Goal: Communication & Community: Answer question/provide support

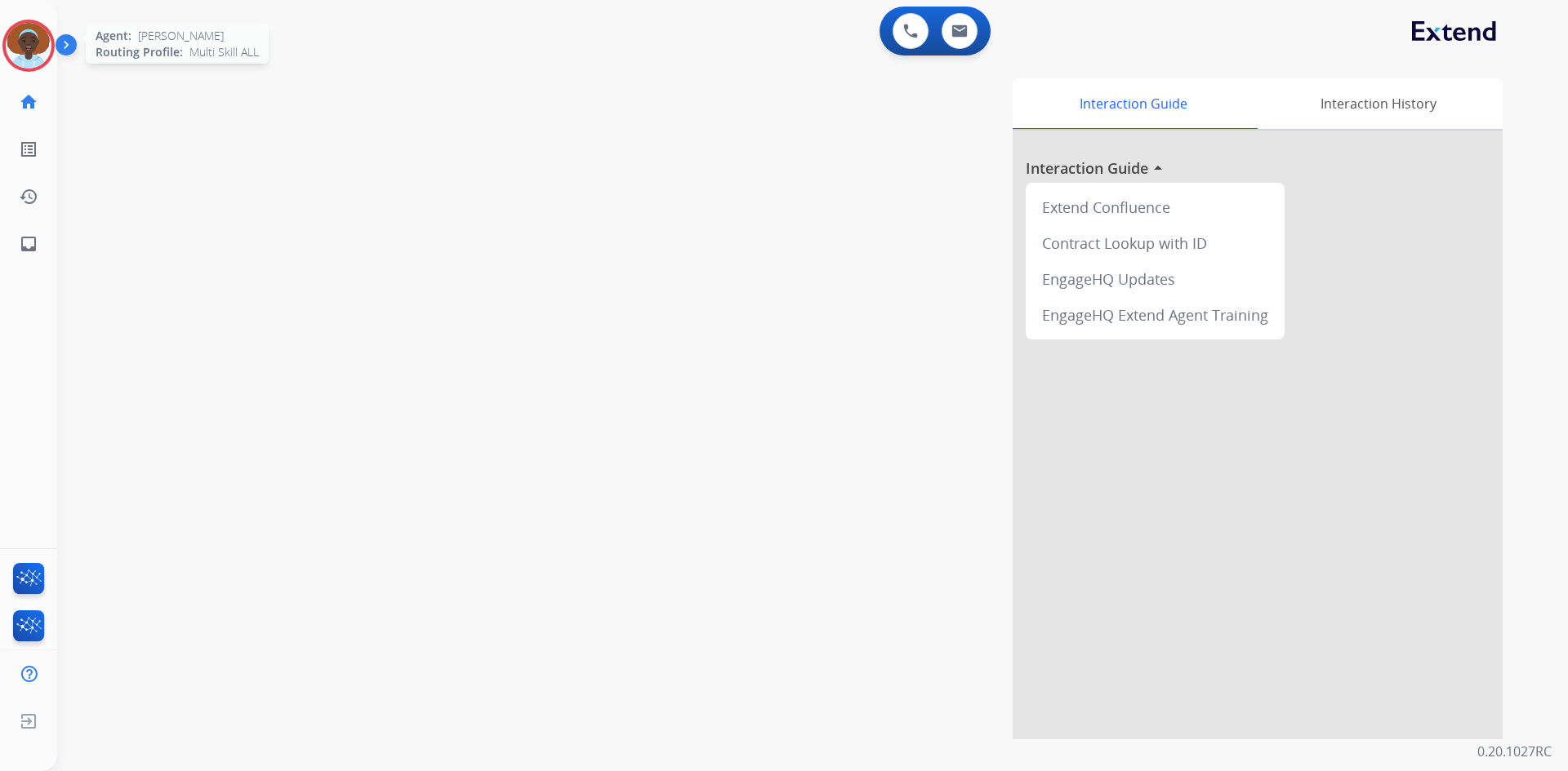
click at [10, 52] on img at bounding box center [29, 45] width 45 height 45
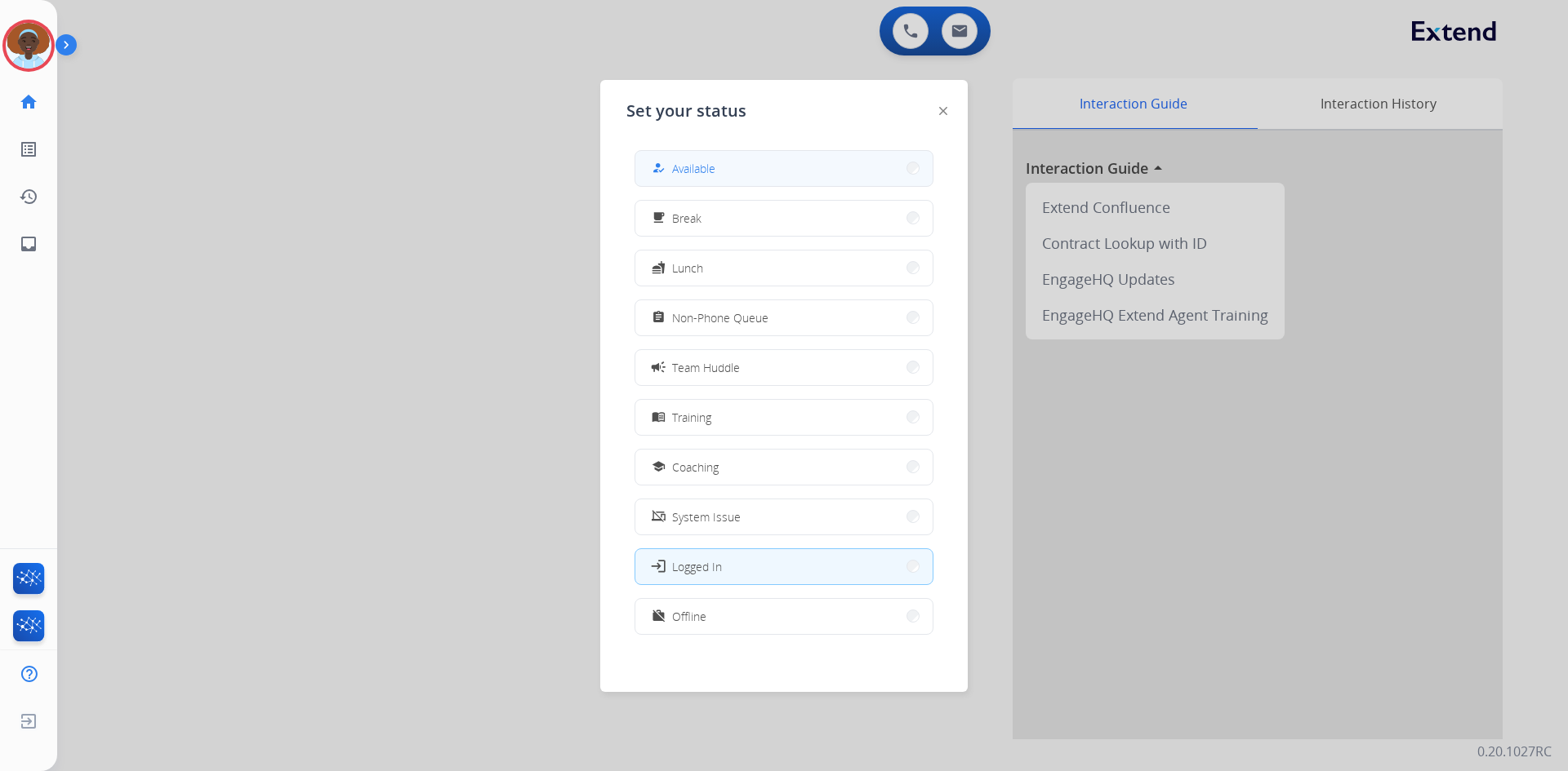
click at [757, 172] on button "how_to_reg Available" at bounding box center [783, 169] width 297 height 35
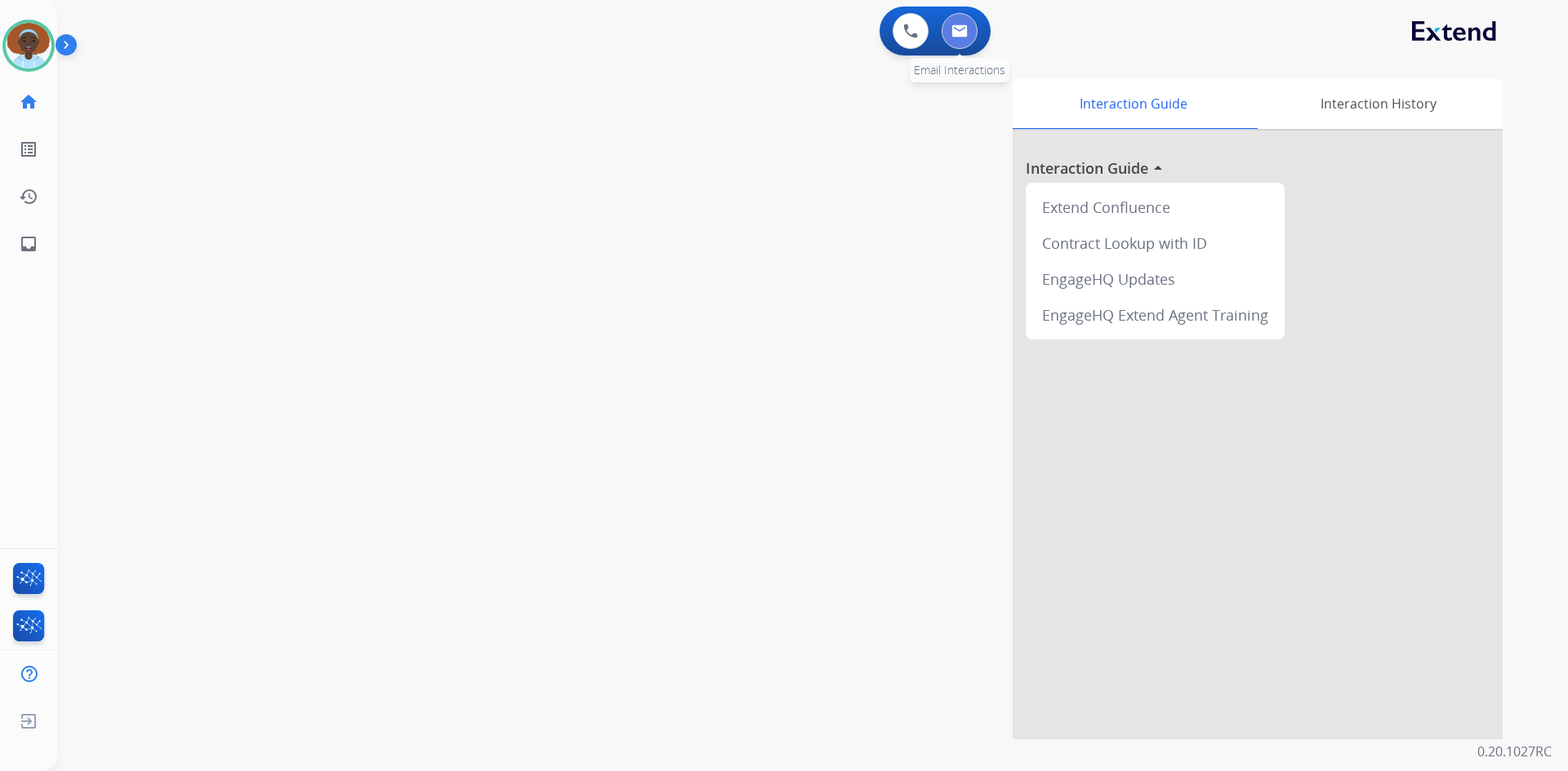
click at [956, 34] on img at bounding box center [959, 31] width 16 height 13
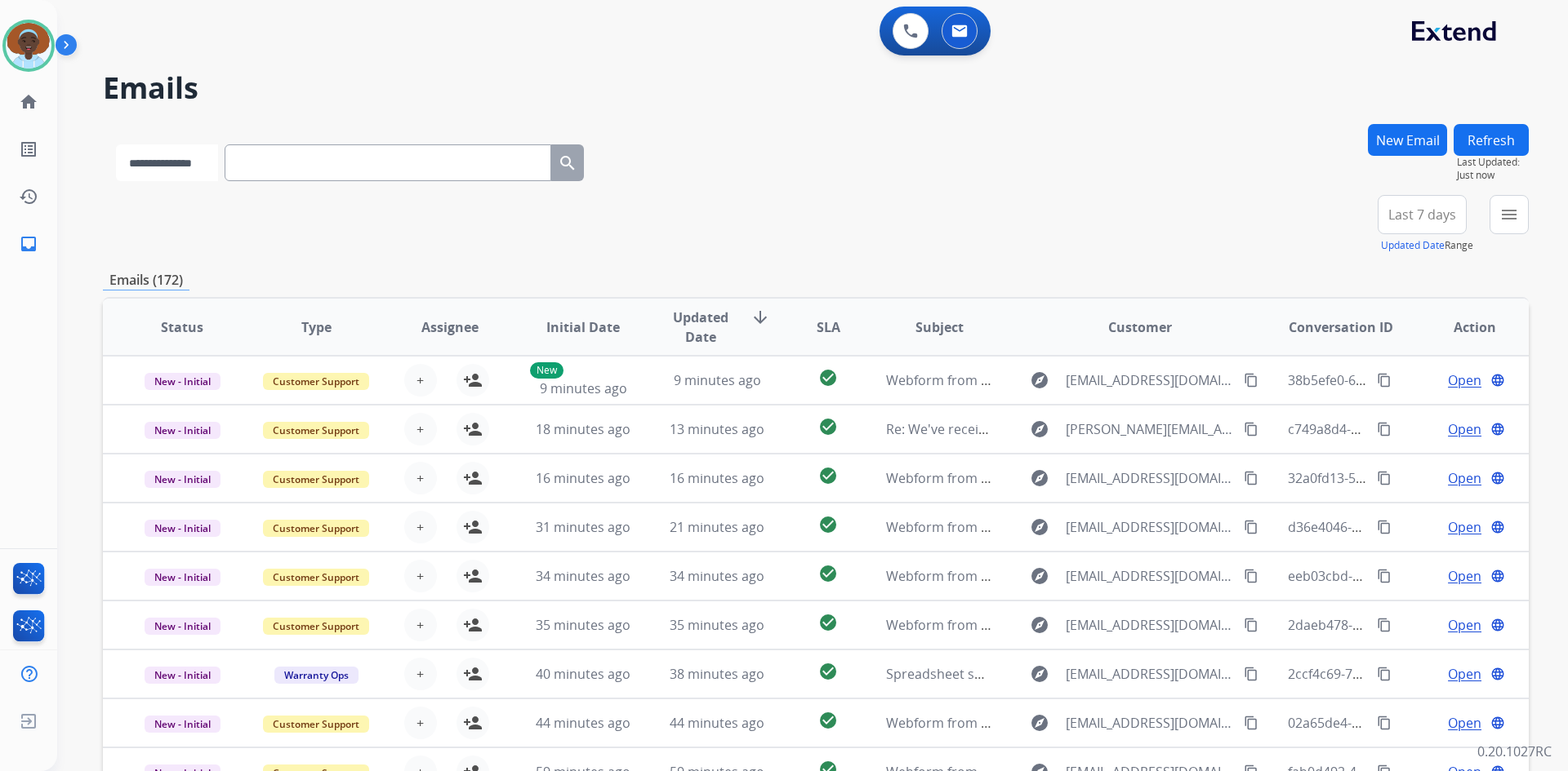
click at [218, 166] on select "**********" at bounding box center [167, 163] width 102 height 37
select select "**********"
click at [116, 145] on select "**********" at bounding box center [167, 163] width 102 height 37
click at [320, 166] on input "text" at bounding box center [389, 163] width 326 height 37
paste input "**********"
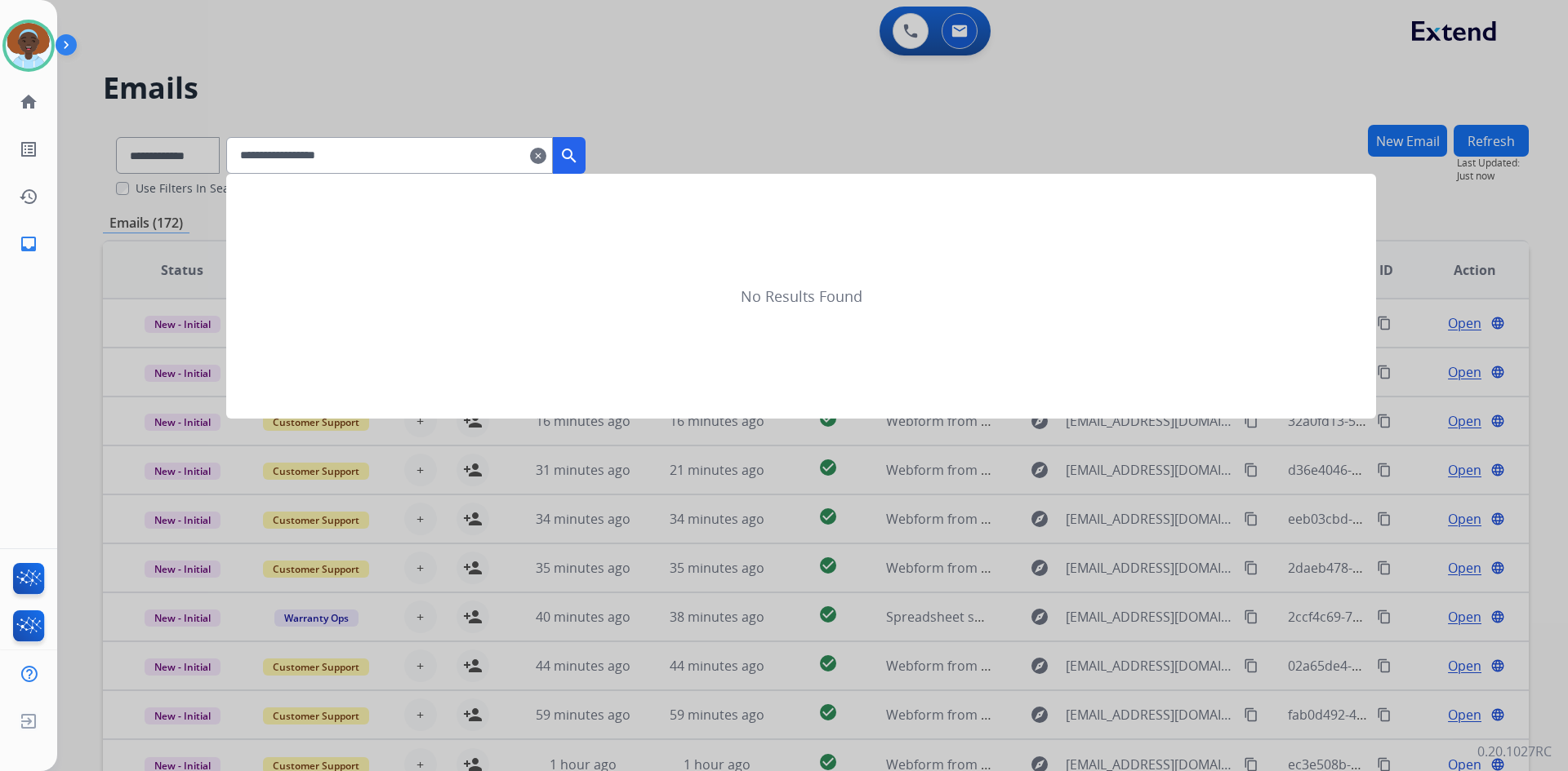
type input "**********"
click at [579, 156] on mat-icon "search" at bounding box center [569, 156] width 19 height 19
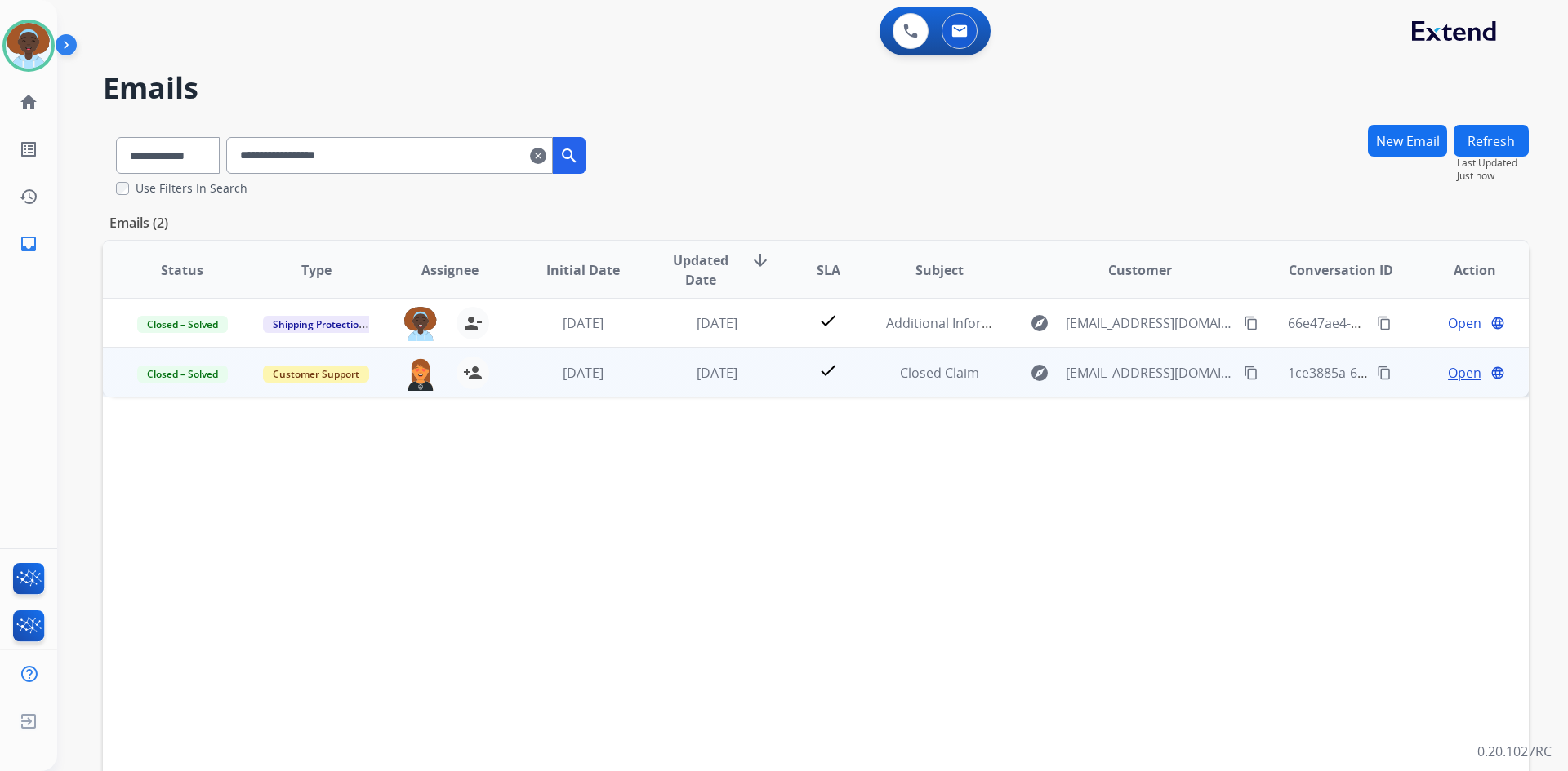
click at [1448, 374] on span "Open" at bounding box center [1465, 372] width 34 height 19
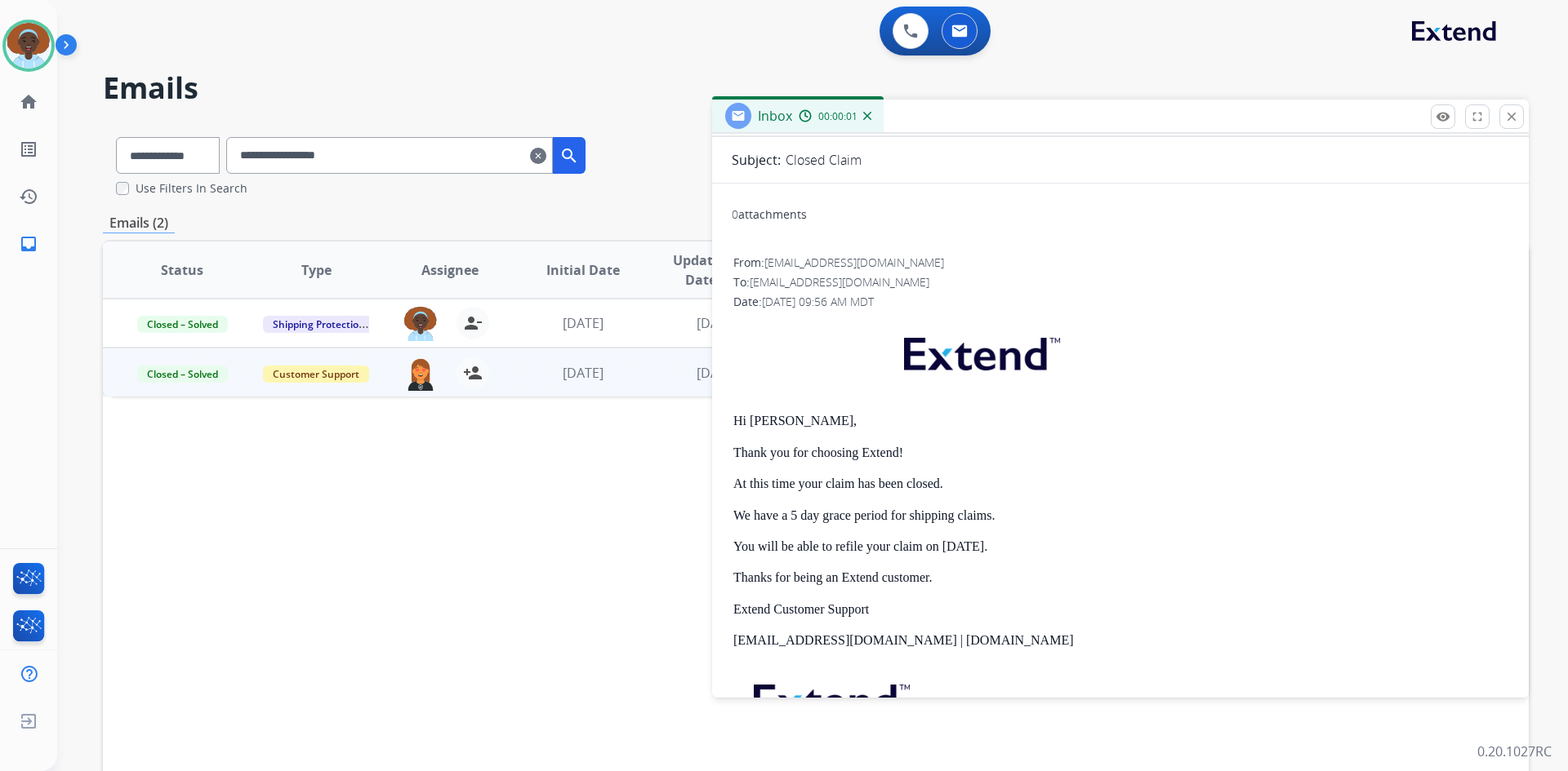
scroll to position [163, 0]
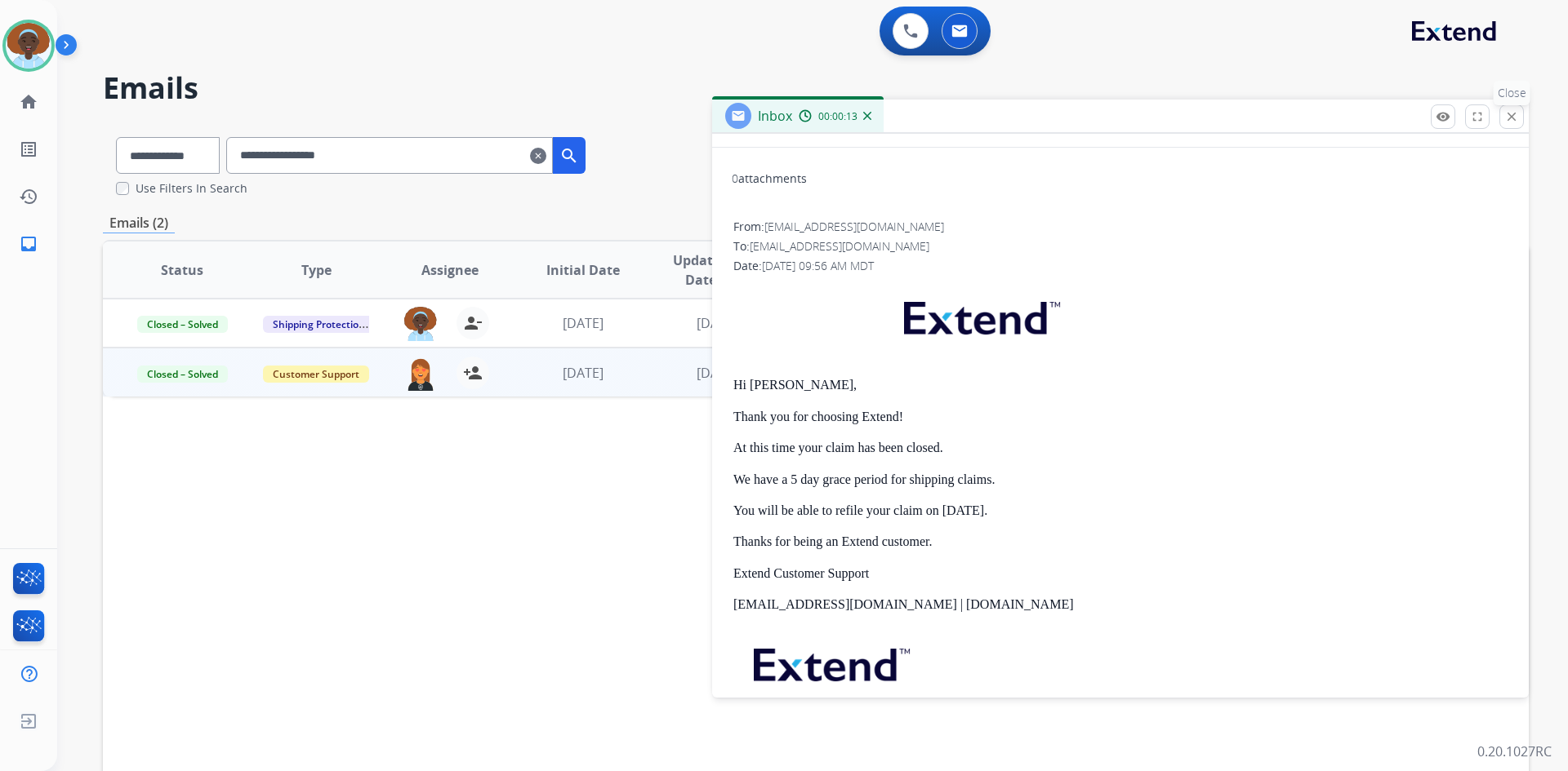
click at [1512, 119] on mat-icon "close" at bounding box center [1511, 116] width 14 height 14
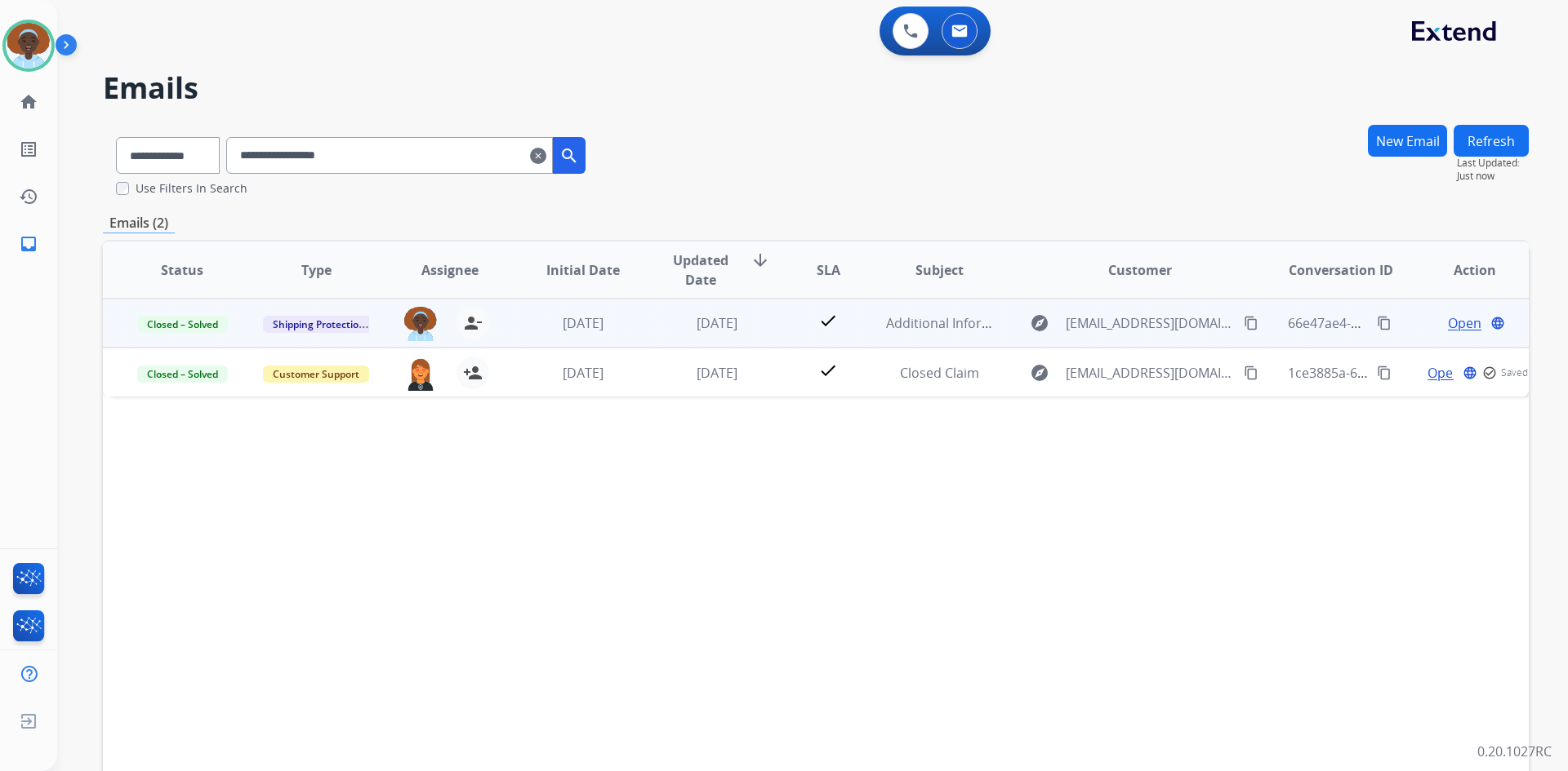
click at [1448, 319] on span "Open" at bounding box center [1465, 323] width 34 height 19
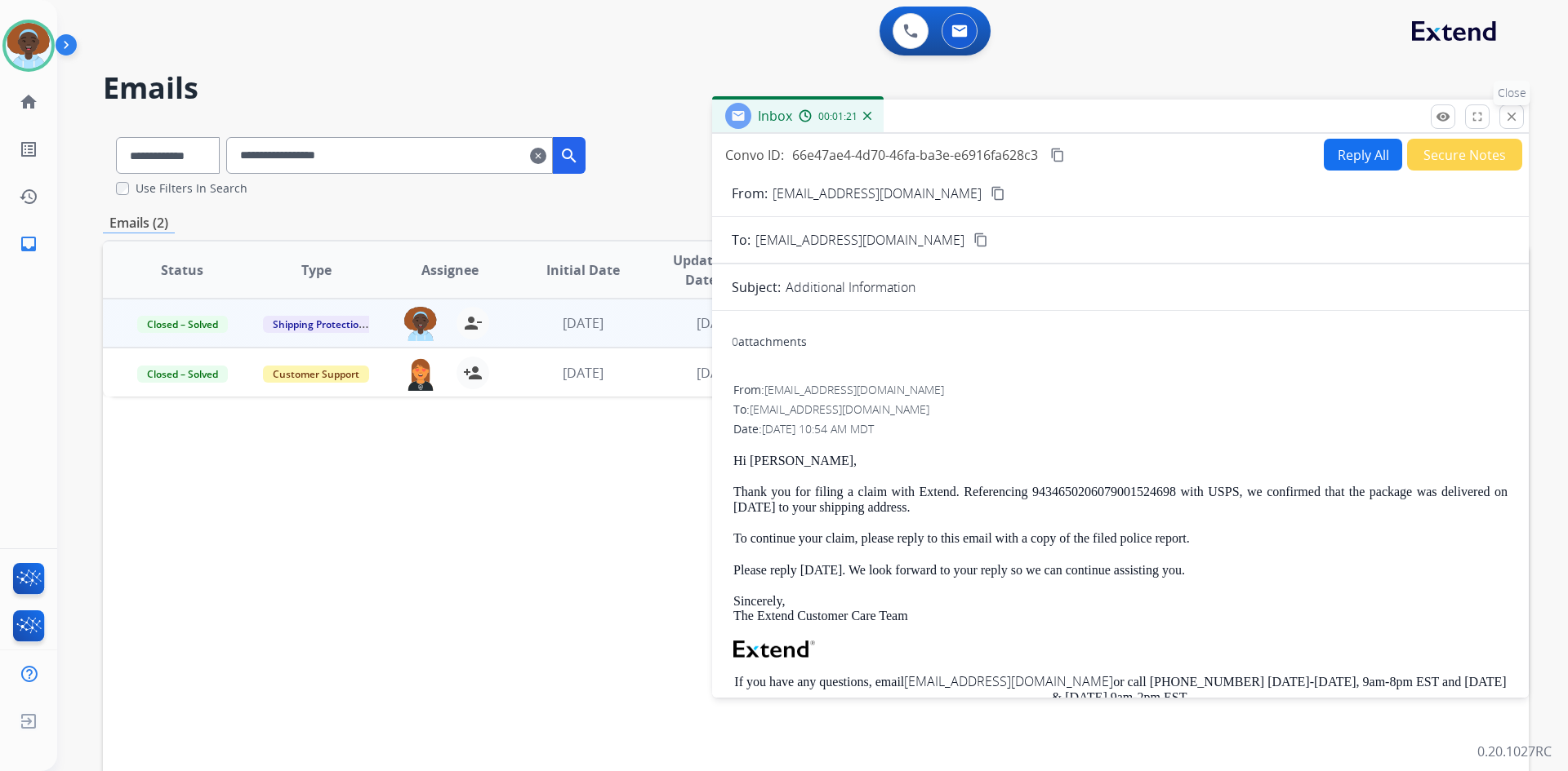
click at [1509, 118] on mat-icon "close" at bounding box center [1511, 116] width 14 height 14
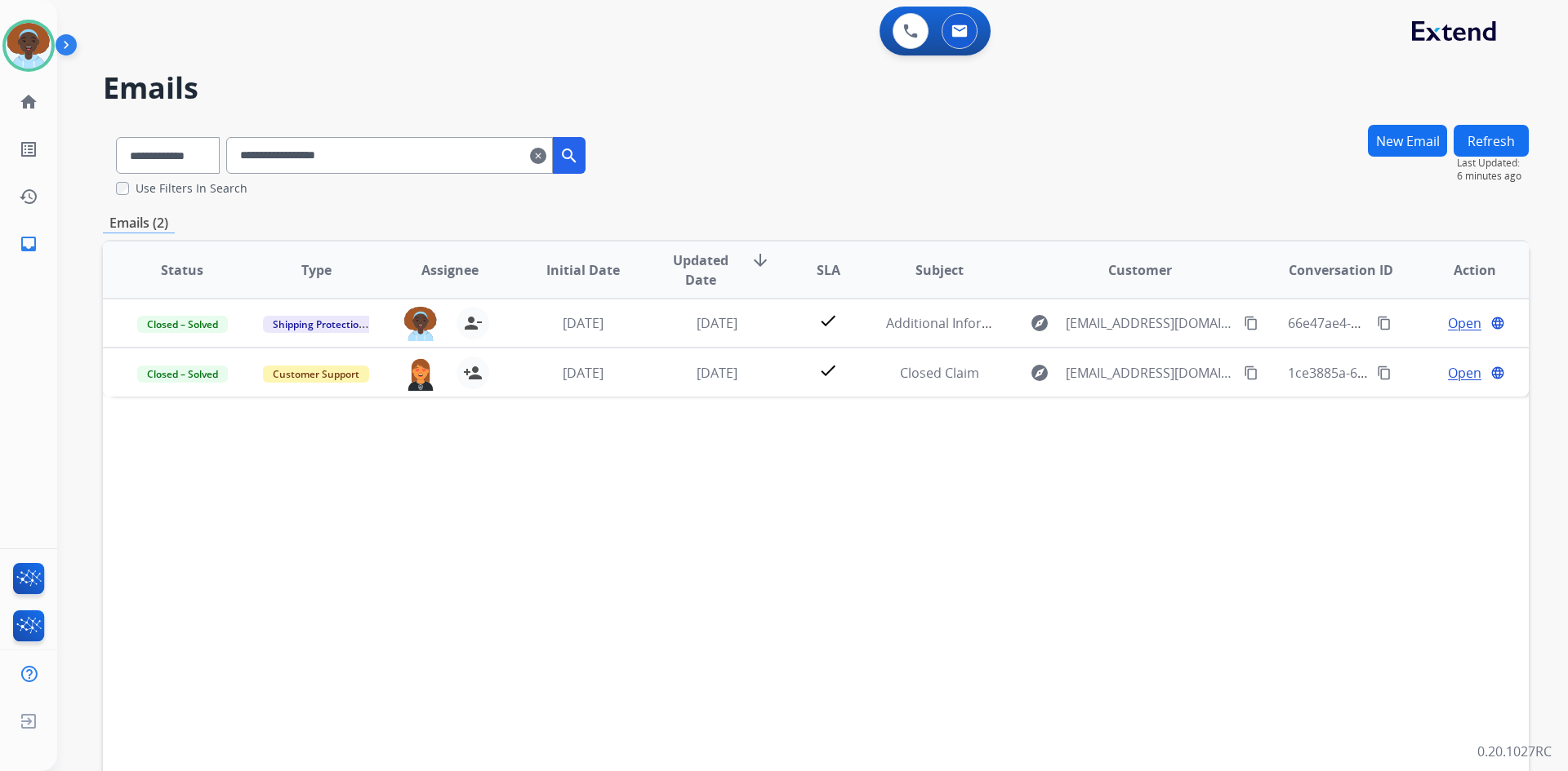
click at [546, 153] on mat-icon "clear" at bounding box center [538, 156] width 16 height 19
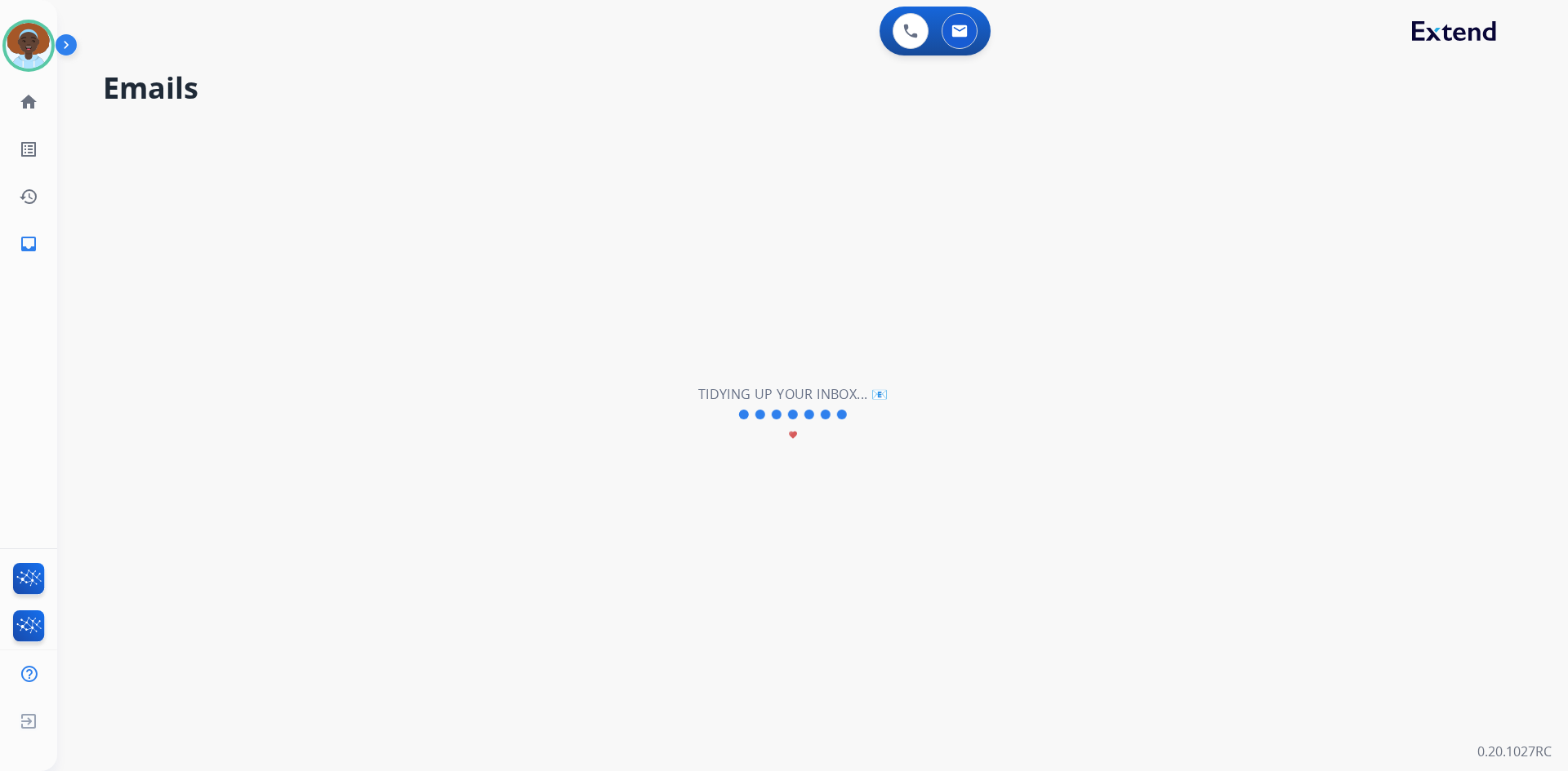
select select "**********"
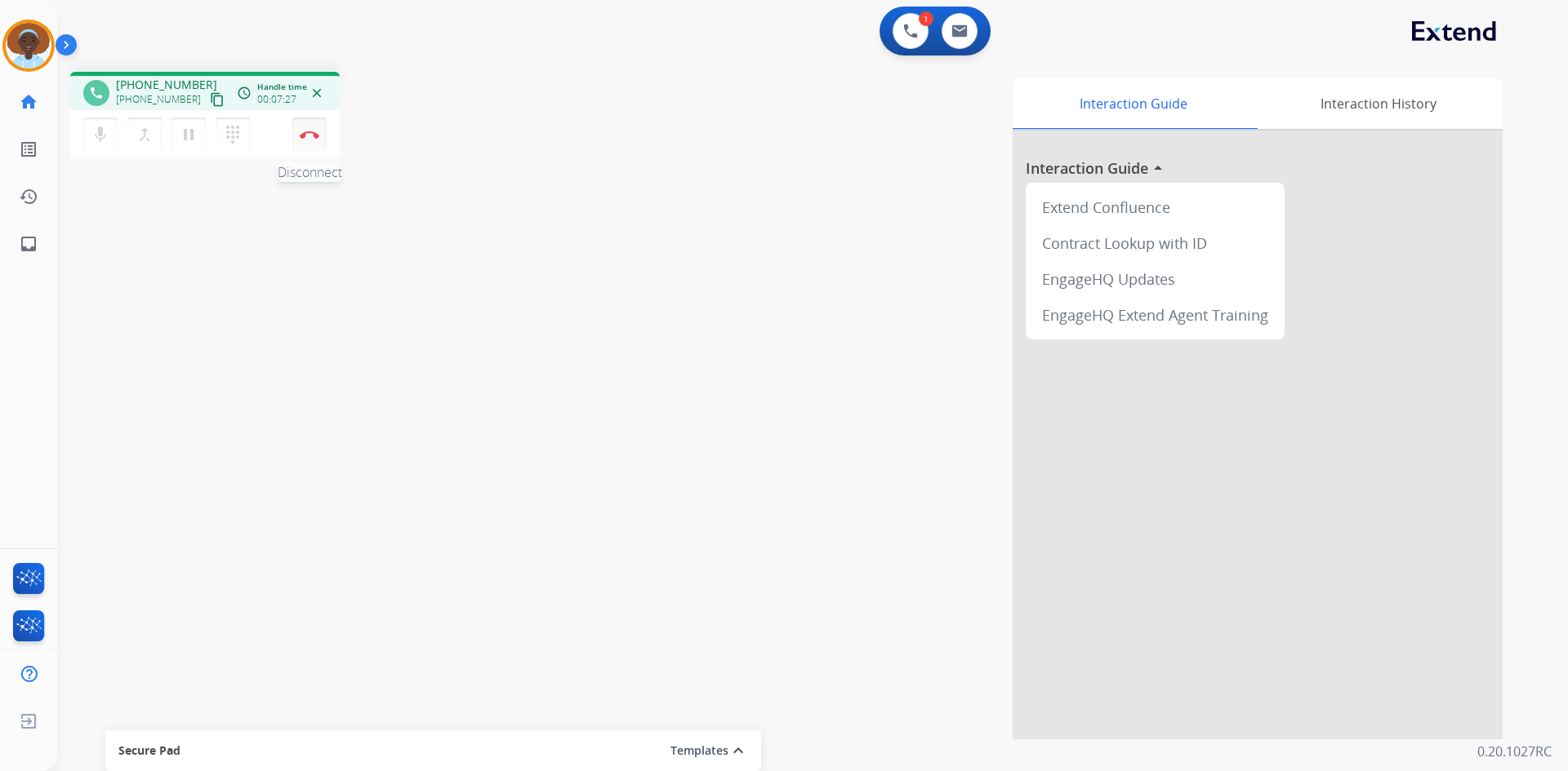
click at [310, 132] on img at bounding box center [309, 135] width 19 height 8
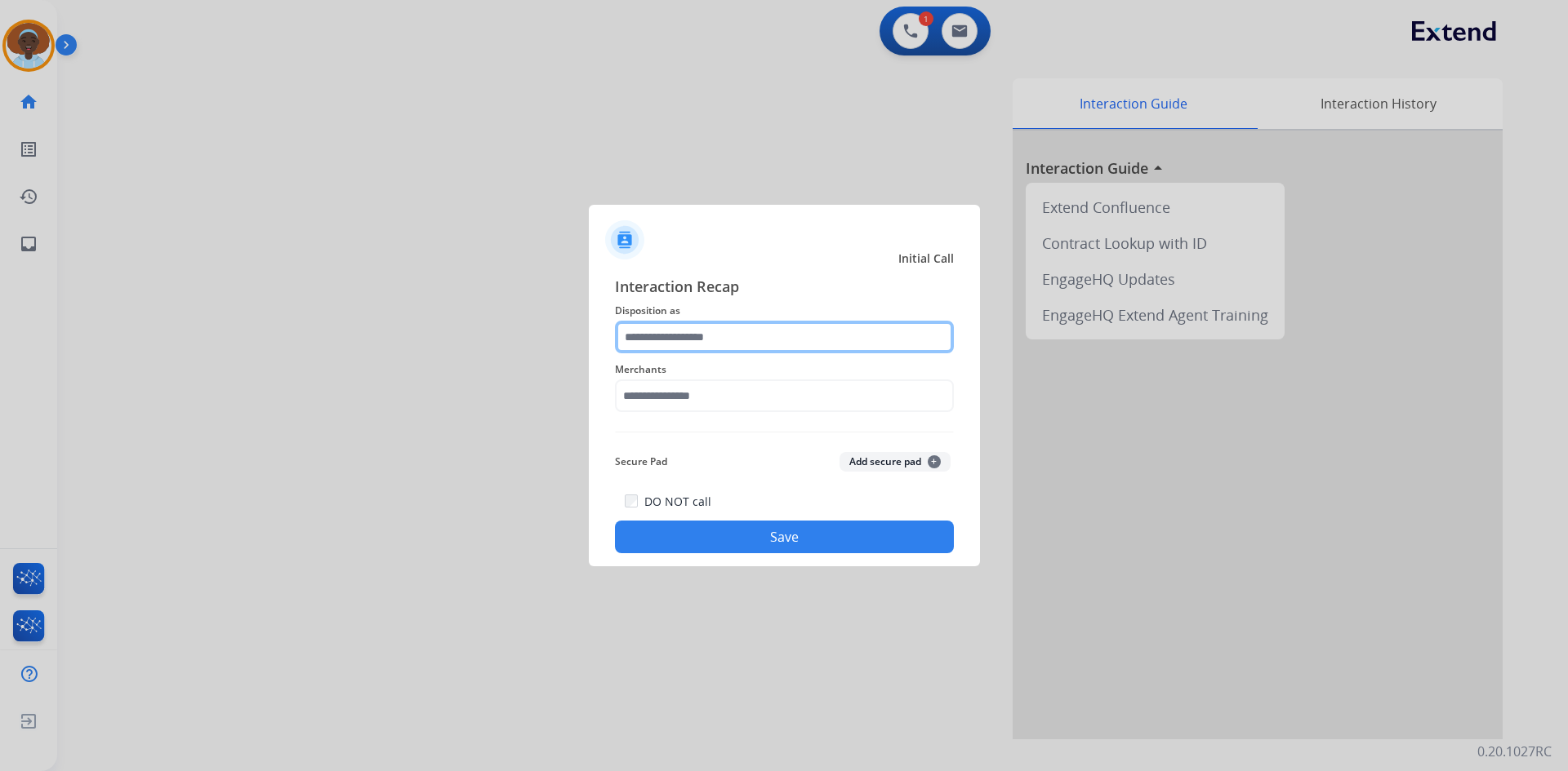
click at [731, 336] on input "text" at bounding box center [784, 336] width 339 height 33
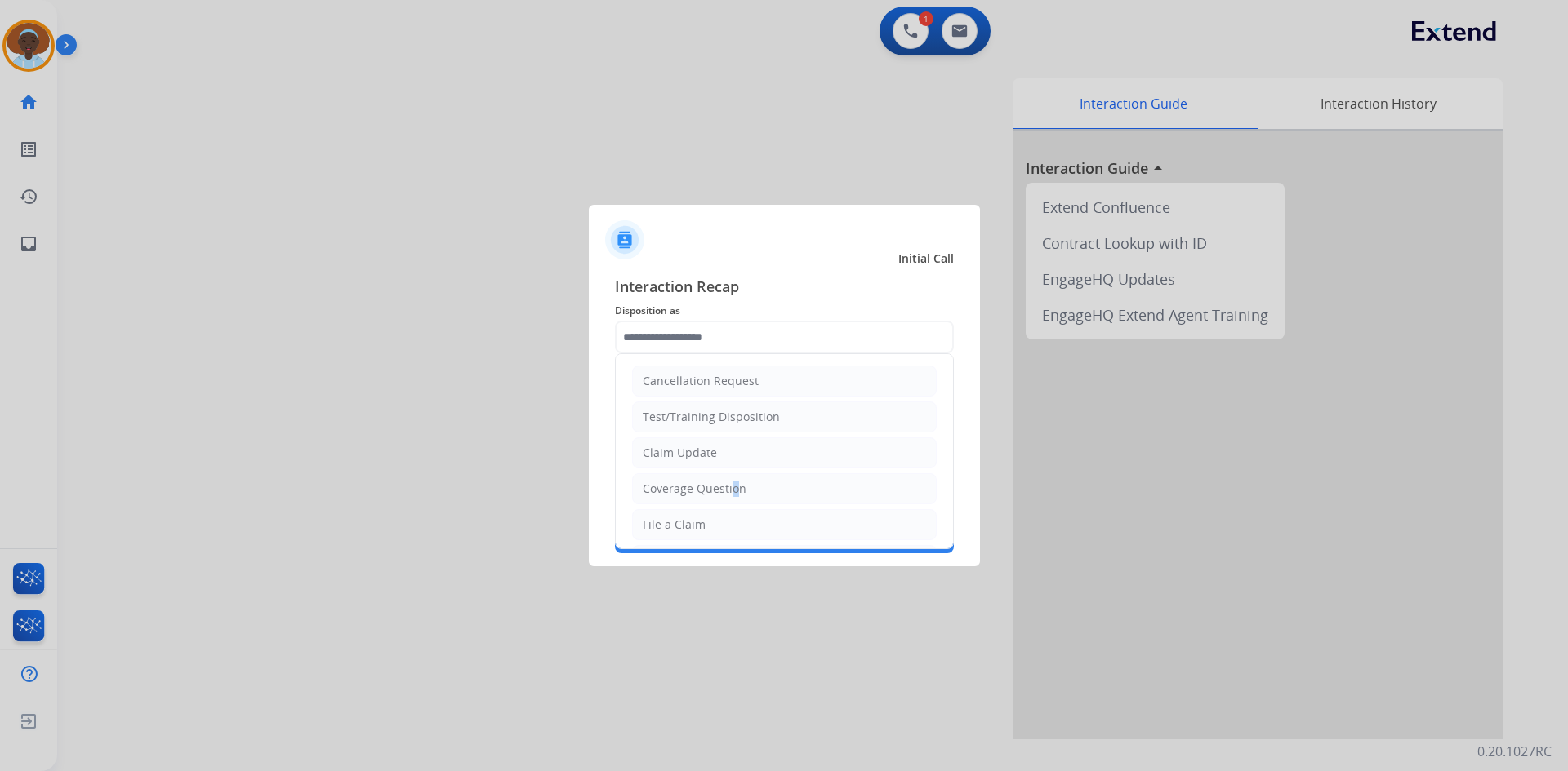
click at [728, 488] on div "Coverage Question" at bounding box center [694, 488] width 103 height 16
type input "**********"
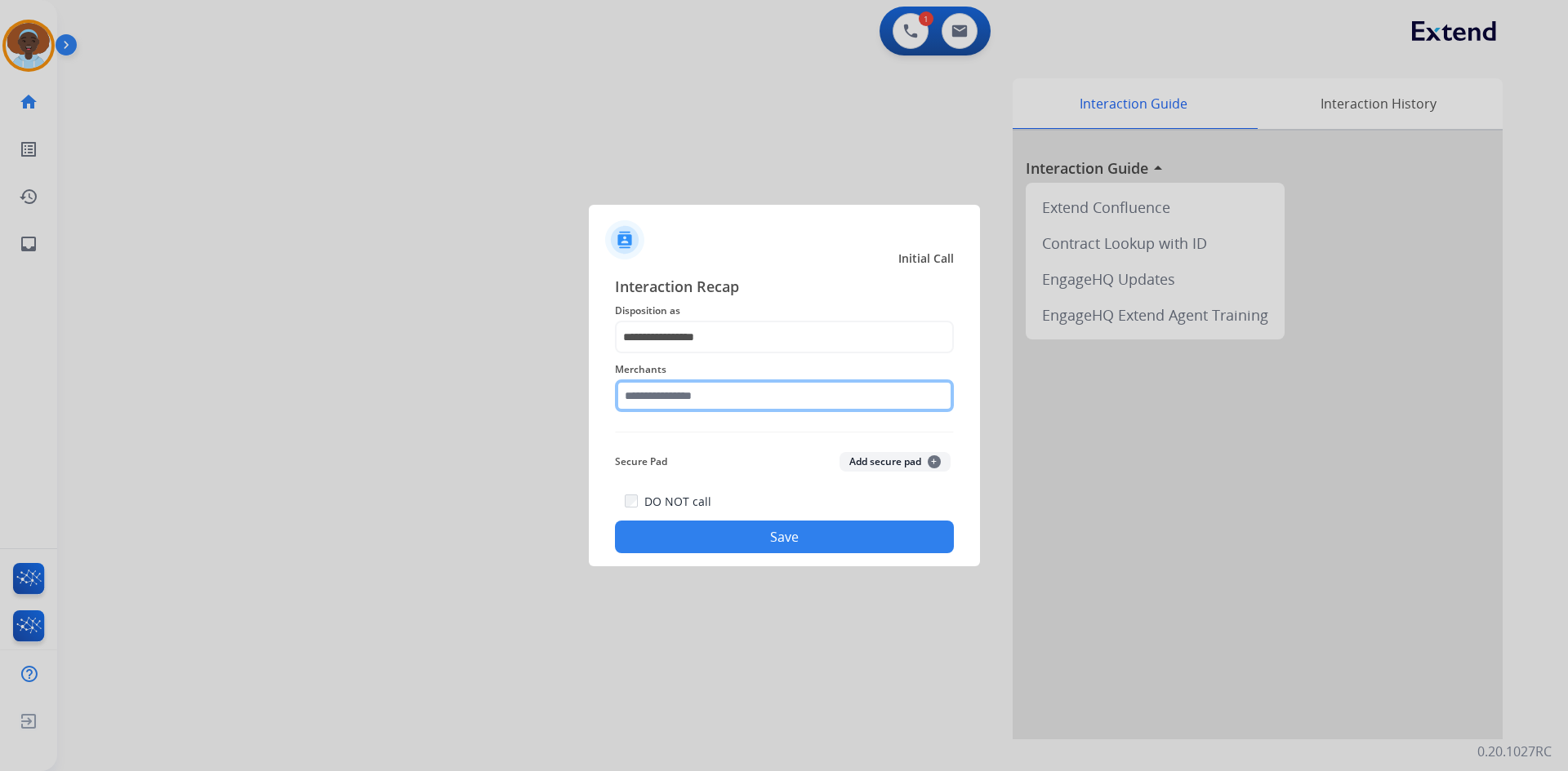
click at [727, 400] on input "text" at bounding box center [784, 395] width 339 height 33
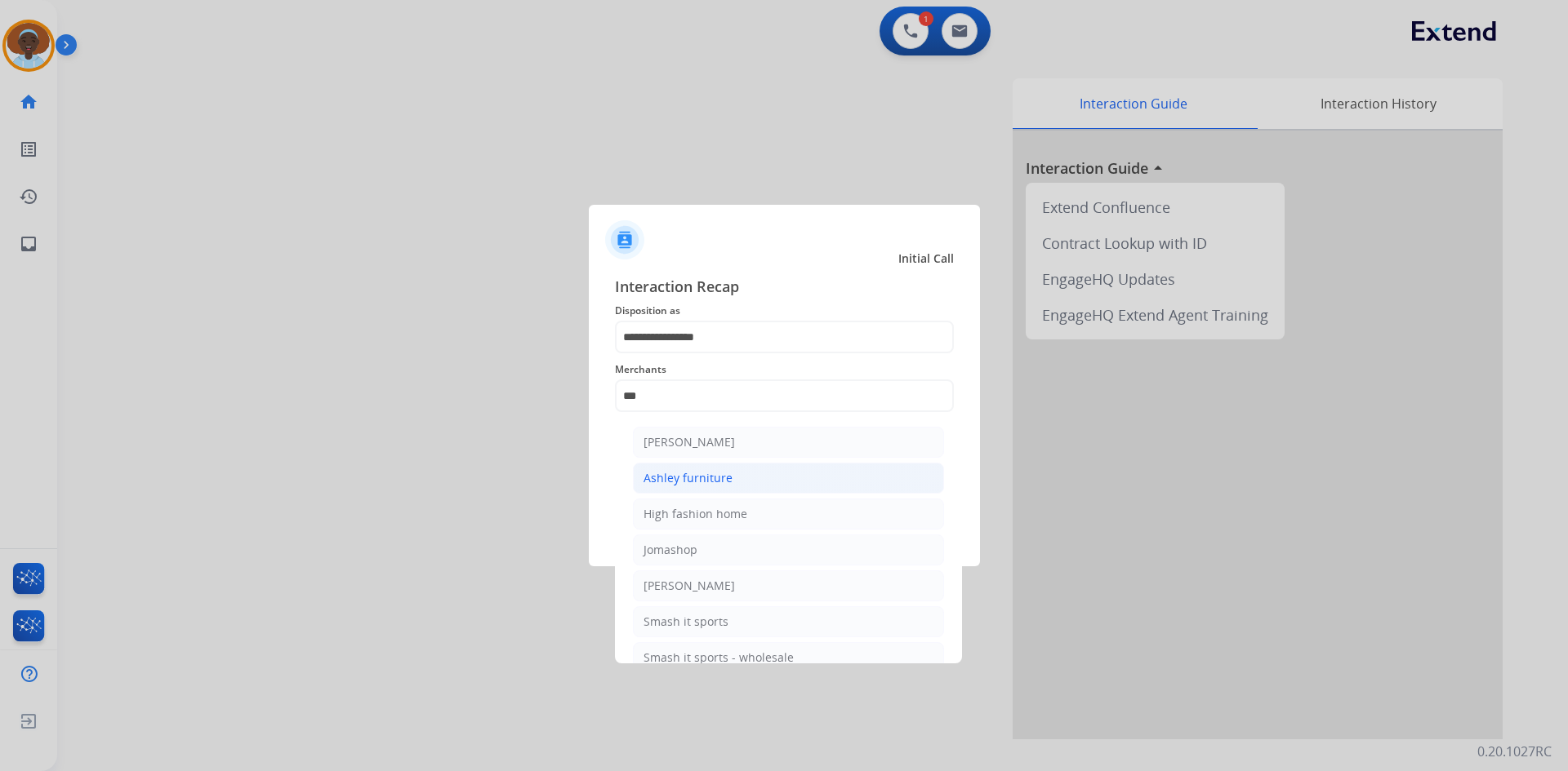
click at [739, 478] on li "Ashley furniture" at bounding box center [788, 478] width 311 height 31
type input "**********"
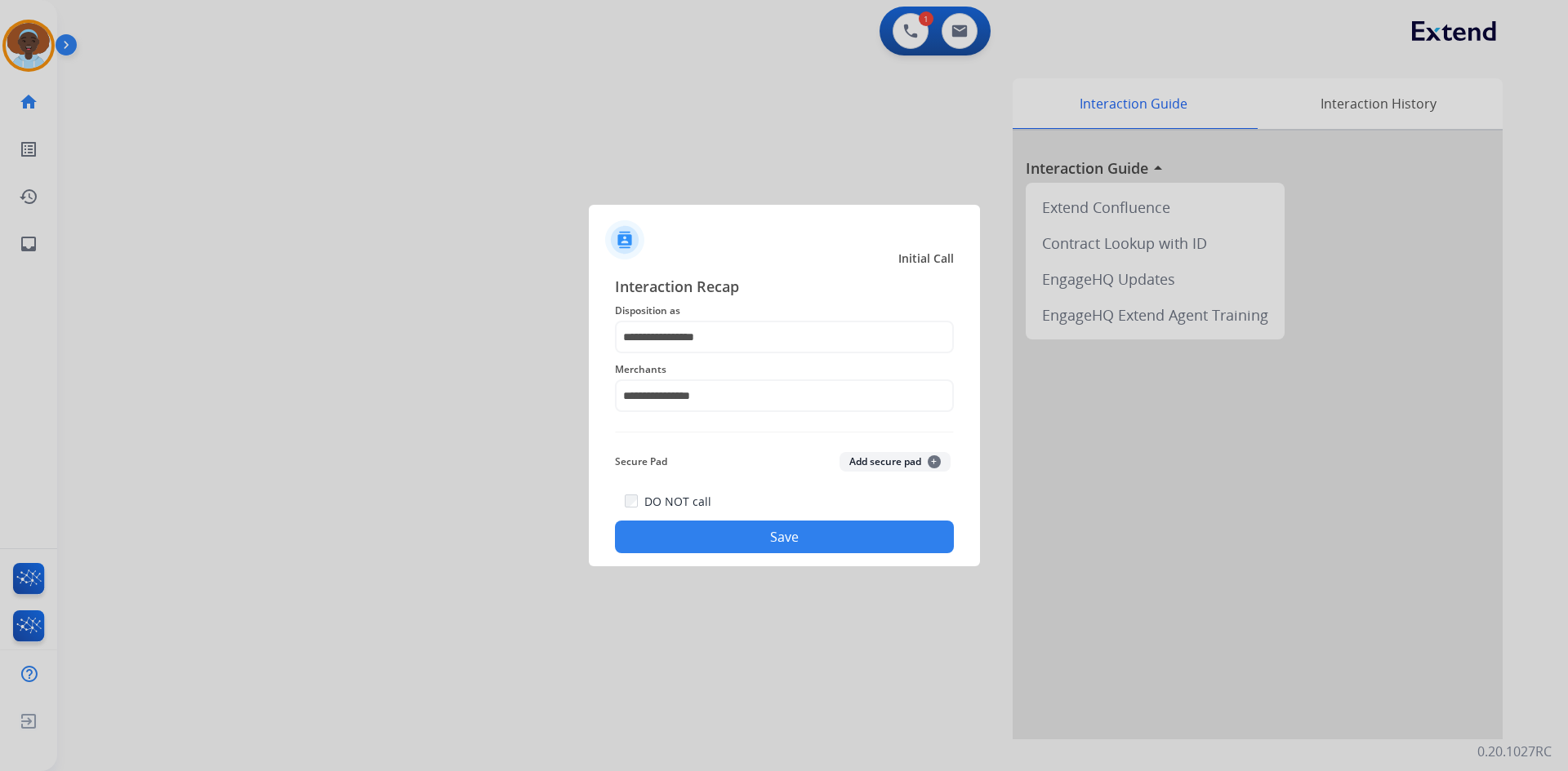
click at [839, 536] on button "Save" at bounding box center [784, 536] width 339 height 33
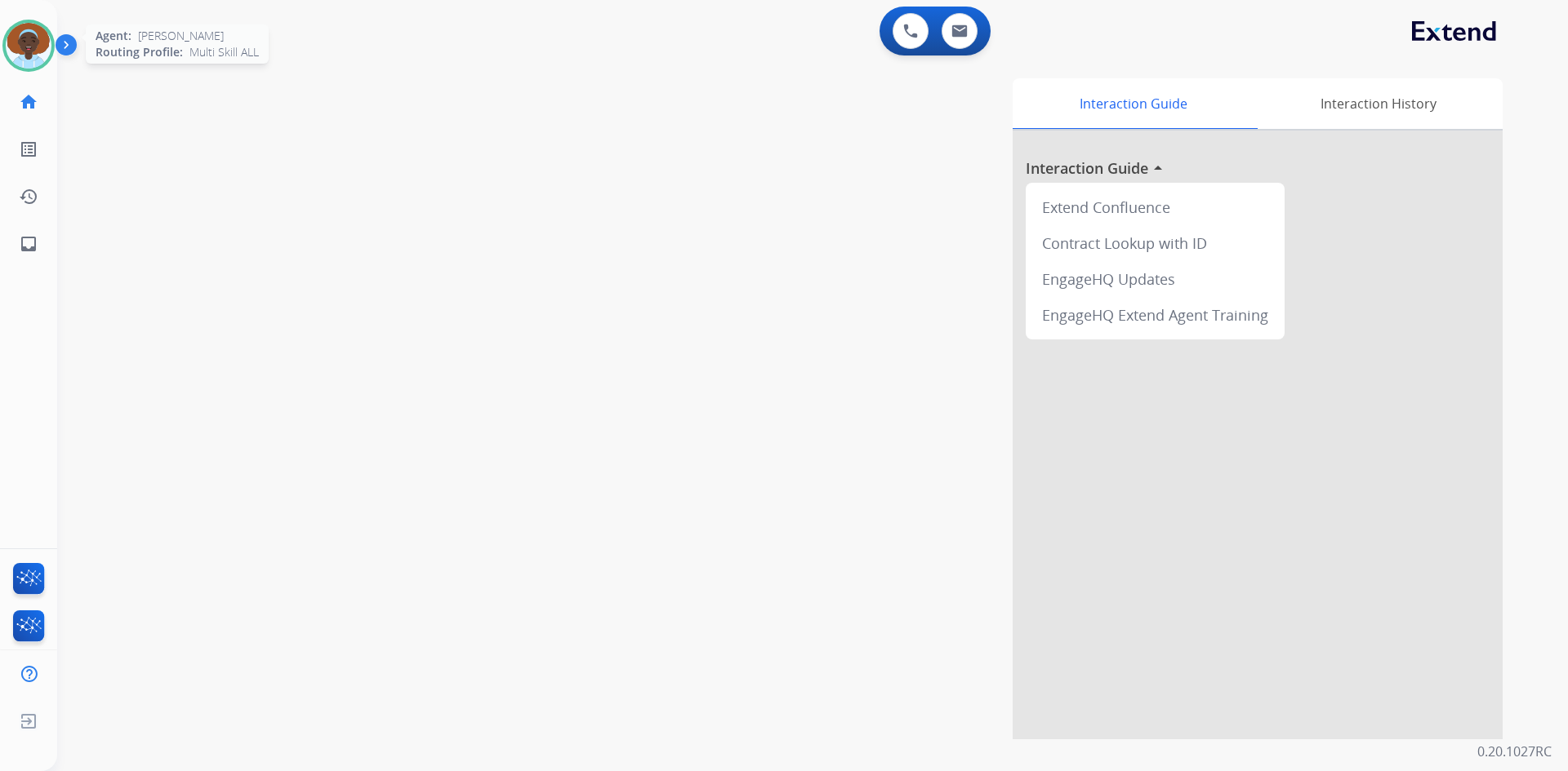
click at [30, 52] on img at bounding box center [29, 45] width 45 height 45
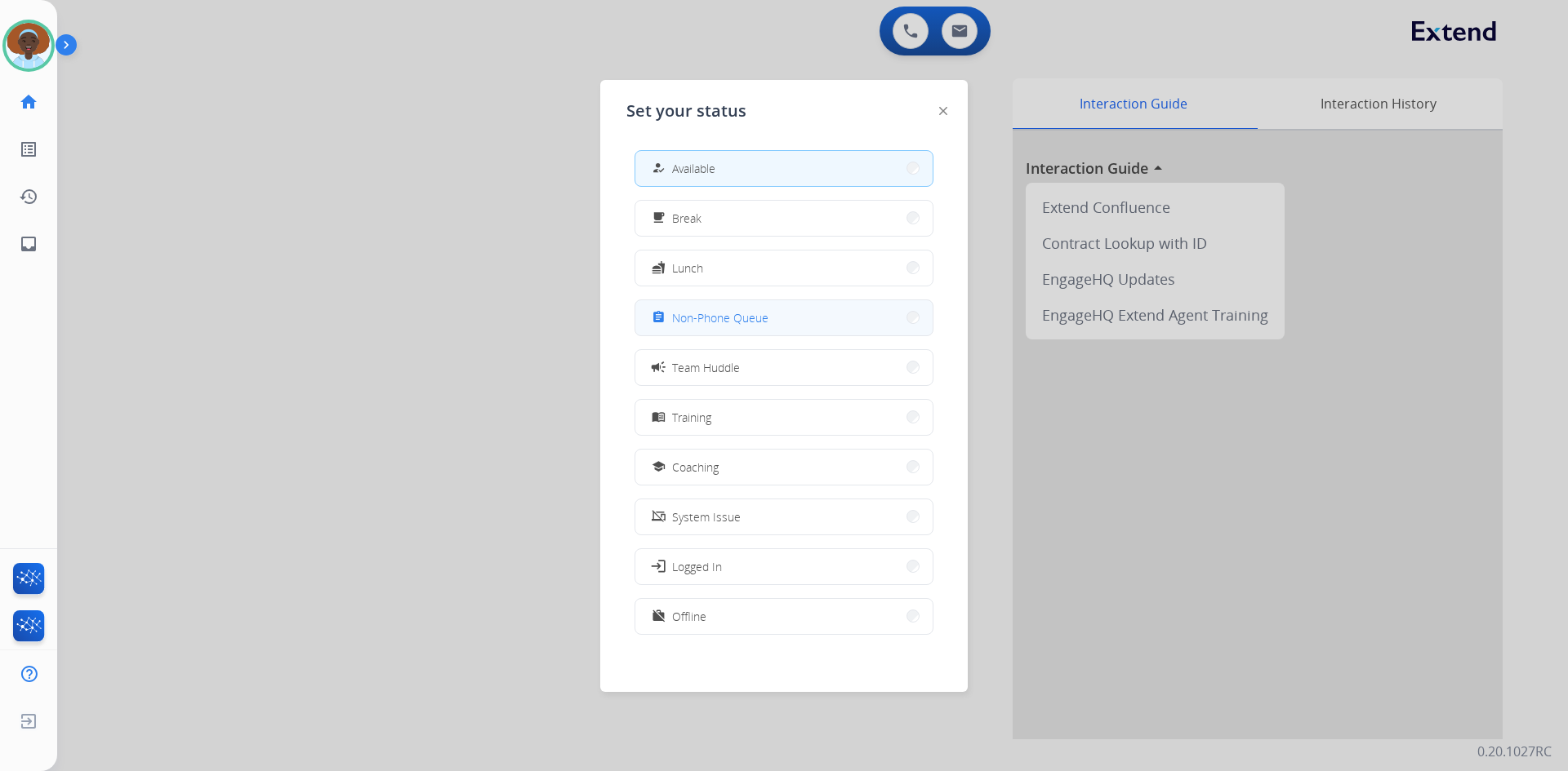
click at [677, 319] on span "Non-Phone Queue" at bounding box center [720, 318] width 97 height 17
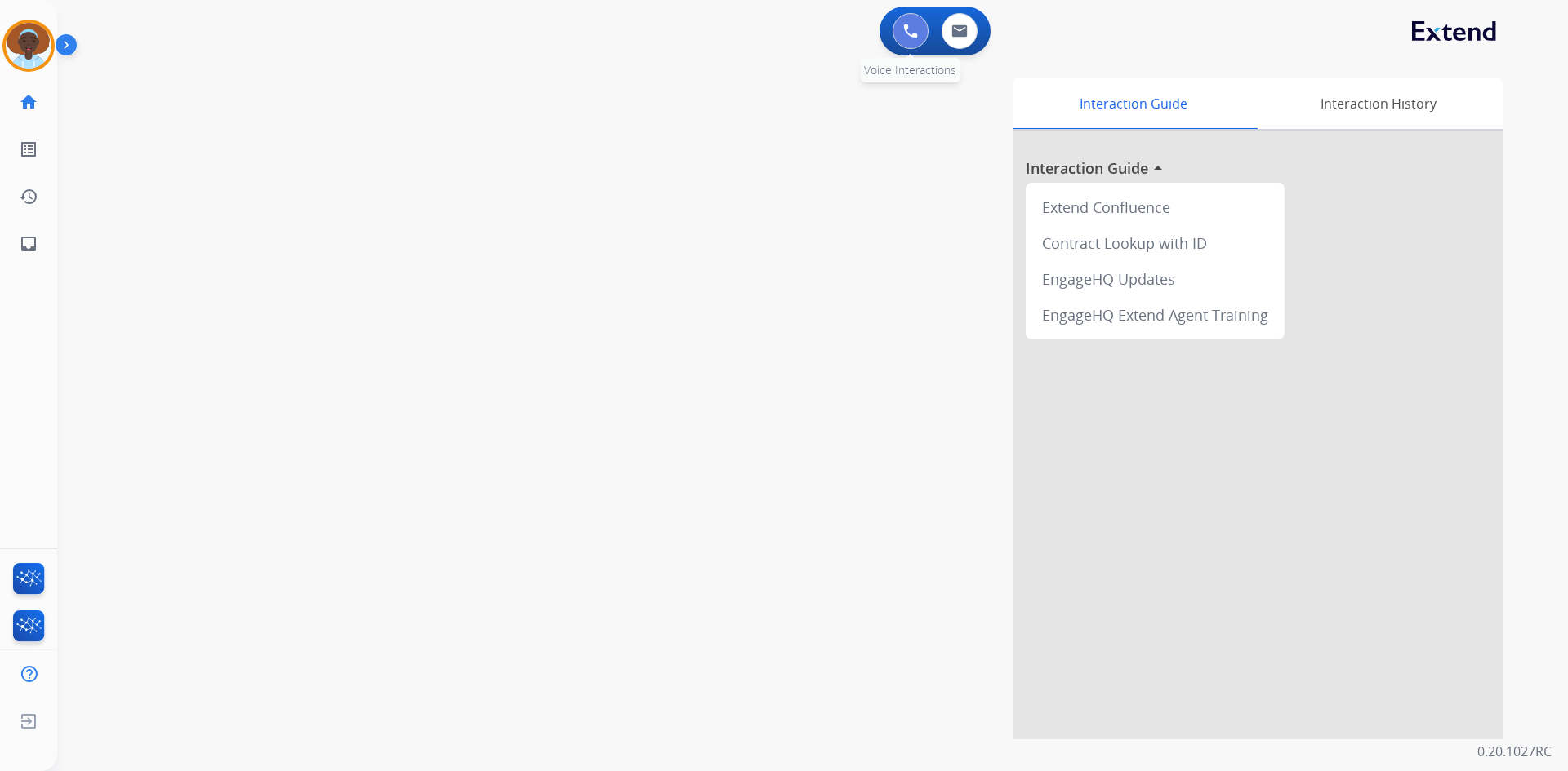
click at [906, 29] on img at bounding box center [910, 30] width 14 height 14
click at [910, 26] on img at bounding box center [910, 30] width 14 height 14
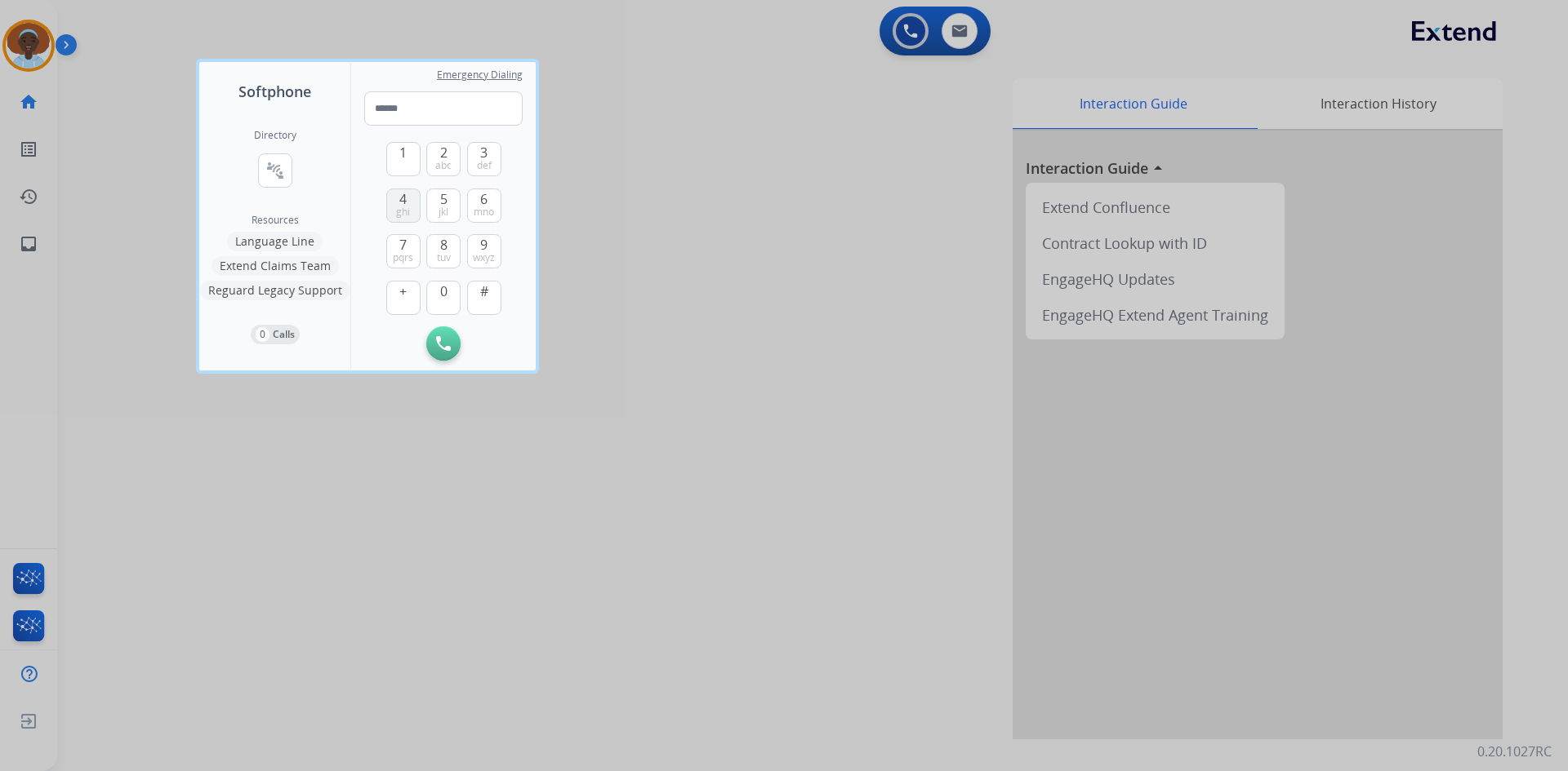
drag, startPoint x: 400, startPoint y: 239, endPoint x: 394, endPoint y: 199, distance: 40.4
click at [399, 234] on div "1 2 abc 3 def 4 ghi 5 jkl 6 mno 7 pqrs 8 tuv 9 wxyz + 0 #" at bounding box center [443, 225] width 115 height 201
click at [396, 156] on button "1" at bounding box center [403, 159] width 34 height 34
type input "*"
click at [480, 342] on img at bounding box center [485, 344] width 16 height 13
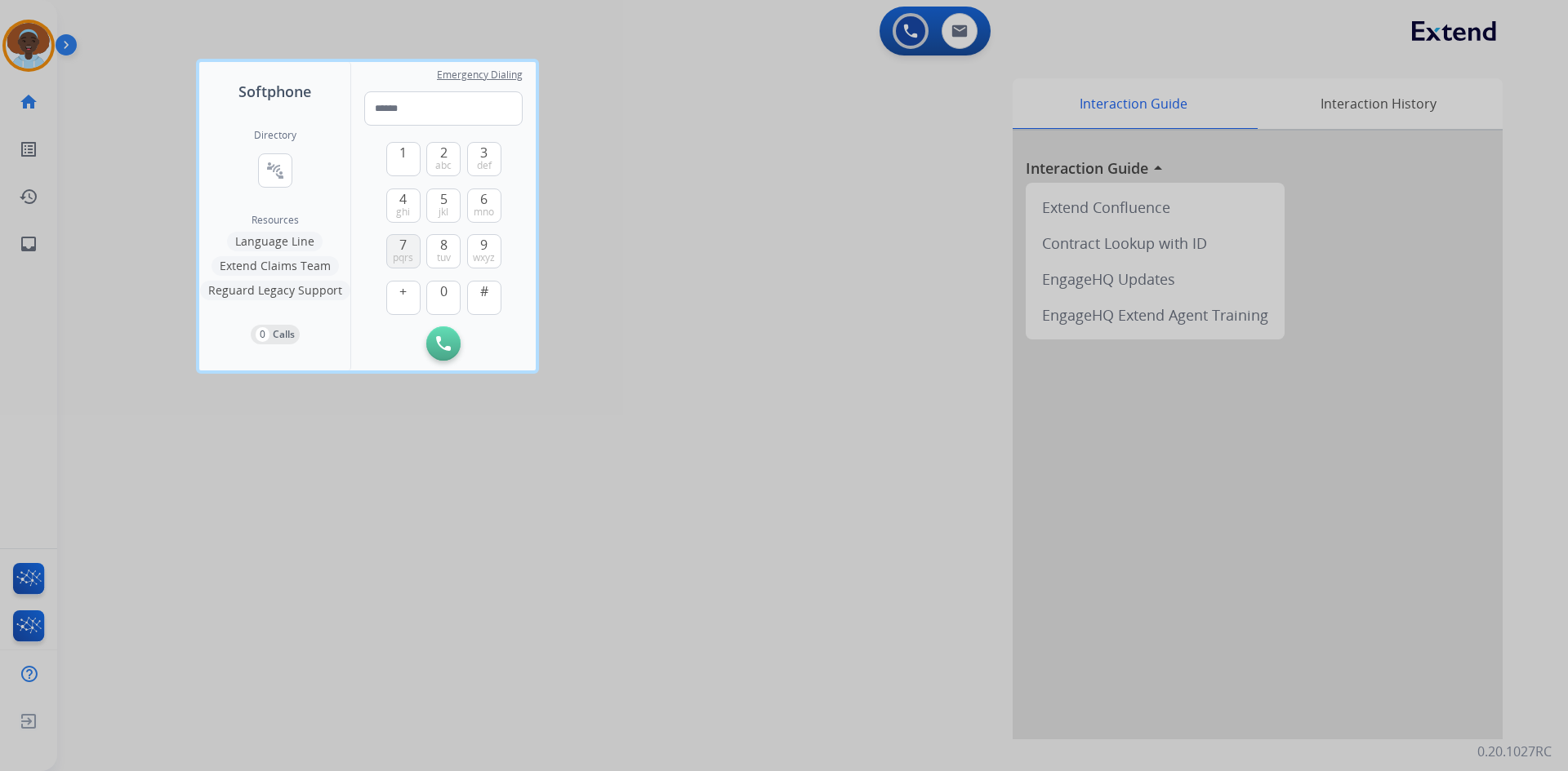
click at [398, 243] on button "7 pqrs" at bounding box center [403, 251] width 34 height 34
drag, startPoint x: 407, startPoint y: 153, endPoint x: 403, endPoint y: 166, distance: 13.6
click at [406, 153] on button "1" at bounding box center [403, 159] width 34 height 34
click at [392, 206] on button "4 ghi" at bounding box center [403, 205] width 34 height 34
click at [442, 160] on span "abc" at bounding box center [442, 166] width 16 height 13
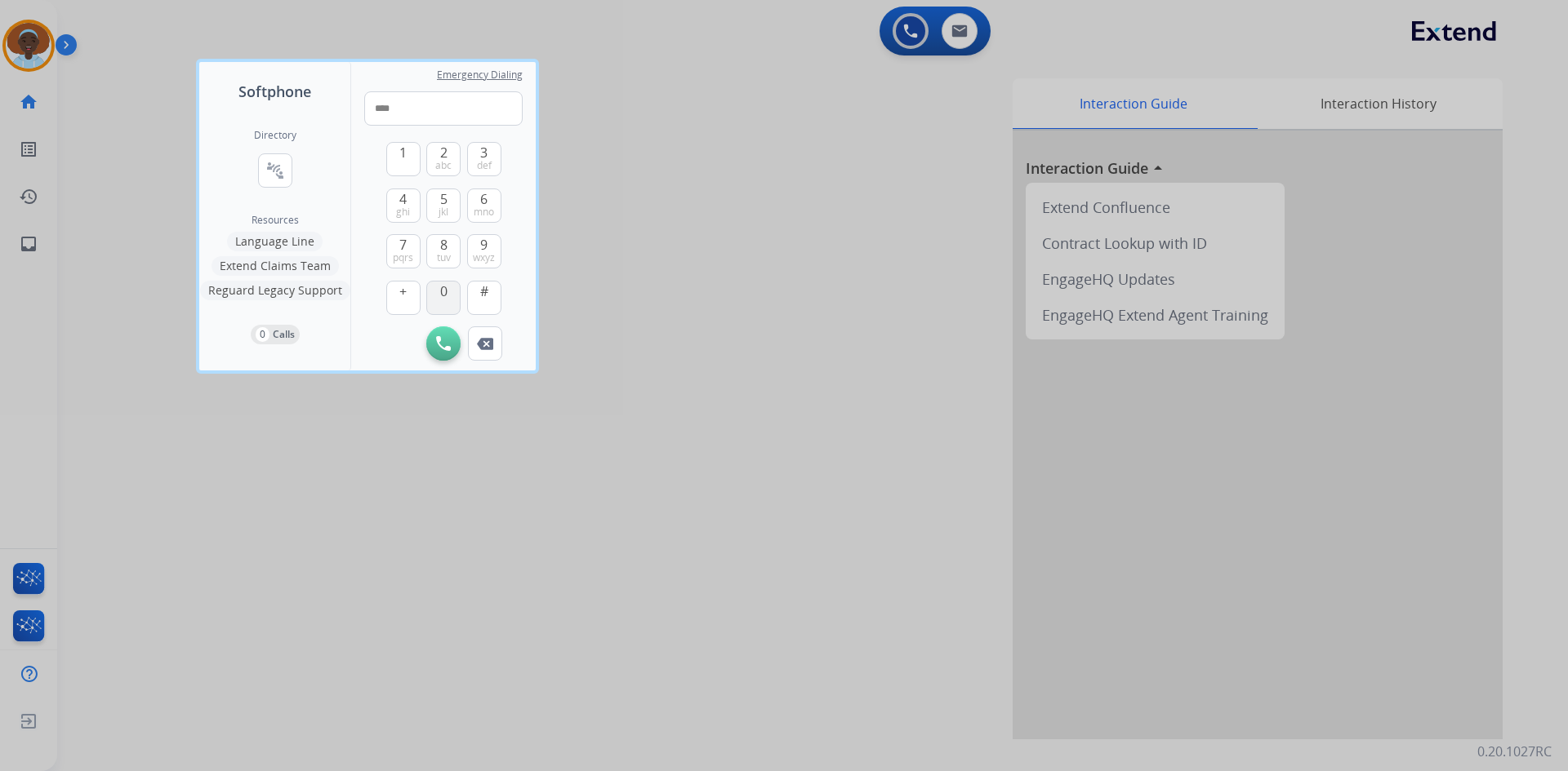
click at [453, 291] on button "0" at bounding box center [443, 298] width 34 height 34
click at [453, 292] on button "0" at bounding box center [443, 298] width 34 height 34
drag, startPoint x: 485, startPoint y: 203, endPoint x: 483, endPoint y: 166, distance: 37.1
click at [483, 201] on span "6" at bounding box center [484, 198] width 8 height 19
click at [484, 154] on span "3" at bounding box center [484, 152] width 8 height 19
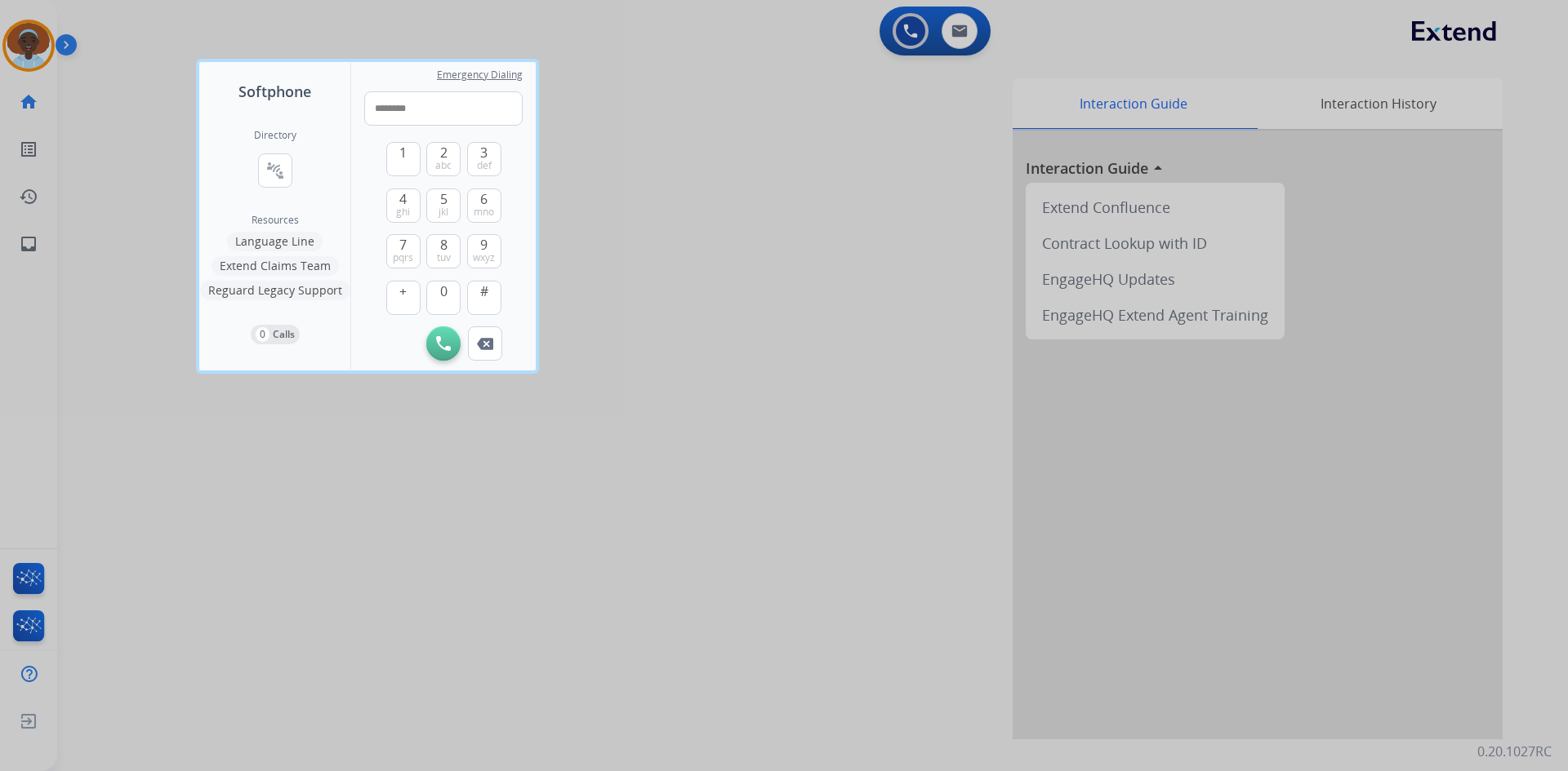
drag, startPoint x: 407, startPoint y: 153, endPoint x: 431, endPoint y: 183, distance: 38.4
click at [407, 153] on button "1" at bounding box center [403, 159] width 34 height 34
click at [440, 201] on span "5" at bounding box center [443, 198] width 8 height 19
type input "**********"
click at [440, 350] on img at bounding box center [442, 343] width 14 height 14
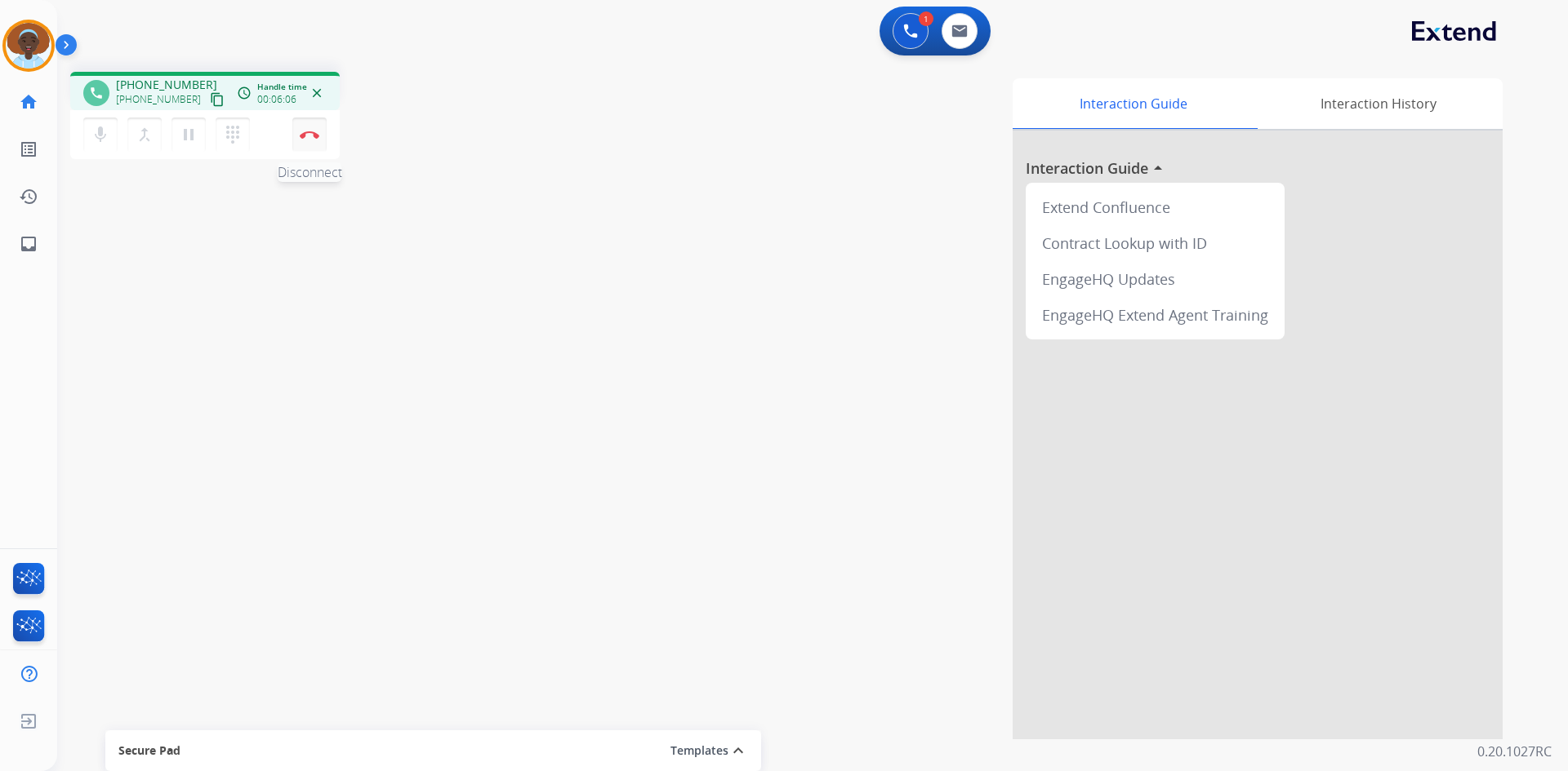
click at [315, 130] on img at bounding box center [309, 135] width 19 height 8
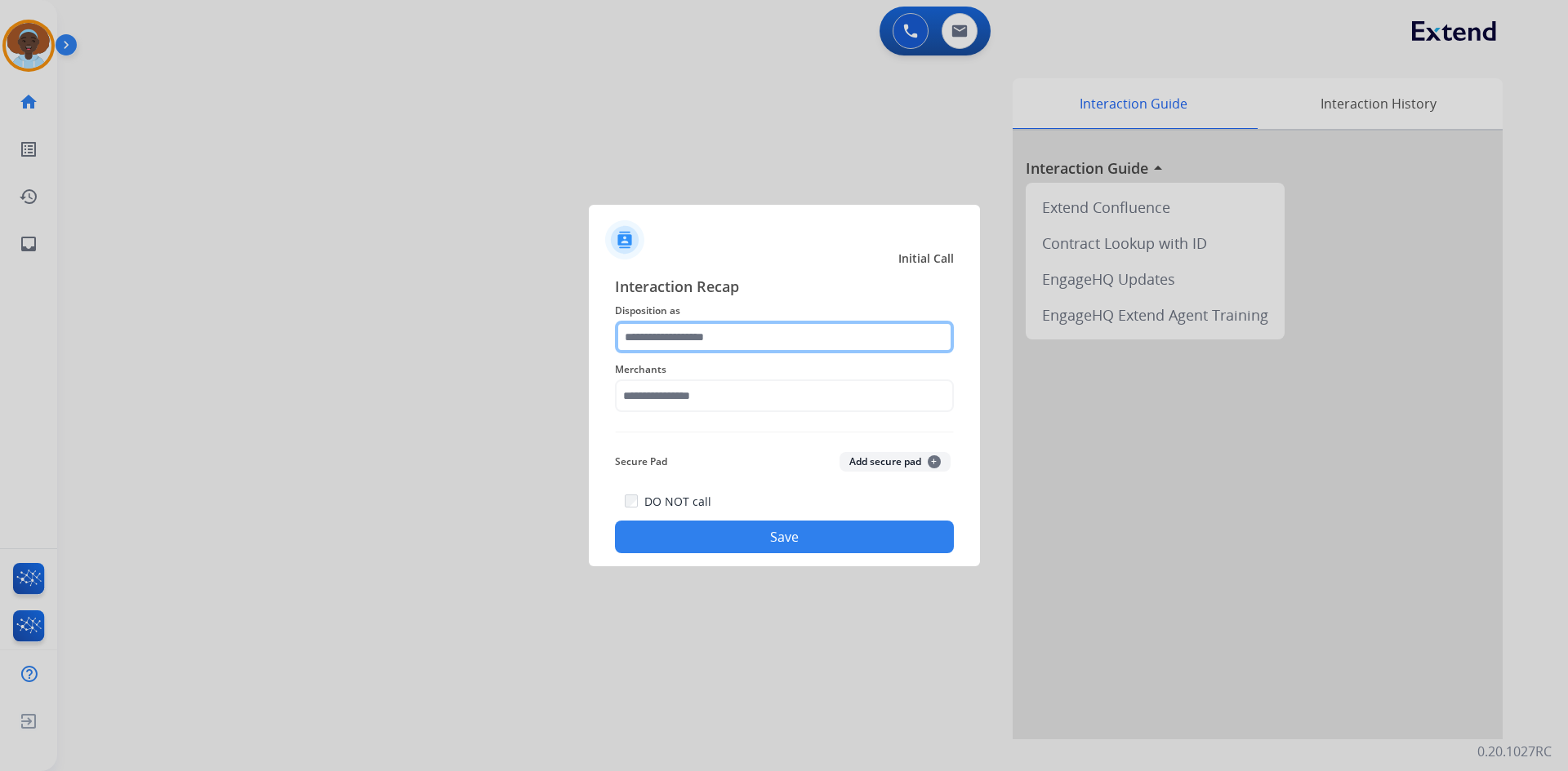
click at [739, 334] on input "text" at bounding box center [784, 336] width 339 height 33
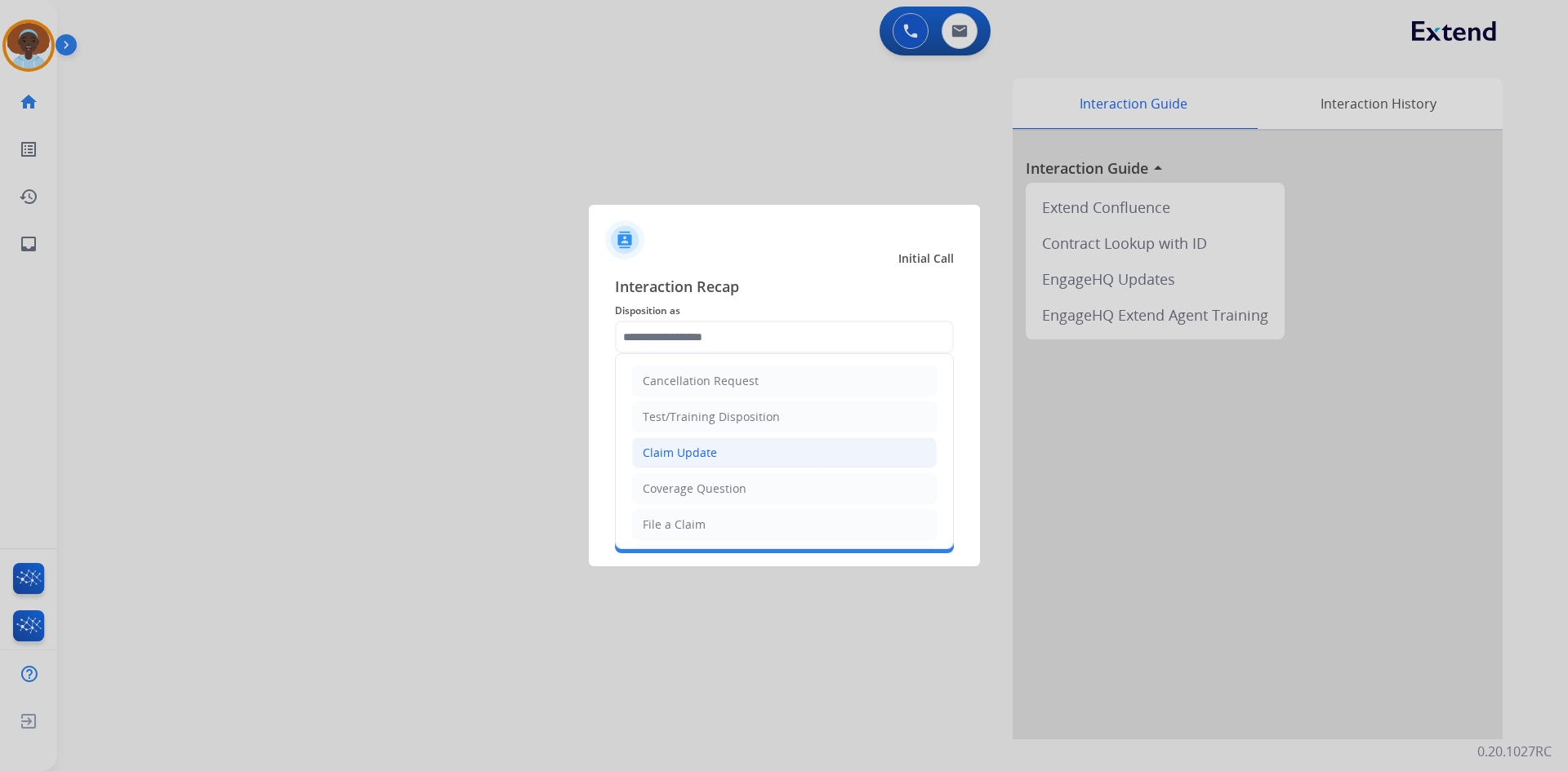
click at [683, 456] on div "Claim Update" at bounding box center [680, 452] width 74 height 16
type input "**********"
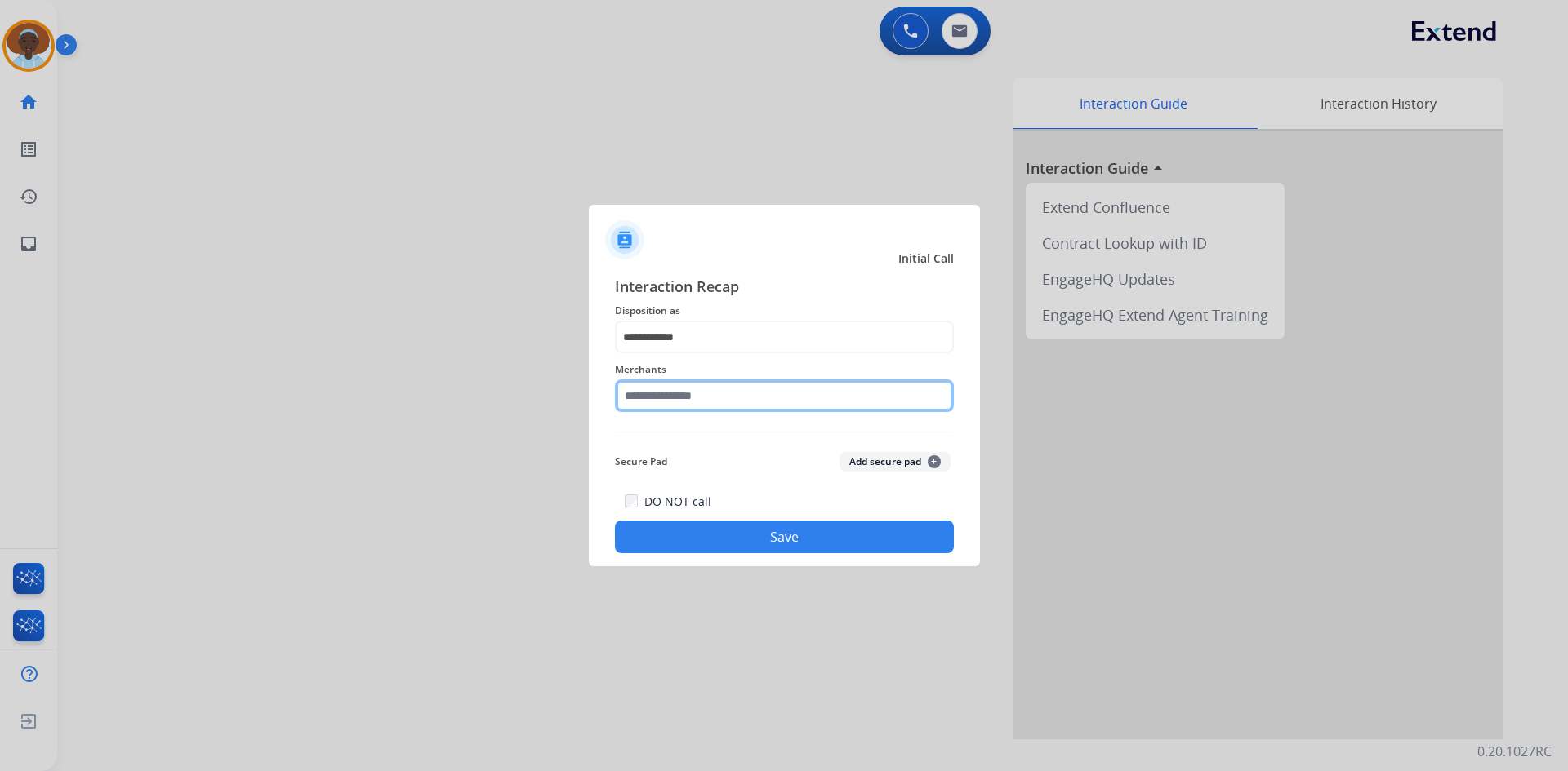
click at [712, 393] on input "text" at bounding box center [784, 395] width 339 height 33
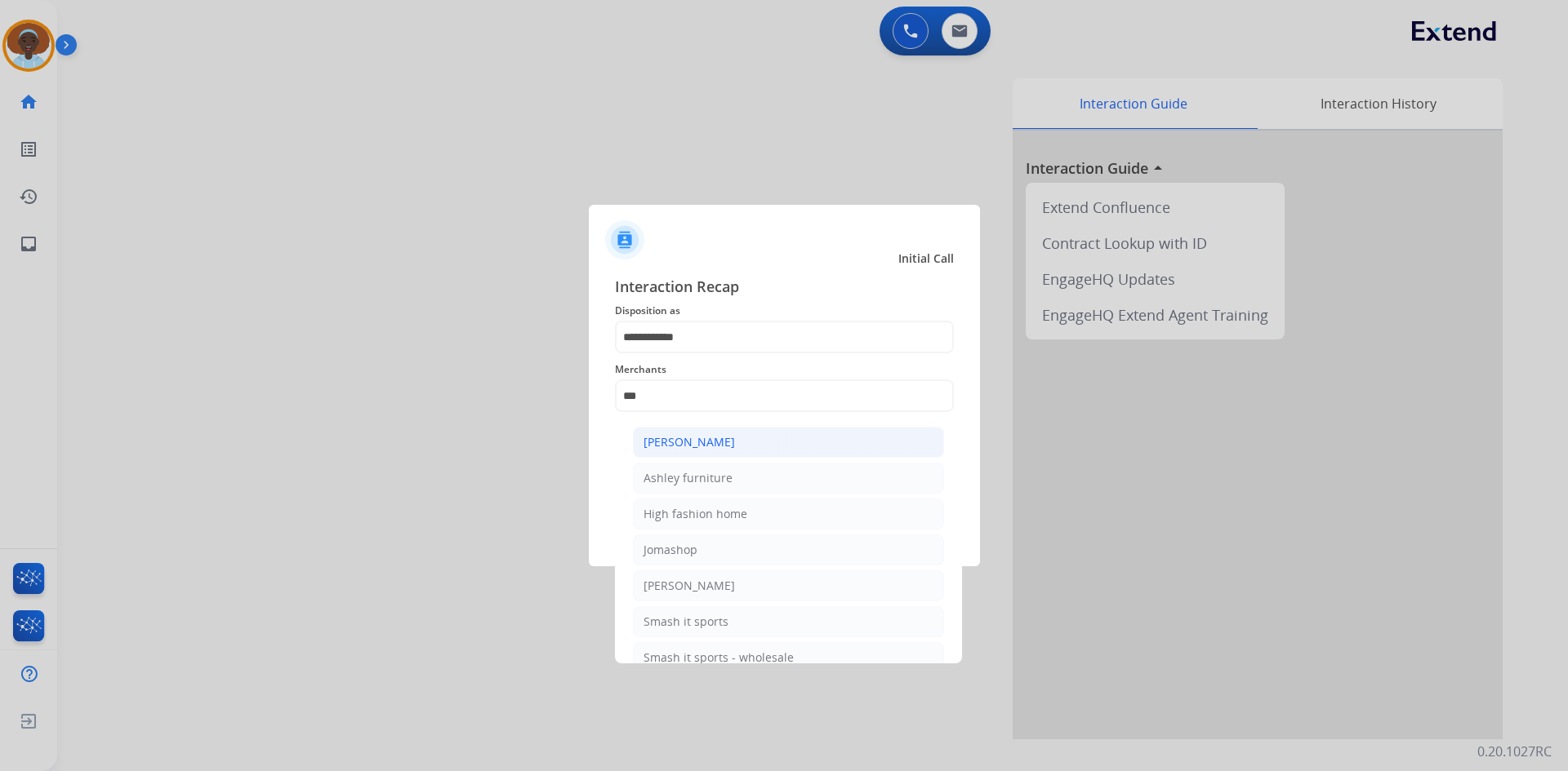
click at [730, 444] on div "[PERSON_NAME]" at bounding box center [689, 441] width 92 height 16
type input "**********"
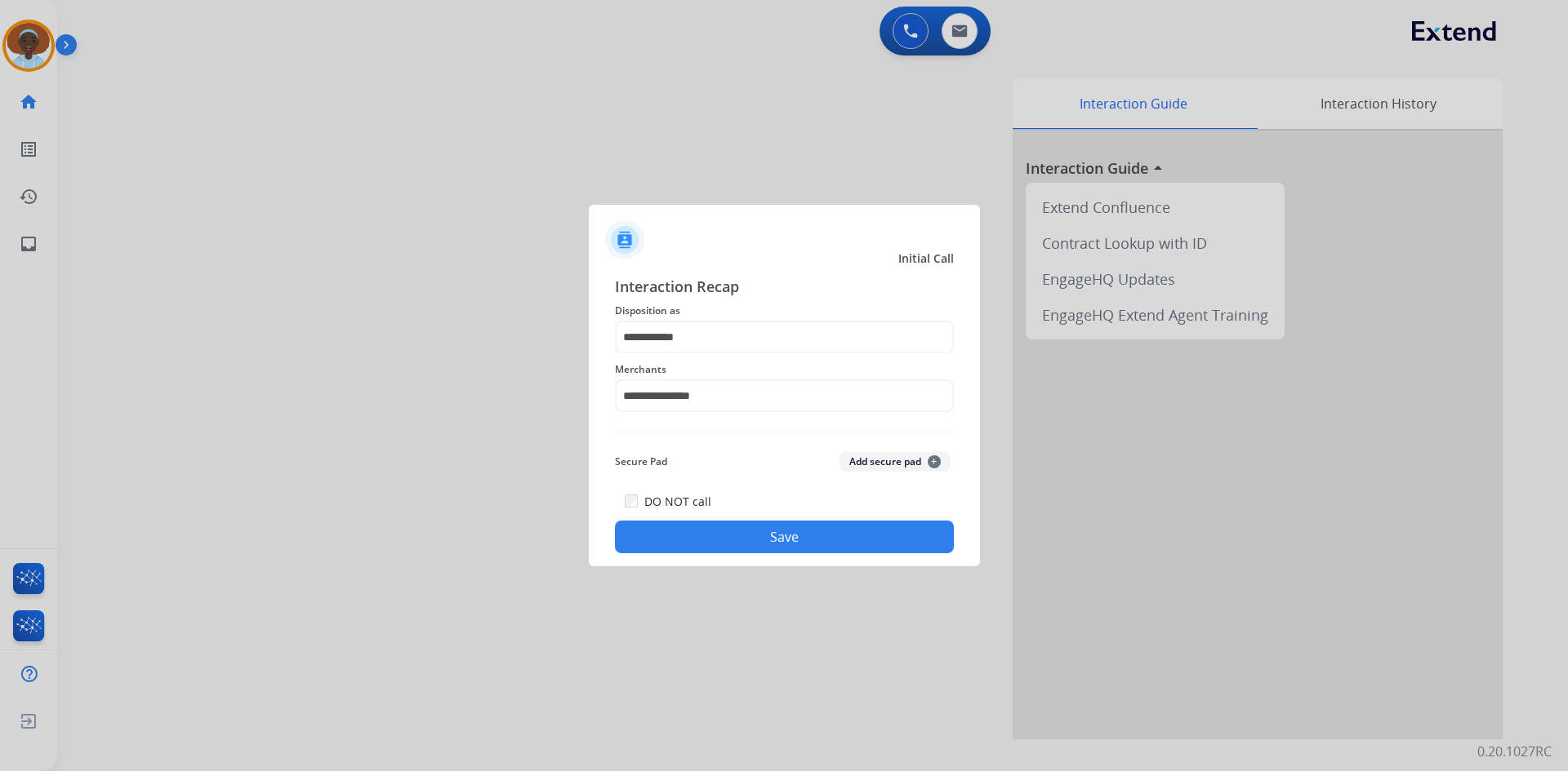
click at [797, 540] on button "Save" at bounding box center [784, 536] width 339 height 33
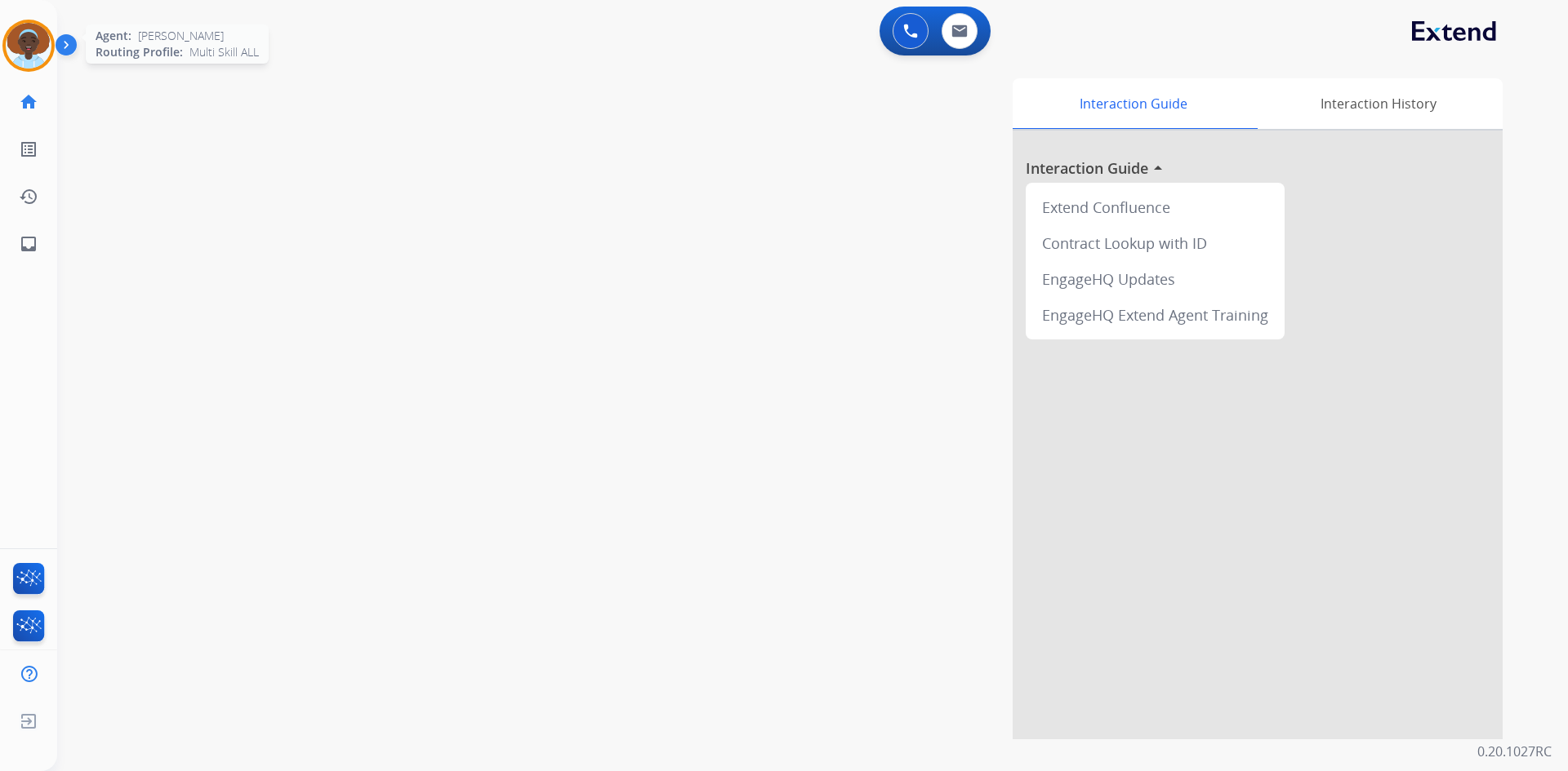
click at [38, 40] on img at bounding box center [29, 45] width 45 height 45
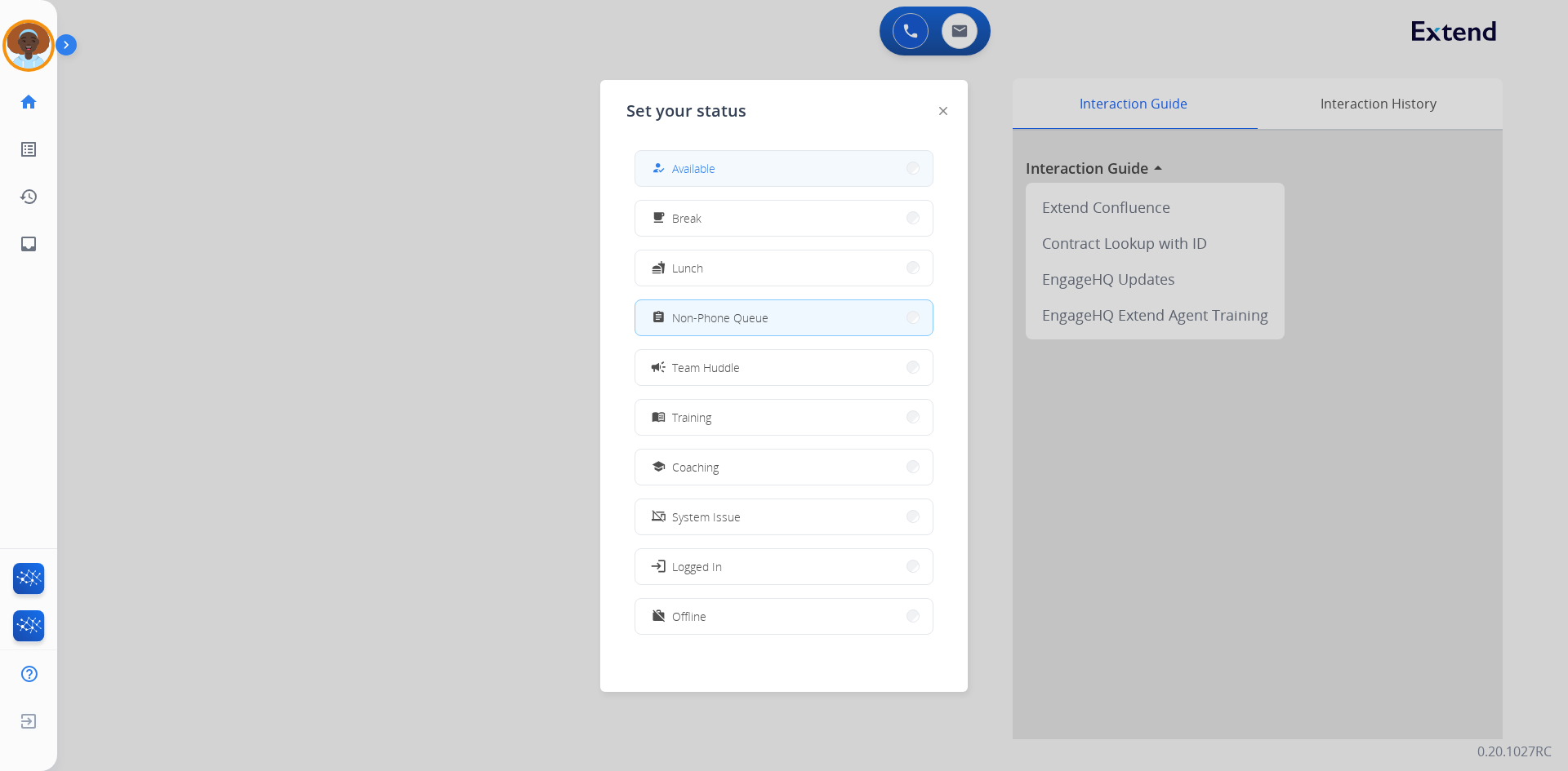
click at [702, 175] on span "Available" at bounding box center [693, 168] width 43 height 17
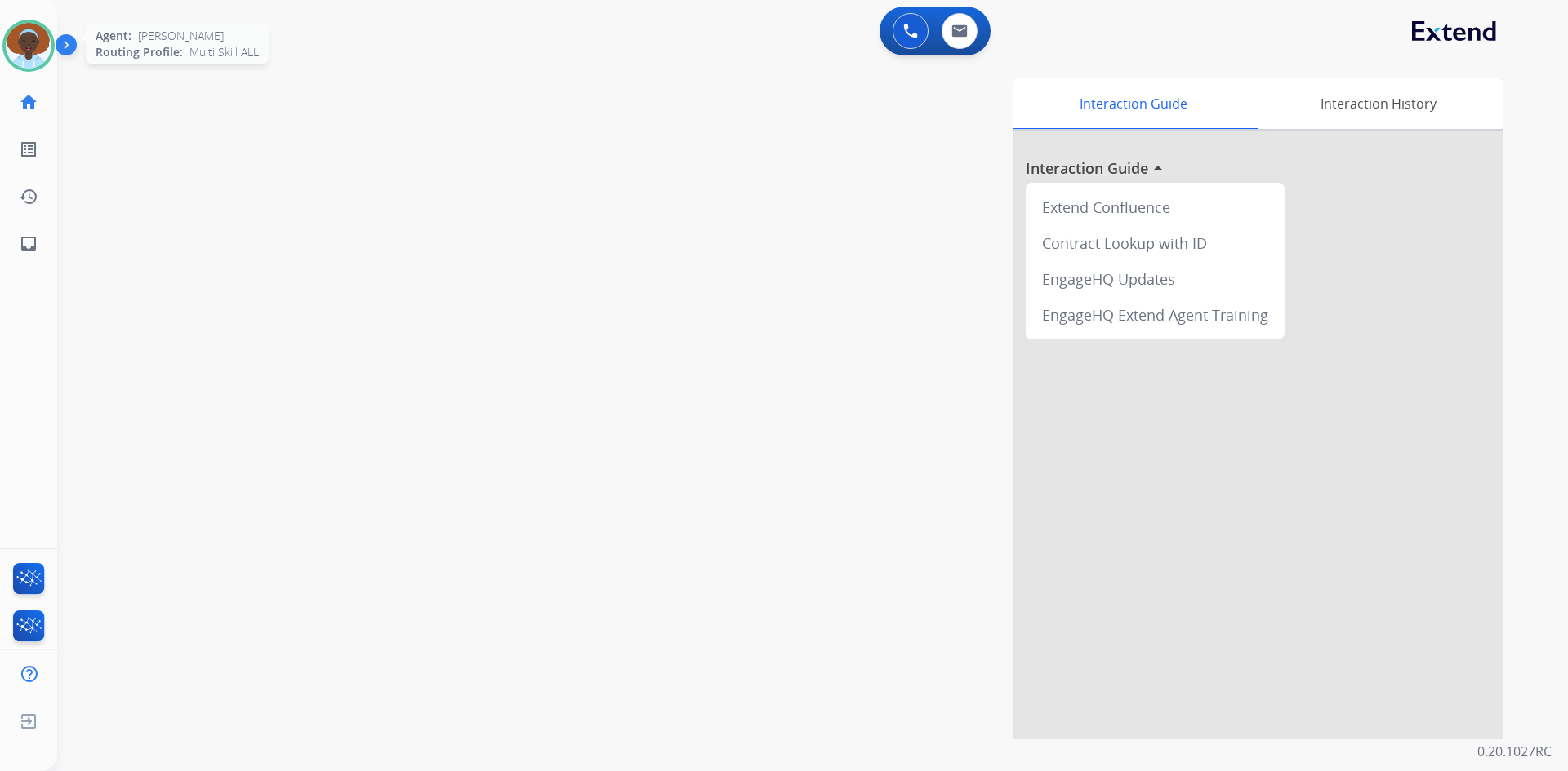
click at [19, 49] on img at bounding box center [29, 45] width 45 height 45
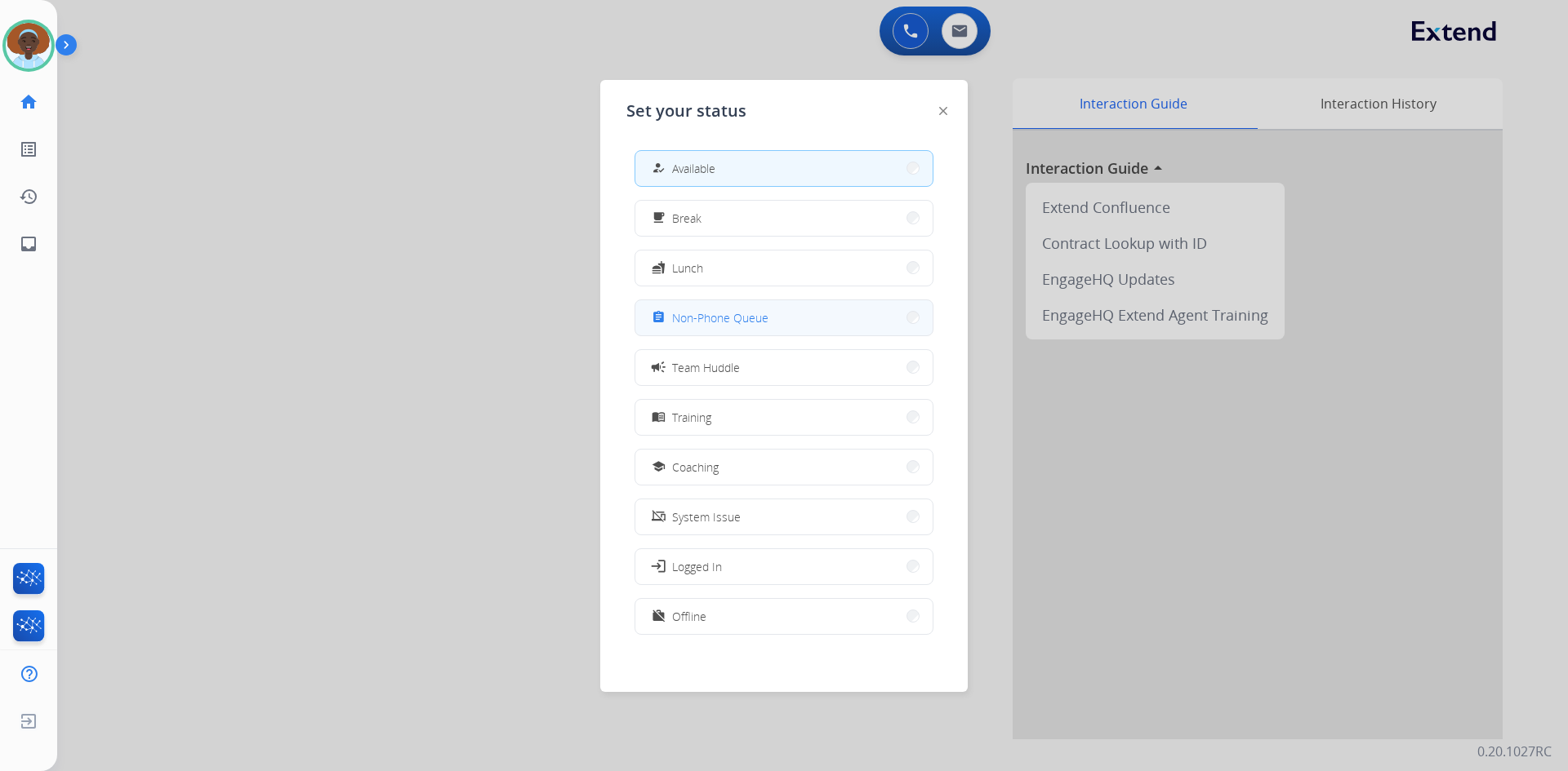
click at [711, 315] on span "Non-Phone Queue" at bounding box center [720, 318] width 97 height 17
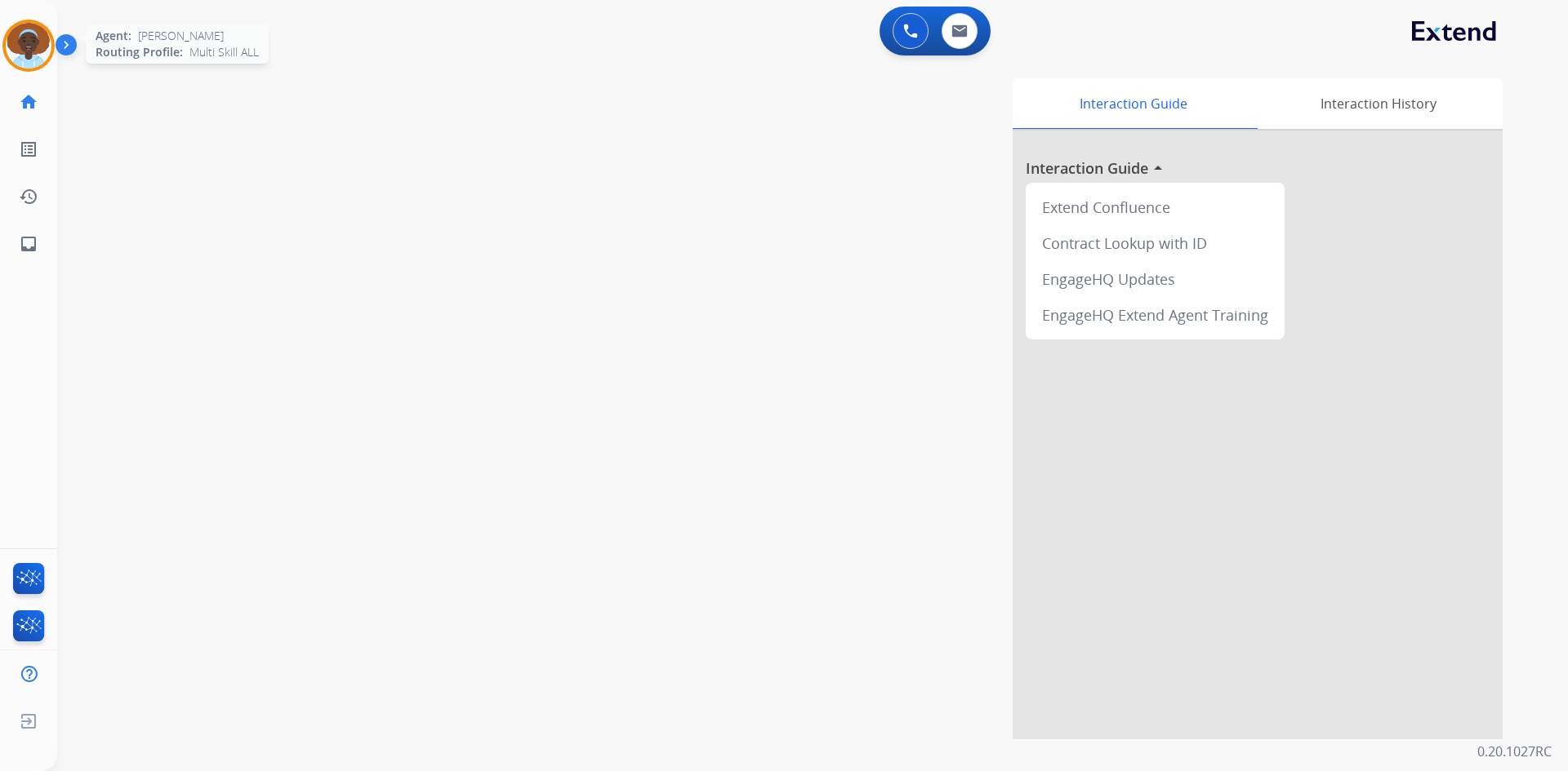
click at [16, 46] on img at bounding box center [29, 45] width 45 height 45
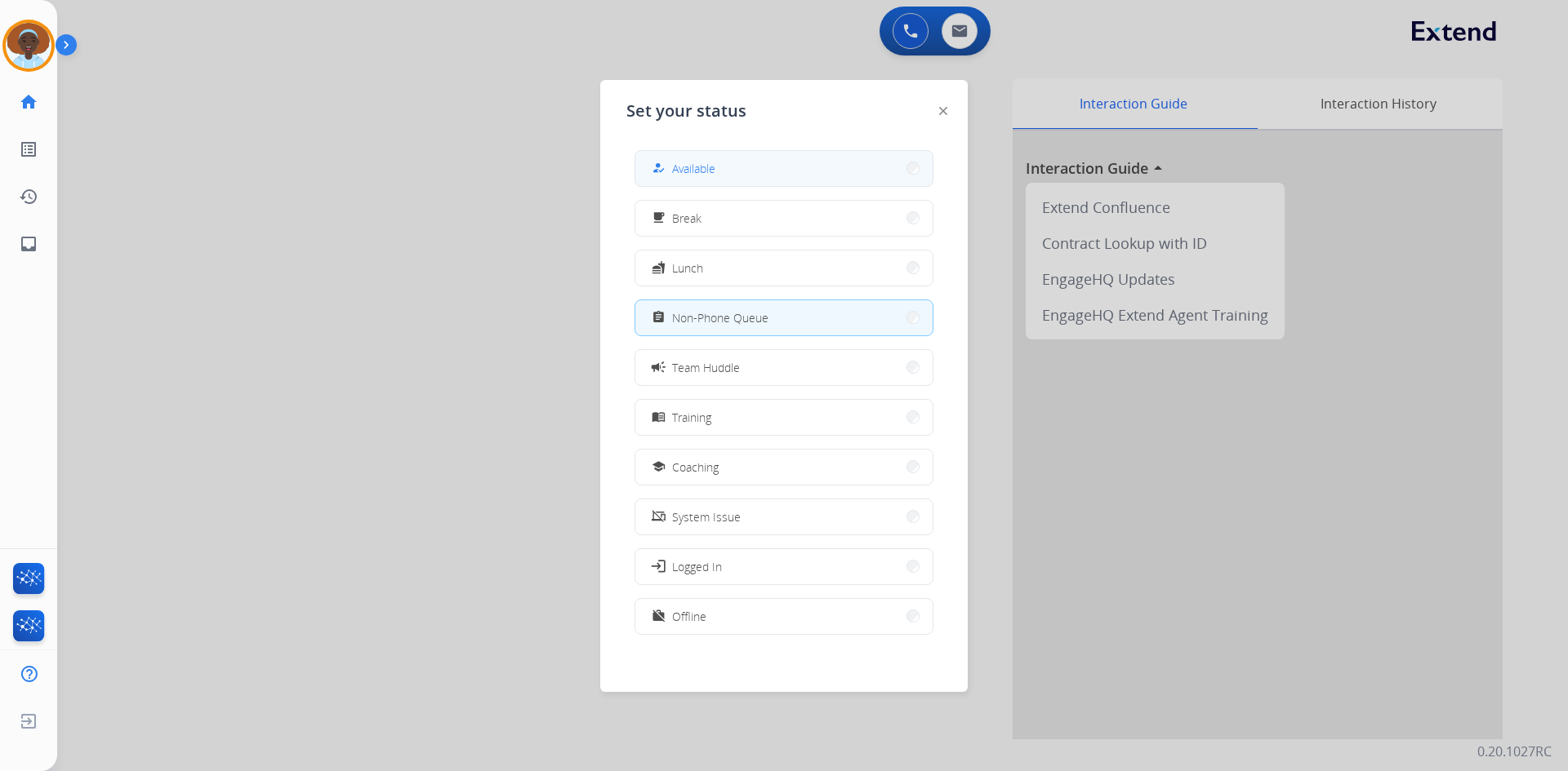
click at [707, 166] on span "Available" at bounding box center [693, 168] width 43 height 17
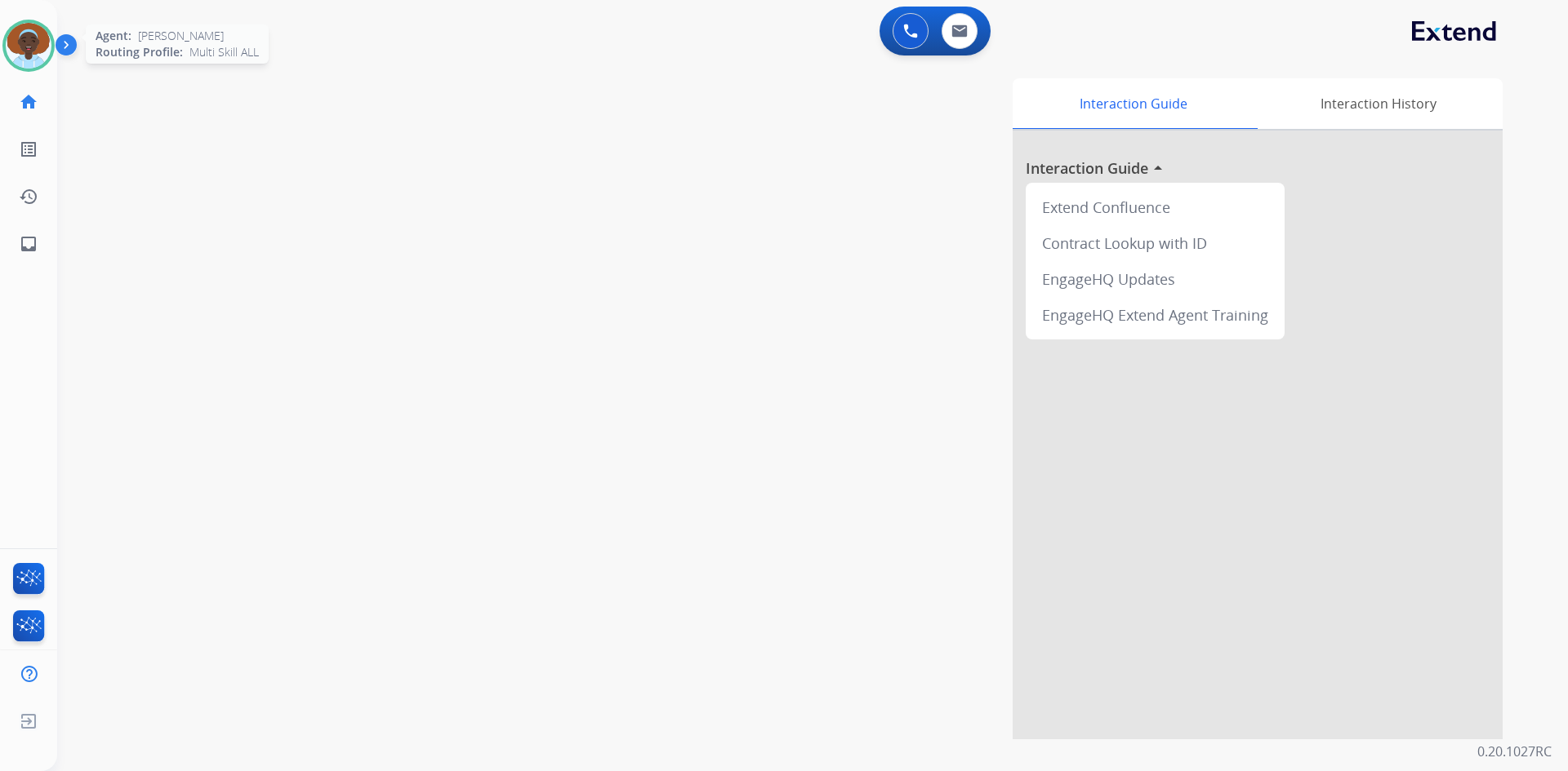
click at [36, 55] on img at bounding box center [29, 45] width 45 height 45
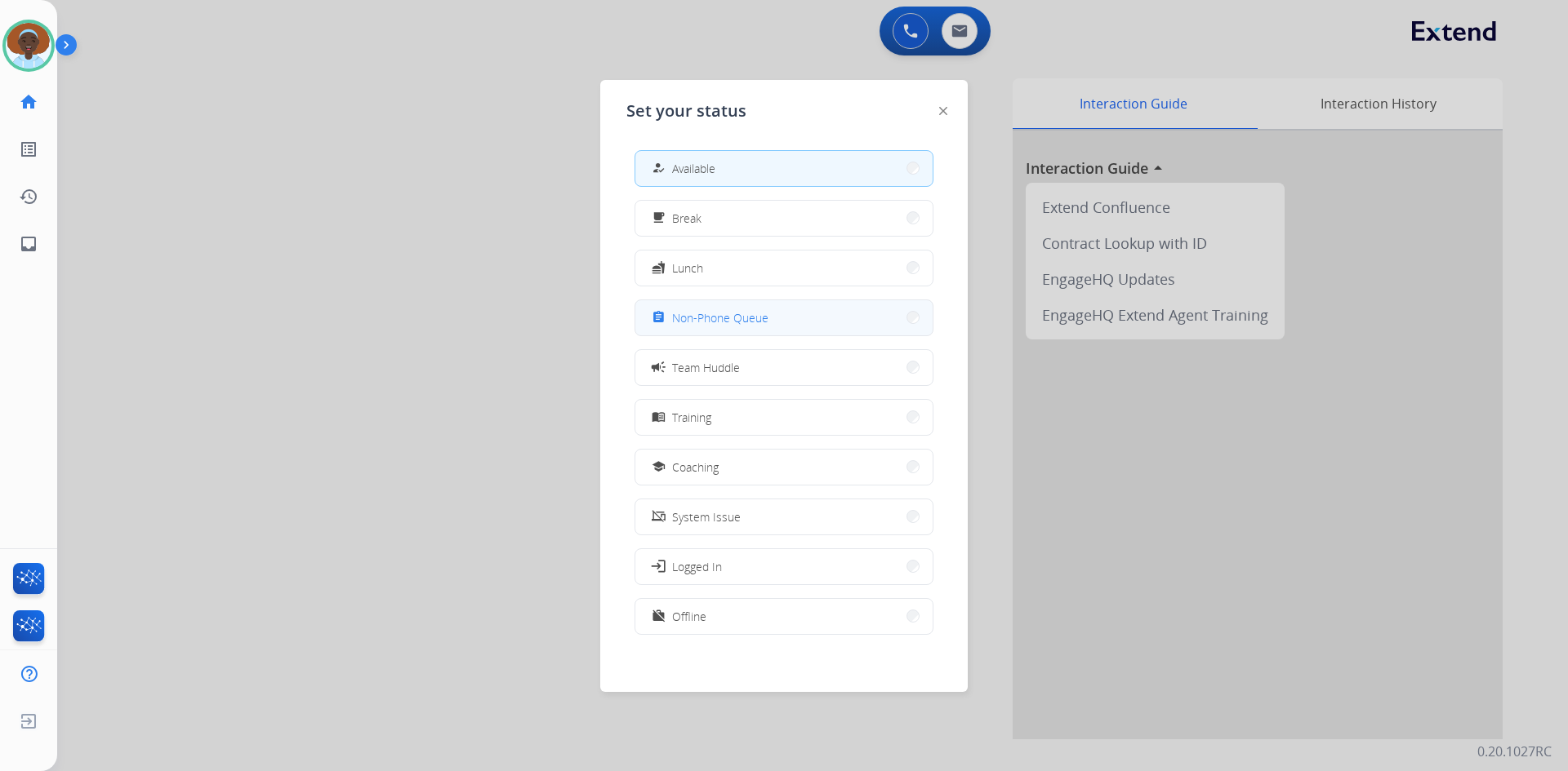
click at [686, 324] on span "Non-Phone Queue" at bounding box center [720, 318] width 97 height 17
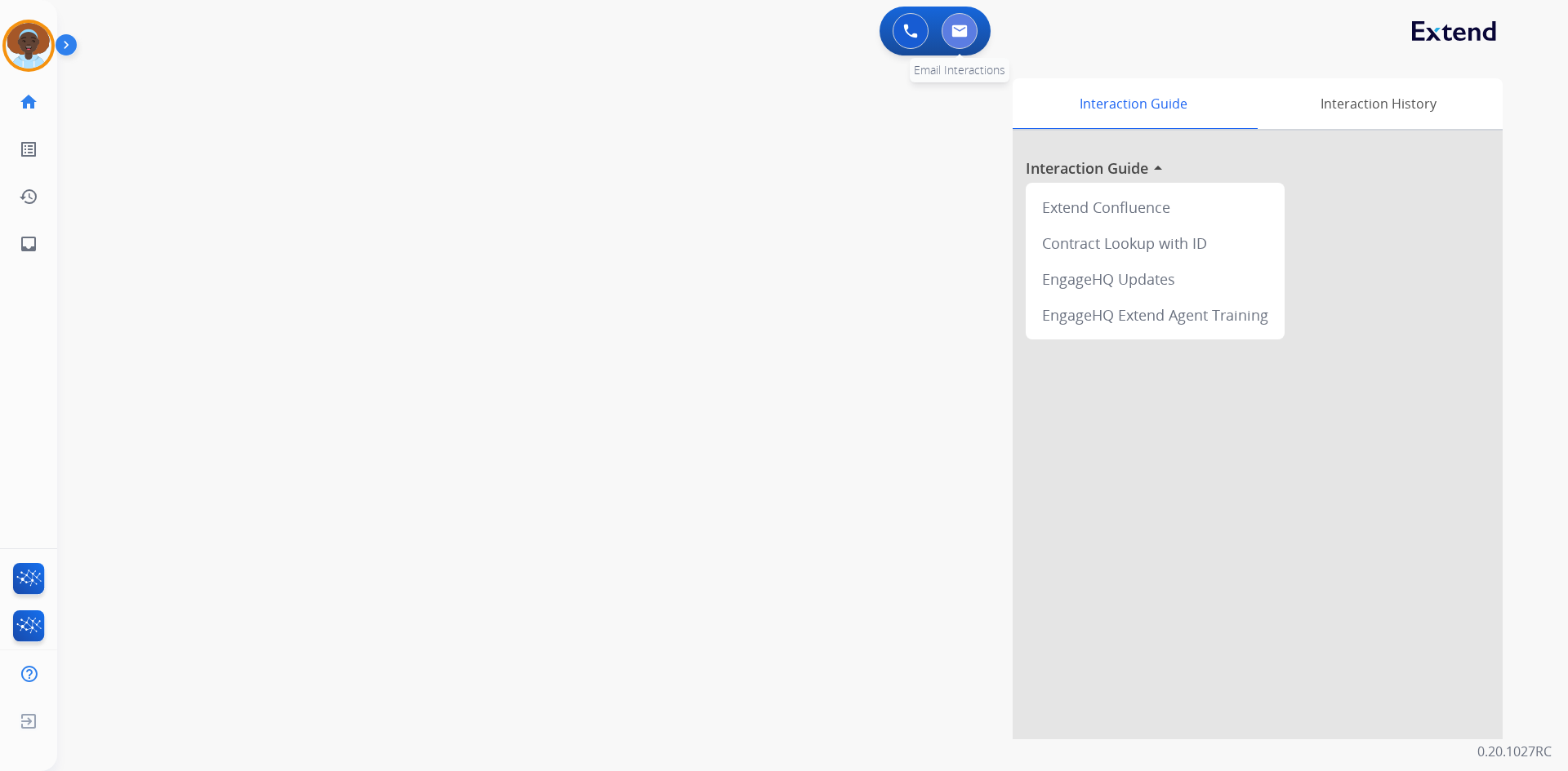
click at [975, 29] on button at bounding box center [959, 31] width 36 height 36
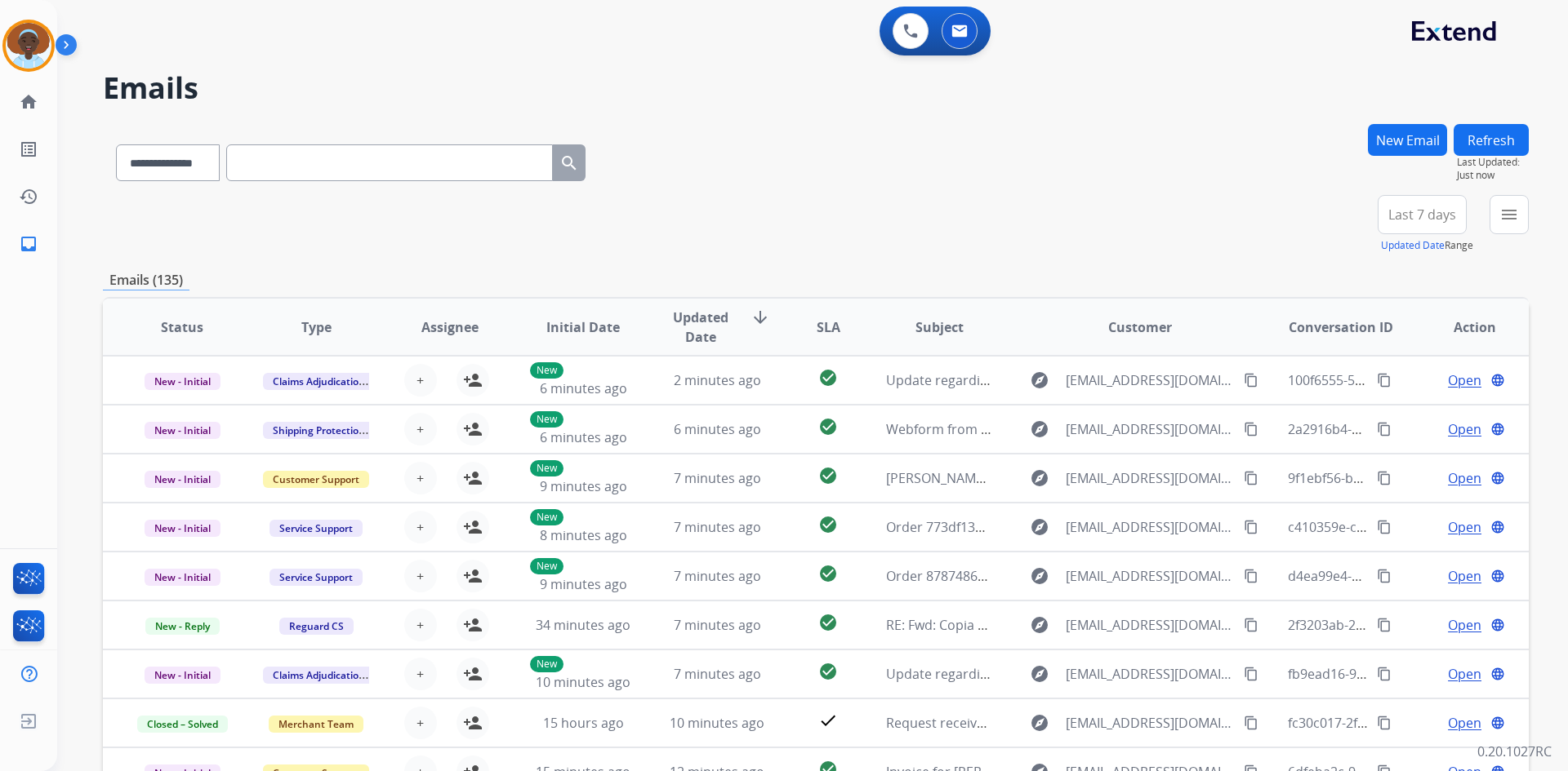
click at [1380, 139] on button "New Email" at bounding box center [1407, 140] width 79 height 32
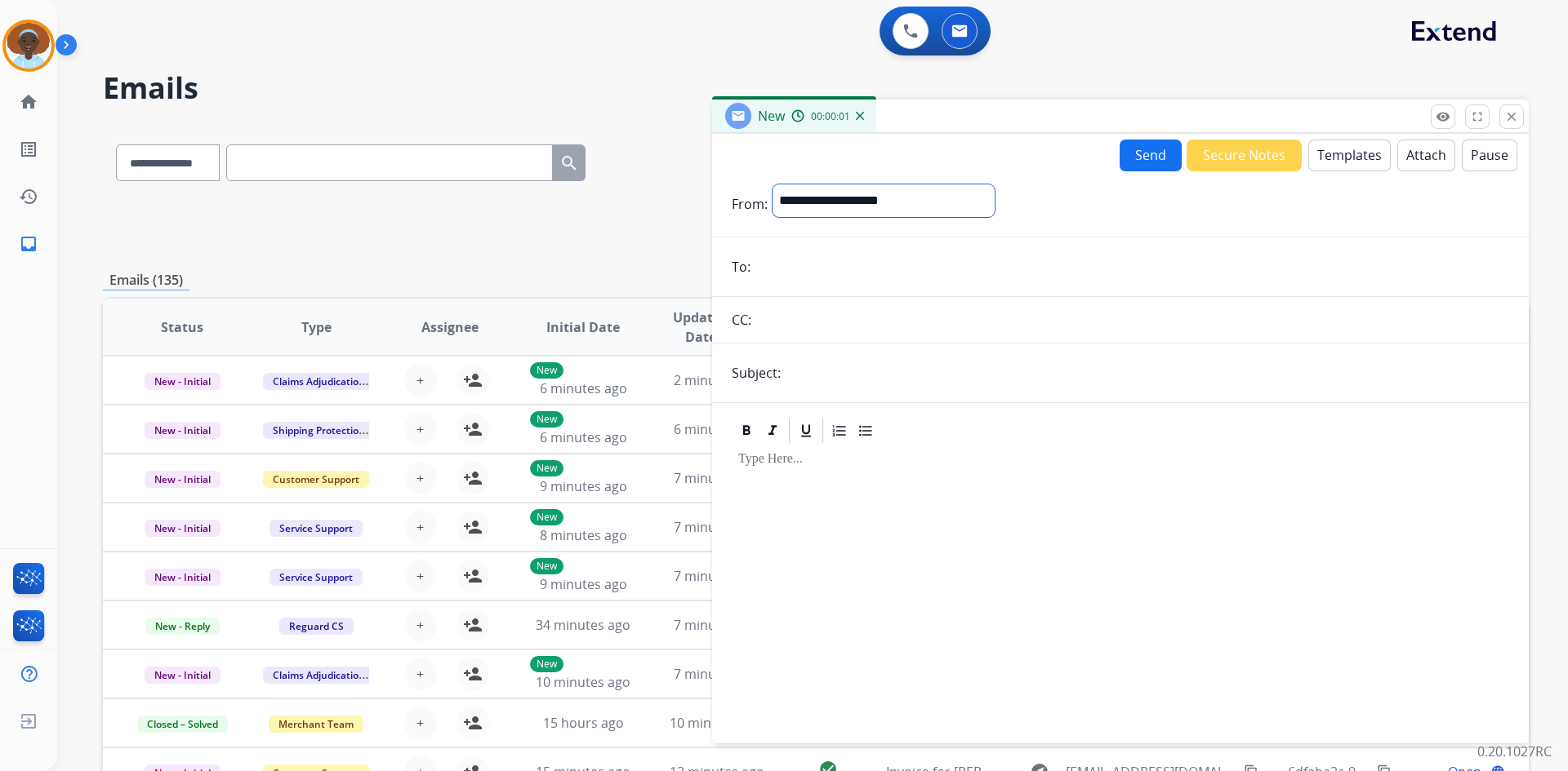
click at [851, 204] on select "**********" at bounding box center [883, 200] width 222 height 33
select select "**********"
click at [772, 184] on select "**********" at bounding box center [883, 200] width 222 height 33
click at [840, 267] on input "email" at bounding box center [1132, 268] width 754 height 33
paste input "**********"
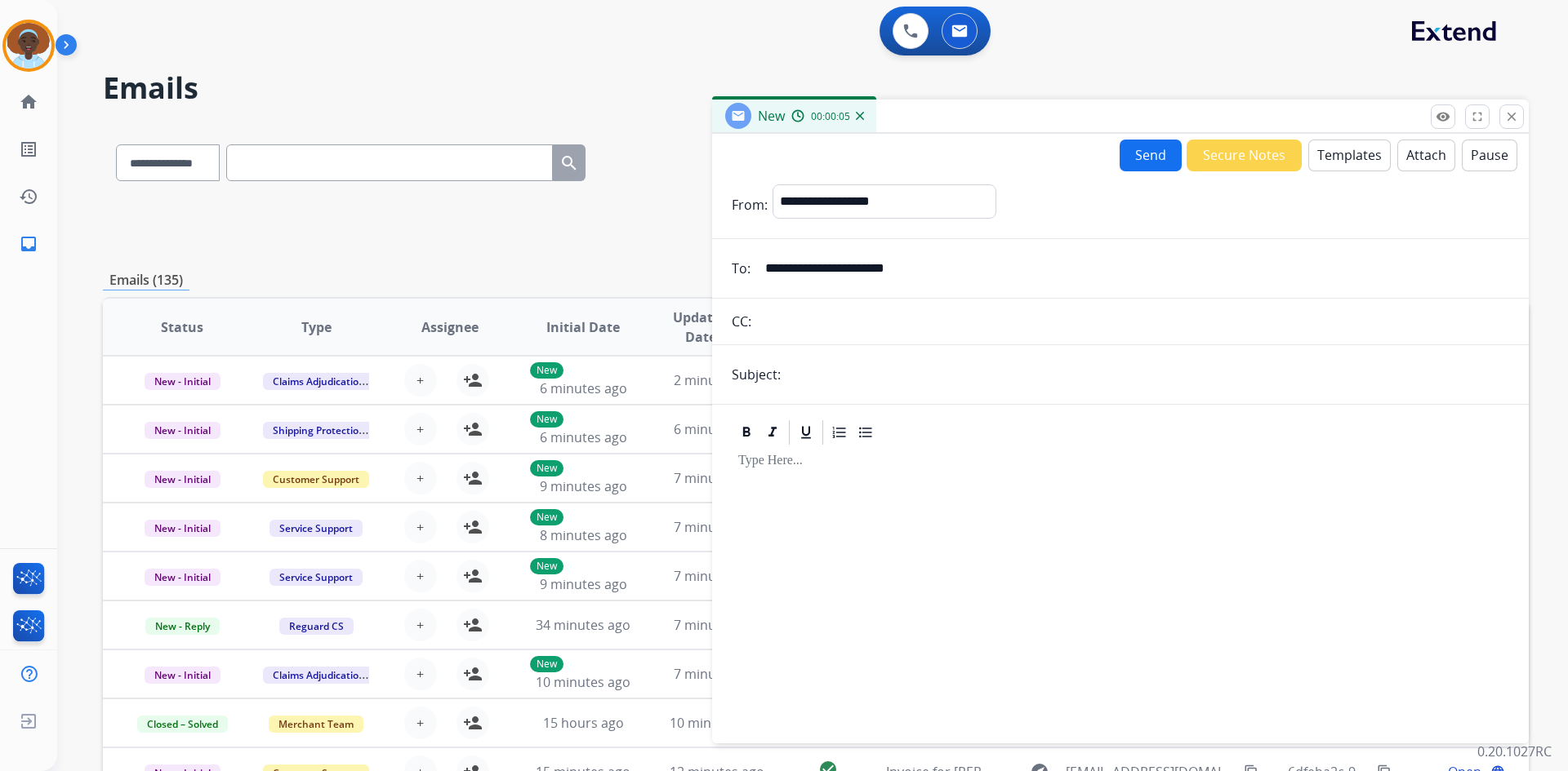
type input "**********"
click at [856, 366] on input "text" at bounding box center [1147, 374] width 723 height 33
type input "**********"
click at [1338, 149] on button "Templates" at bounding box center [1349, 156] width 82 height 32
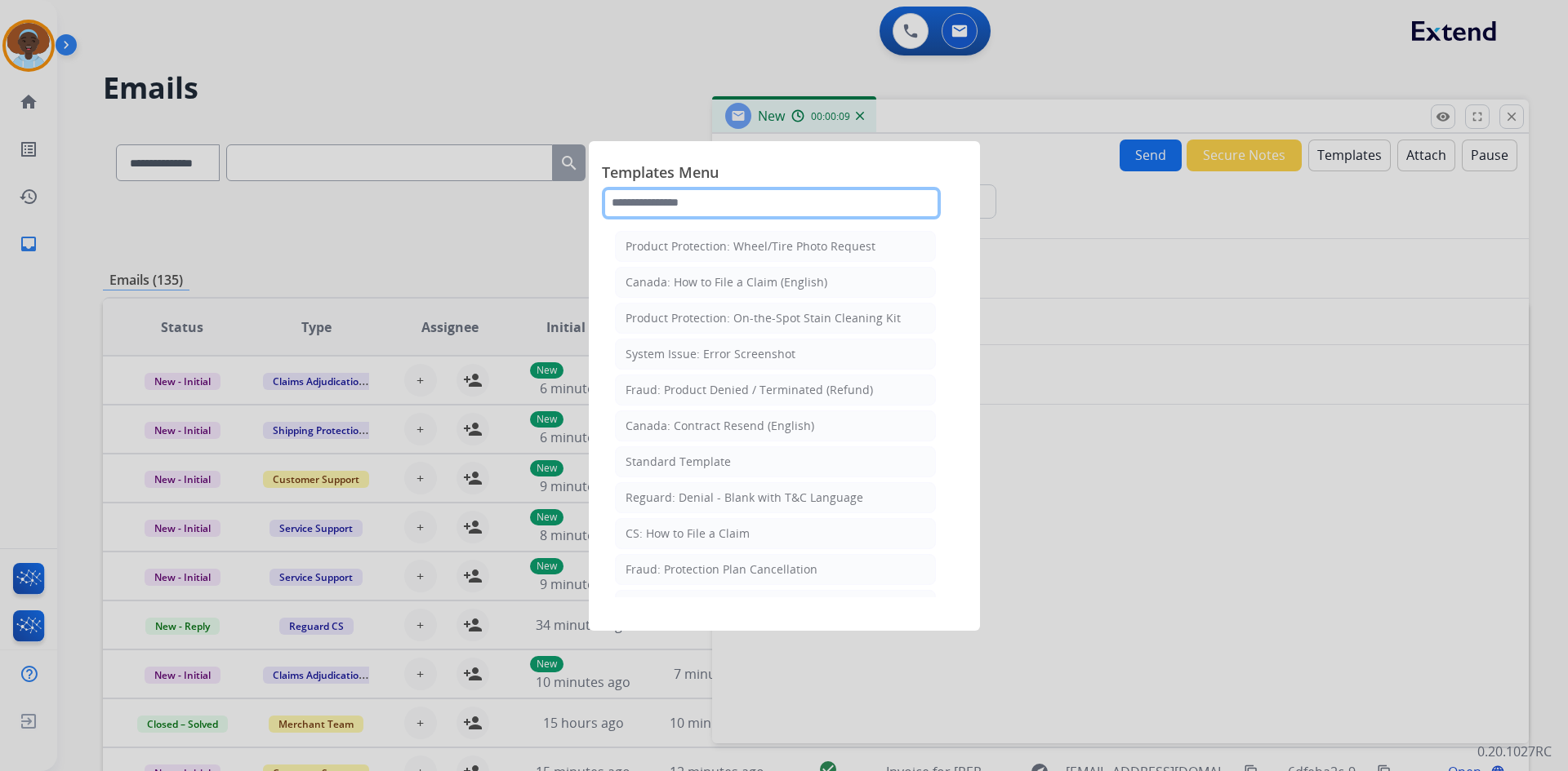
click at [727, 196] on input "text" at bounding box center [771, 203] width 339 height 33
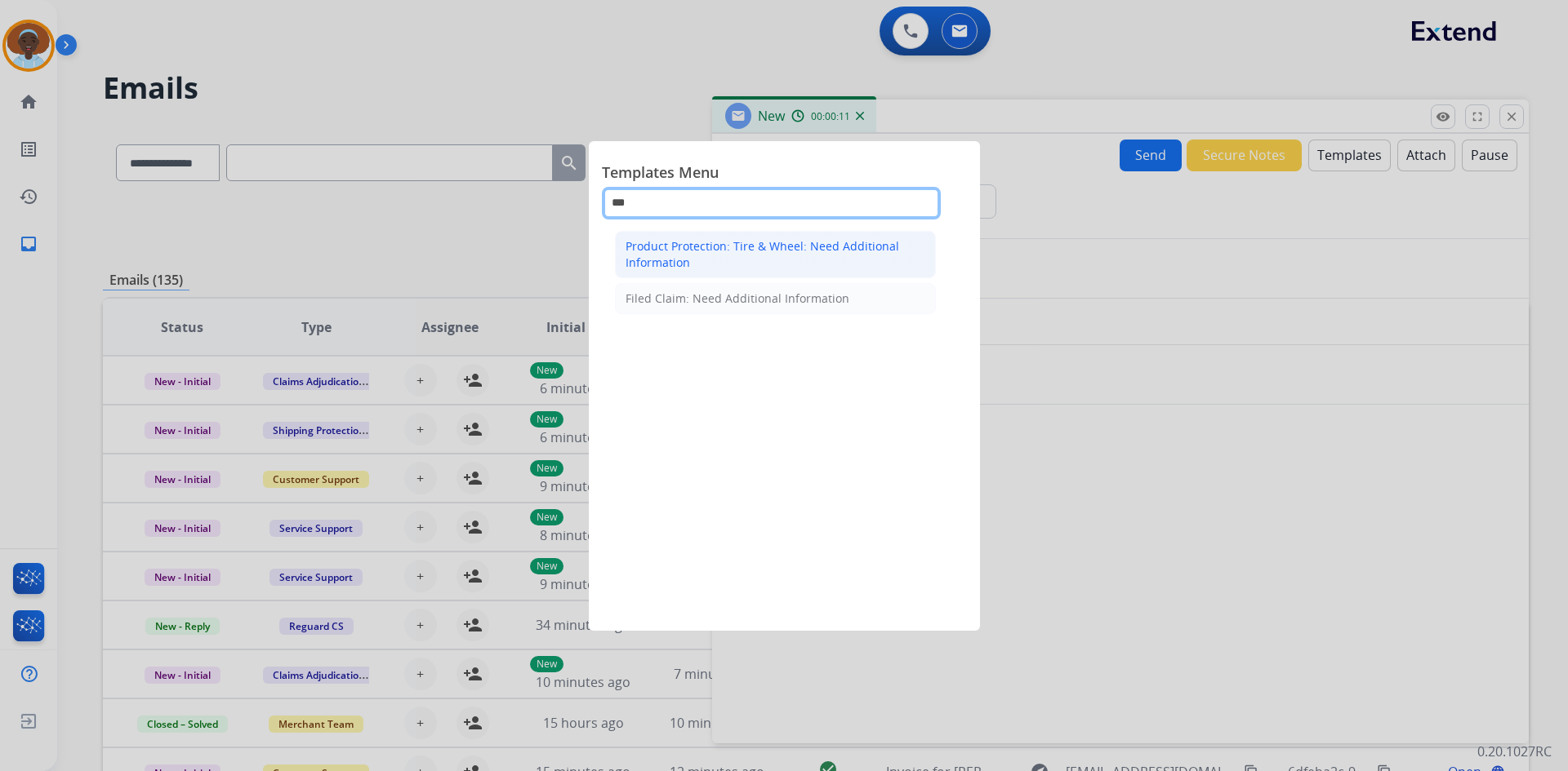
type input "***"
click at [719, 247] on div "Product Protection: Tire & Wheel: Need Additional Information" at bounding box center [776, 254] width 299 height 33
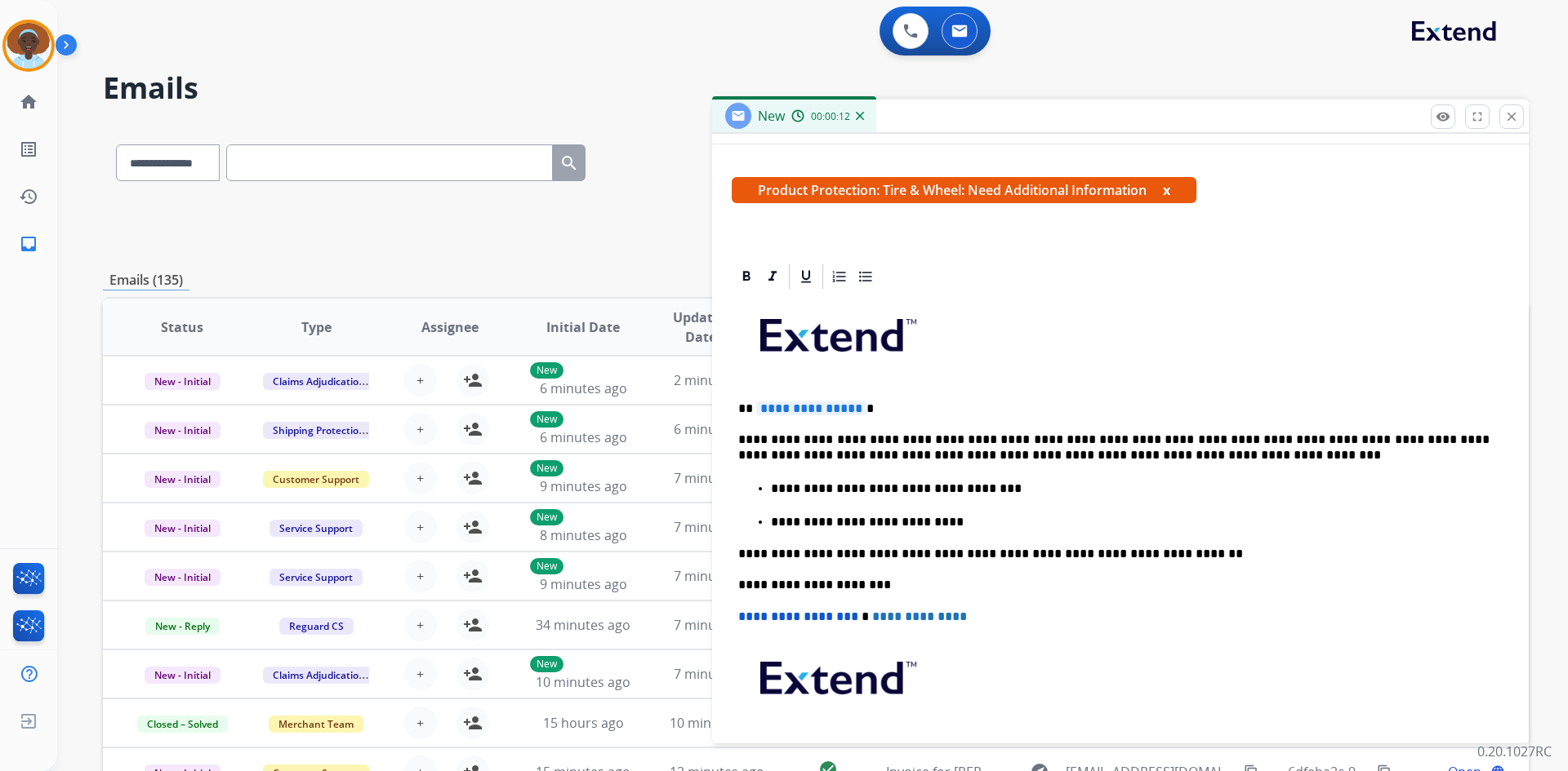
scroll to position [326, 0]
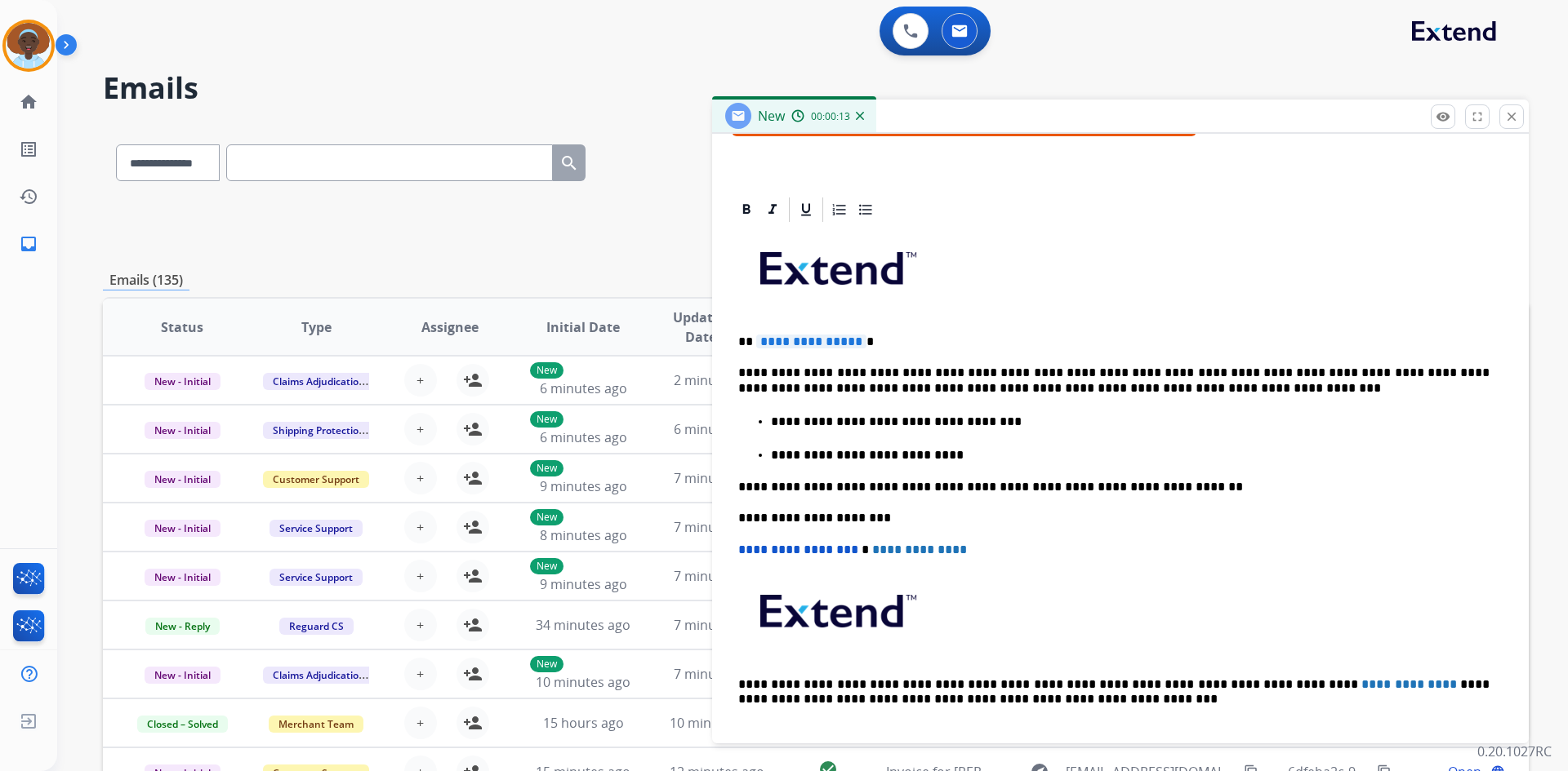
click at [823, 342] on span "**********" at bounding box center [811, 341] width 110 height 14
drag, startPoint x: 913, startPoint y: 455, endPoint x: 770, endPoint y: 461, distance: 143.1
click at [770, 461] on ul "**********" at bounding box center [1120, 437] width 765 height 51
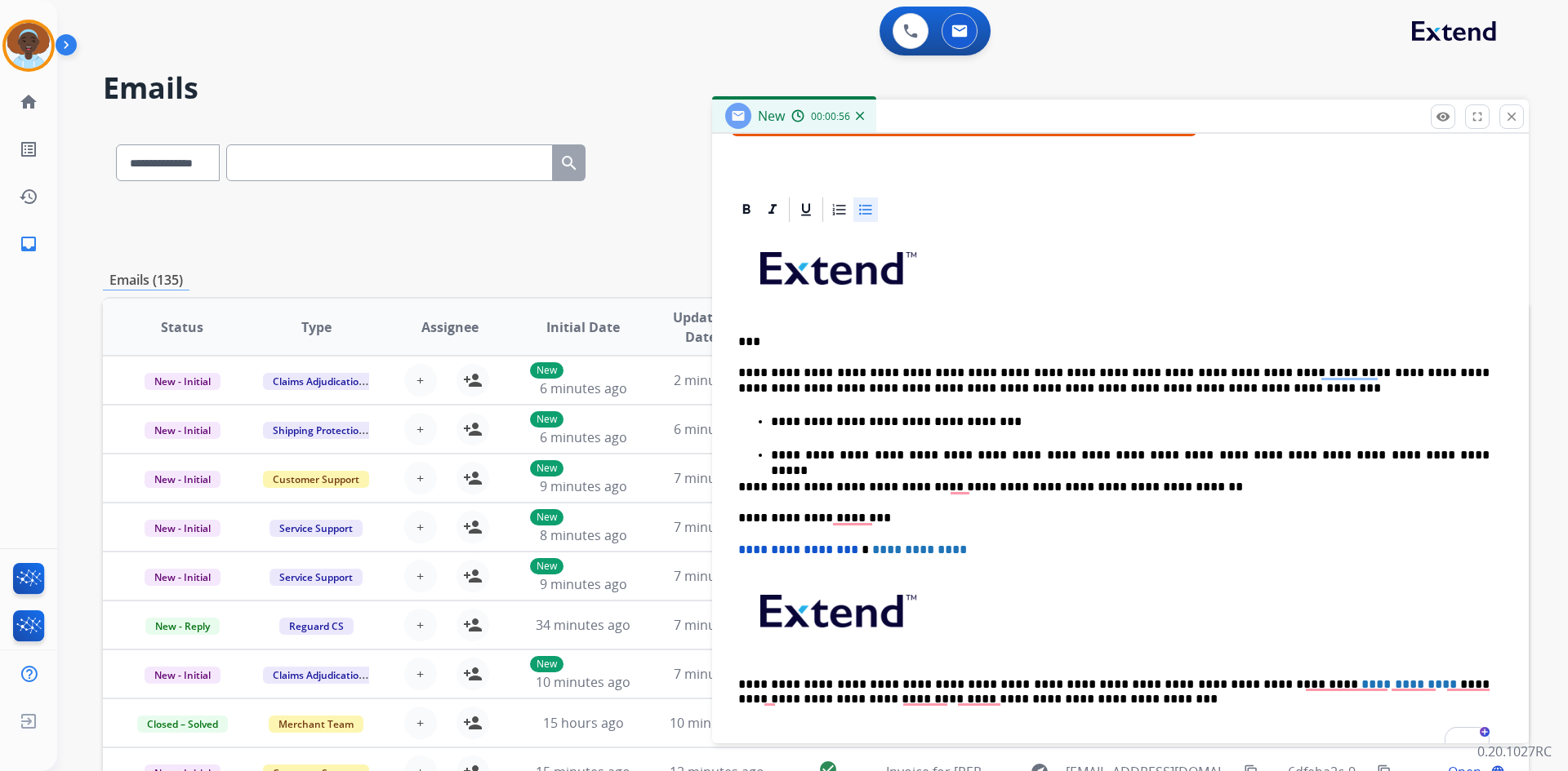
click at [949, 456] on p "**********" at bounding box center [1130, 455] width 718 height 14
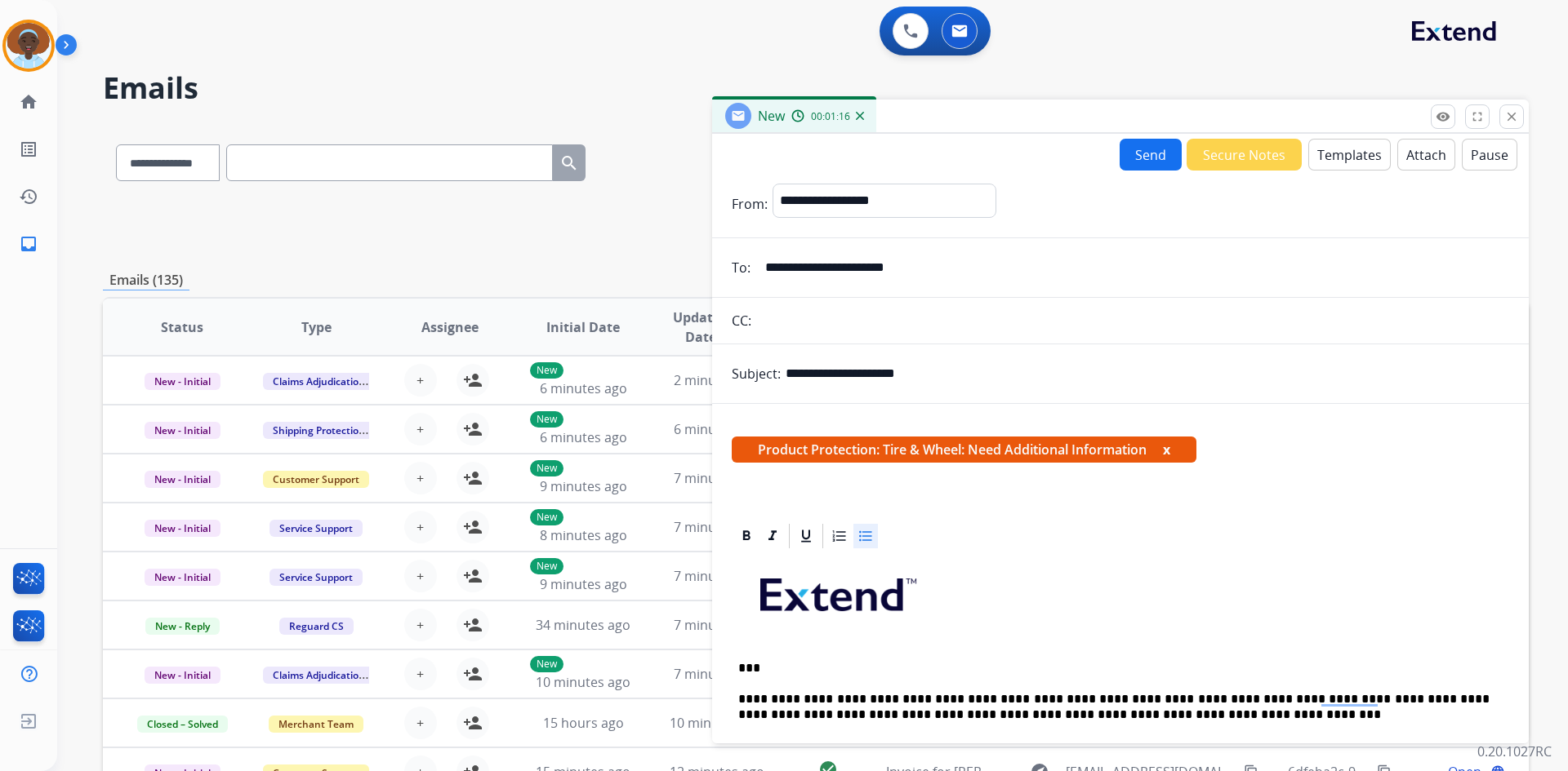
click at [1136, 161] on button "Send" at bounding box center [1151, 155] width 62 height 32
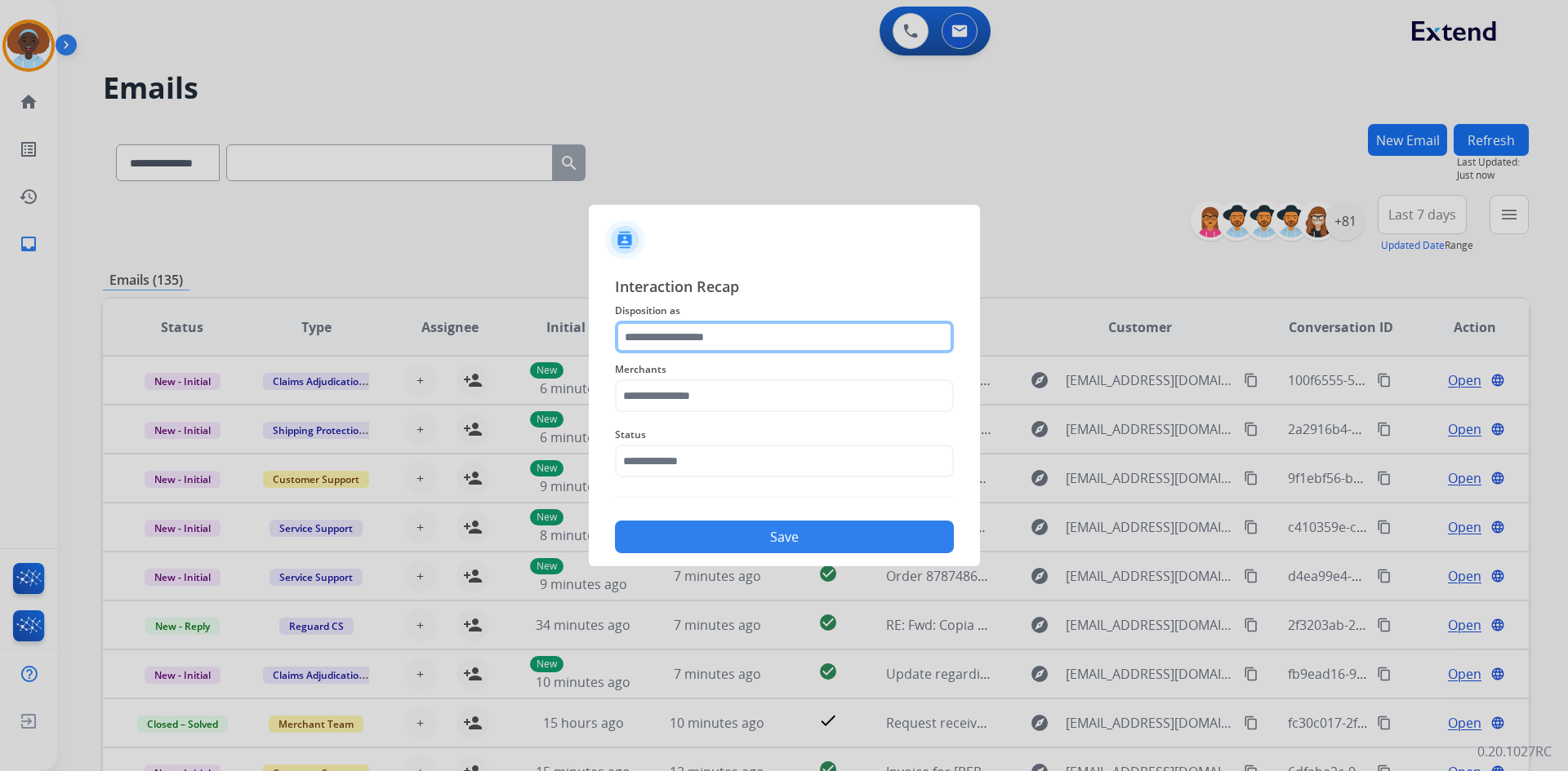
click at [712, 336] on input "text" at bounding box center [784, 336] width 339 height 33
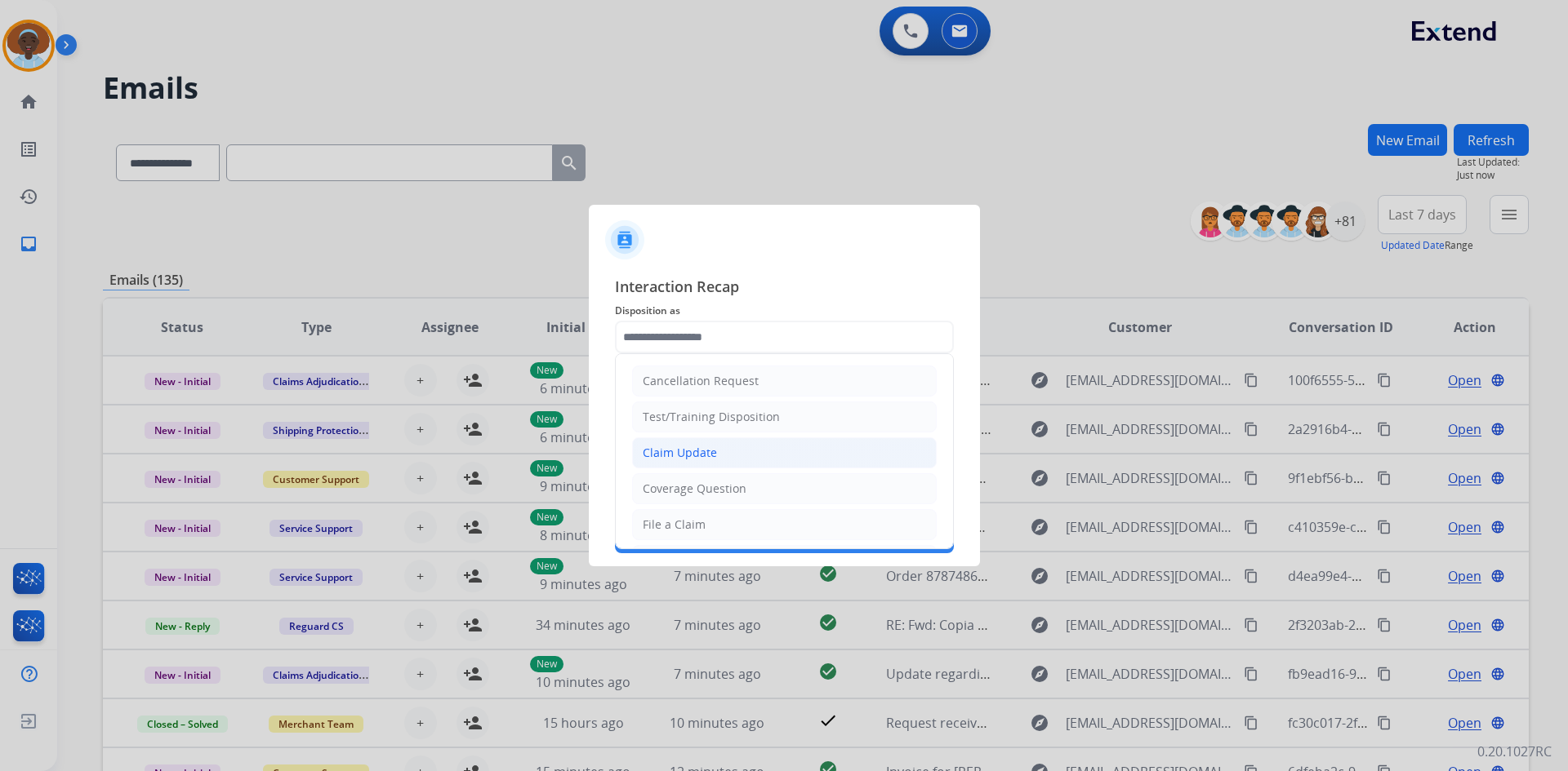
click at [722, 458] on li "Claim Update" at bounding box center [784, 452] width 305 height 31
type input "**********"
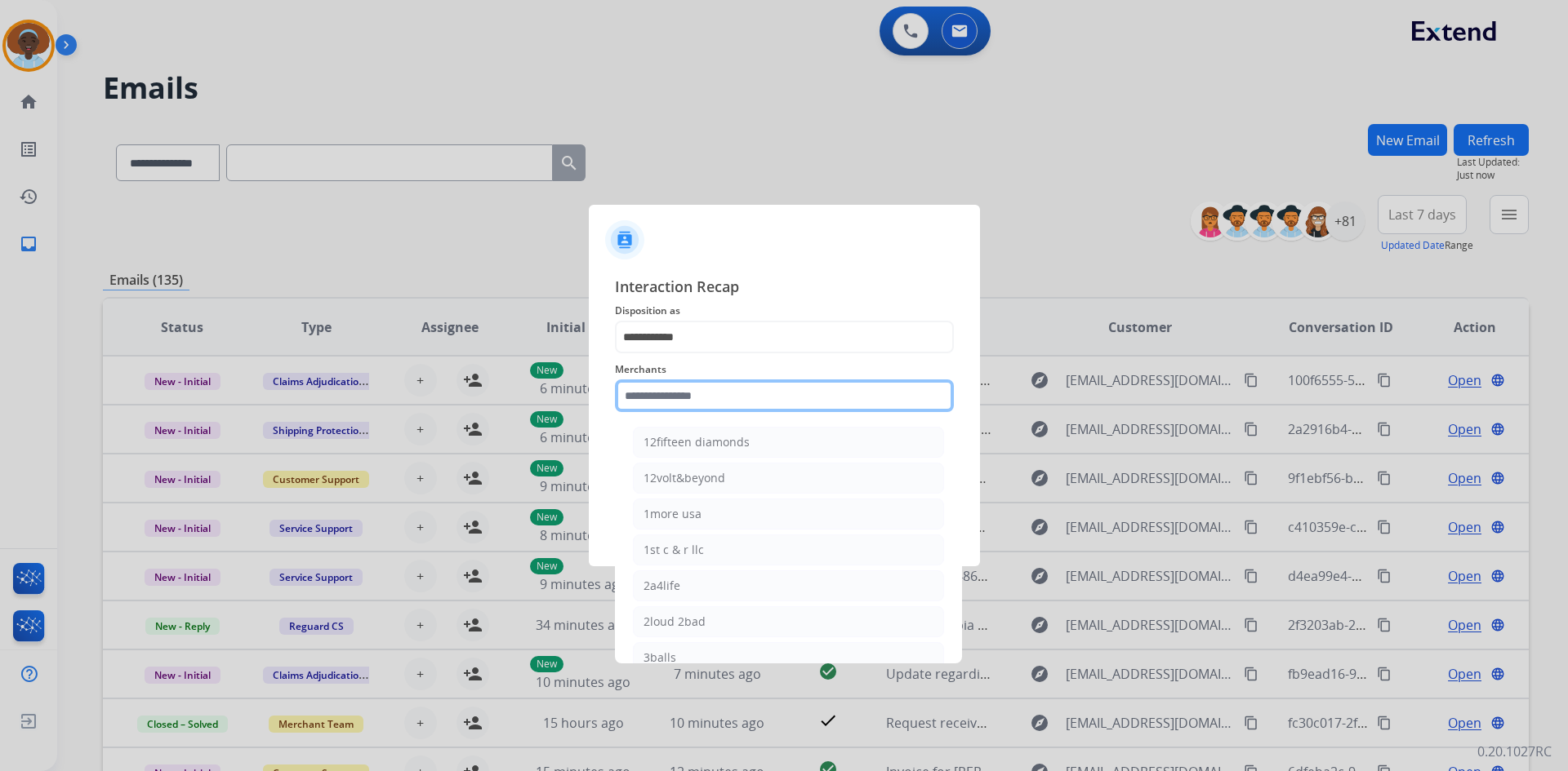
click at [694, 393] on input "text" at bounding box center [784, 395] width 339 height 33
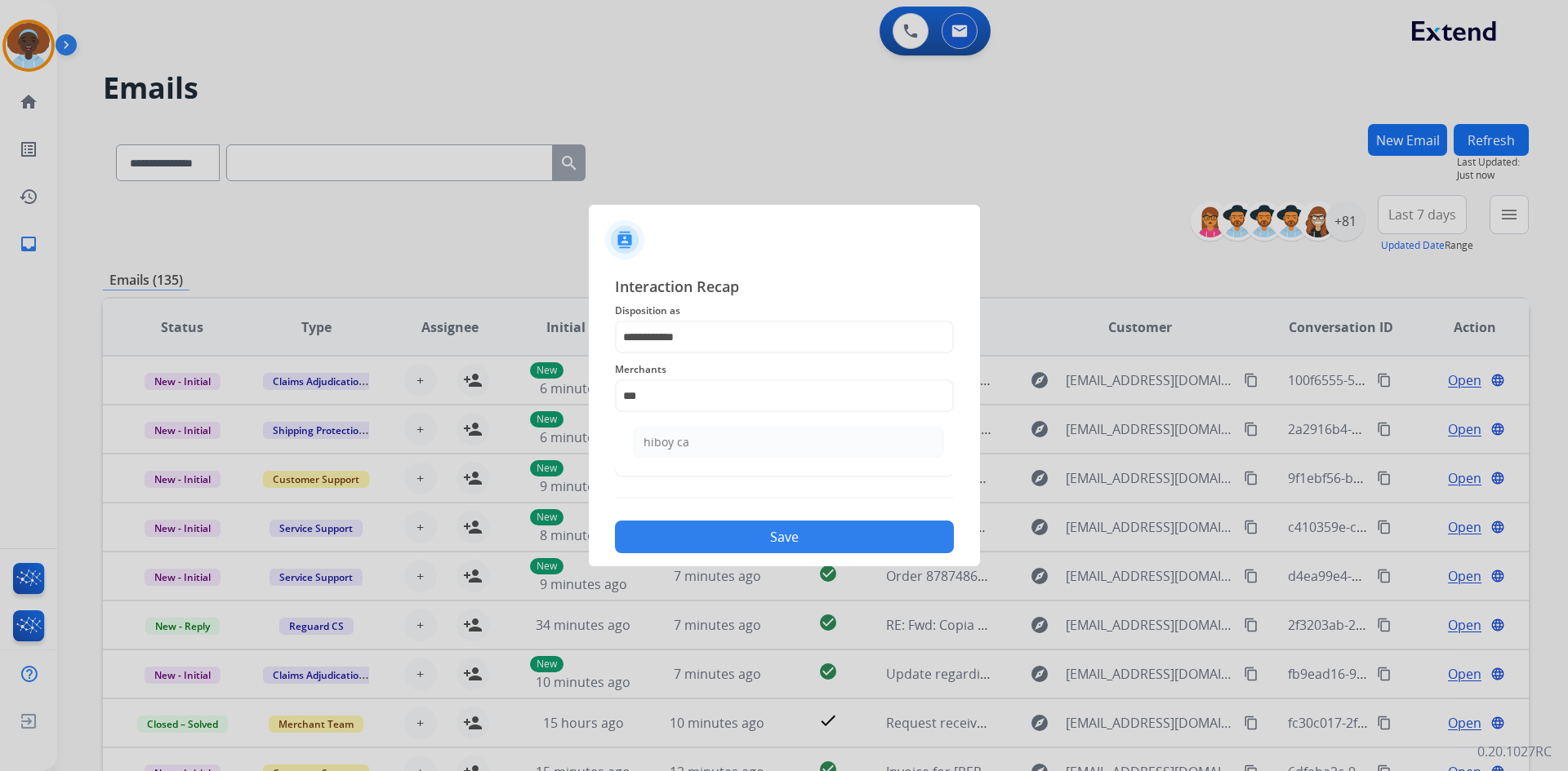
click at [686, 443] on div "hiboy ca" at bounding box center [666, 441] width 45 height 16
type input "********"
click at [702, 467] on input "text" at bounding box center [784, 461] width 339 height 33
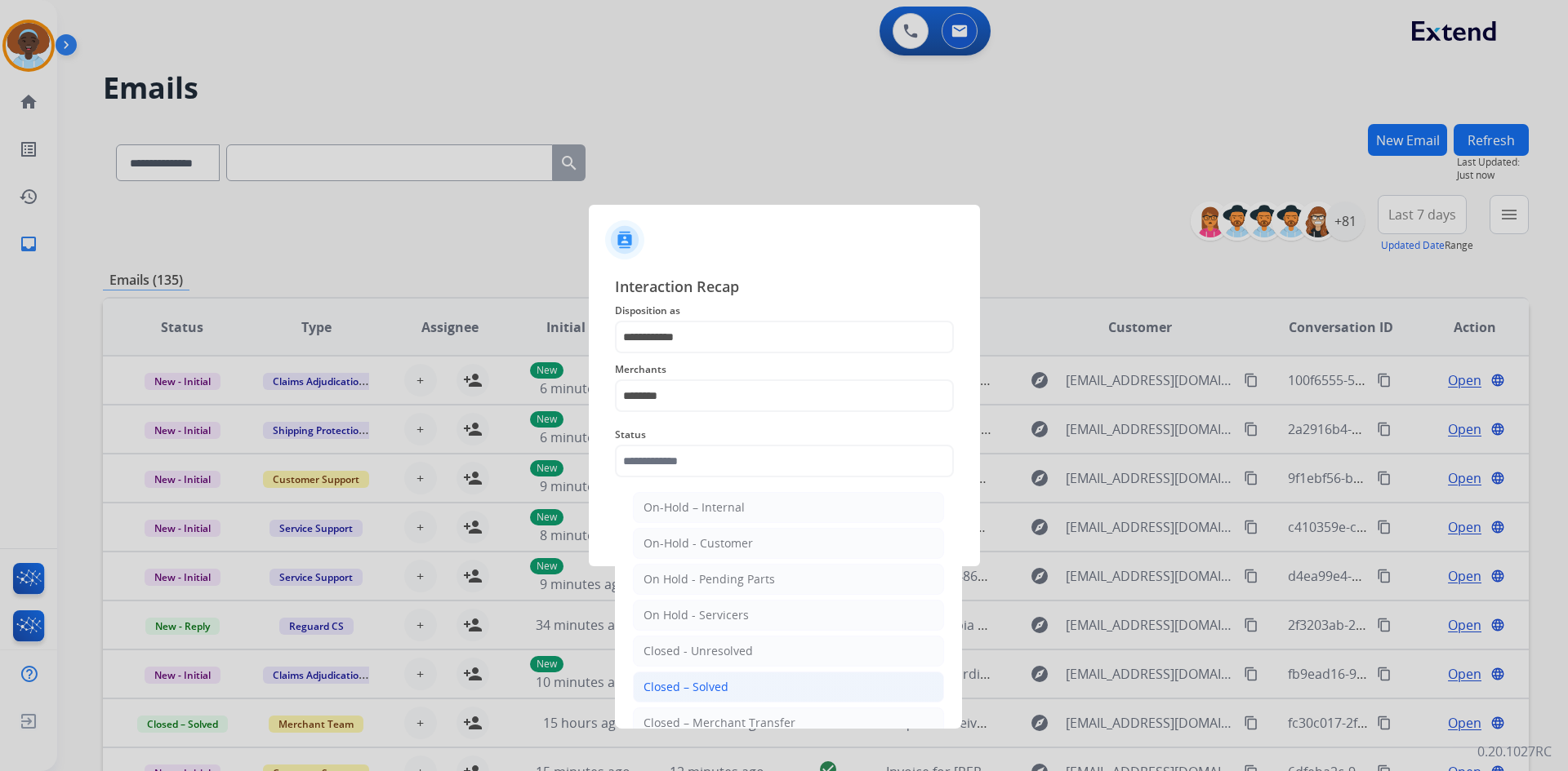
click at [739, 684] on li "Closed – Solved" at bounding box center [788, 687] width 311 height 31
type input "**********"
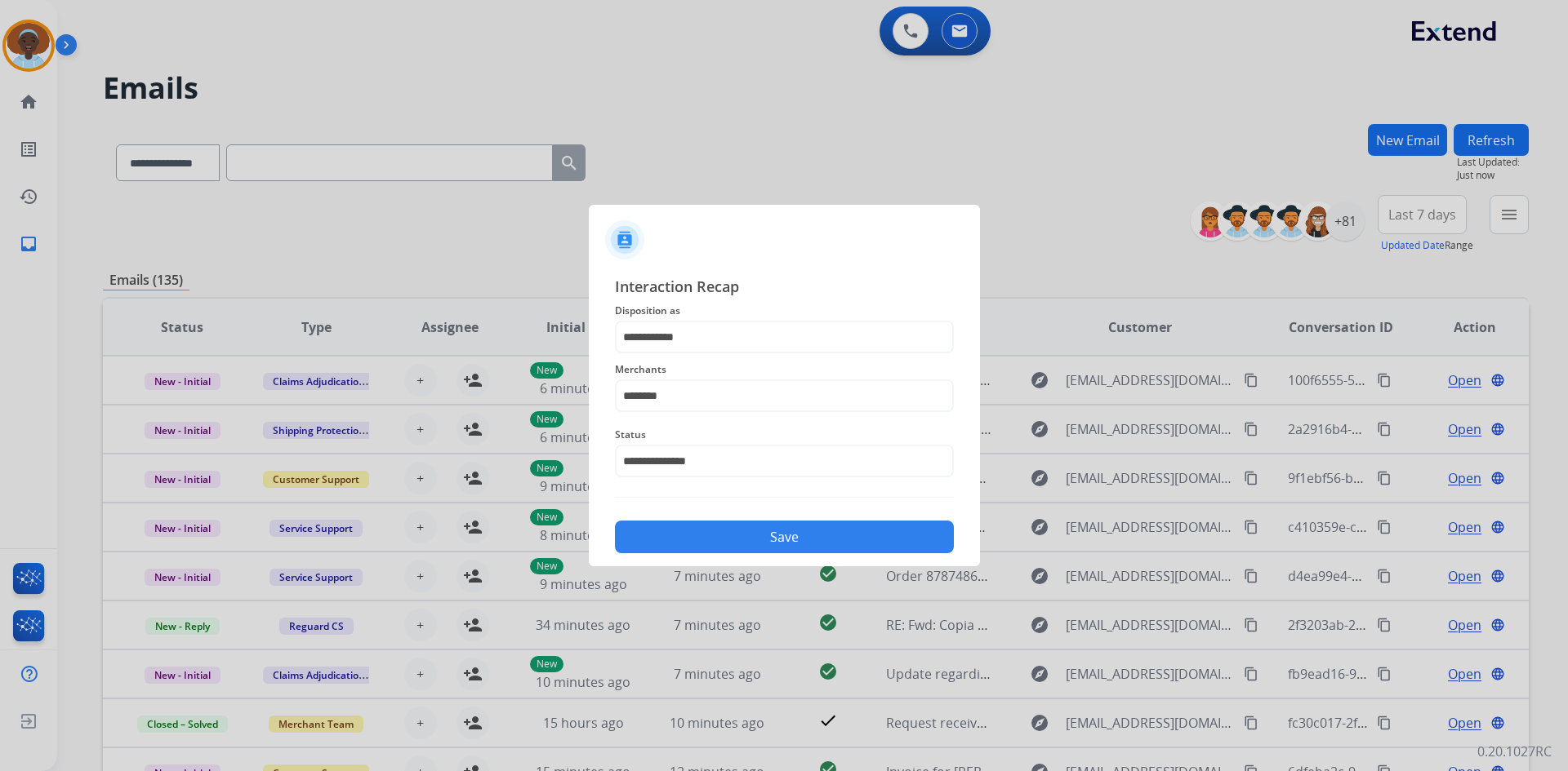
click at [807, 541] on button "Save" at bounding box center [784, 536] width 339 height 33
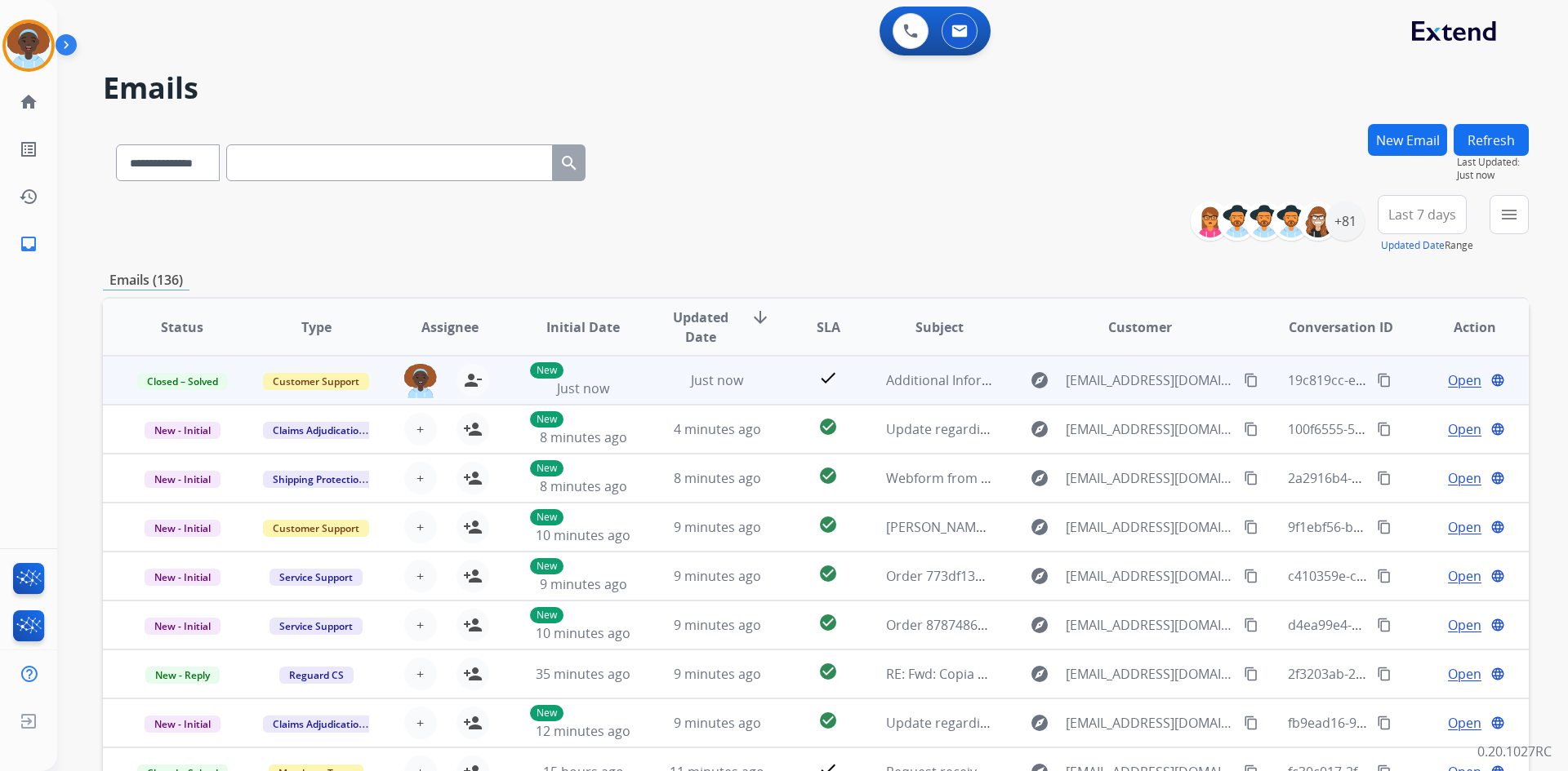
click at [1377, 381] on mat-icon "content_copy" at bounding box center [1384, 380] width 14 height 14
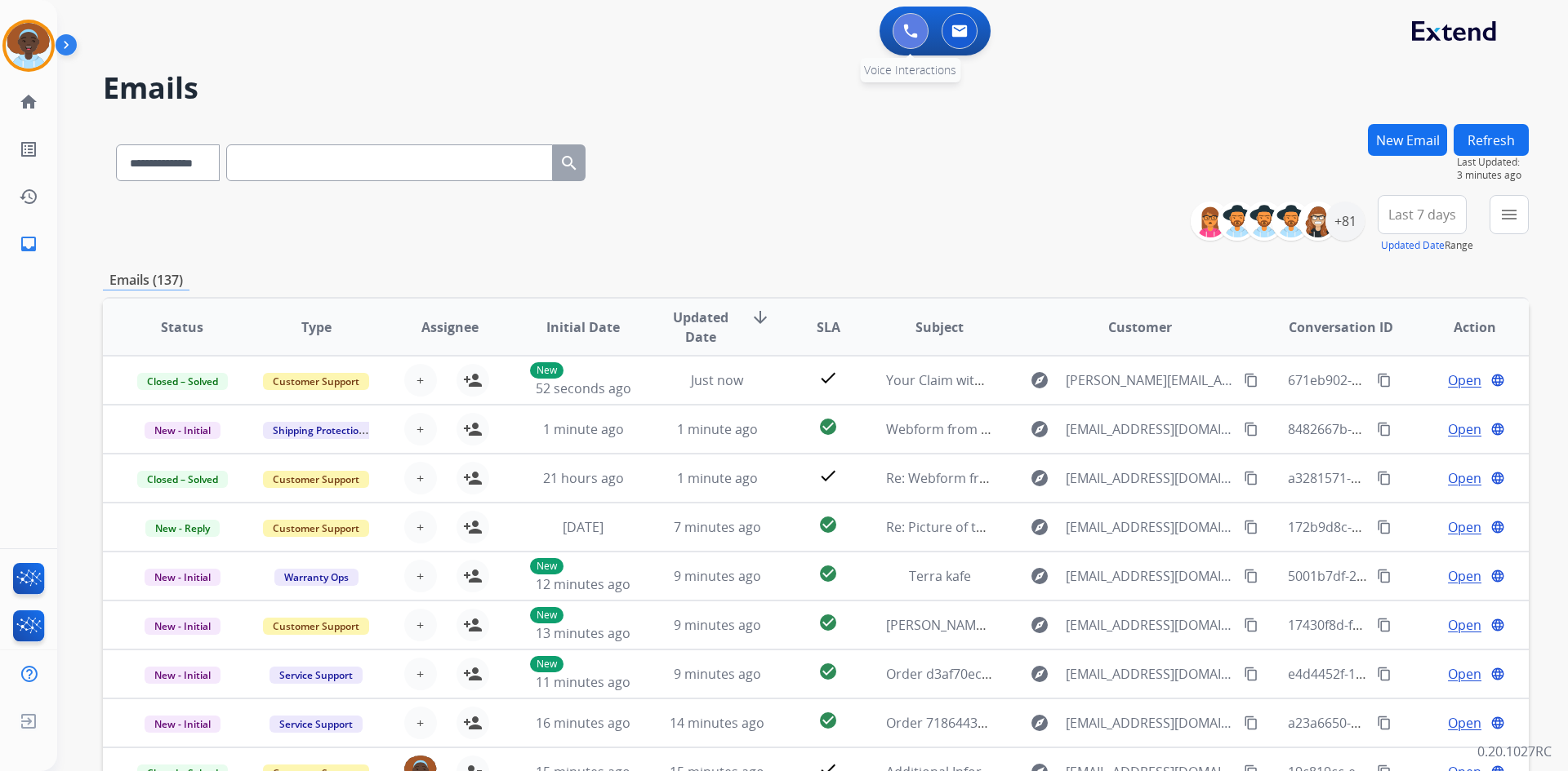
click at [924, 27] on button at bounding box center [910, 31] width 36 height 36
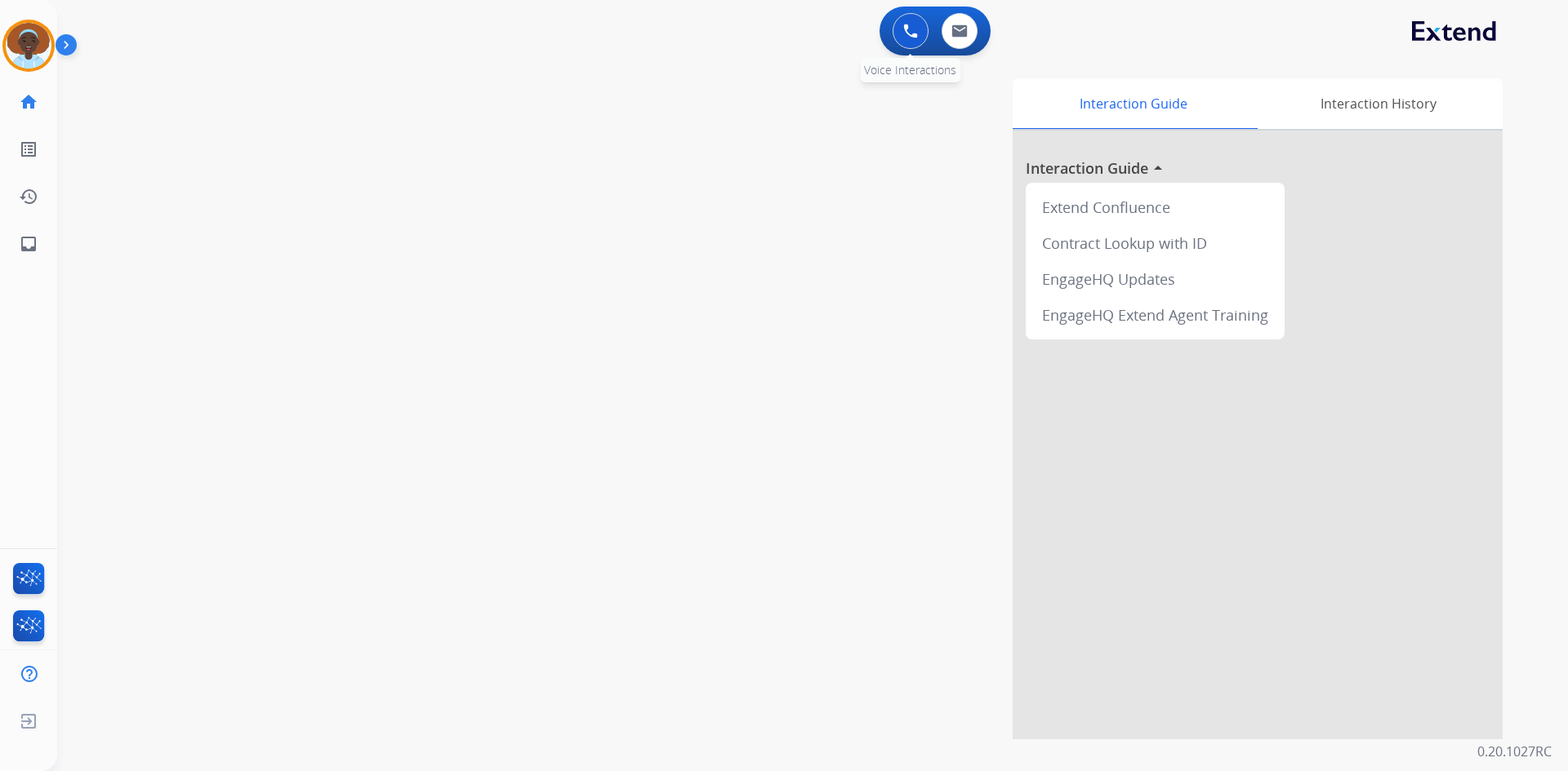
click at [910, 37] on img at bounding box center [910, 30] width 14 height 14
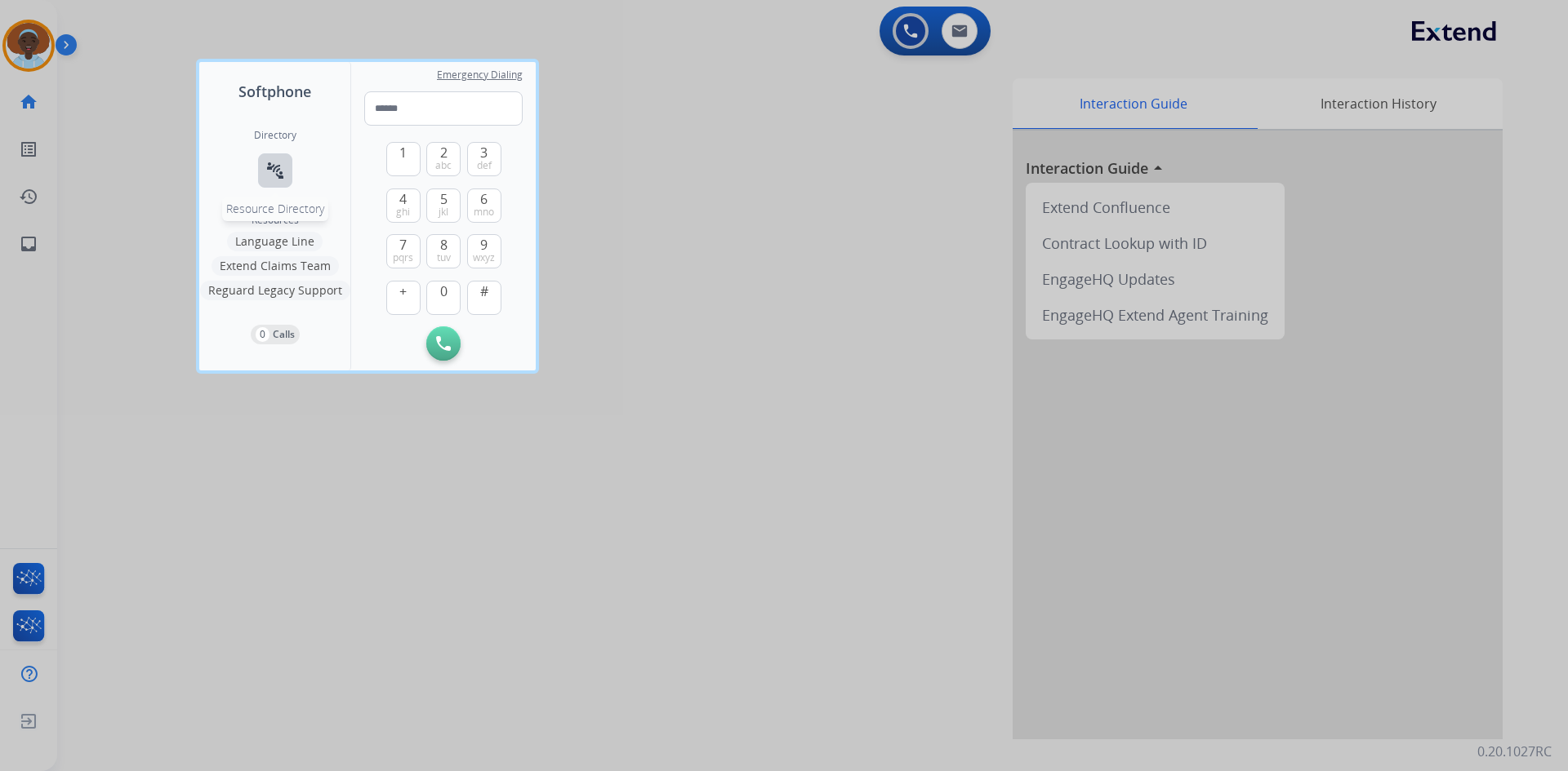
click at [273, 172] on mat-icon "connect_without_contact" at bounding box center [274, 170] width 19 height 19
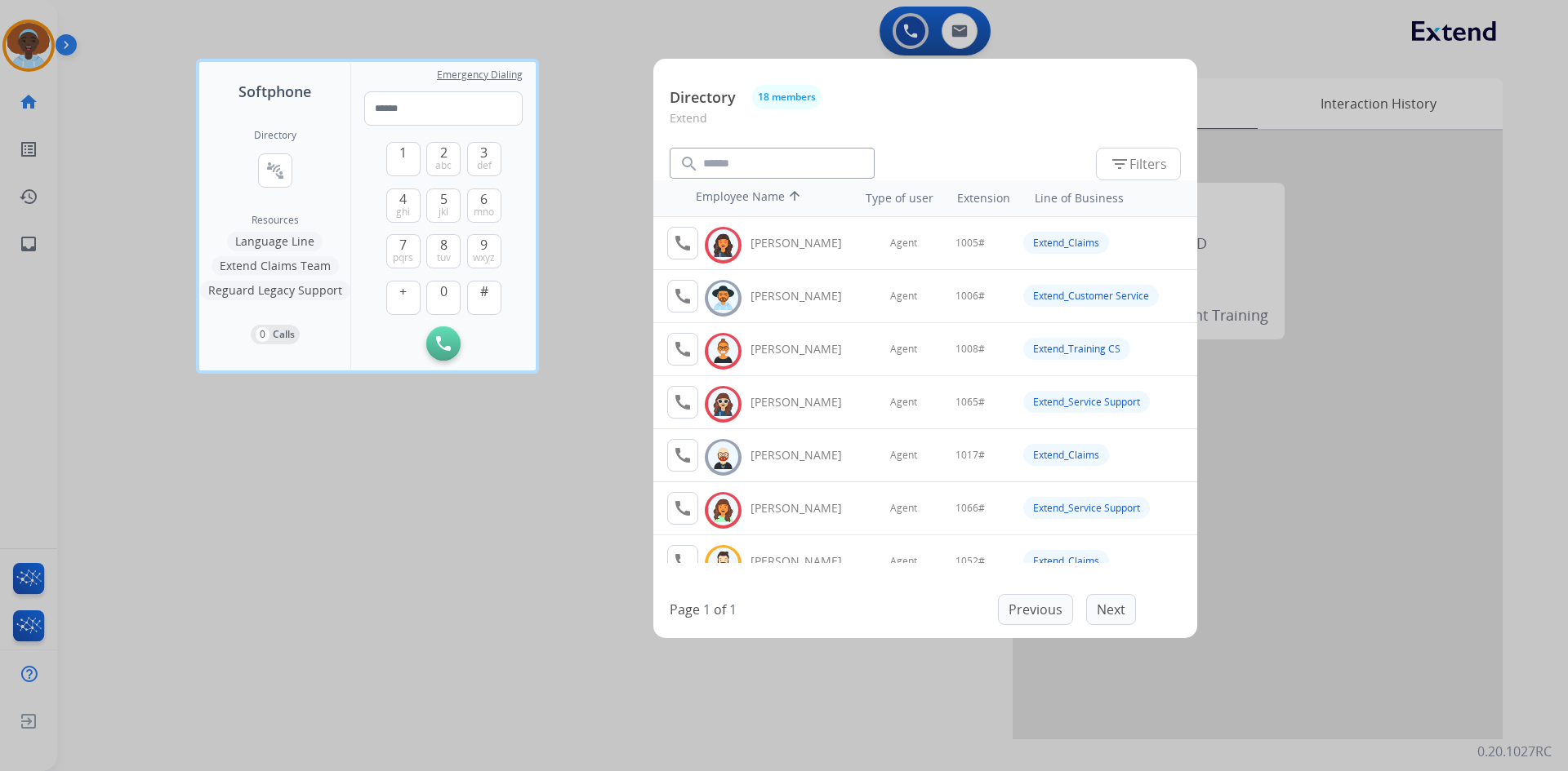
click at [502, 457] on div at bounding box center [784, 385] width 1568 height 771
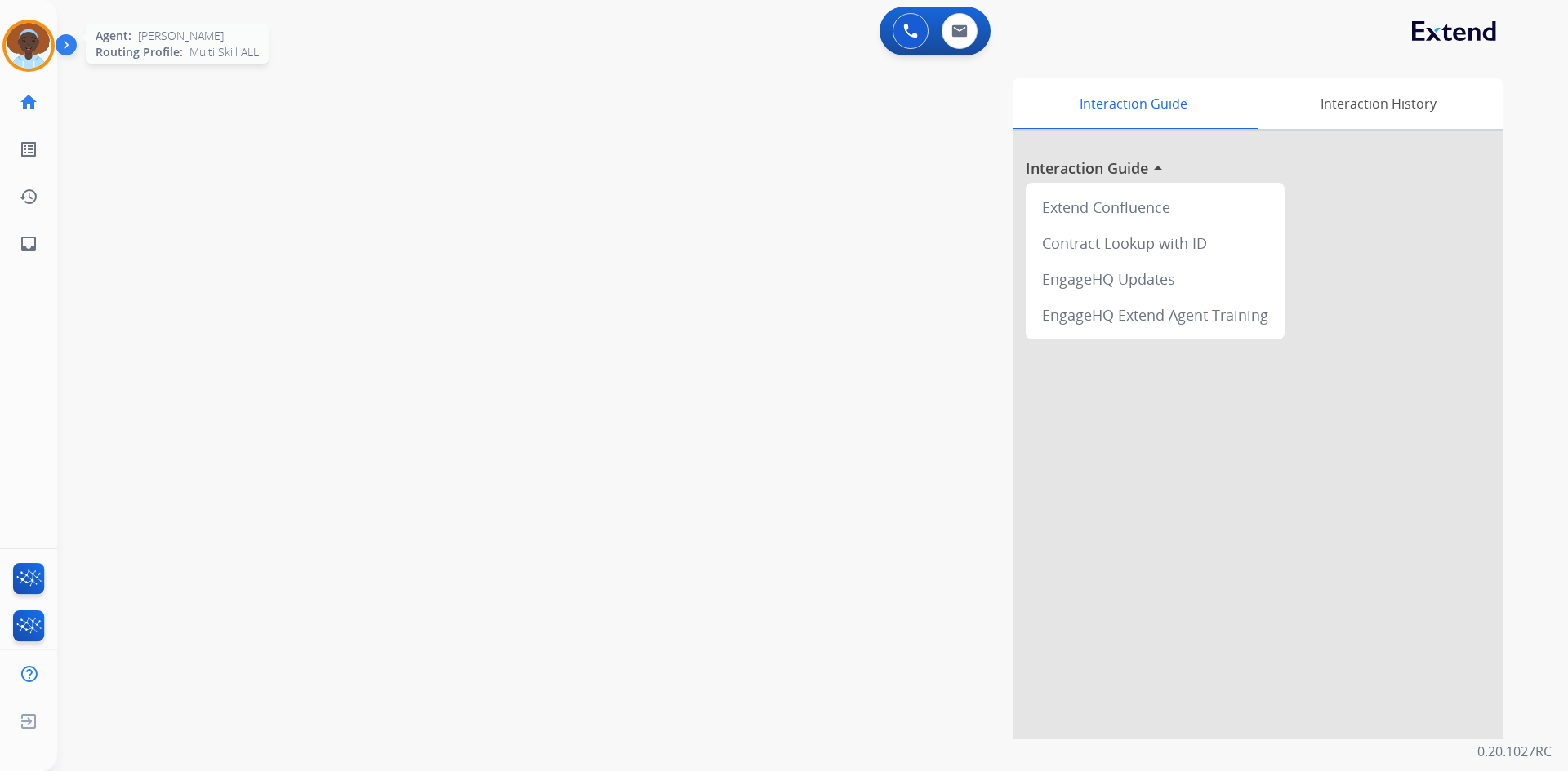
click at [34, 42] on img at bounding box center [29, 45] width 45 height 45
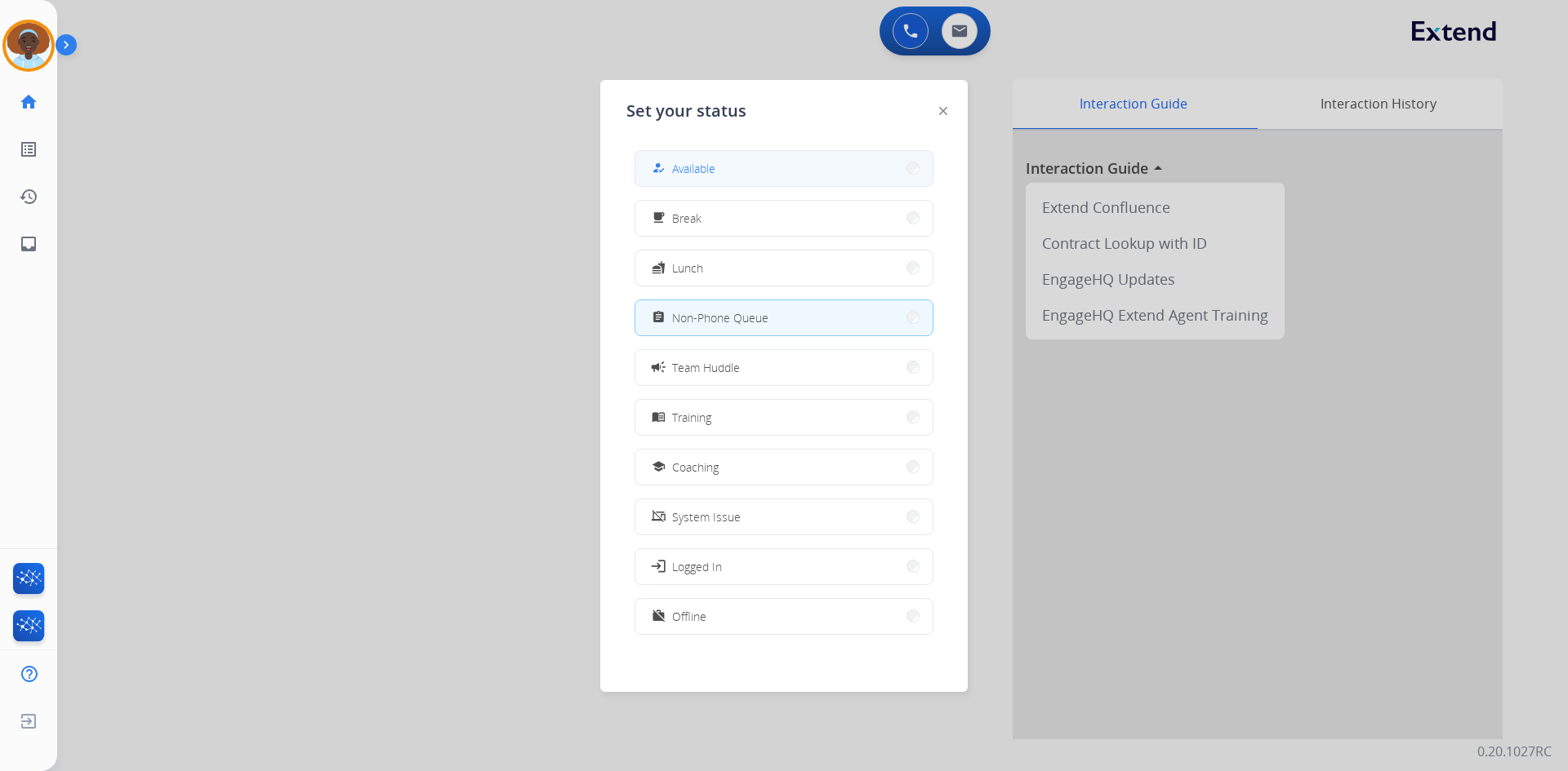
click at [737, 162] on button "how_to_reg Available" at bounding box center [783, 169] width 297 height 35
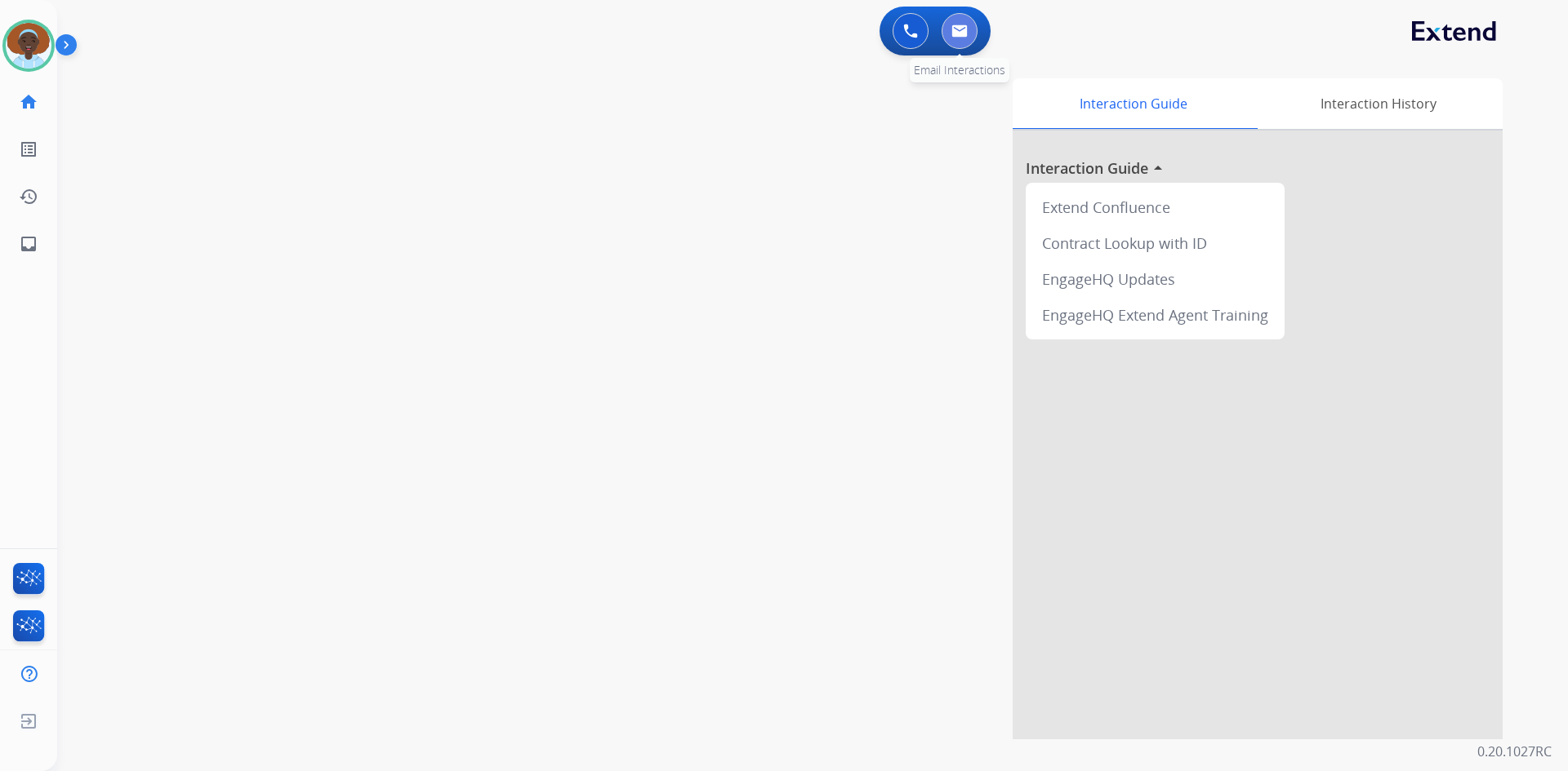
click at [966, 29] on img at bounding box center [959, 31] width 16 height 13
select select "**********"
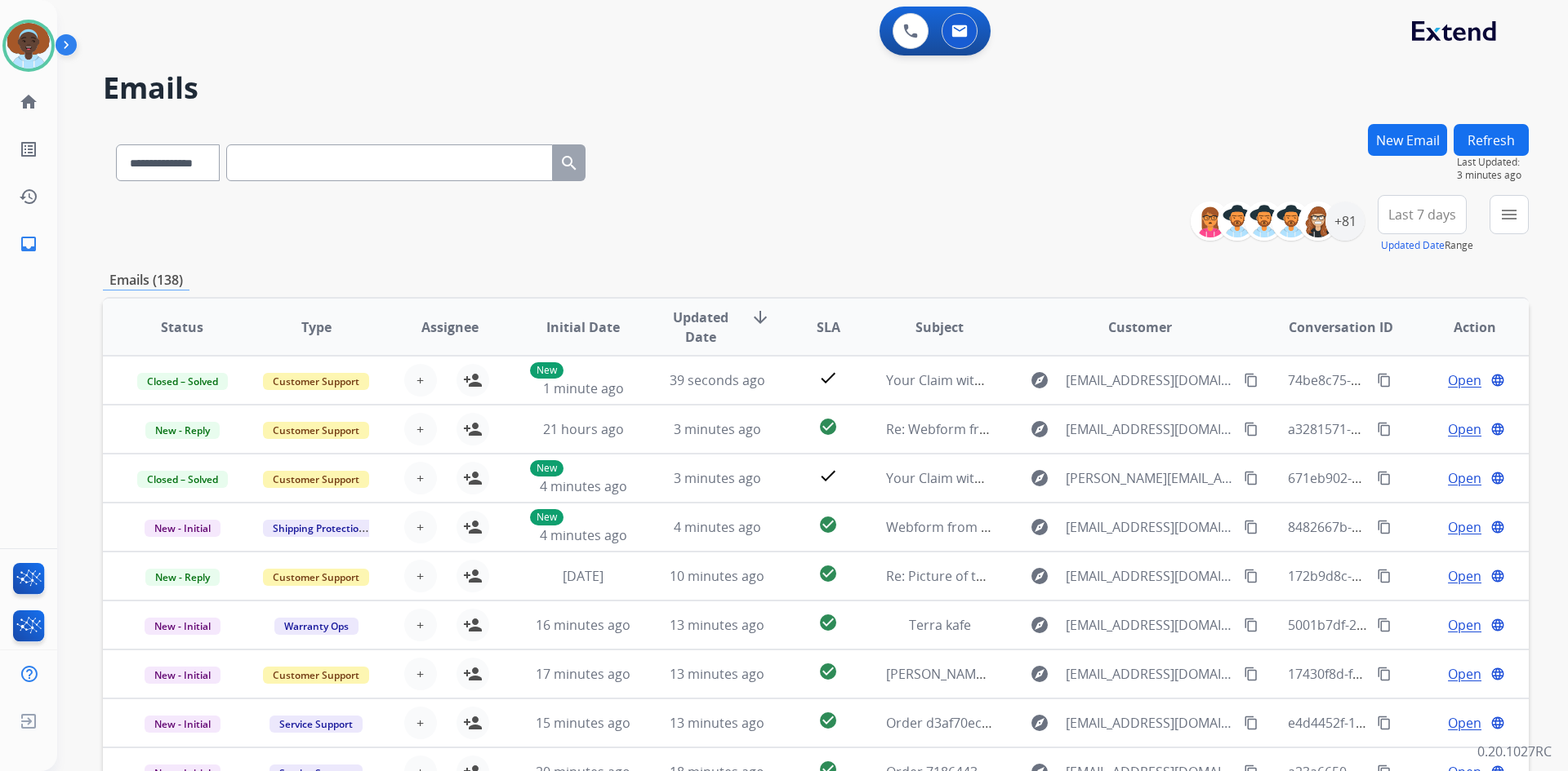
click at [1428, 217] on span "Last 7 days" at bounding box center [1422, 214] width 68 height 7
click at [1409, 412] on div "Last 90 days" at bounding box center [1417, 413] width 90 height 24
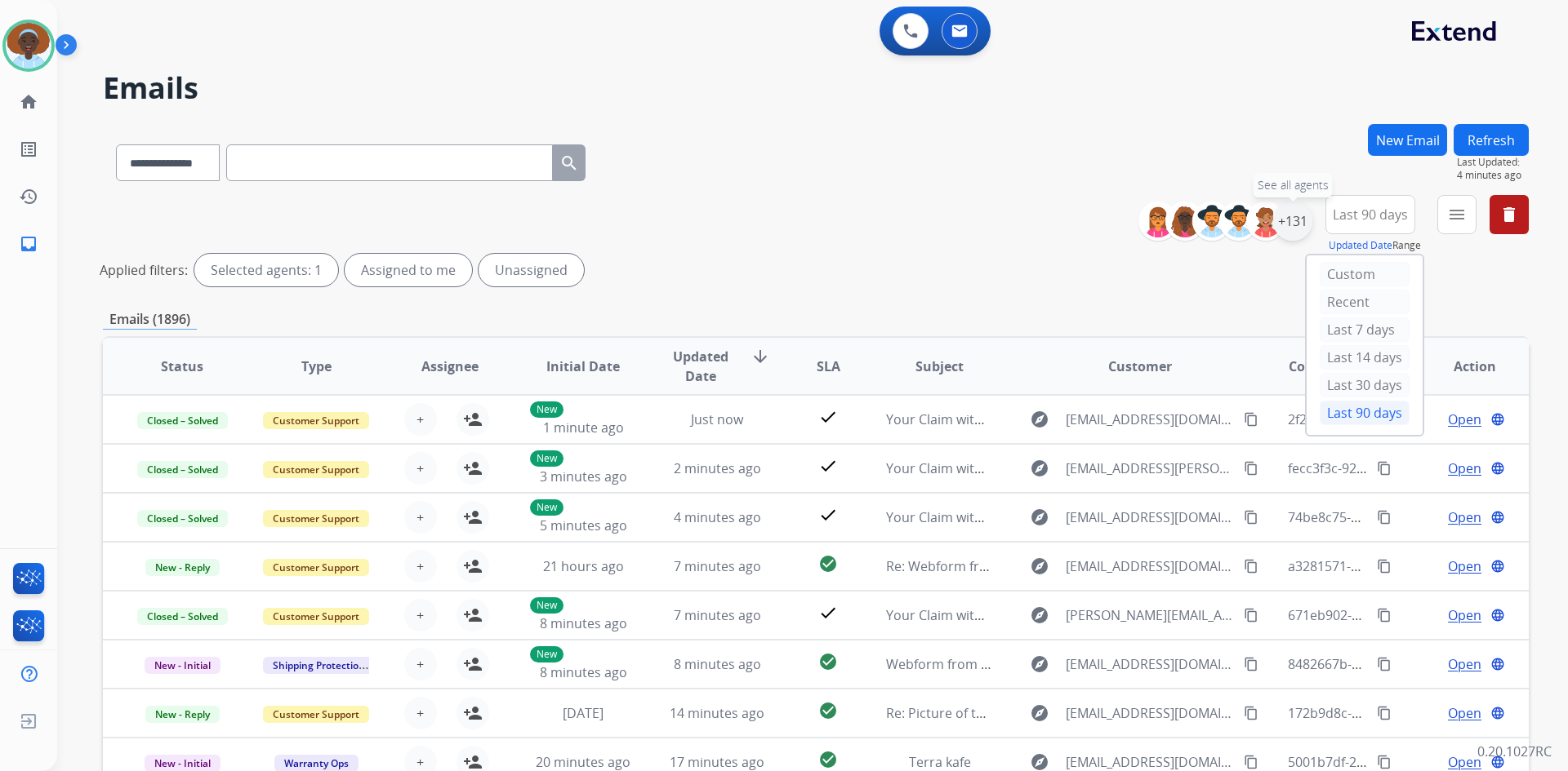
click at [1293, 219] on div "+131" at bounding box center [1292, 221] width 40 height 40
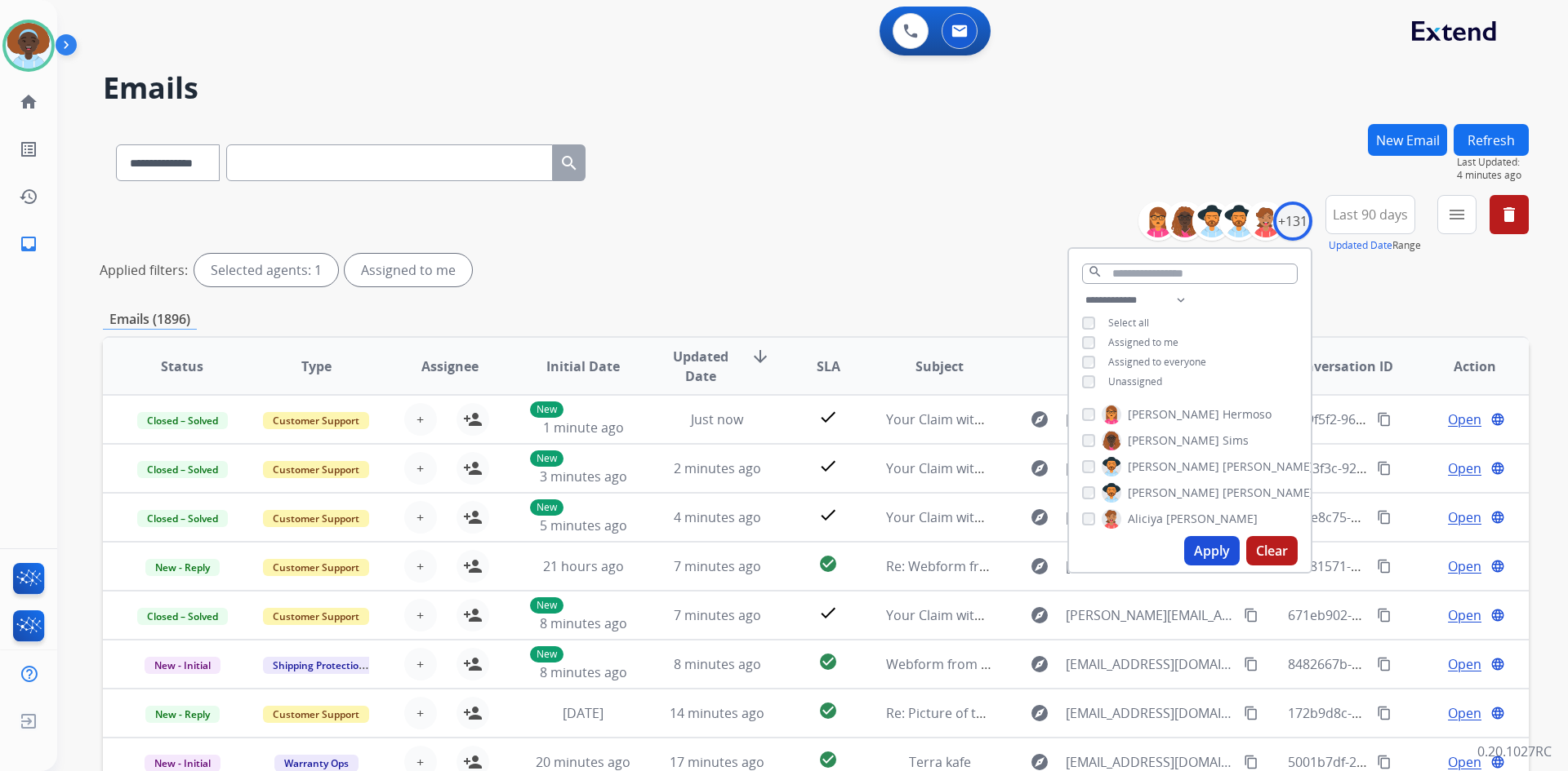
click at [1217, 547] on button "Apply" at bounding box center [1212, 551] width 56 height 29
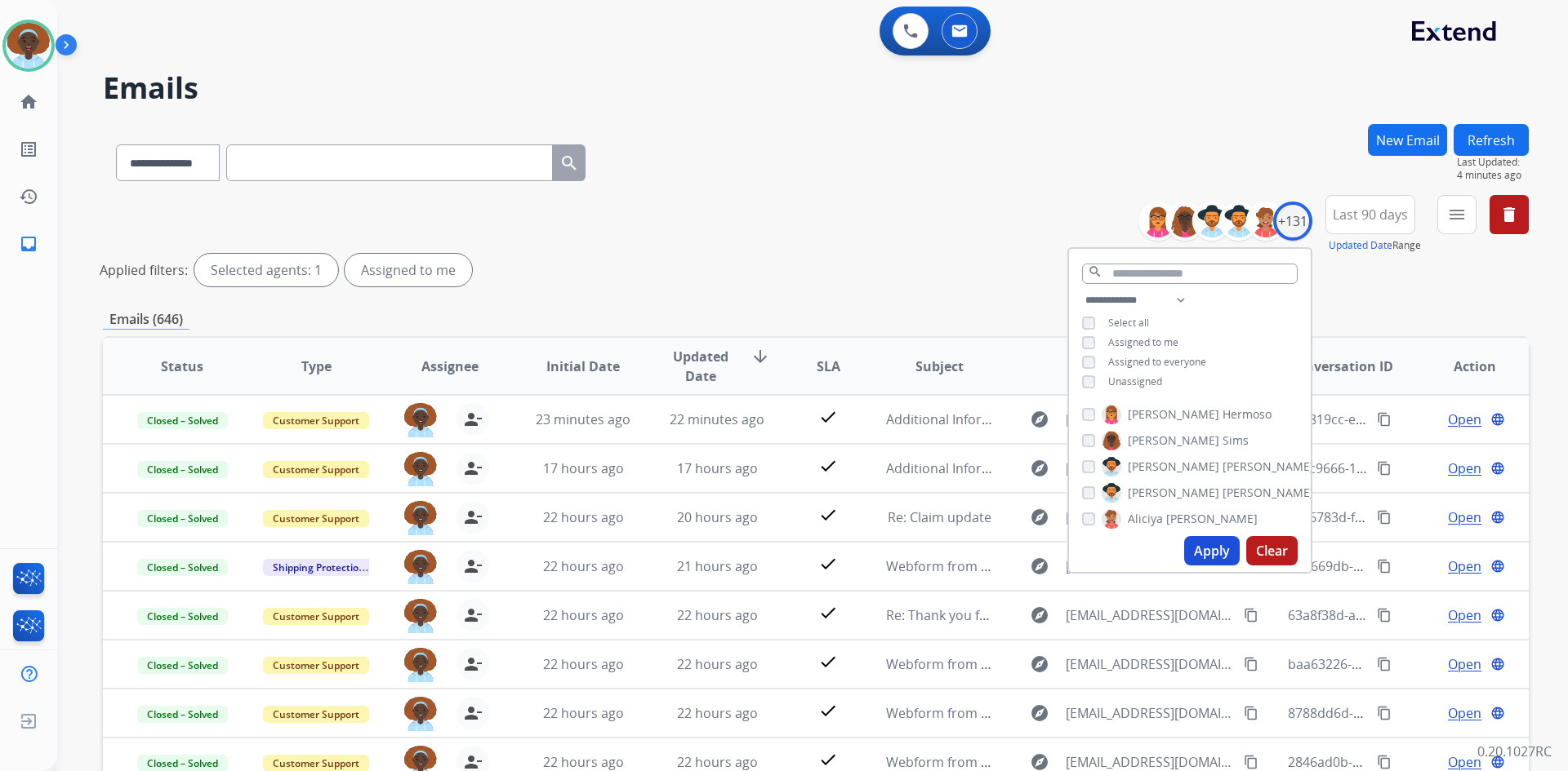
click at [1034, 198] on div "**********" at bounding box center [815, 244] width 1426 height 98
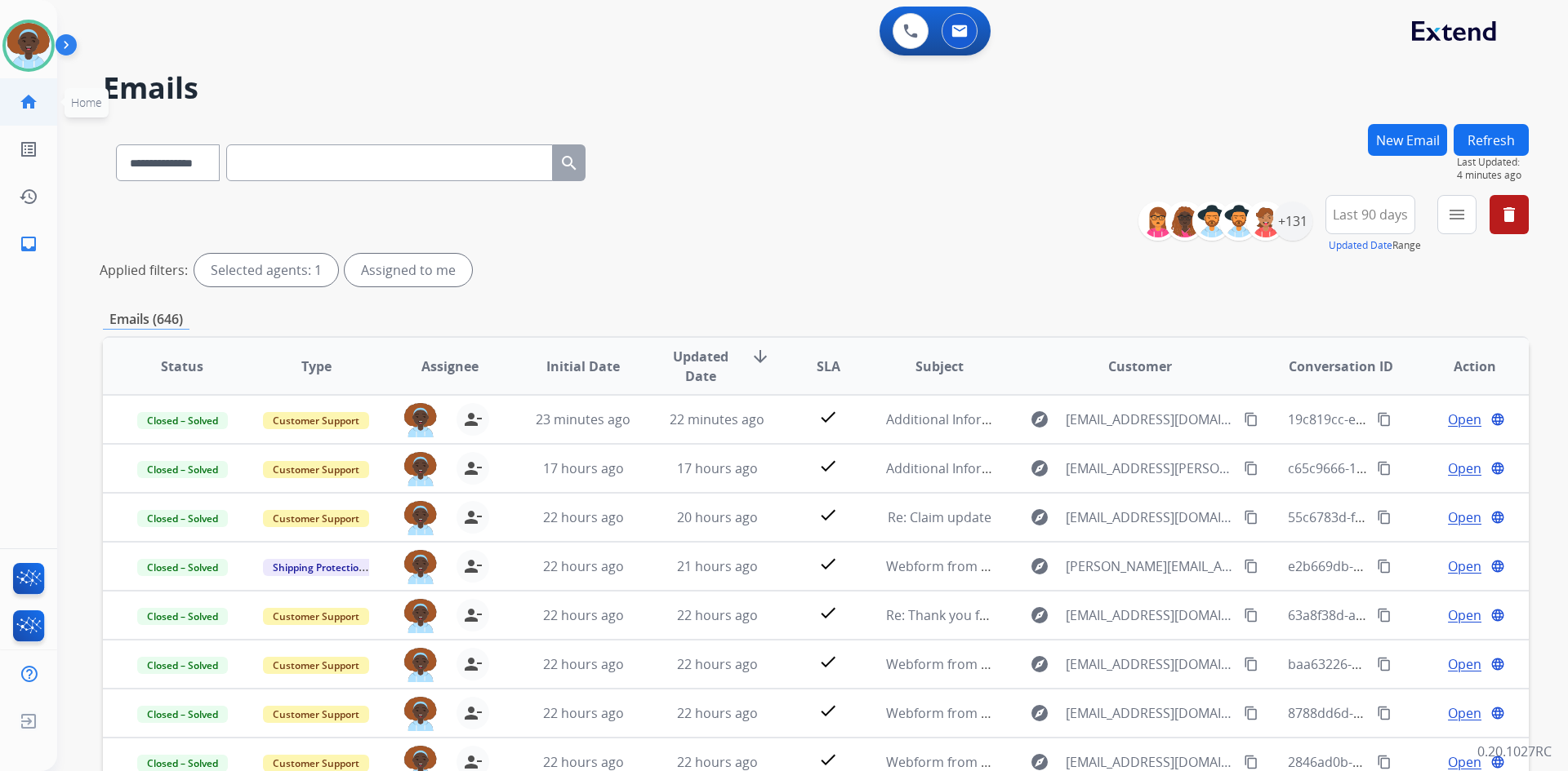
click at [30, 95] on mat-icon "home" at bounding box center [28, 102] width 19 height 19
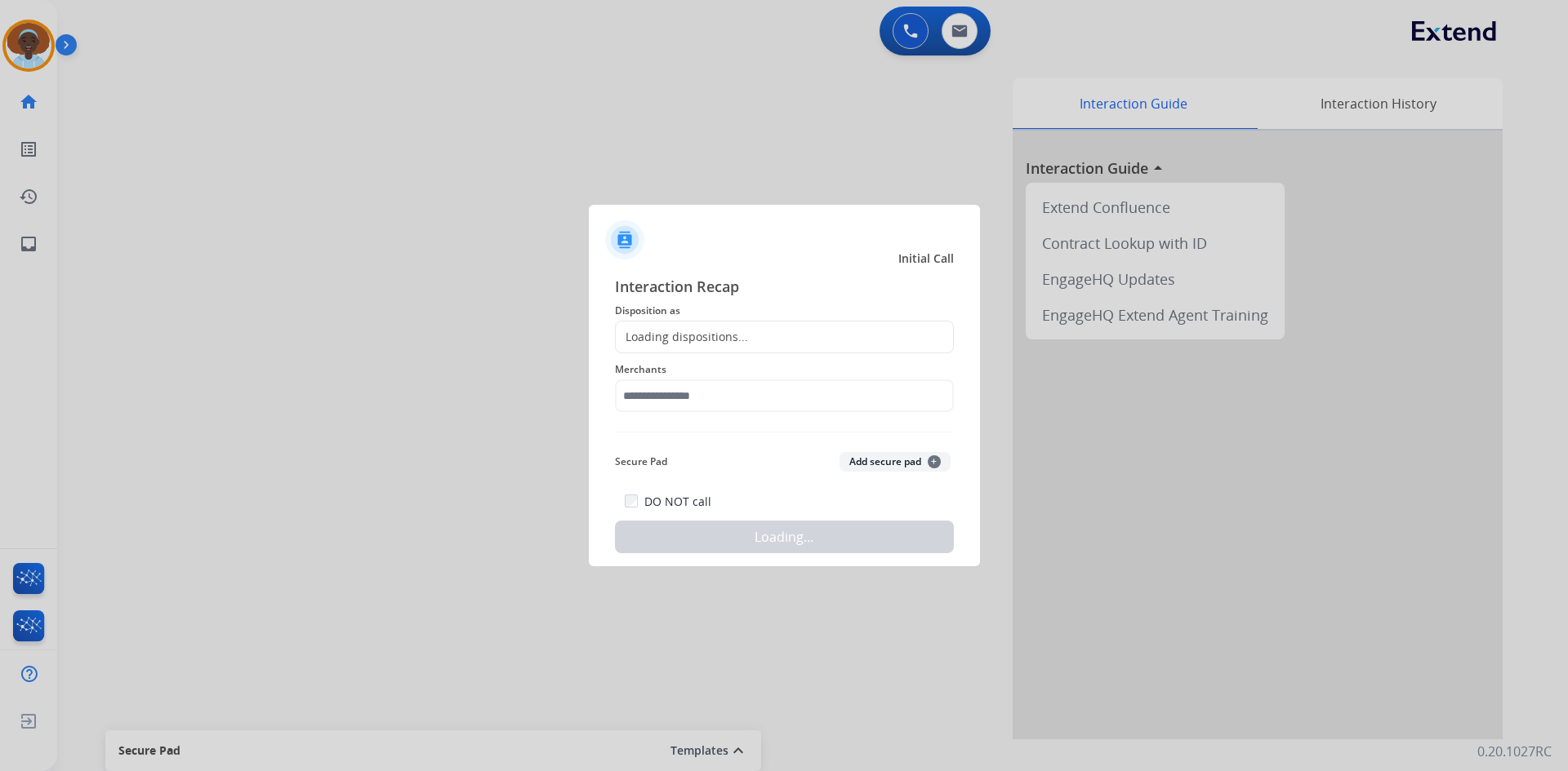
click at [310, 129] on div at bounding box center [784, 385] width 1568 height 771
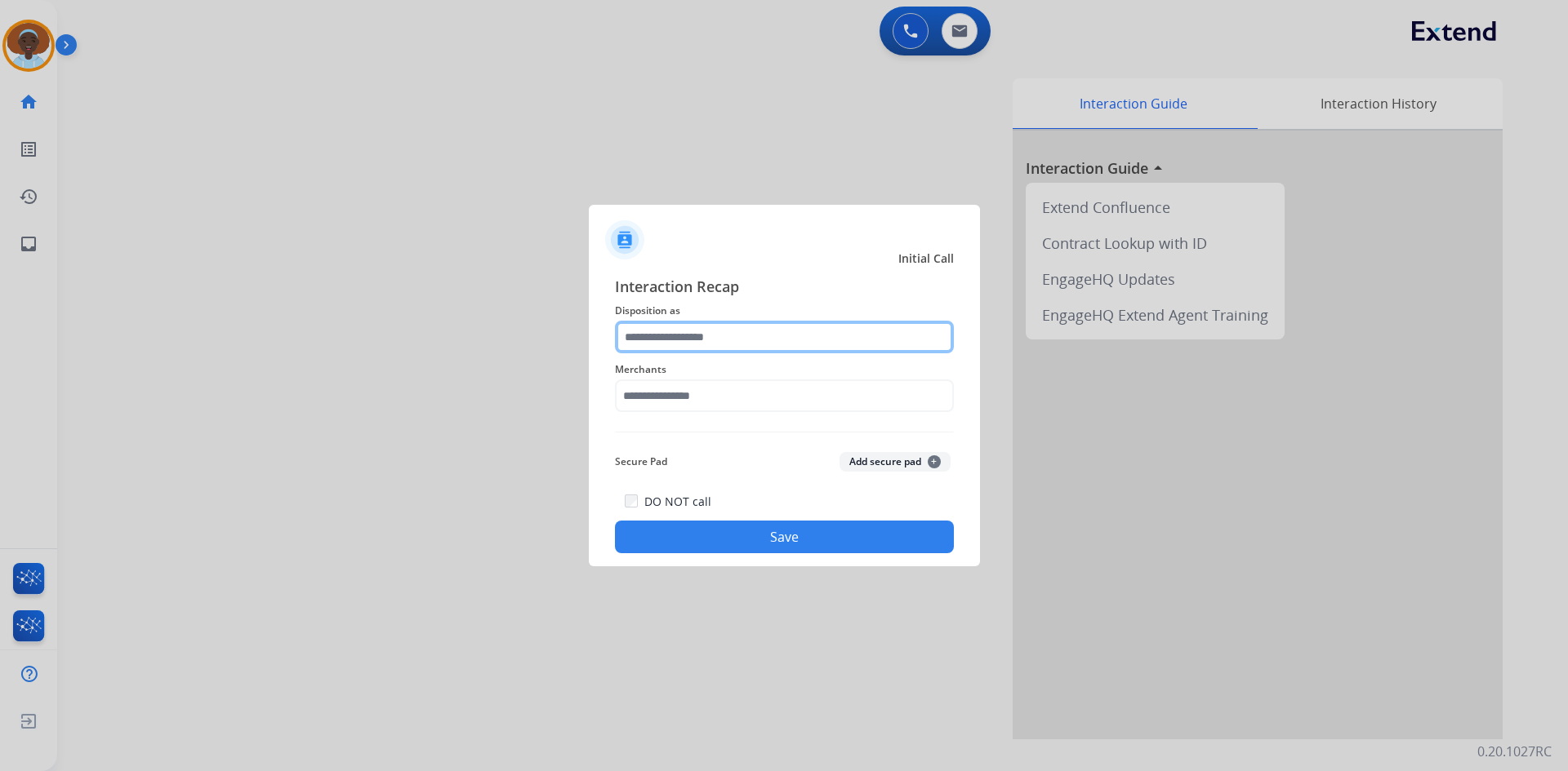
click at [710, 329] on input "text" at bounding box center [784, 336] width 339 height 33
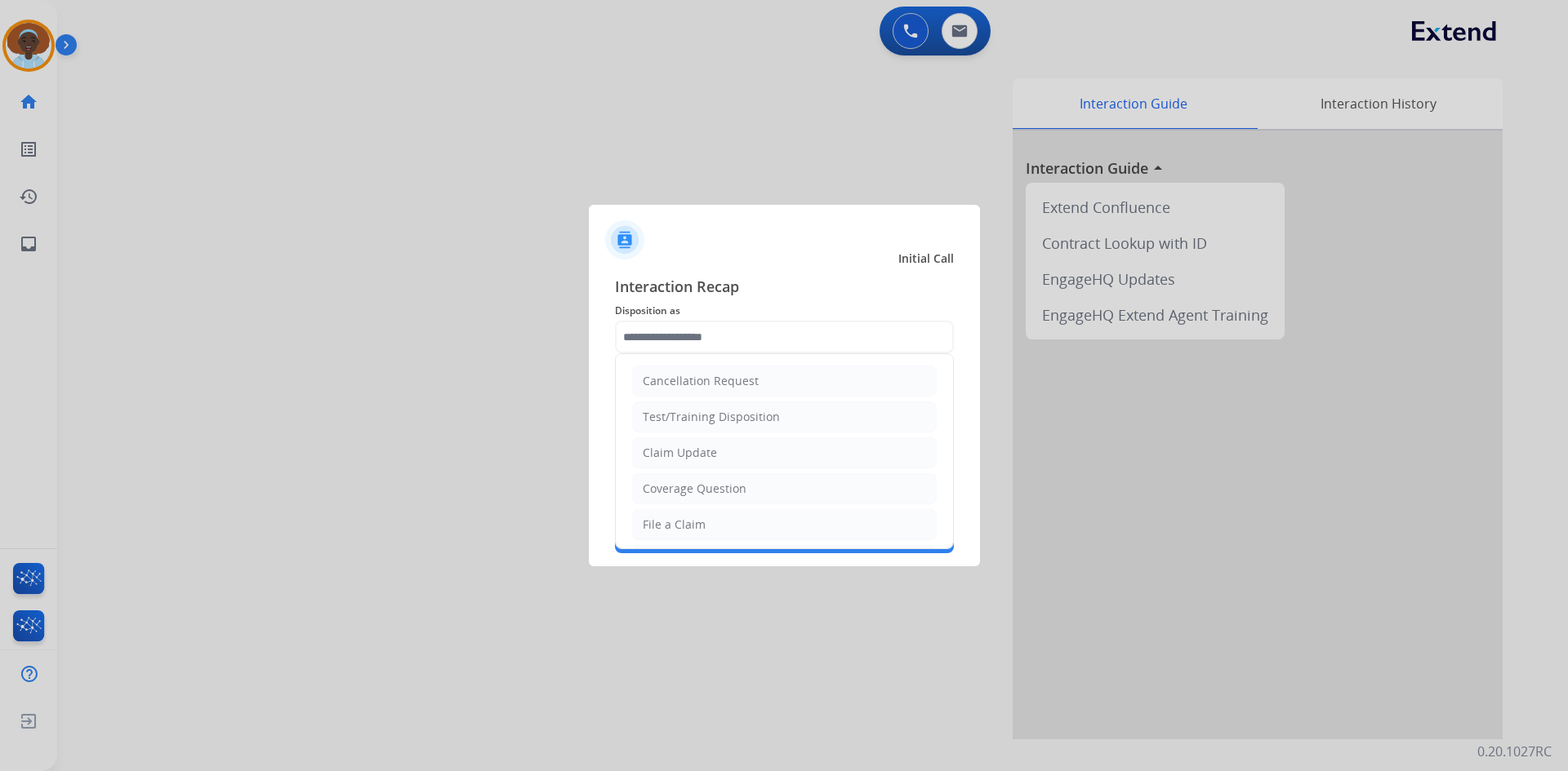
click at [704, 486] on div "Coverage Question" at bounding box center [694, 488] width 103 height 16
type input "**********"
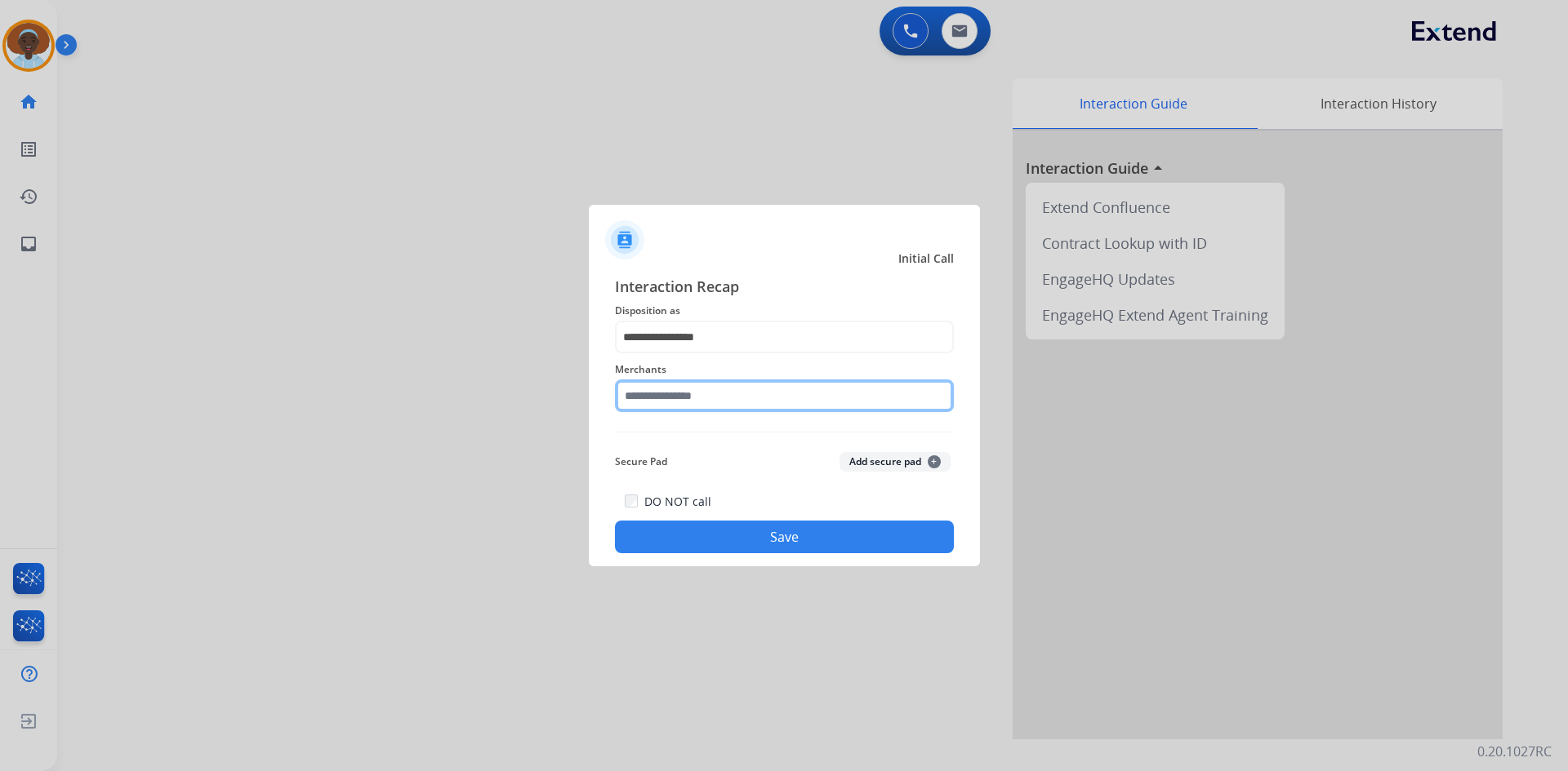
click at [727, 388] on input "text" at bounding box center [784, 395] width 339 height 33
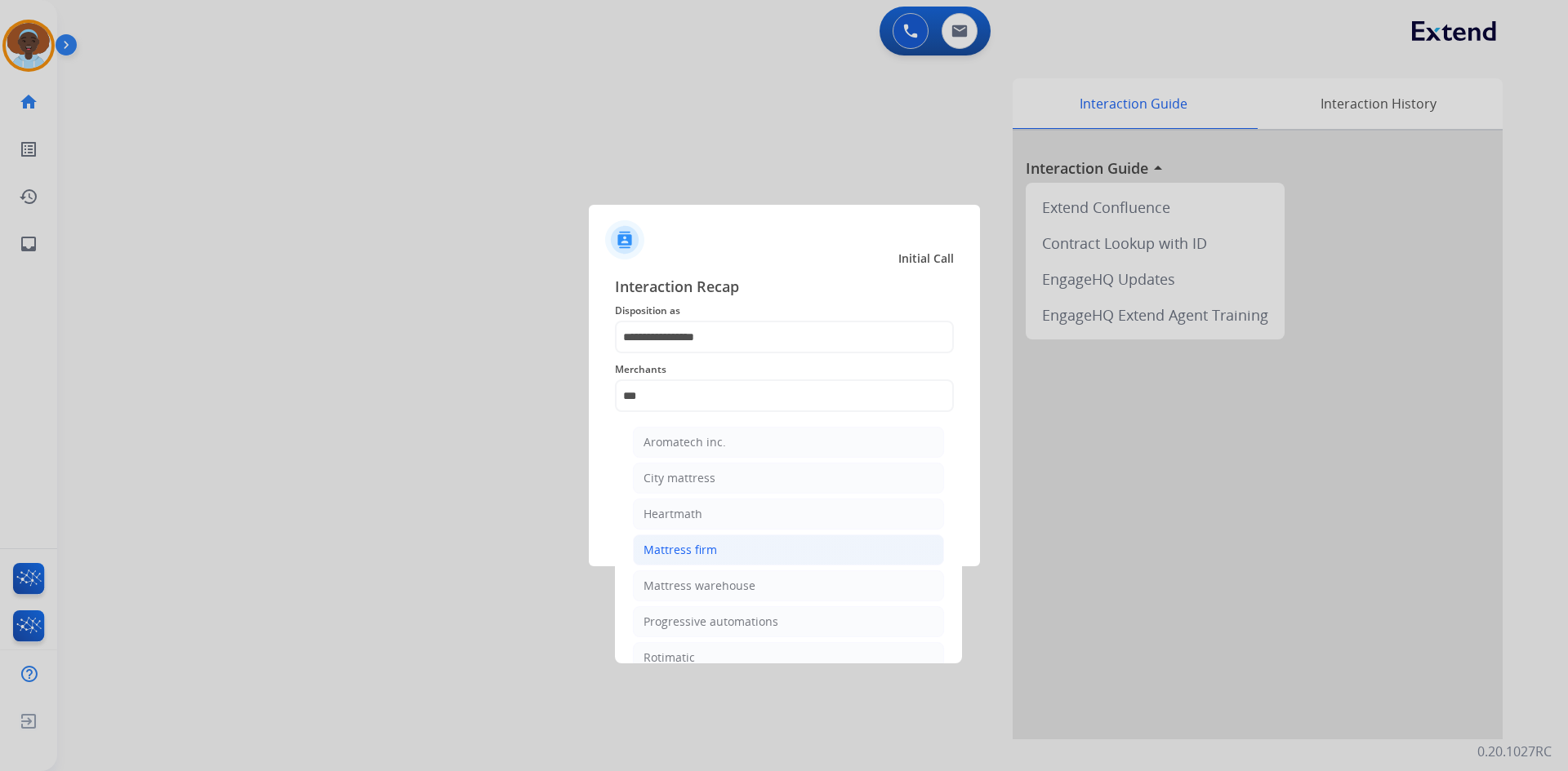
click at [703, 547] on div "Mattress firm" at bounding box center [680, 550] width 73 height 16
type input "**********"
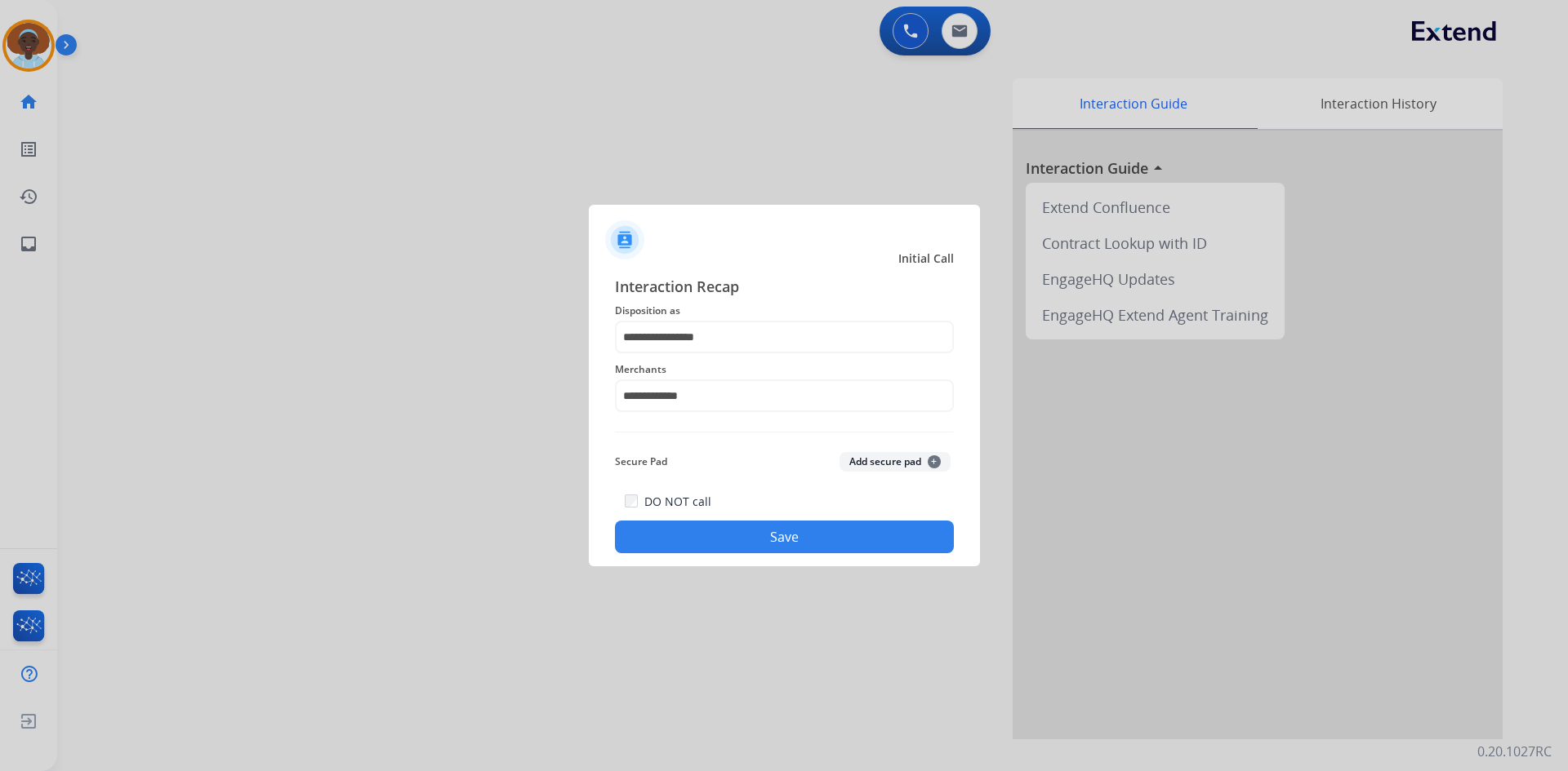
click at [765, 531] on button "Save" at bounding box center [784, 536] width 339 height 33
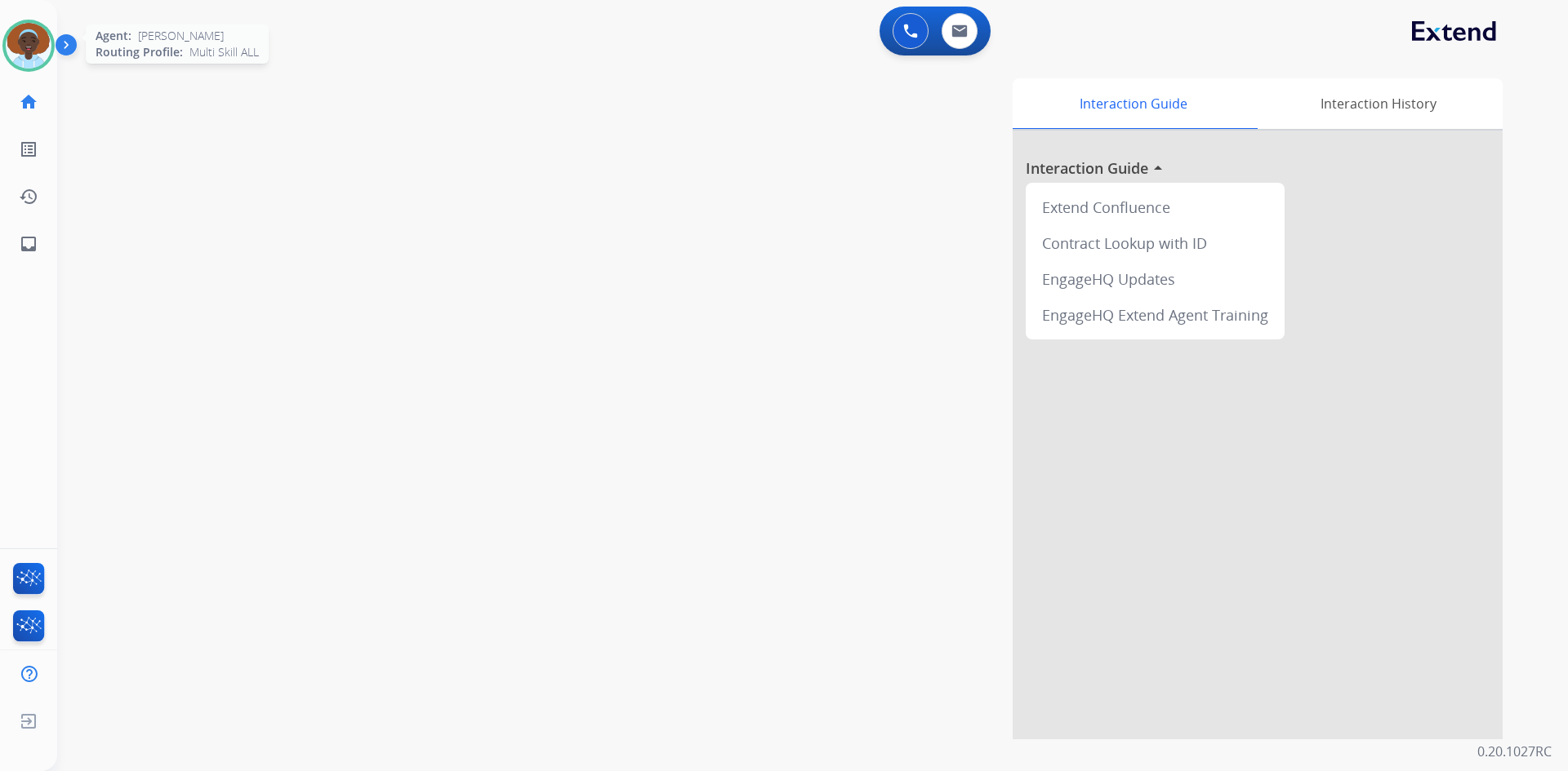
click at [19, 48] on img at bounding box center [29, 45] width 45 height 45
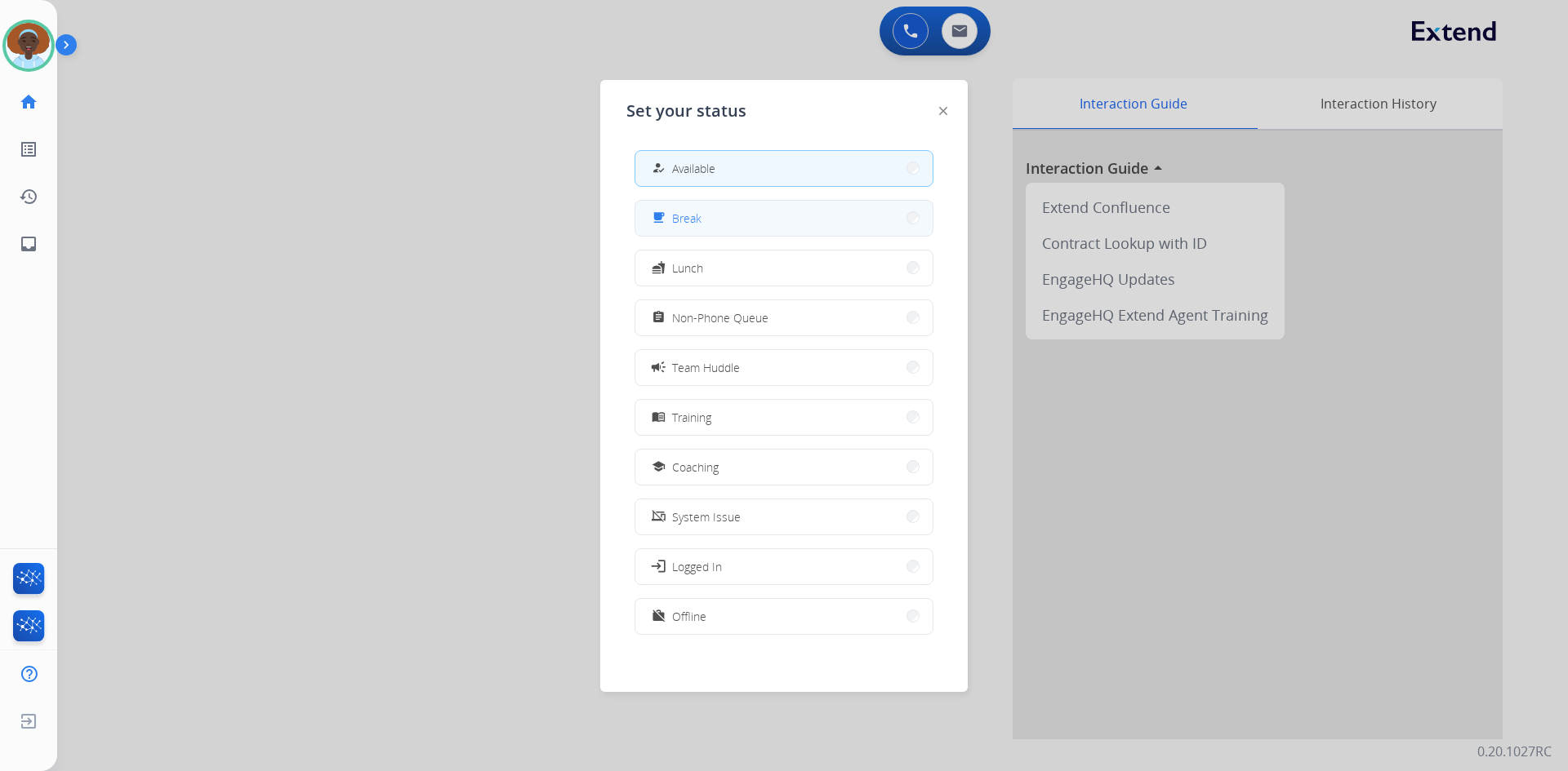
click at [713, 229] on button "free_breakfast Break" at bounding box center [783, 219] width 297 height 35
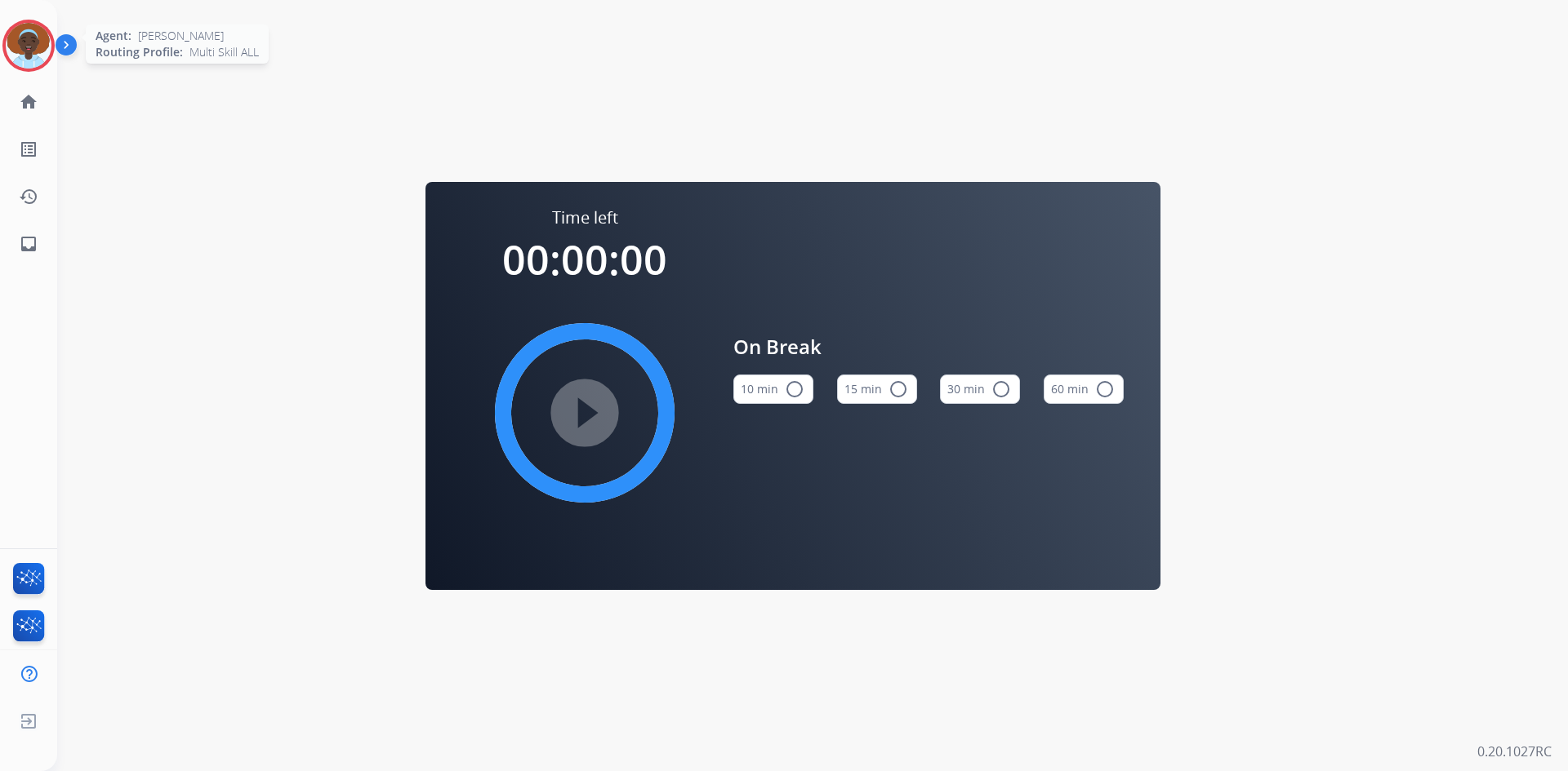
click at [35, 36] on img at bounding box center [29, 45] width 45 height 45
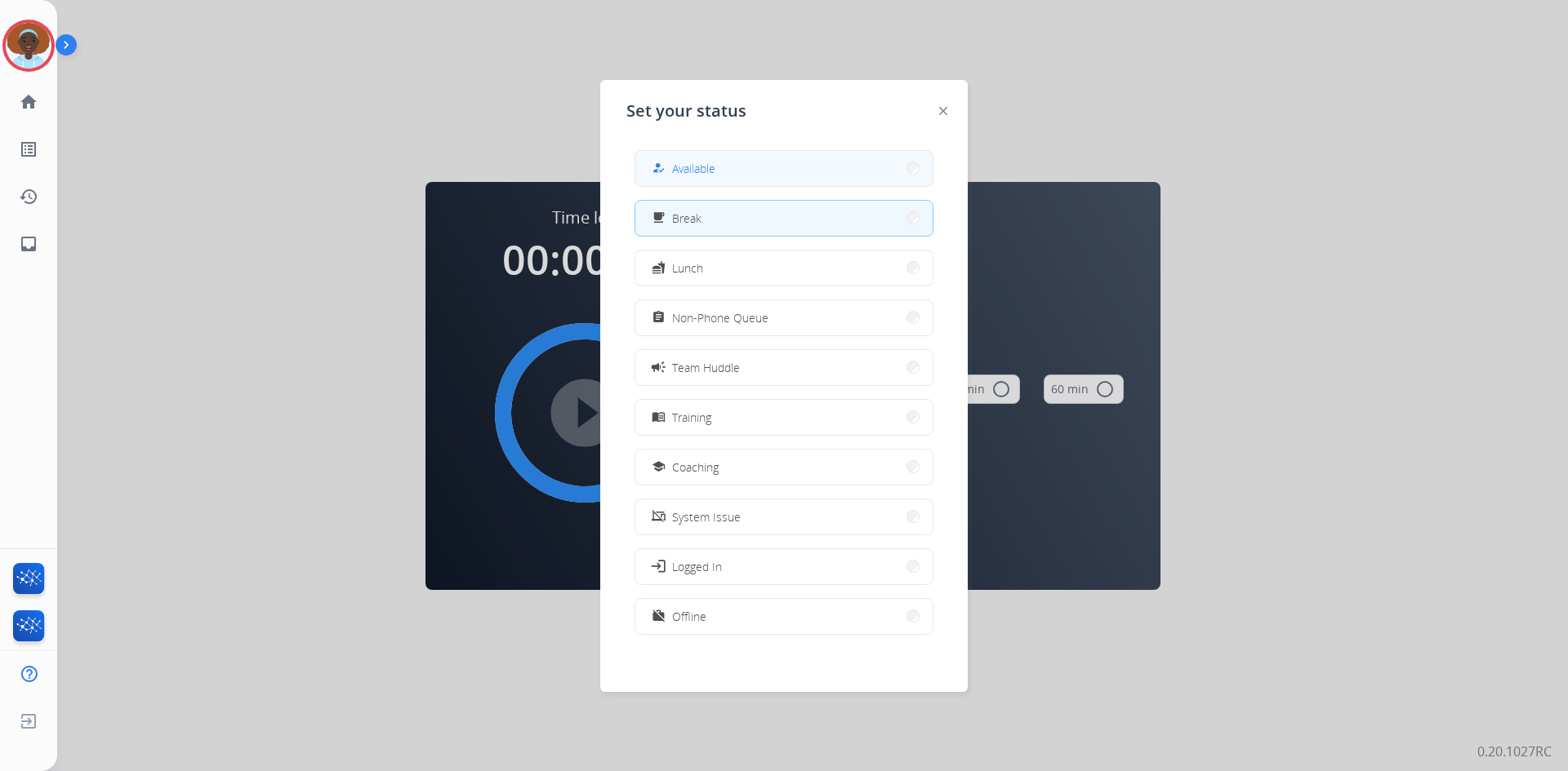
click at [746, 164] on button "how_to_reg Available" at bounding box center [783, 169] width 297 height 35
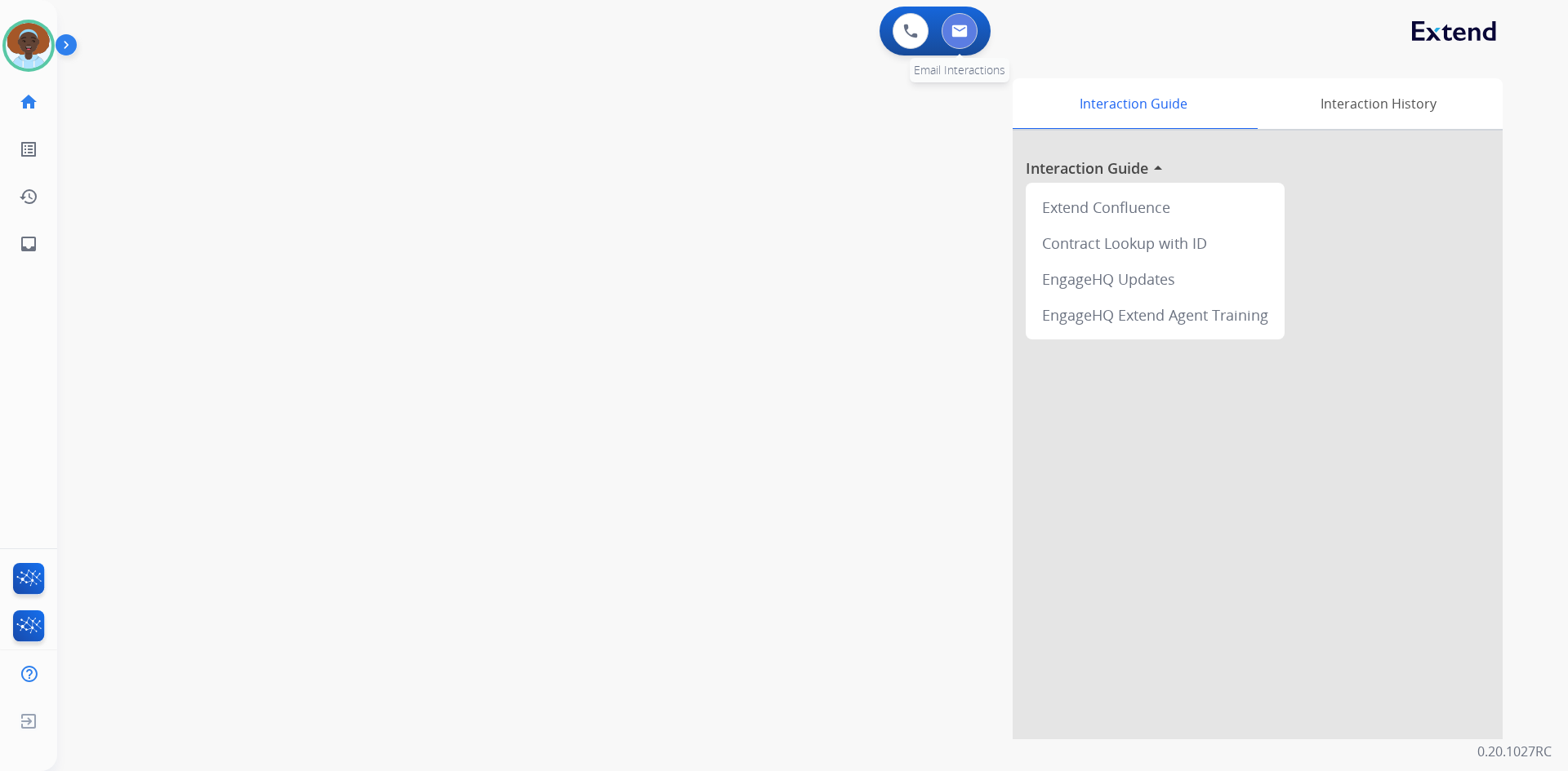
click at [963, 25] on img at bounding box center [959, 31] width 16 height 13
select select "**********"
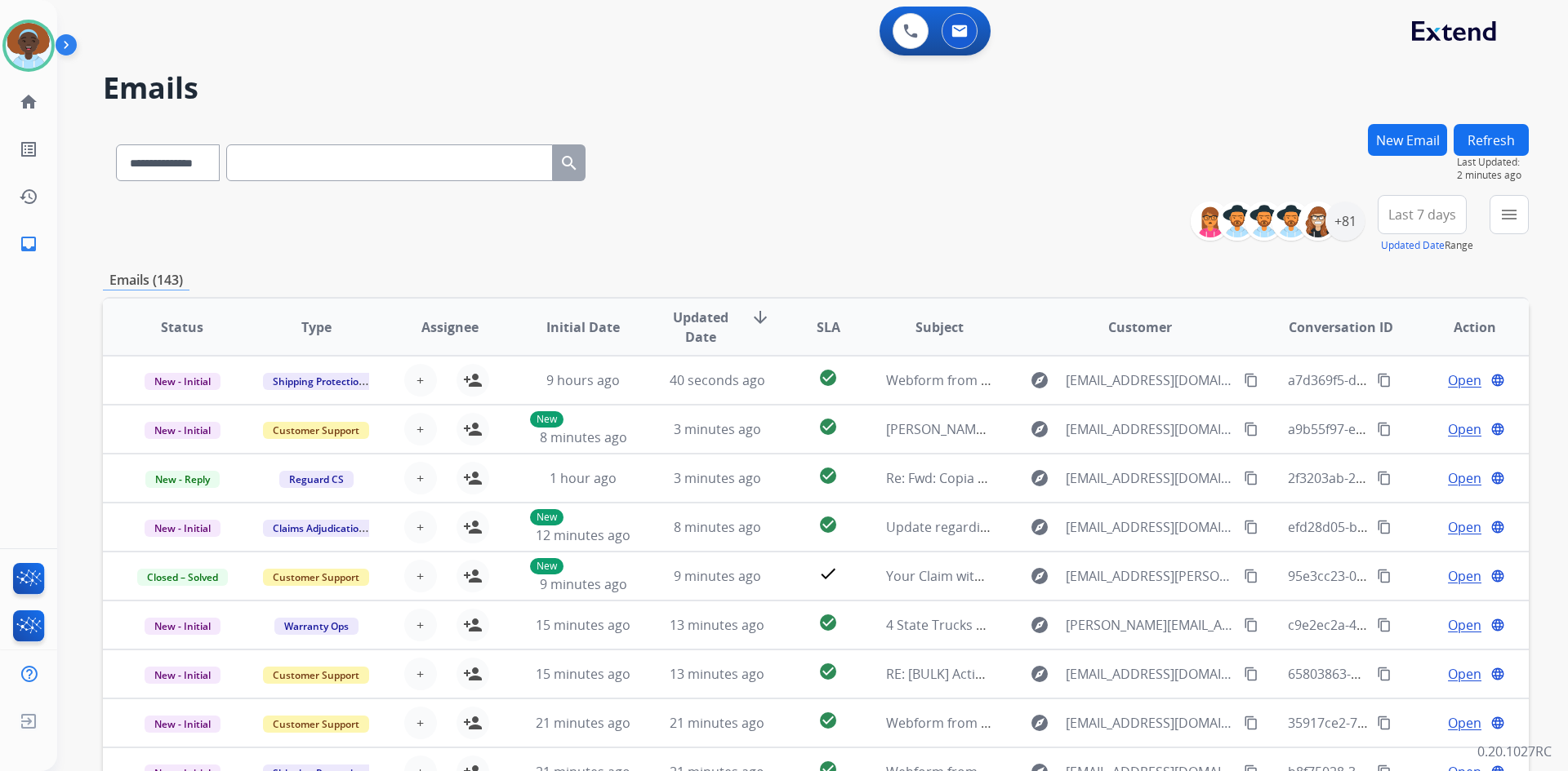
click at [1466, 134] on button "Refresh" at bounding box center [1491, 140] width 75 height 32
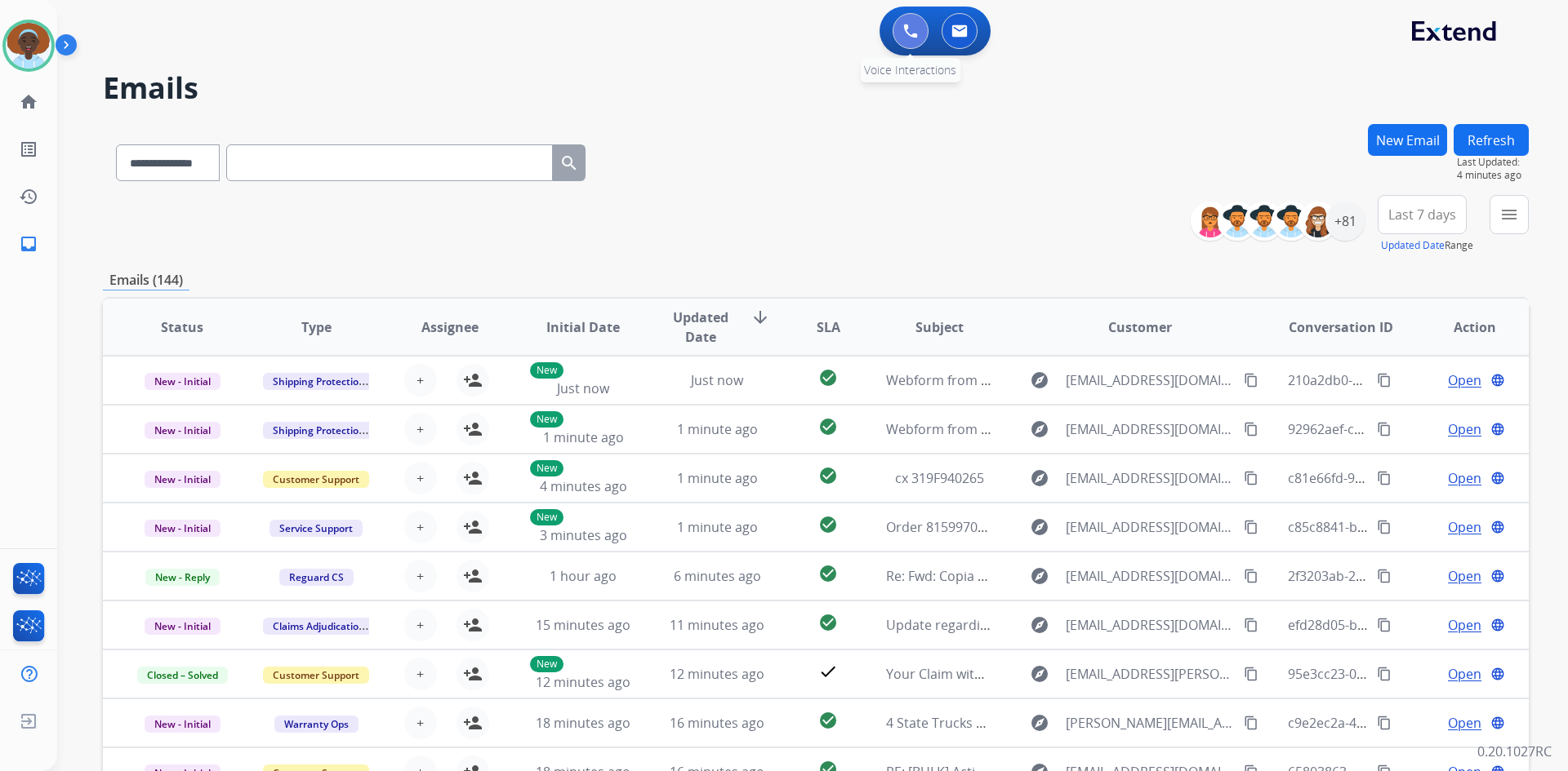
click at [911, 32] on img at bounding box center [910, 30] width 14 height 14
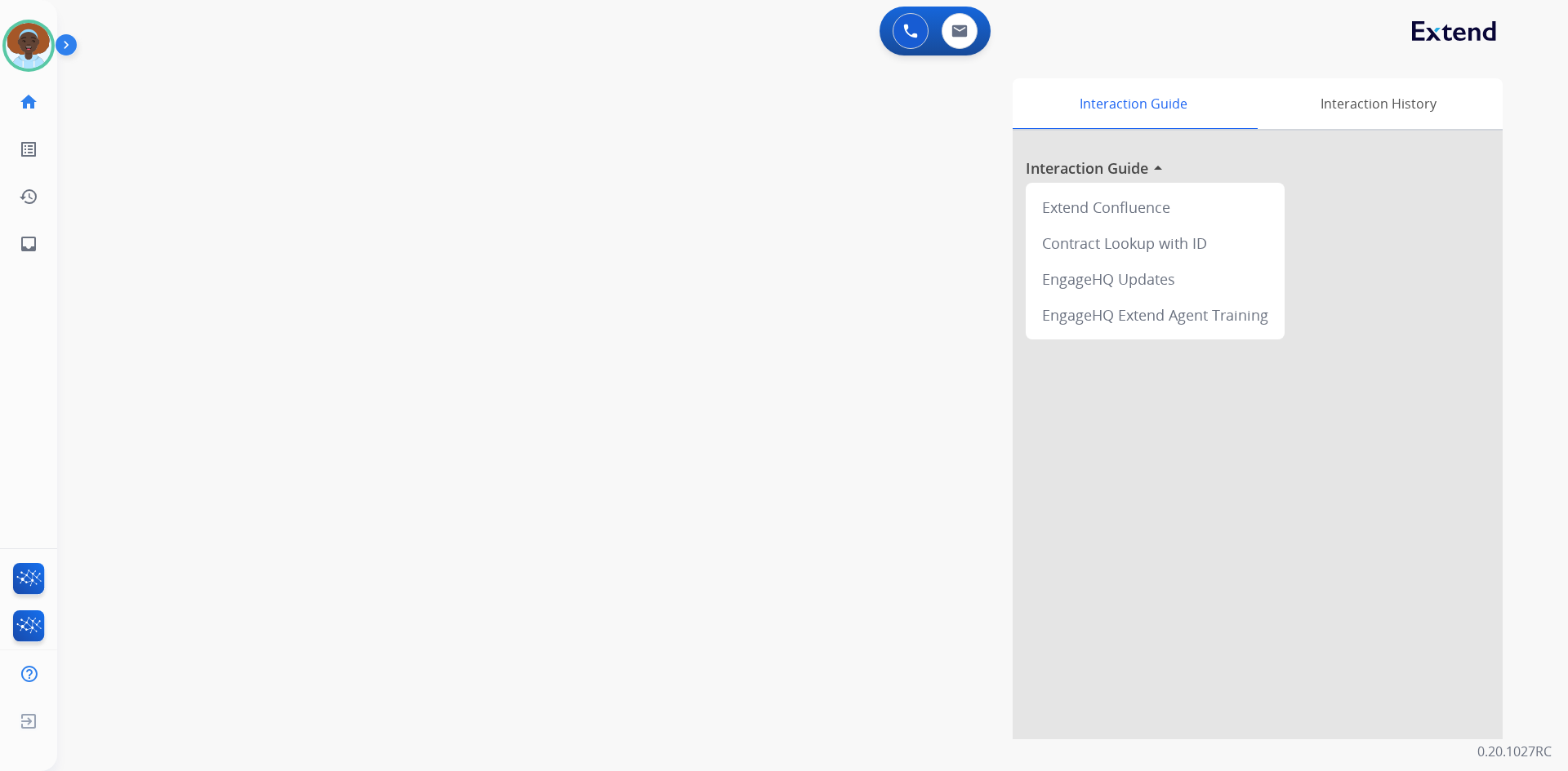
click at [911, 32] on img at bounding box center [910, 30] width 14 height 14
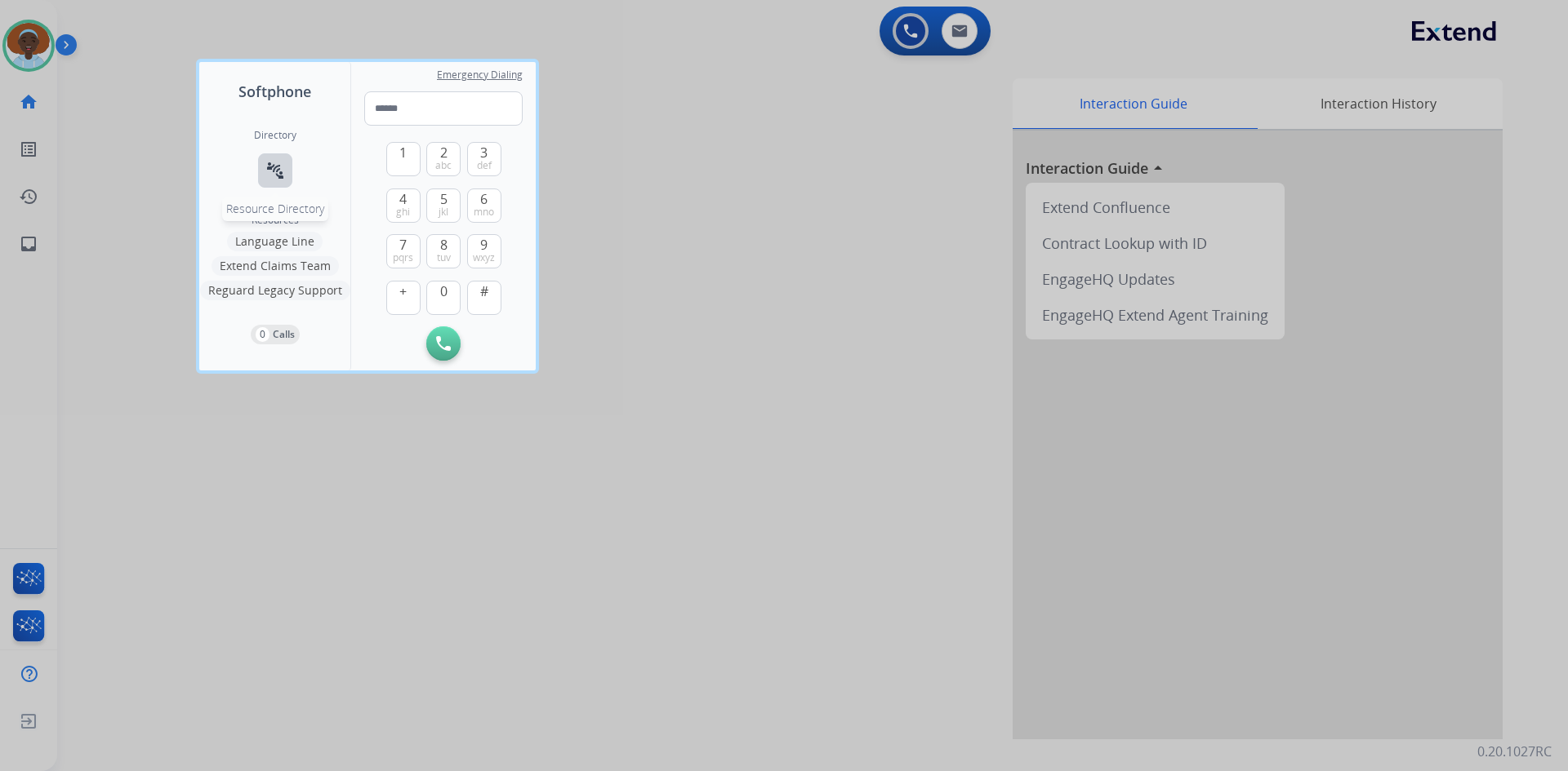
click at [278, 169] on mat-icon "connect_without_contact" at bounding box center [274, 170] width 19 height 19
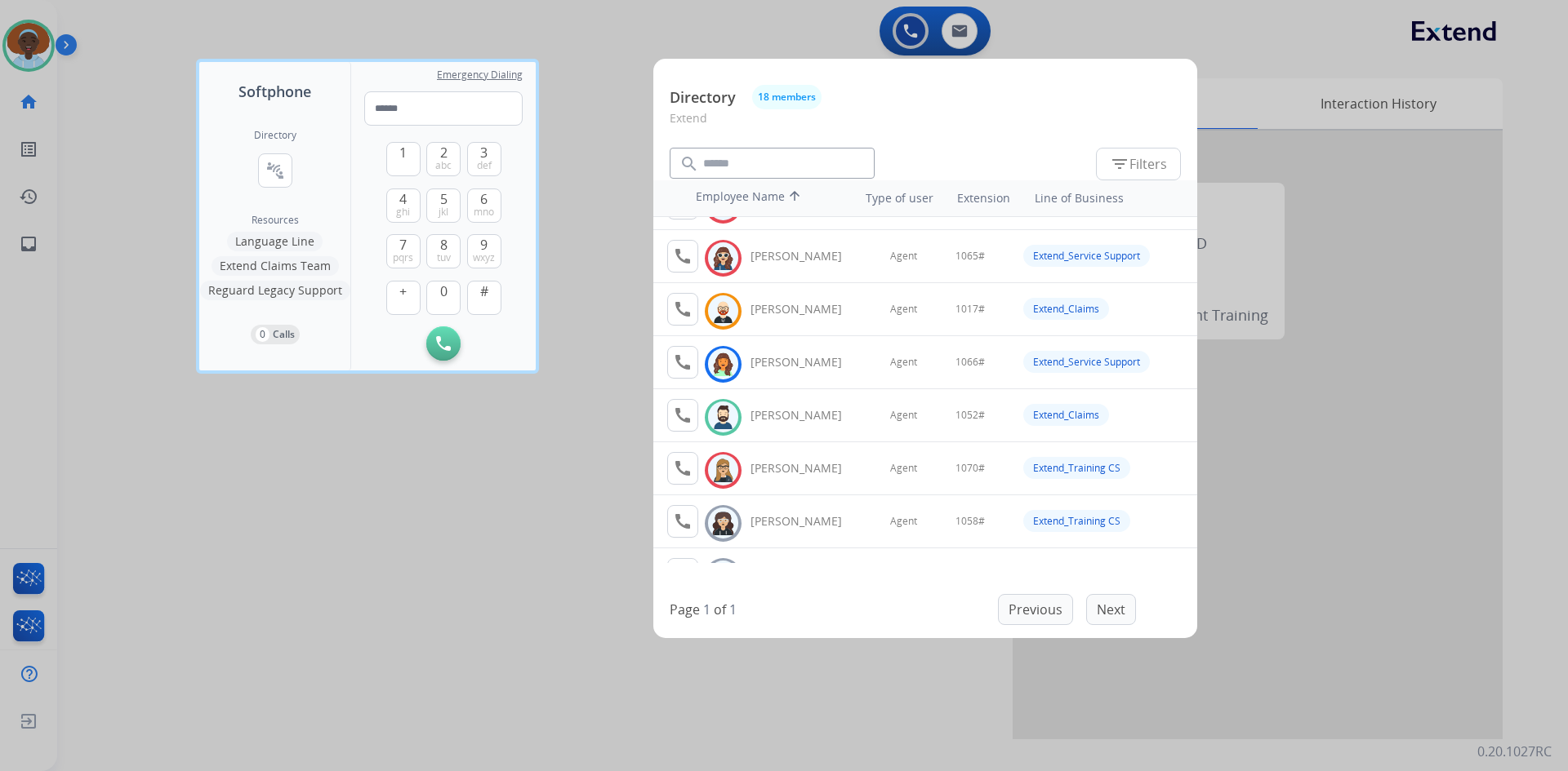
scroll to position [163, 0]
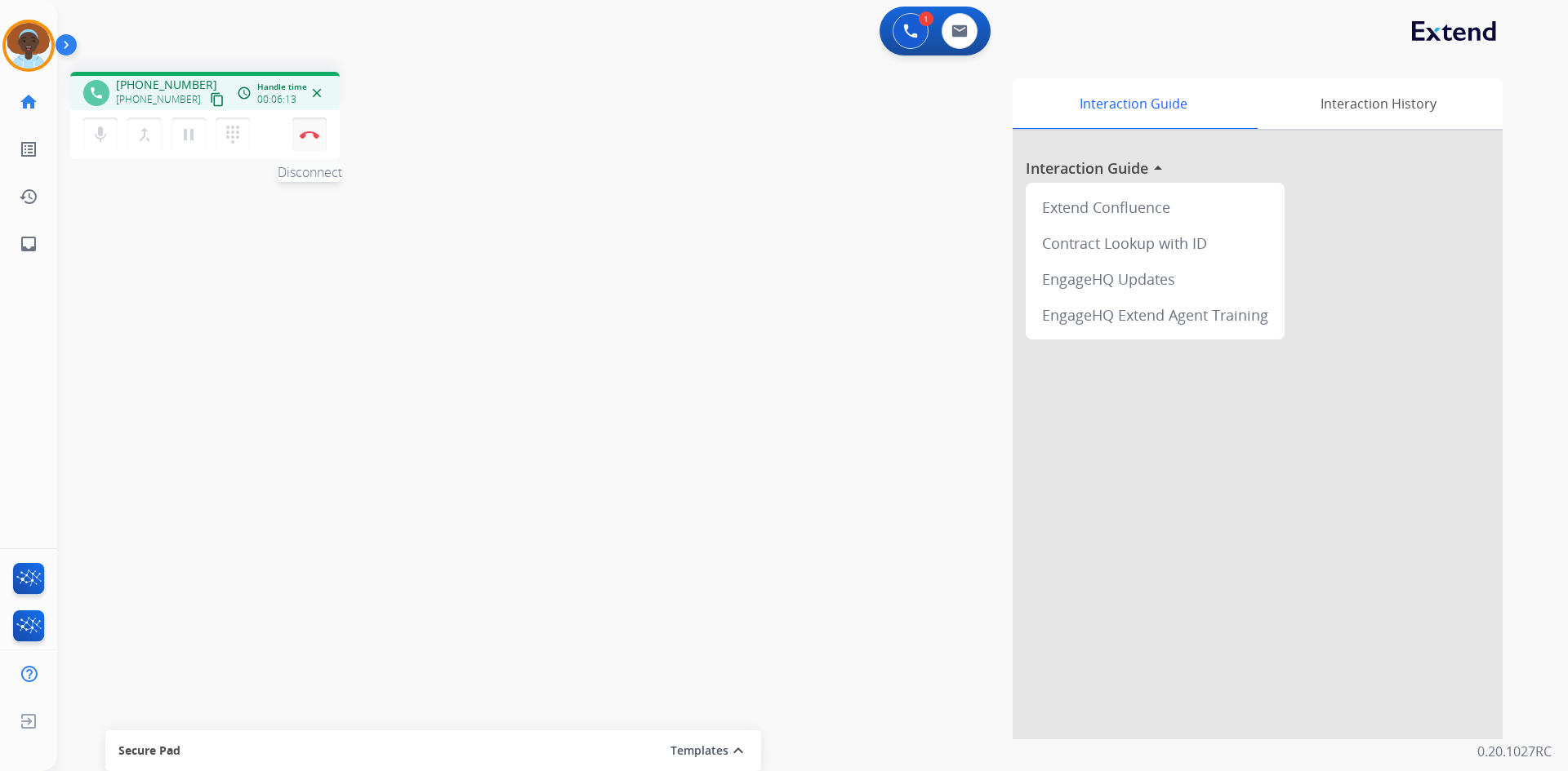
click at [306, 129] on button "Disconnect" at bounding box center [310, 135] width 34 height 34
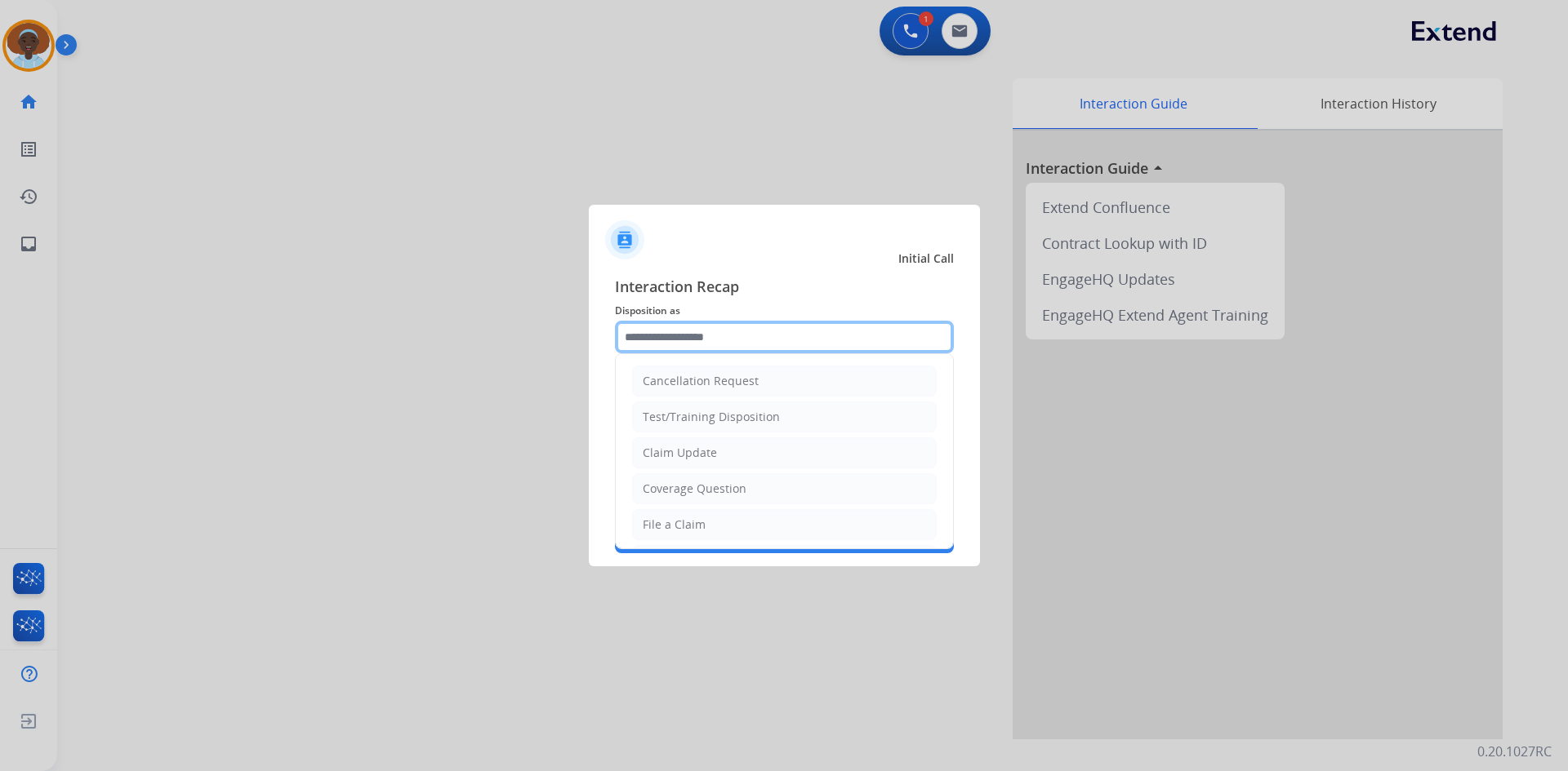
click at [665, 333] on input "text" at bounding box center [784, 336] width 339 height 33
click at [657, 536] on li "File a Claim" at bounding box center [784, 525] width 305 height 31
type input "**********"
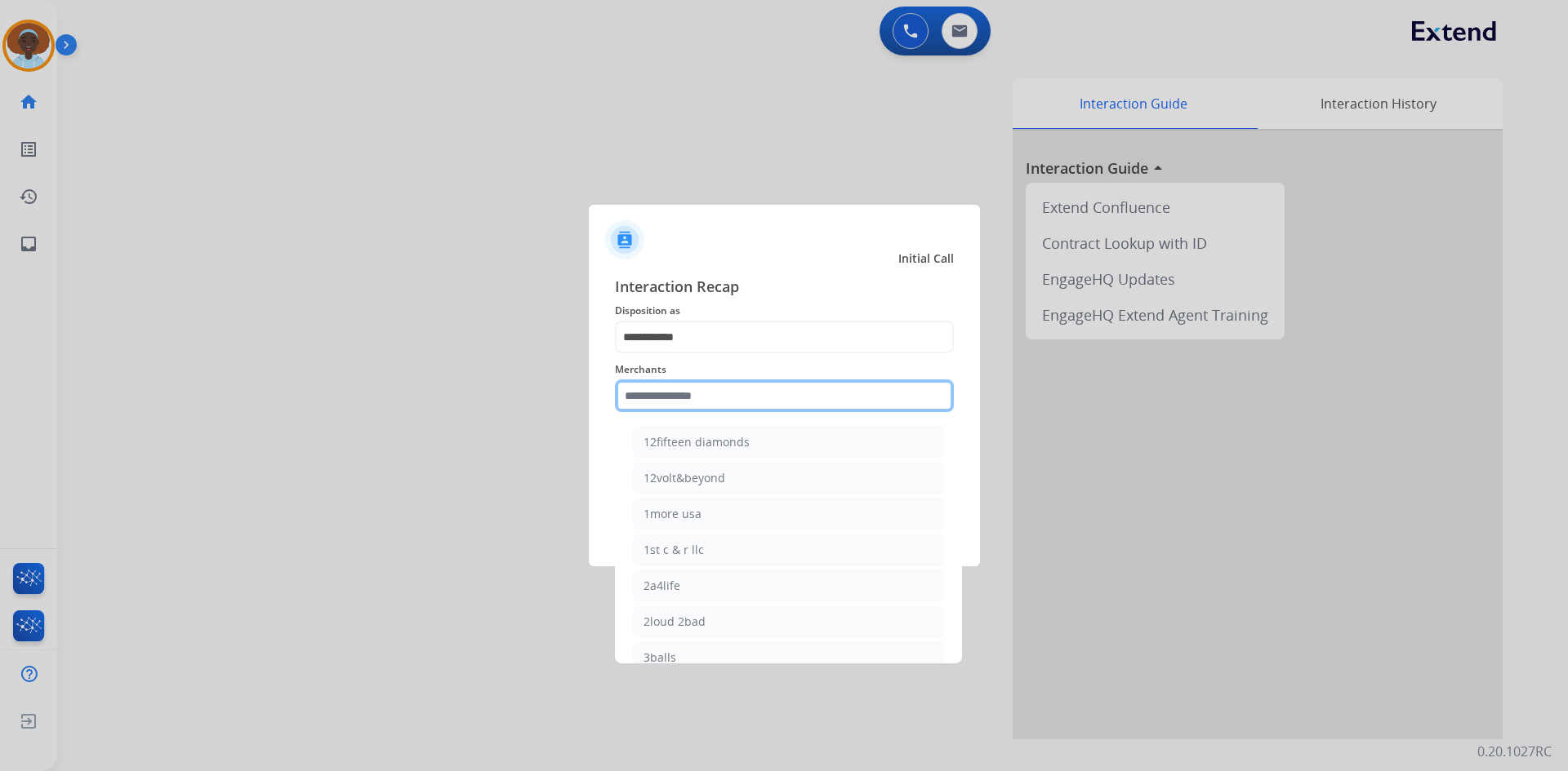
click at [712, 387] on input "text" at bounding box center [784, 395] width 339 height 33
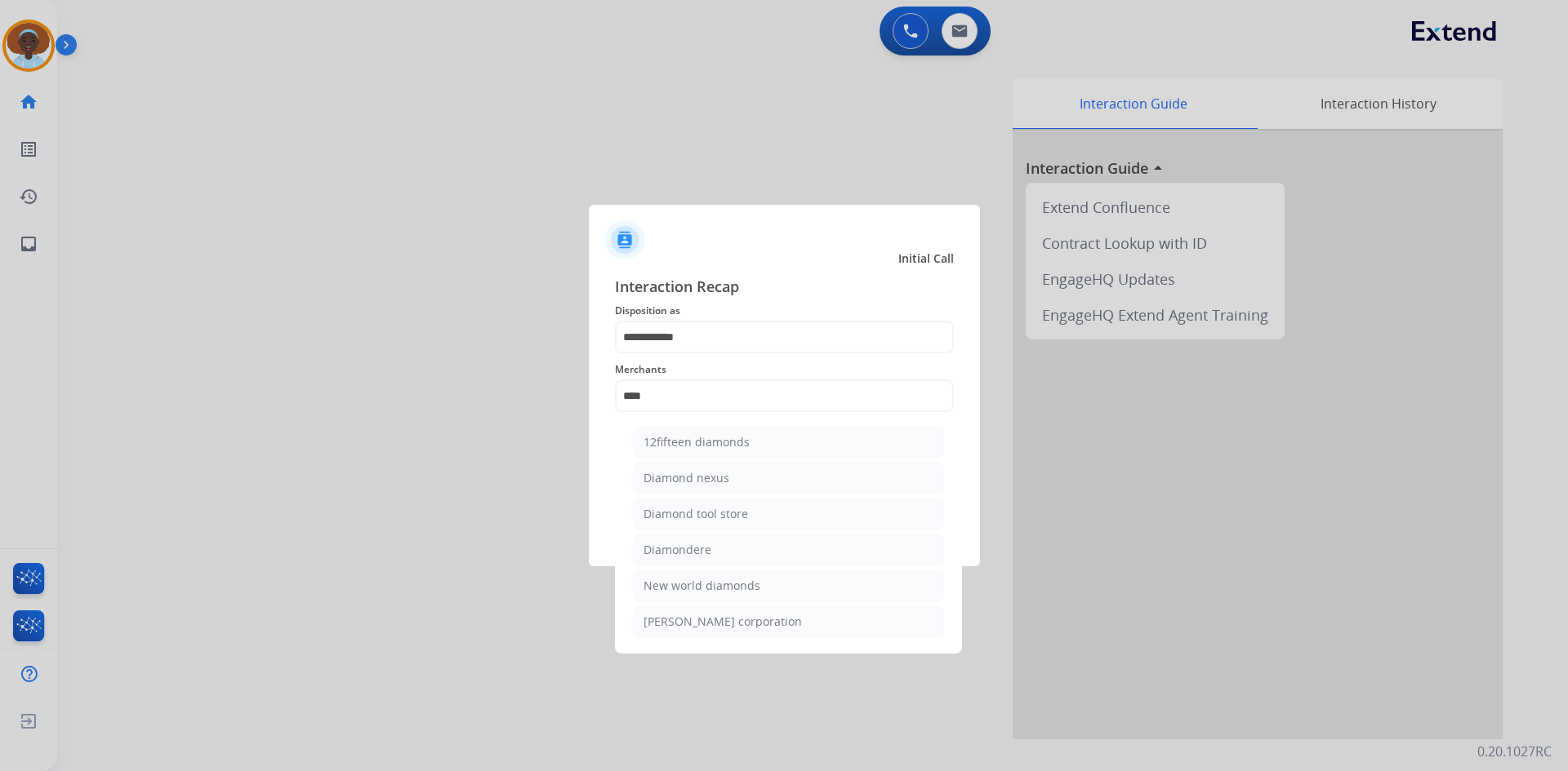
click at [686, 546] on div "Diamondere" at bounding box center [677, 550] width 68 height 16
type input "**********"
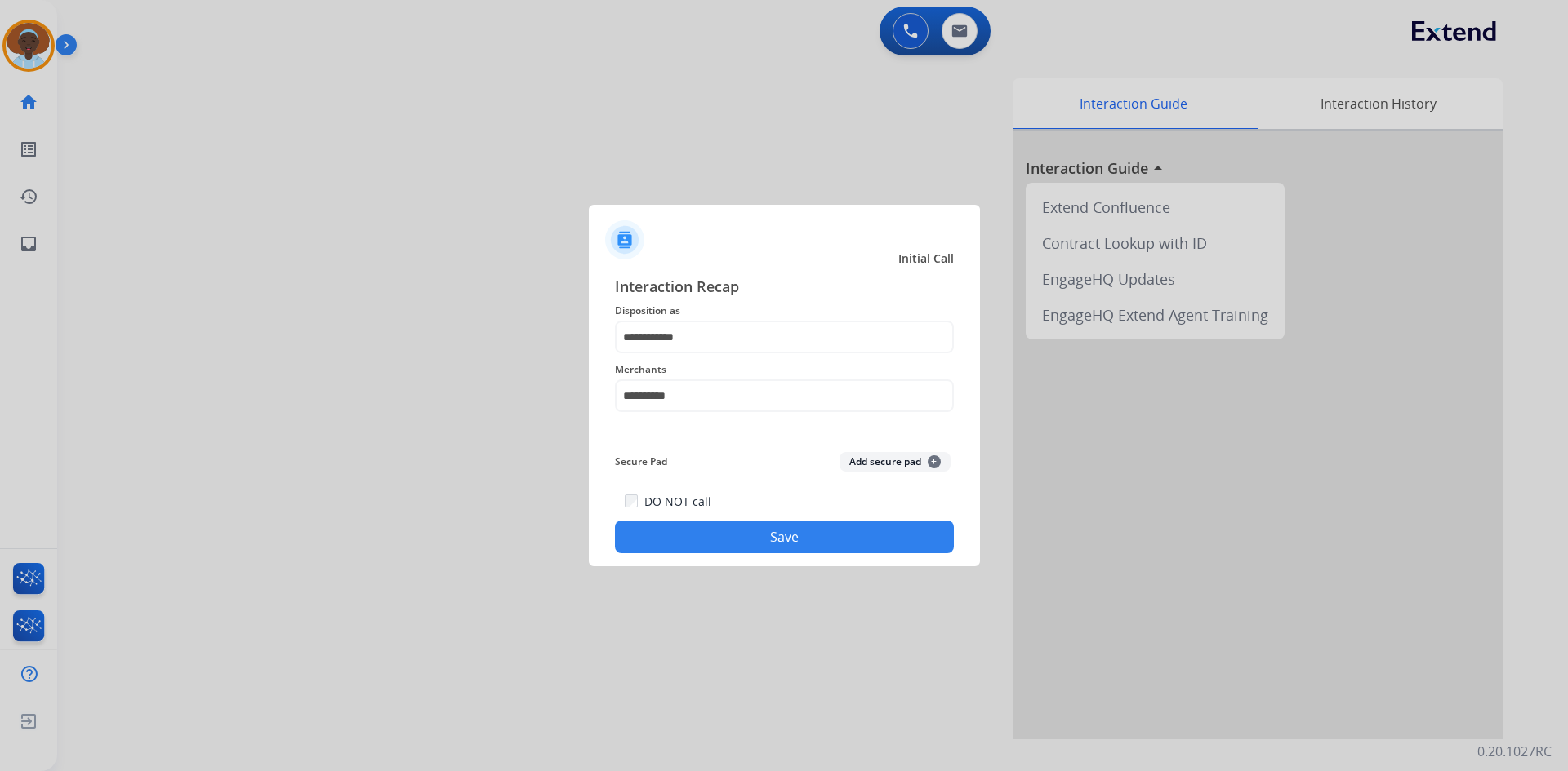
click at [813, 529] on button "Save" at bounding box center [784, 536] width 339 height 33
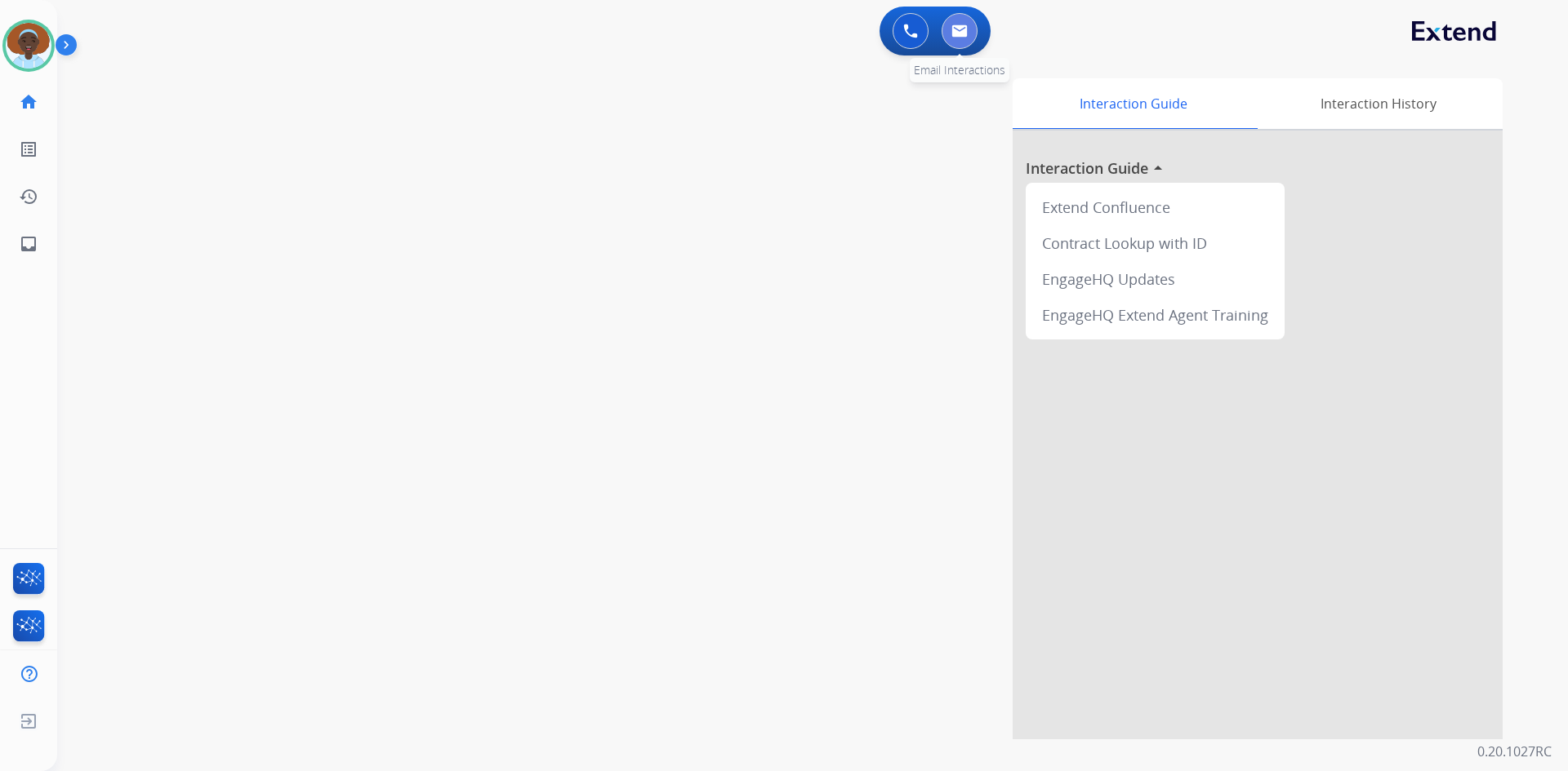
click at [958, 41] on button at bounding box center [959, 31] width 36 height 36
select select "**********"
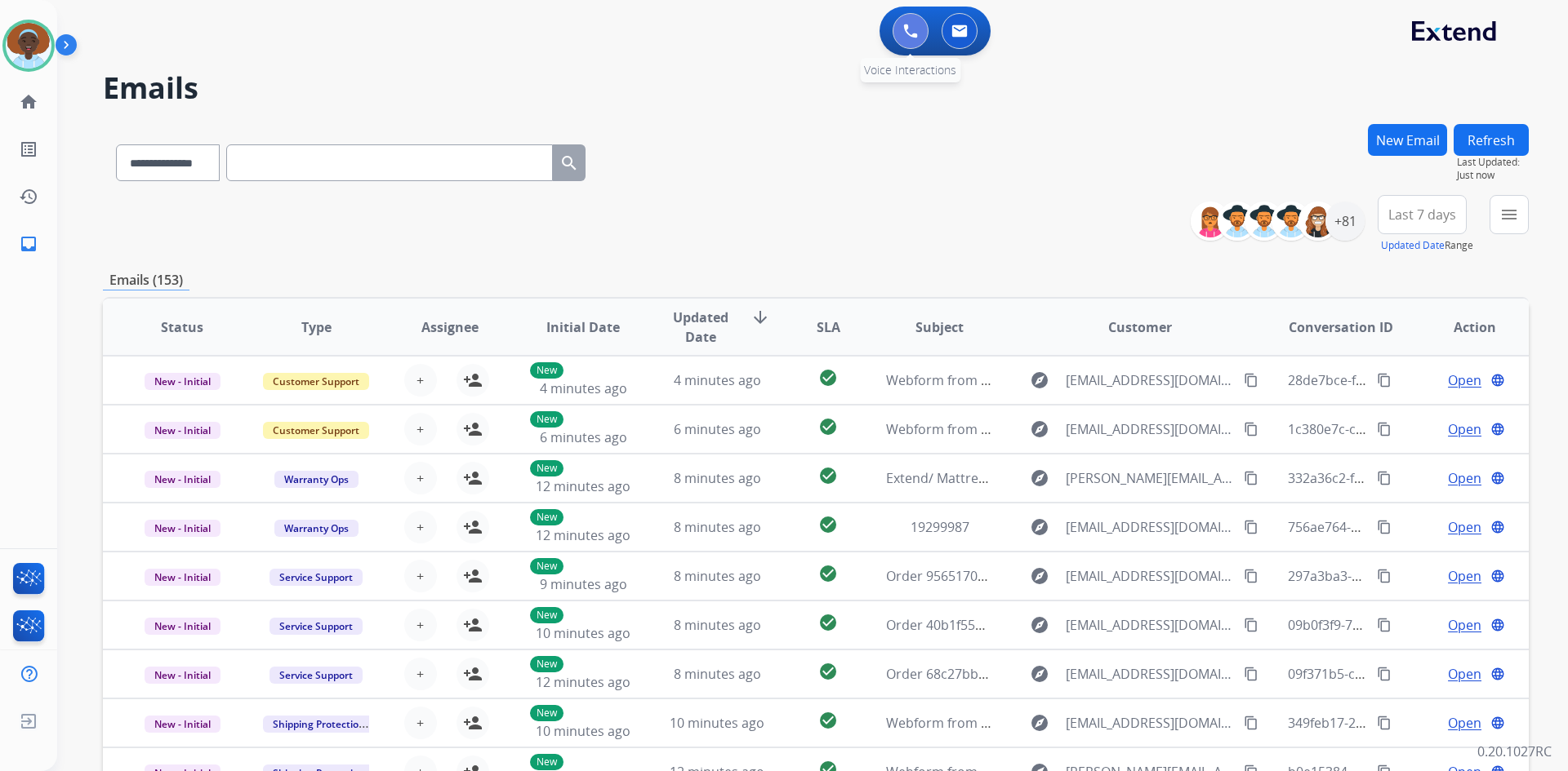
click at [908, 36] on img at bounding box center [910, 30] width 14 height 14
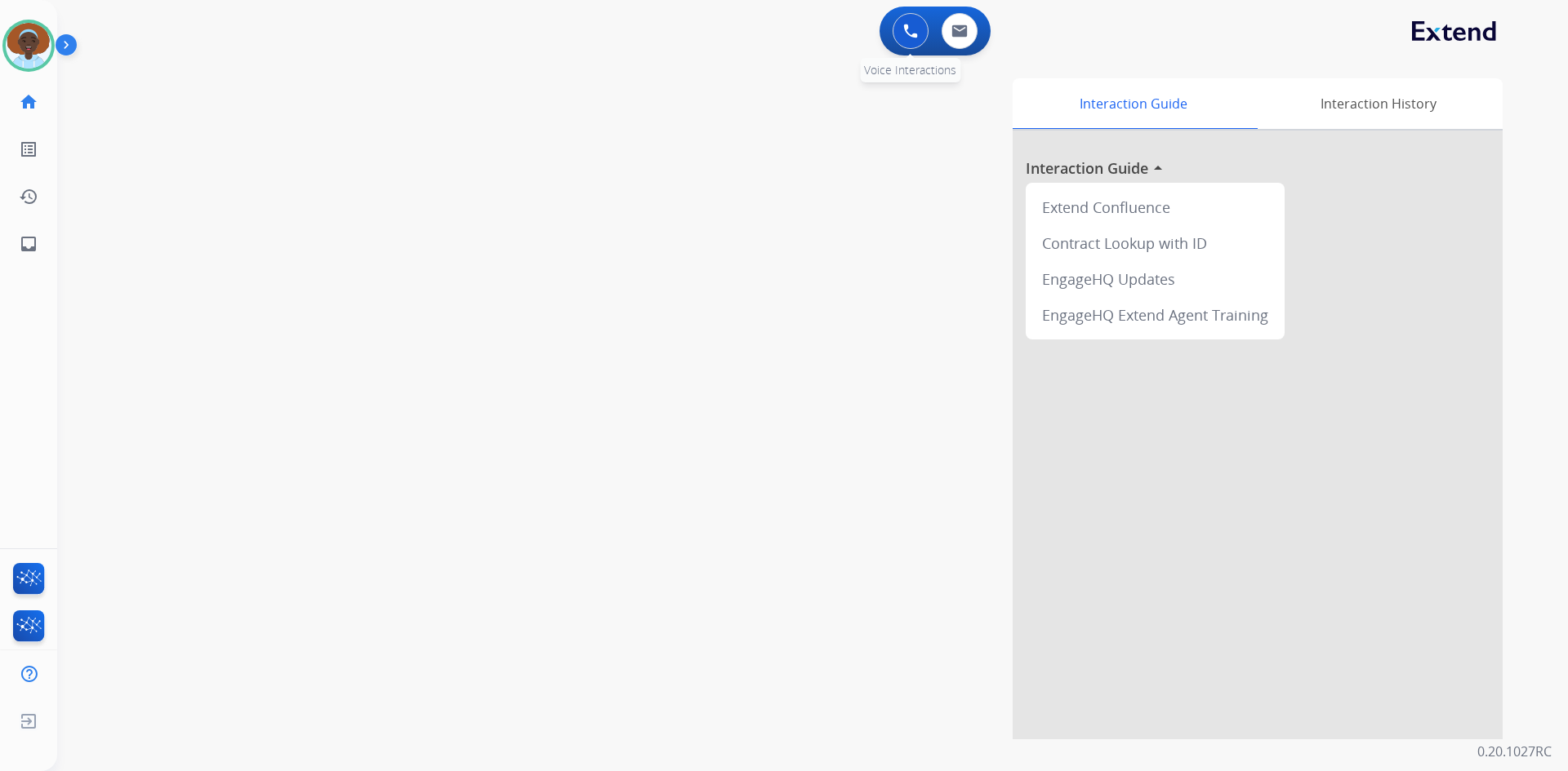
click at [911, 29] on img at bounding box center [910, 30] width 14 height 14
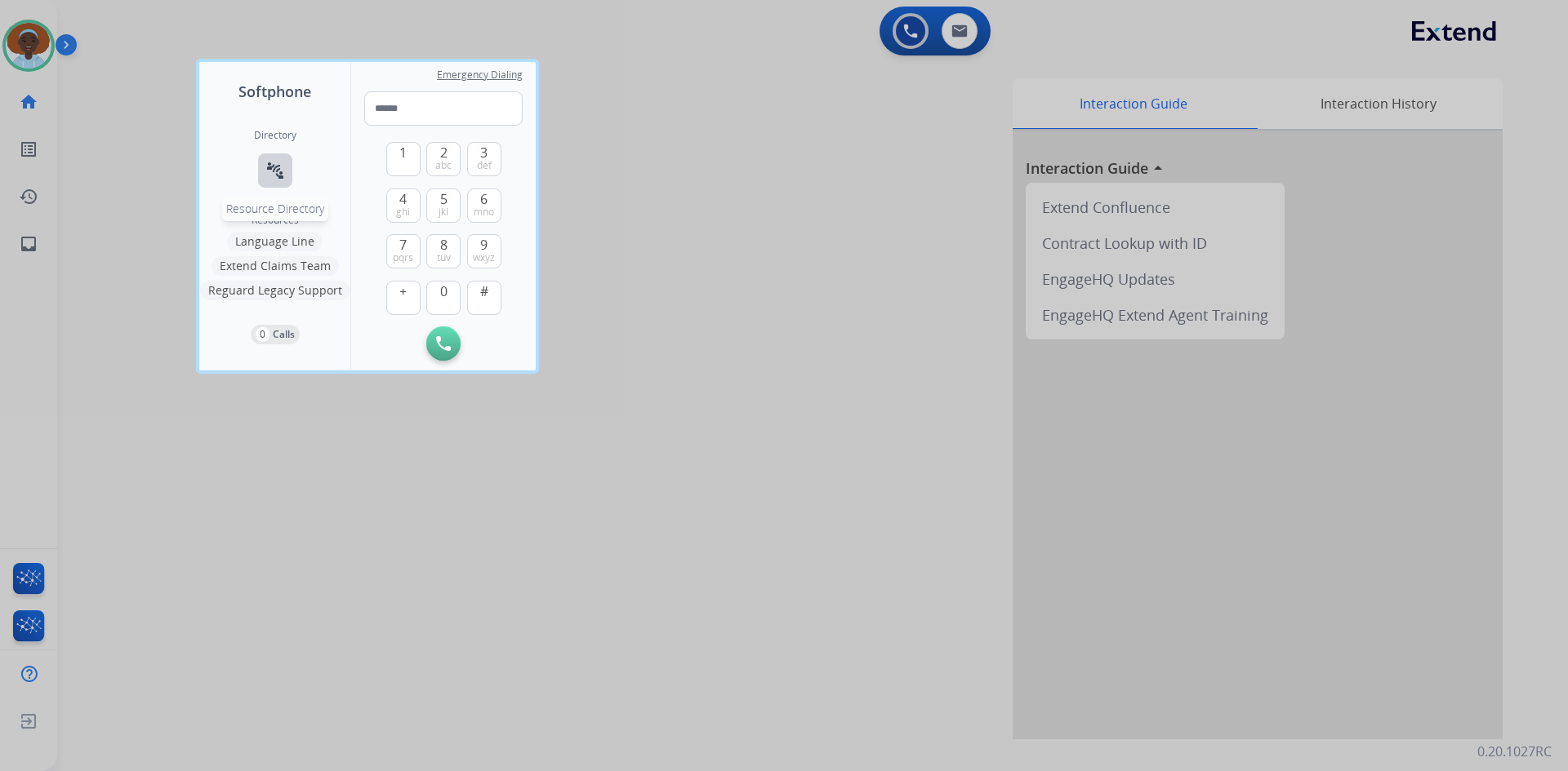
click at [269, 173] on mat-icon "connect_without_contact" at bounding box center [274, 170] width 19 height 19
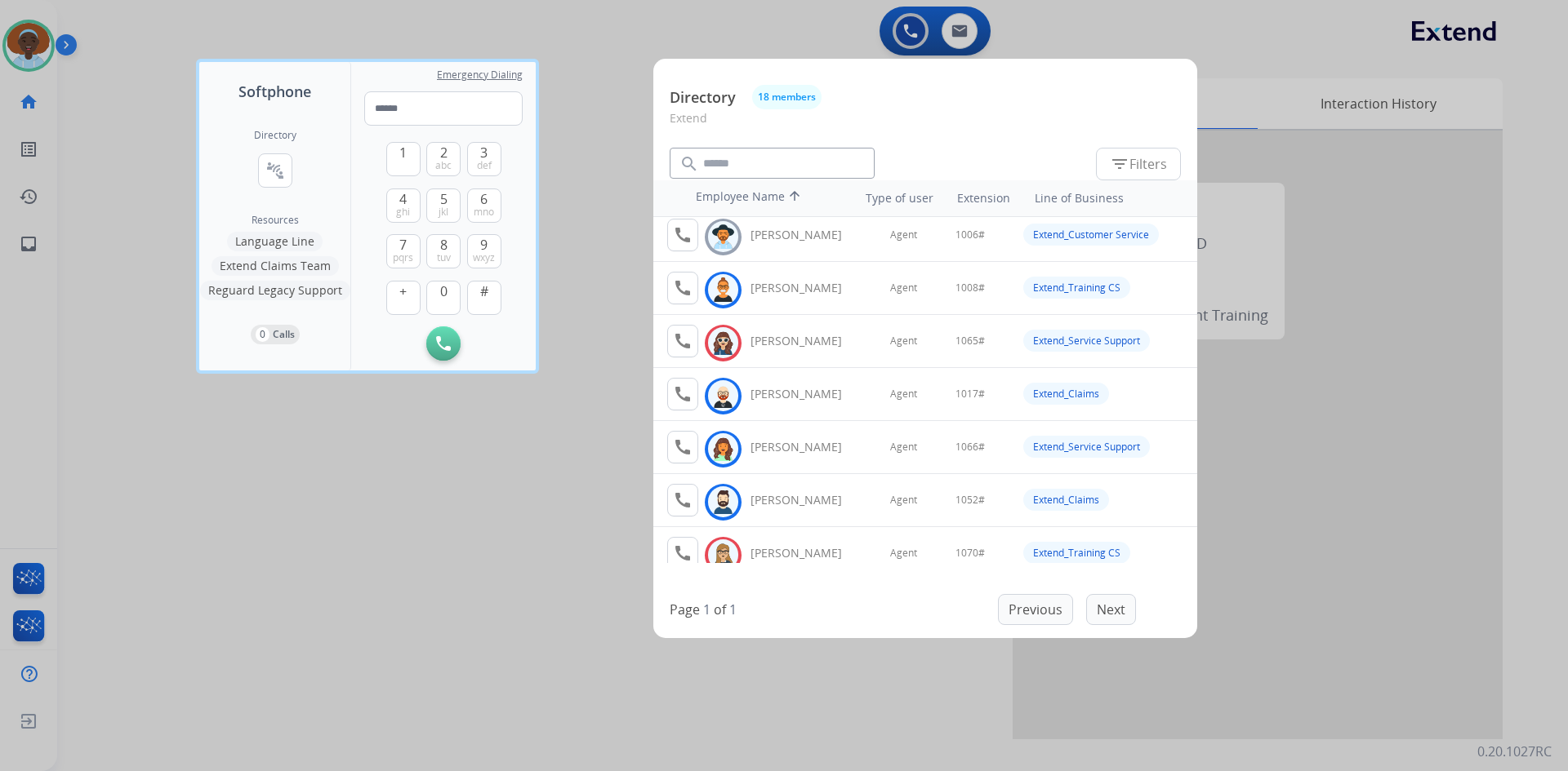
scroll to position [163, 0]
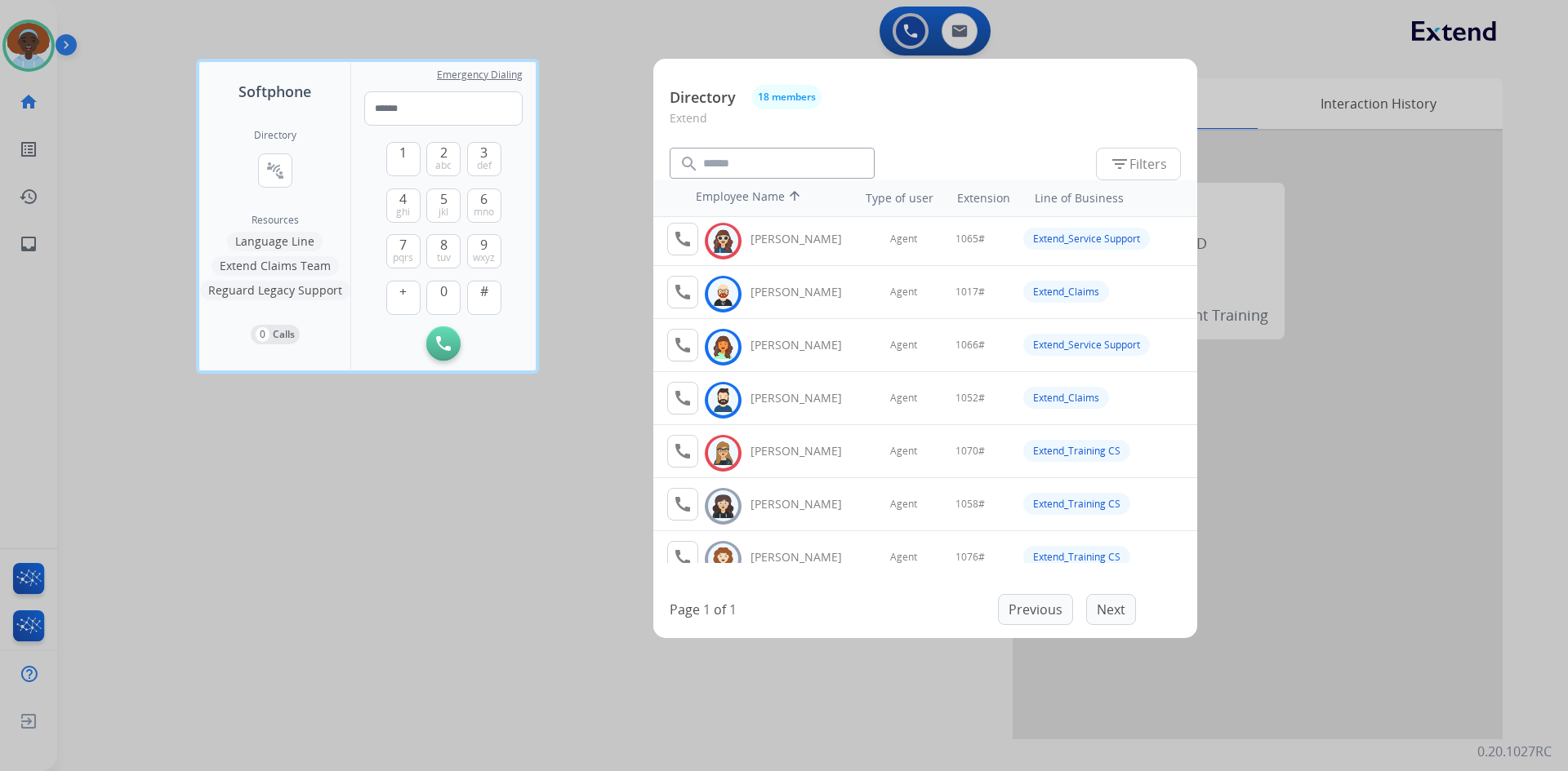
click at [473, 446] on div at bounding box center [784, 385] width 1568 height 771
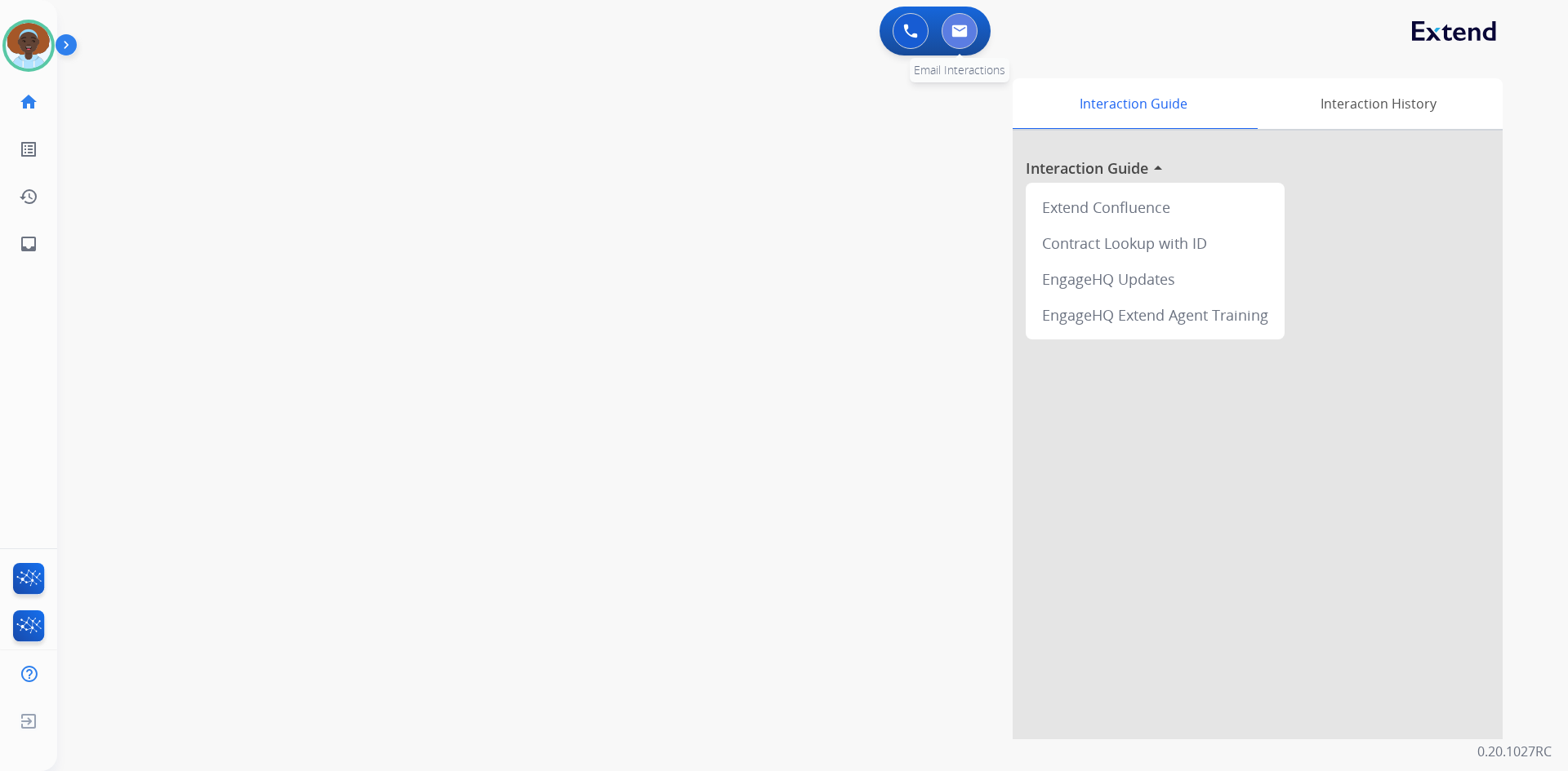
click at [964, 25] on img at bounding box center [959, 31] width 16 height 13
select select "**********"
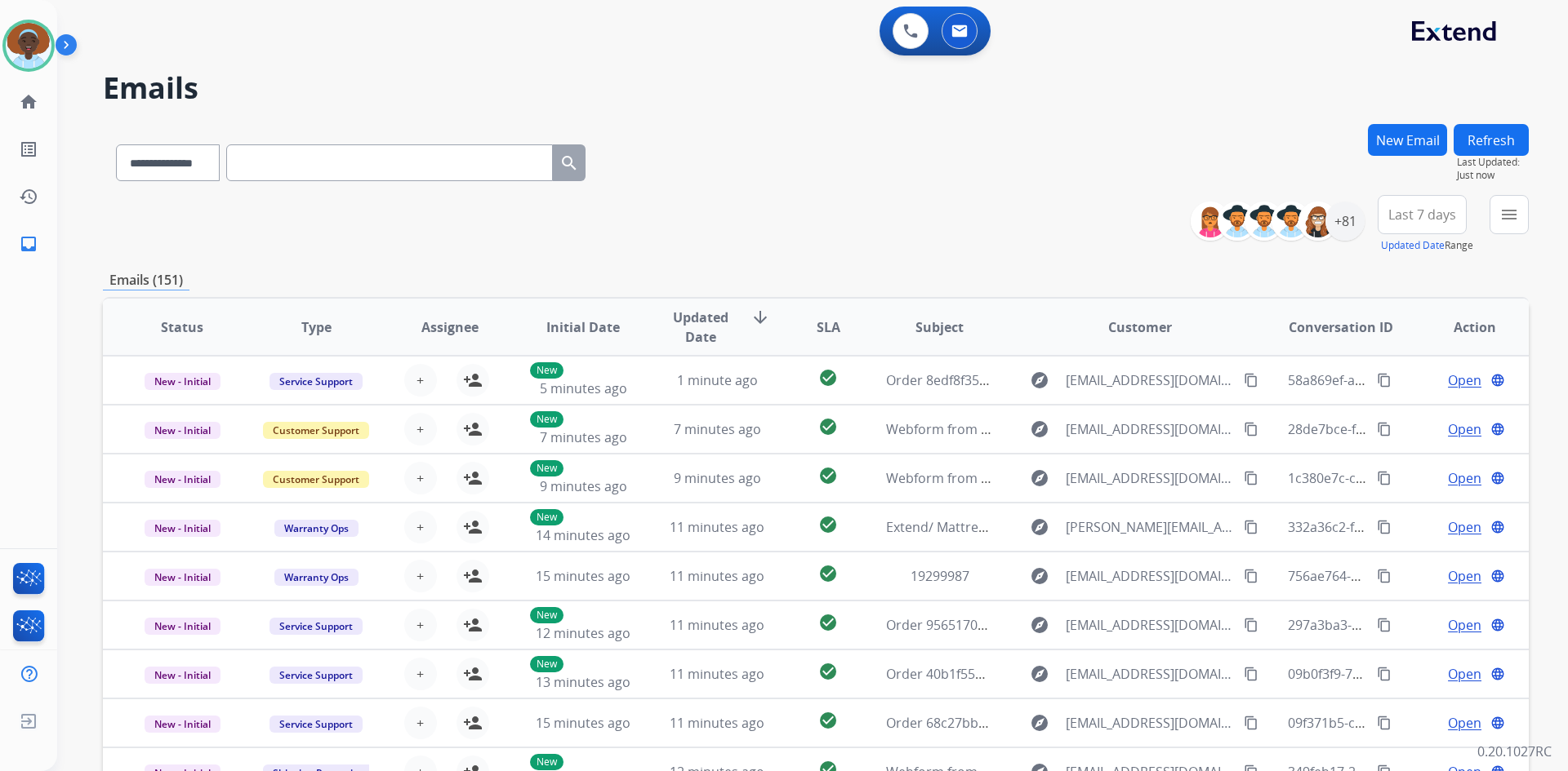
click at [1488, 140] on button "Refresh" at bounding box center [1491, 140] width 75 height 32
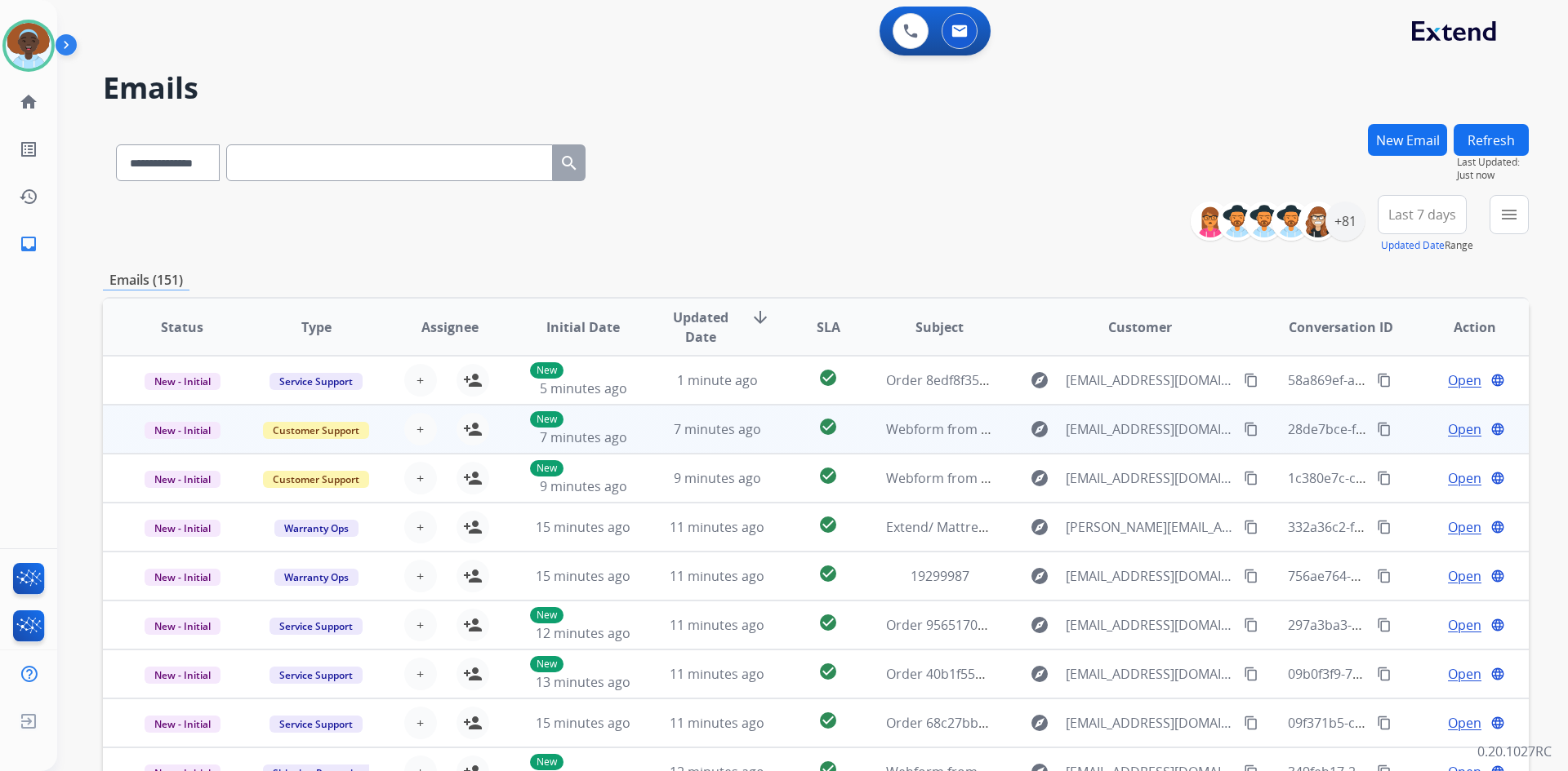
click at [1448, 432] on span "Open" at bounding box center [1465, 429] width 34 height 19
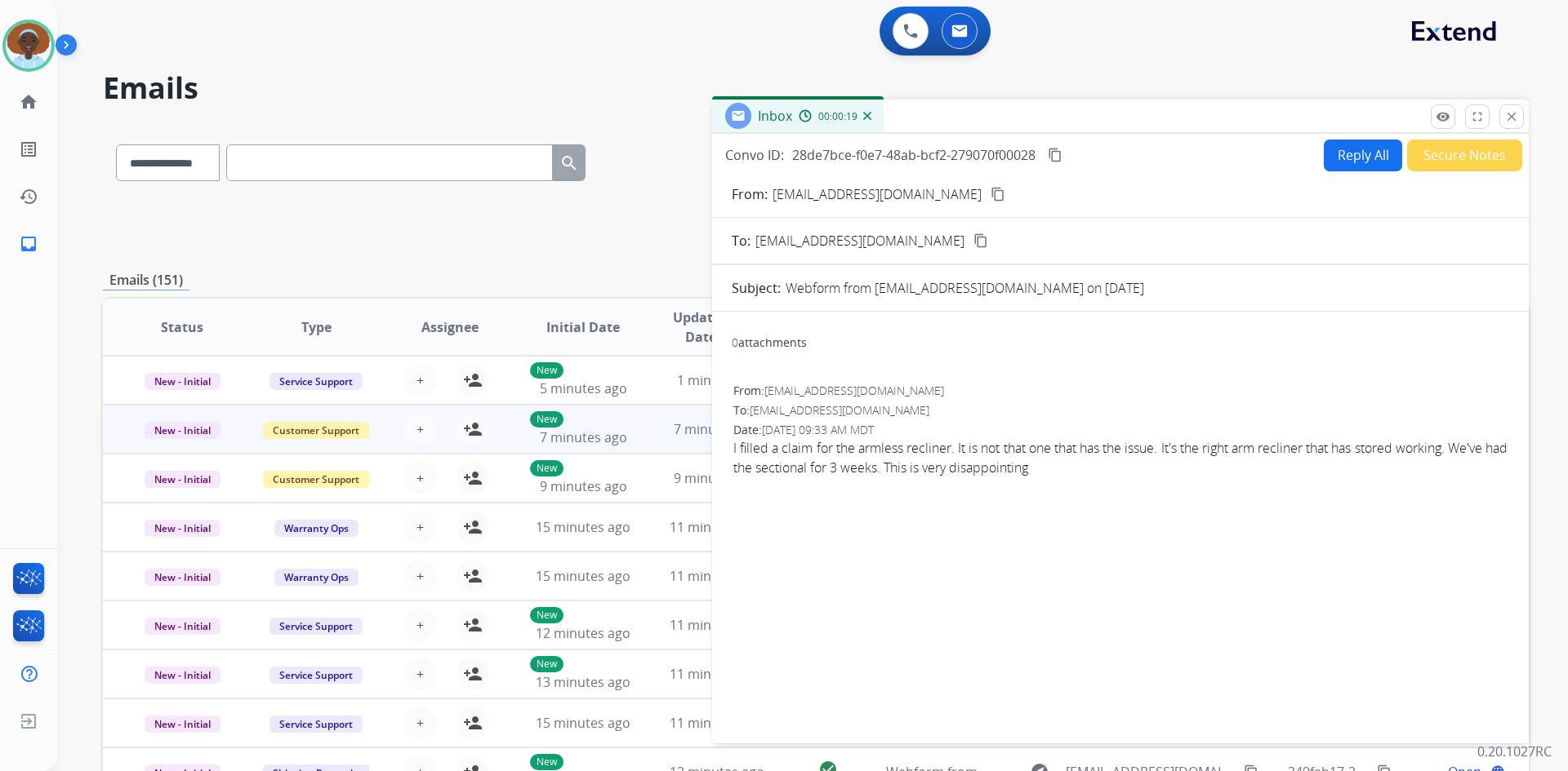
click at [1483, 460] on span "I filled a claim for the armless recliner. It is not that one that has the issu…" at bounding box center [1120, 457] width 774 height 40
click at [1508, 116] on mat-icon "close" at bounding box center [1511, 116] width 14 height 14
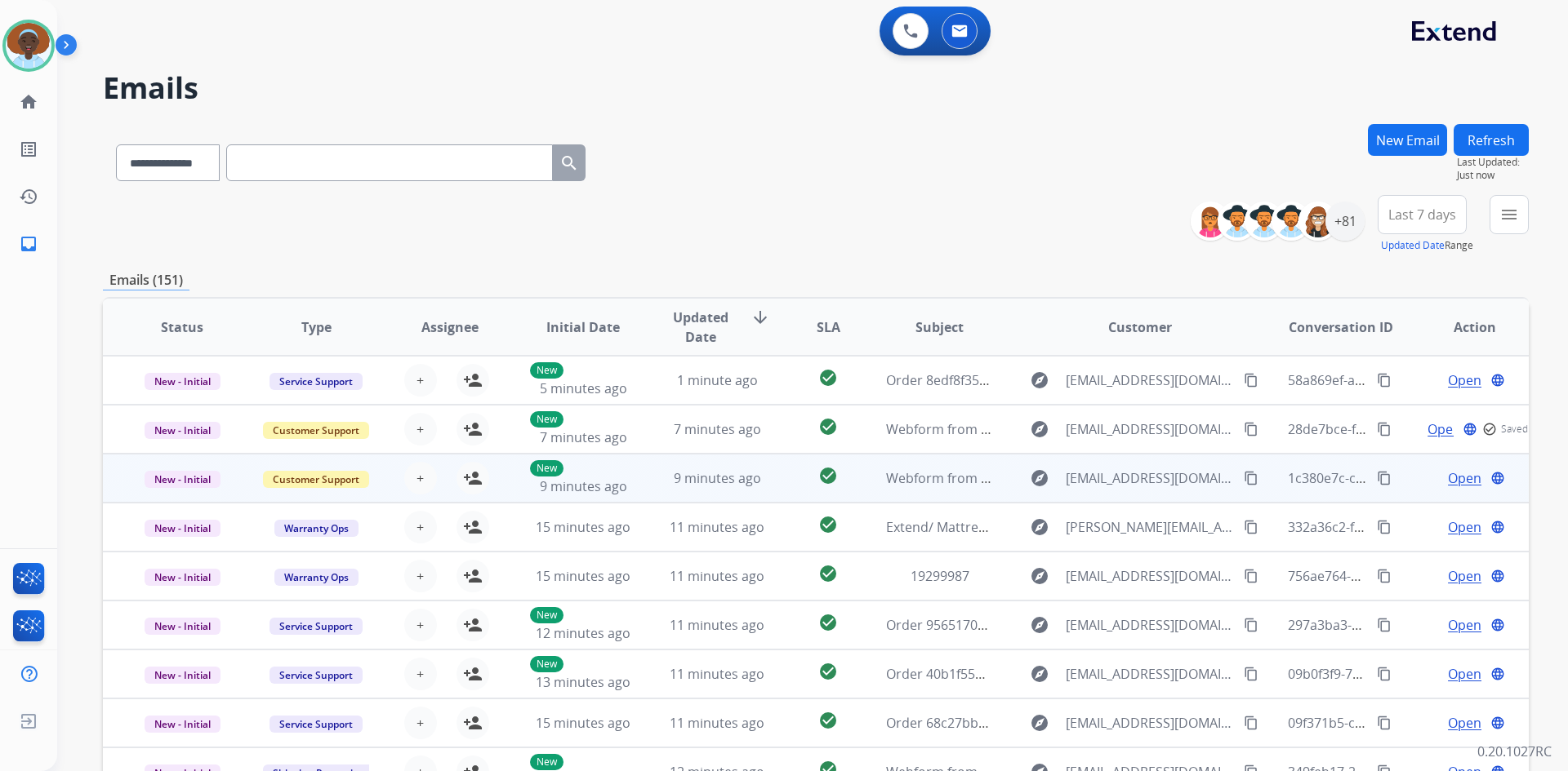
click at [1448, 488] on td "Open language" at bounding box center [1461, 478] width 134 height 49
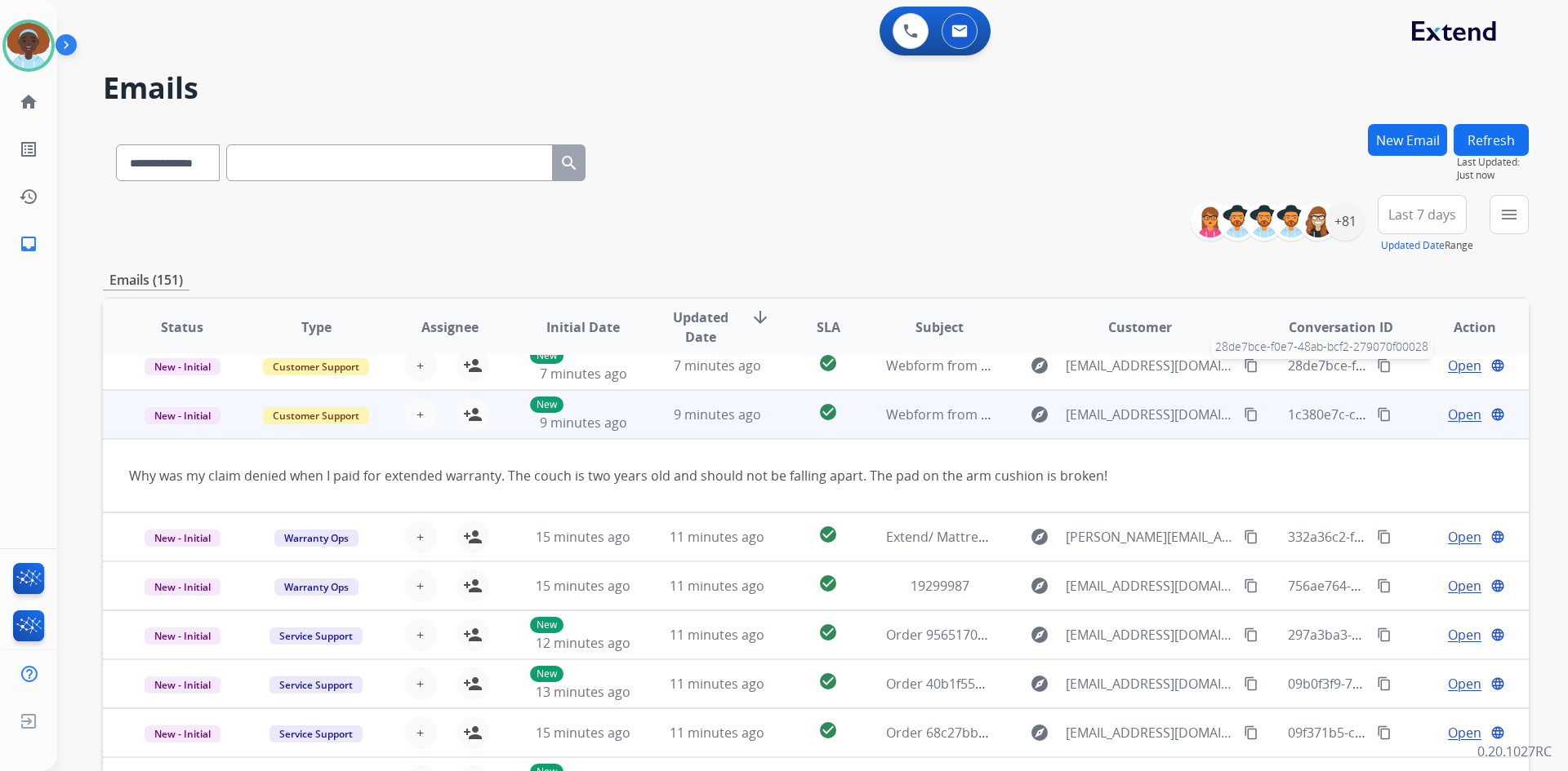
scroll to position [75, 0]
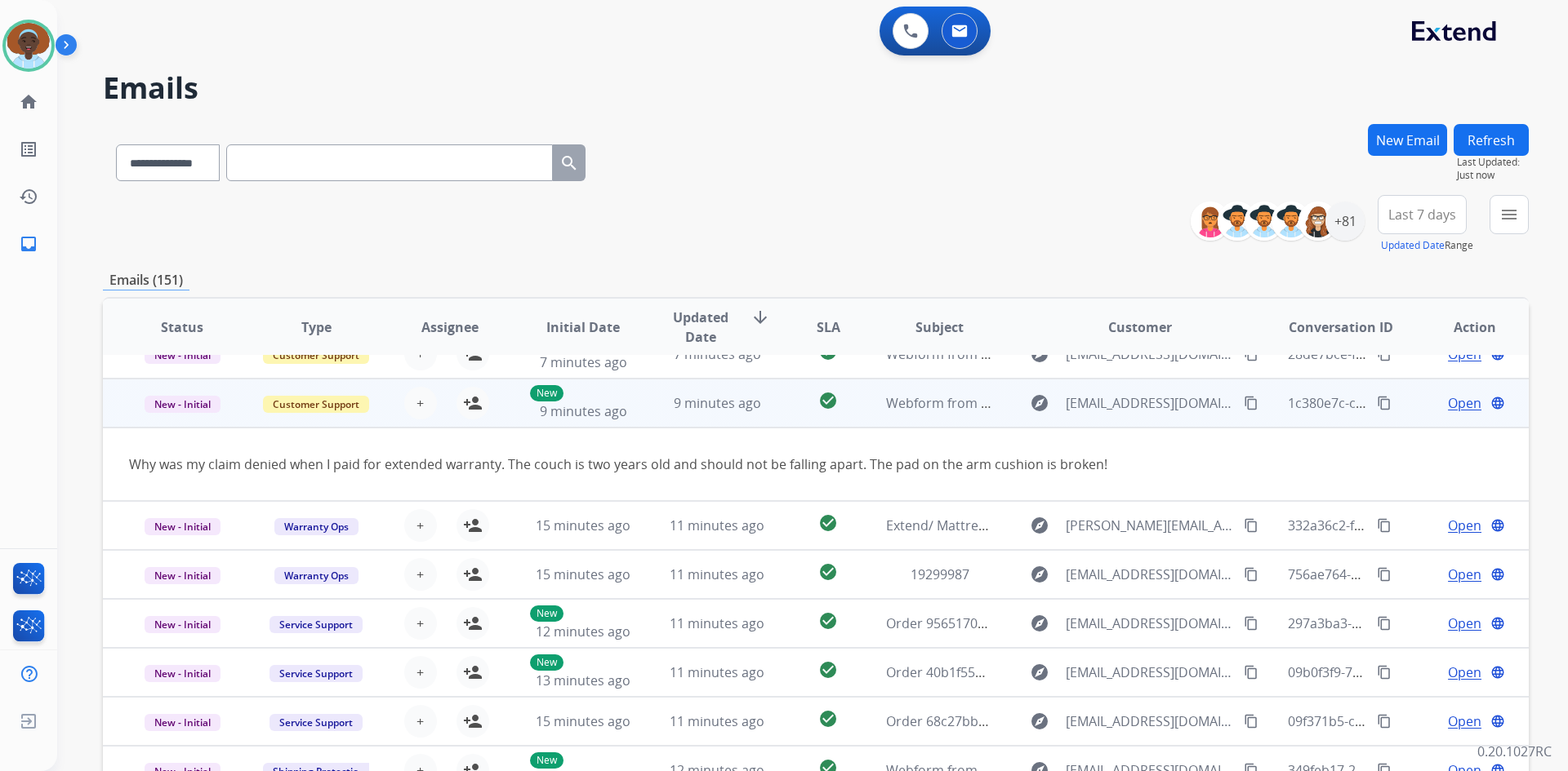
click at [1401, 410] on td "Open language" at bounding box center [1461, 403] width 134 height 49
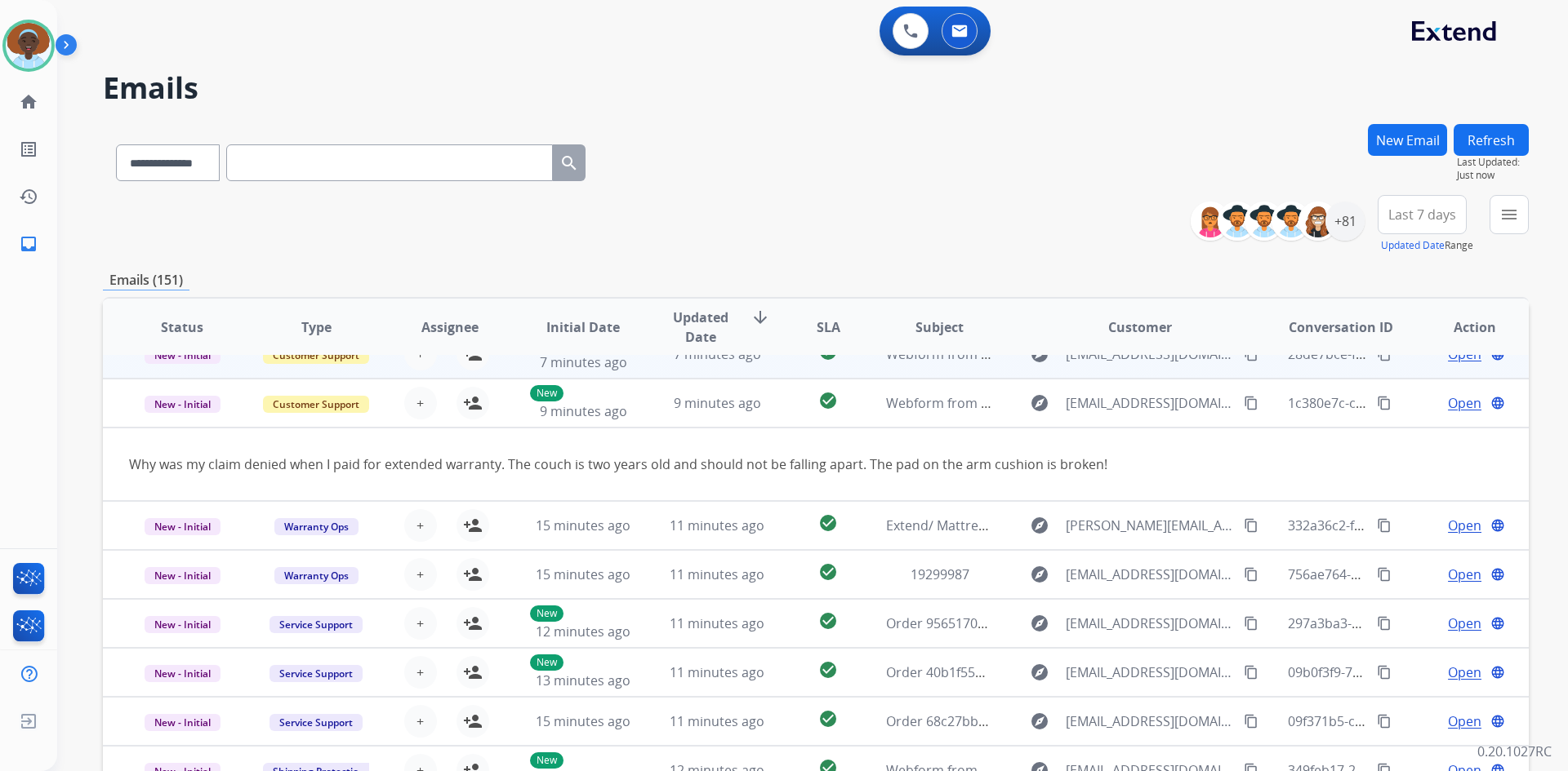
scroll to position [2, 0]
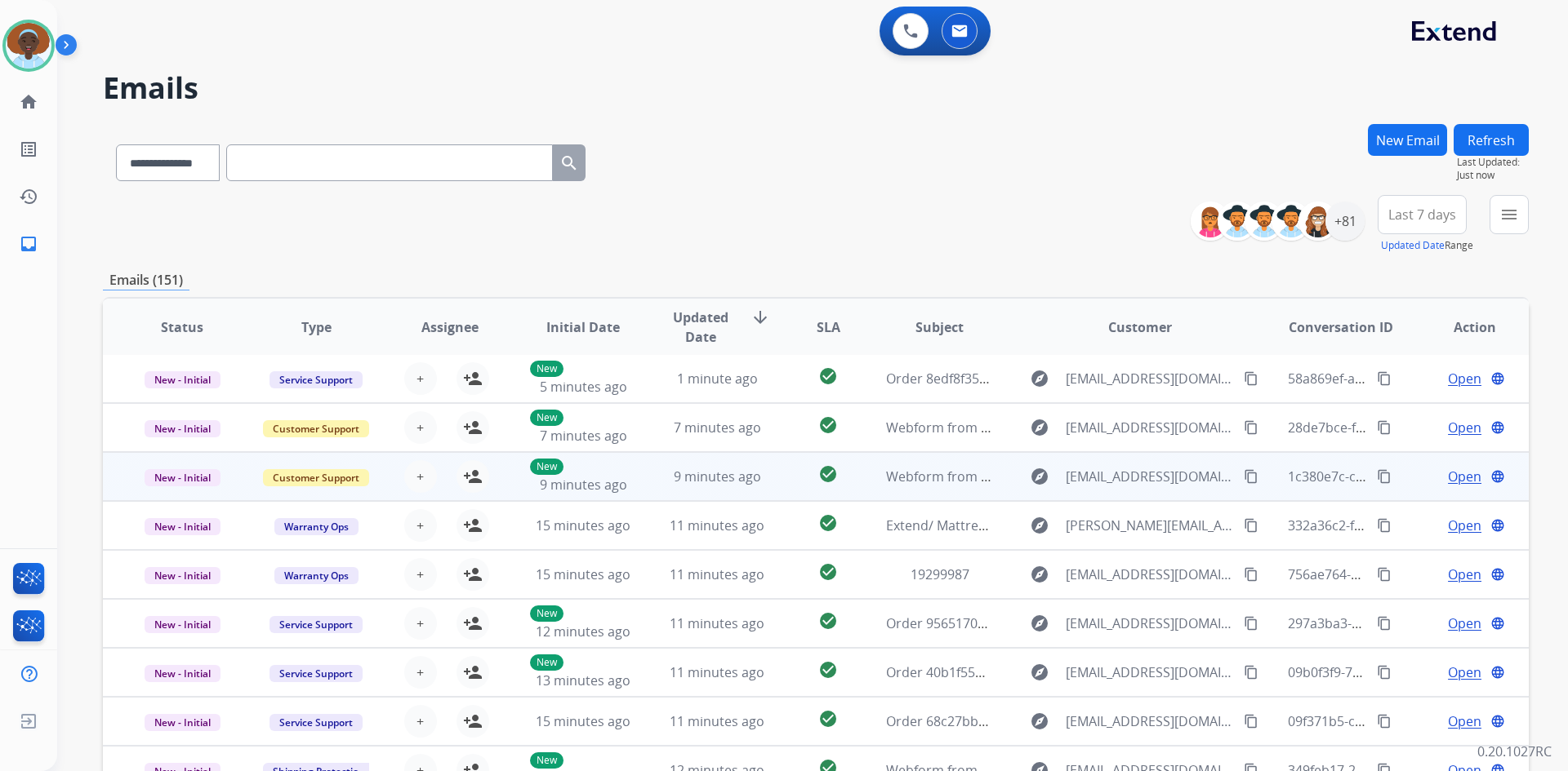
click at [1452, 474] on span "Open" at bounding box center [1465, 476] width 34 height 19
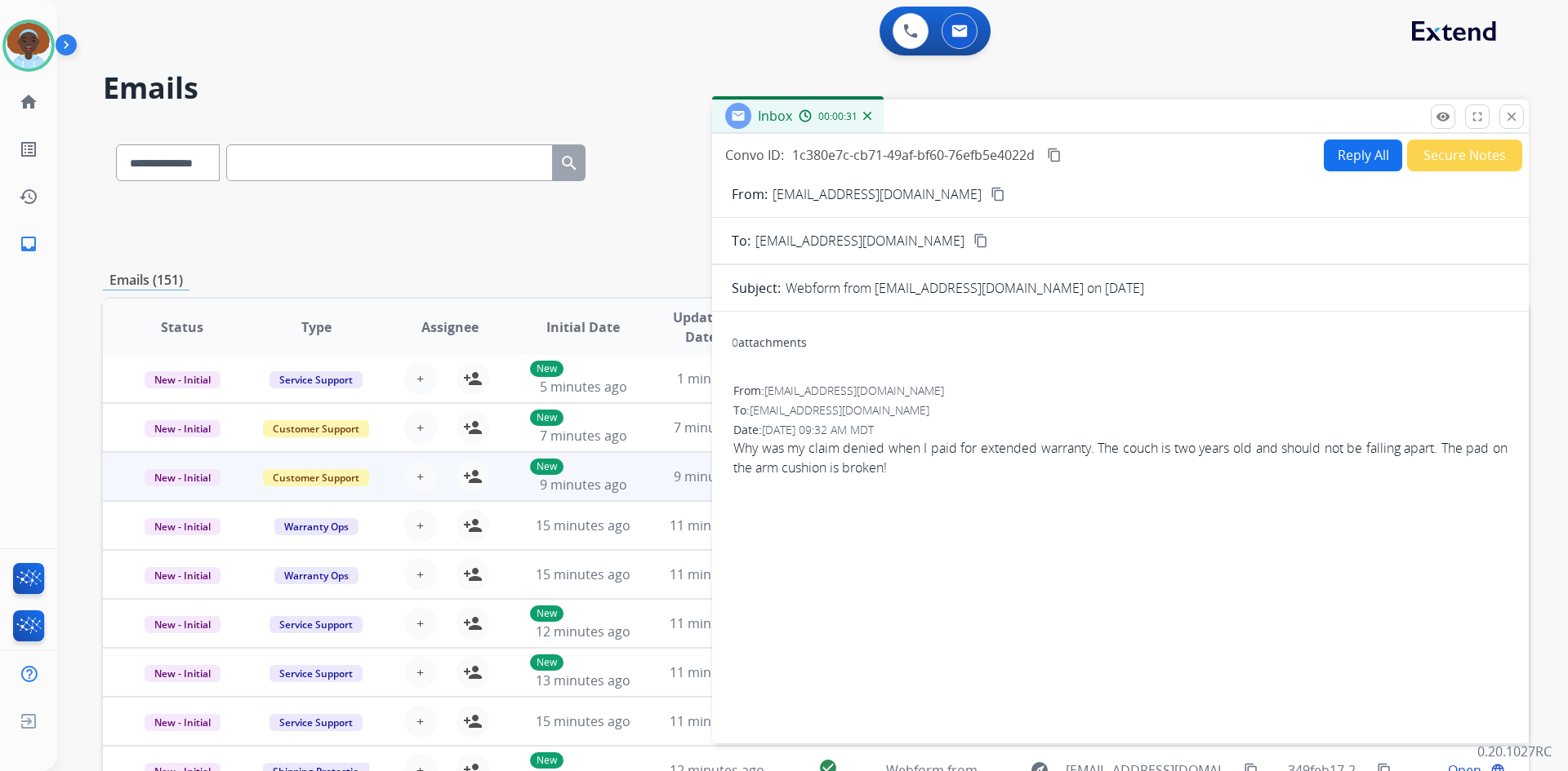
click at [990, 193] on mat-icon "content_copy" at bounding box center [997, 193] width 14 height 14
click at [1517, 111] on mat-icon "close" at bounding box center [1511, 116] width 14 height 14
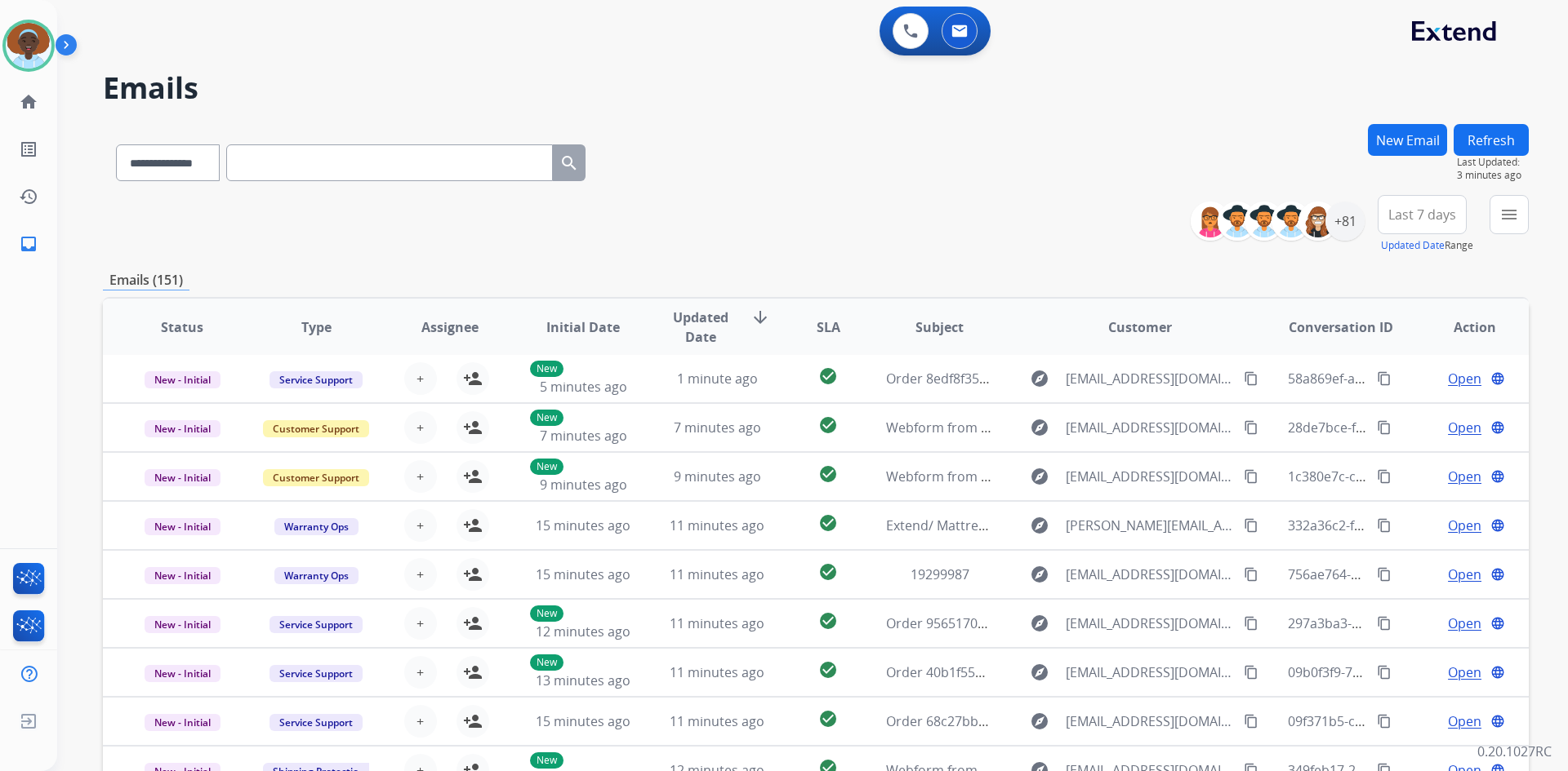
drag, startPoint x: 763, startPoint y: 153, endPoint x: 742, endPoint y: 155, distance: 21.1
click at [742, 155] on div "**********" at bounding box center [815, 160] width 1426 height 71
click at [29, 105] on mat-icon "home" at bounding box center [28, 102] width 19 height 19
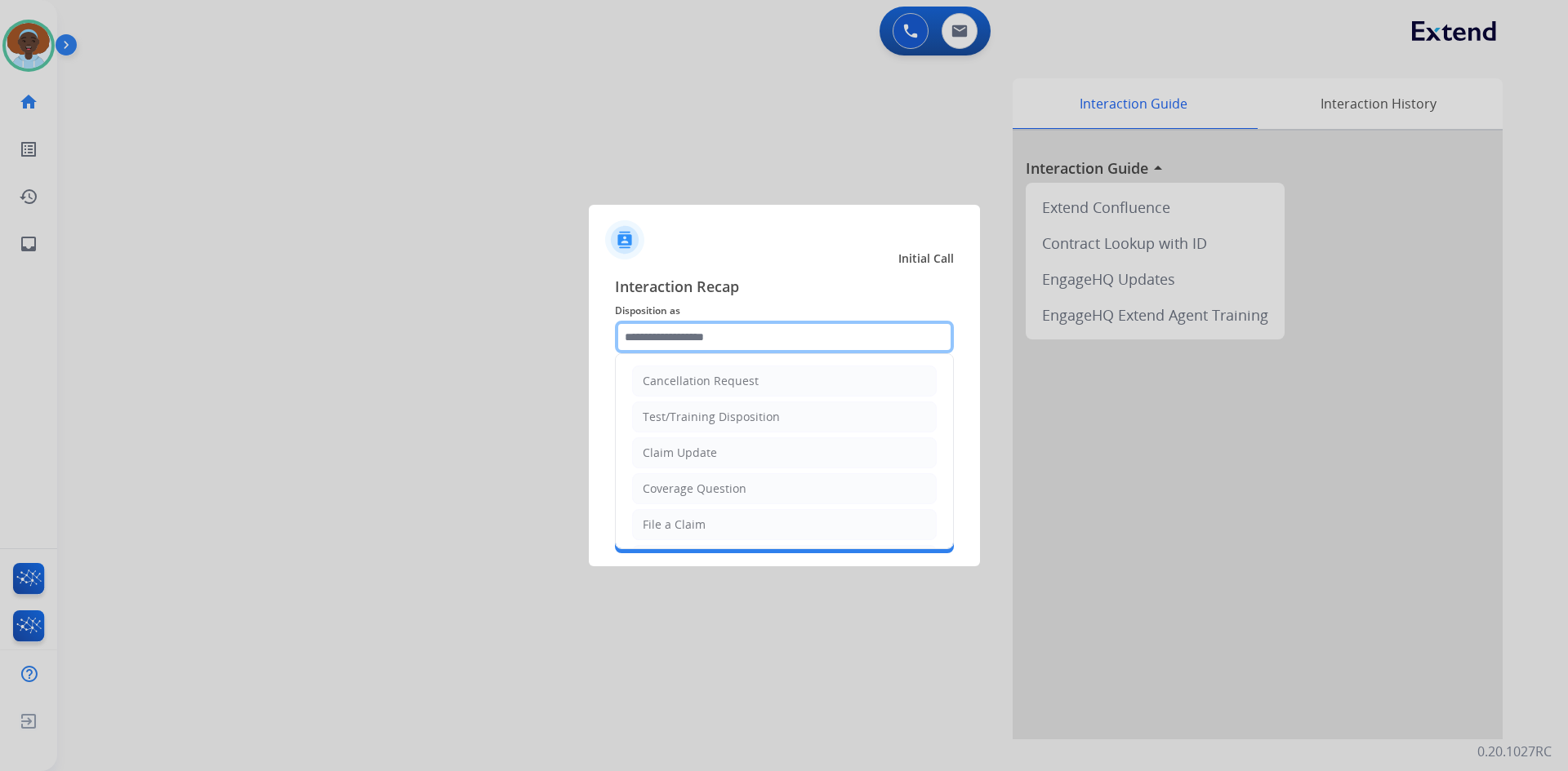
click at [674, 321] on input "text" at bounding box center [784, 336] width 339 height 33
click at [702, 457] on div "Claim Update" at bounding box center [680, 452] width 74 height 16
type input "**********"
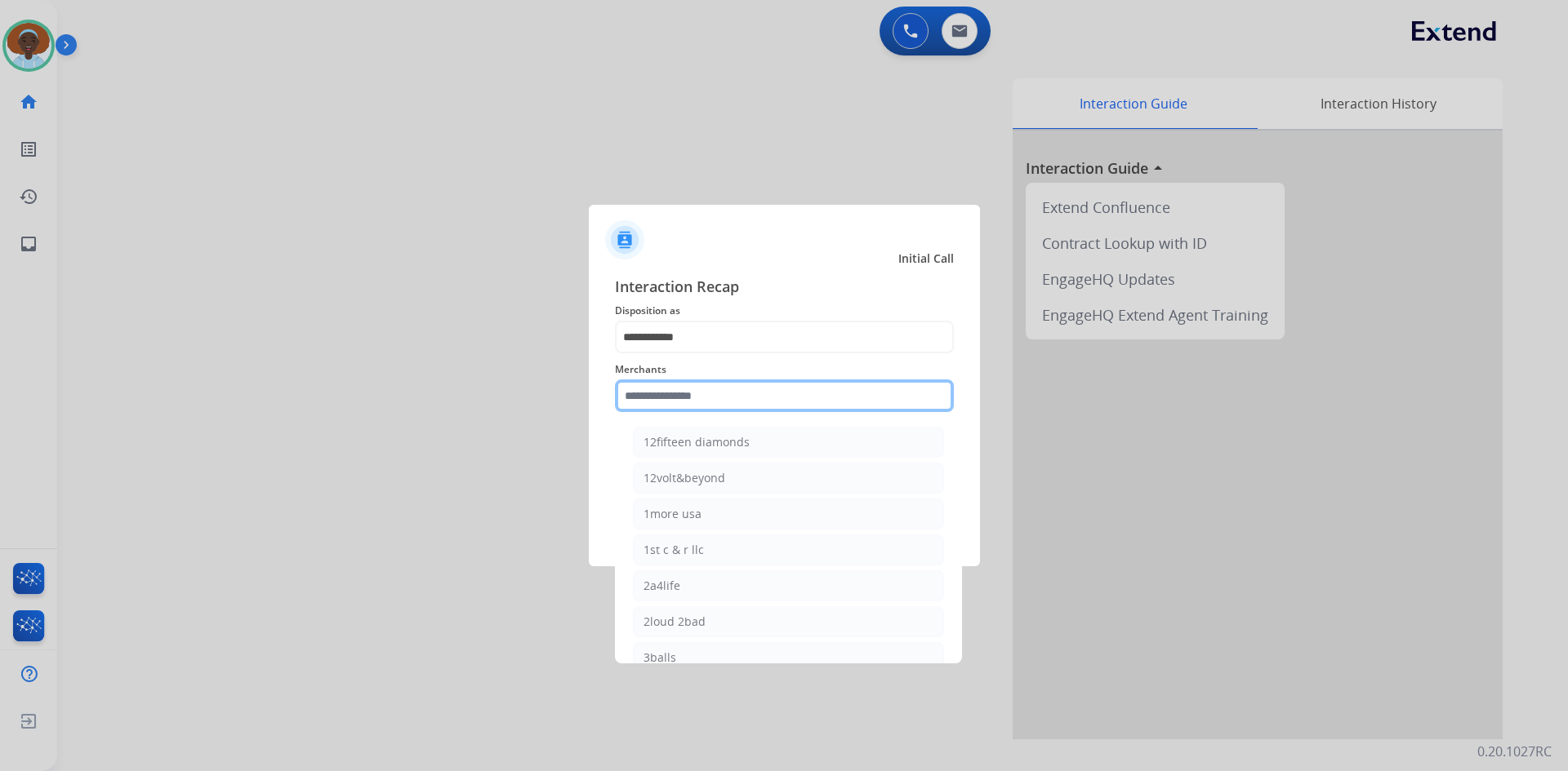
click at [681, 399] on input "text" at bounding box center [784, 395] width 339 height 33
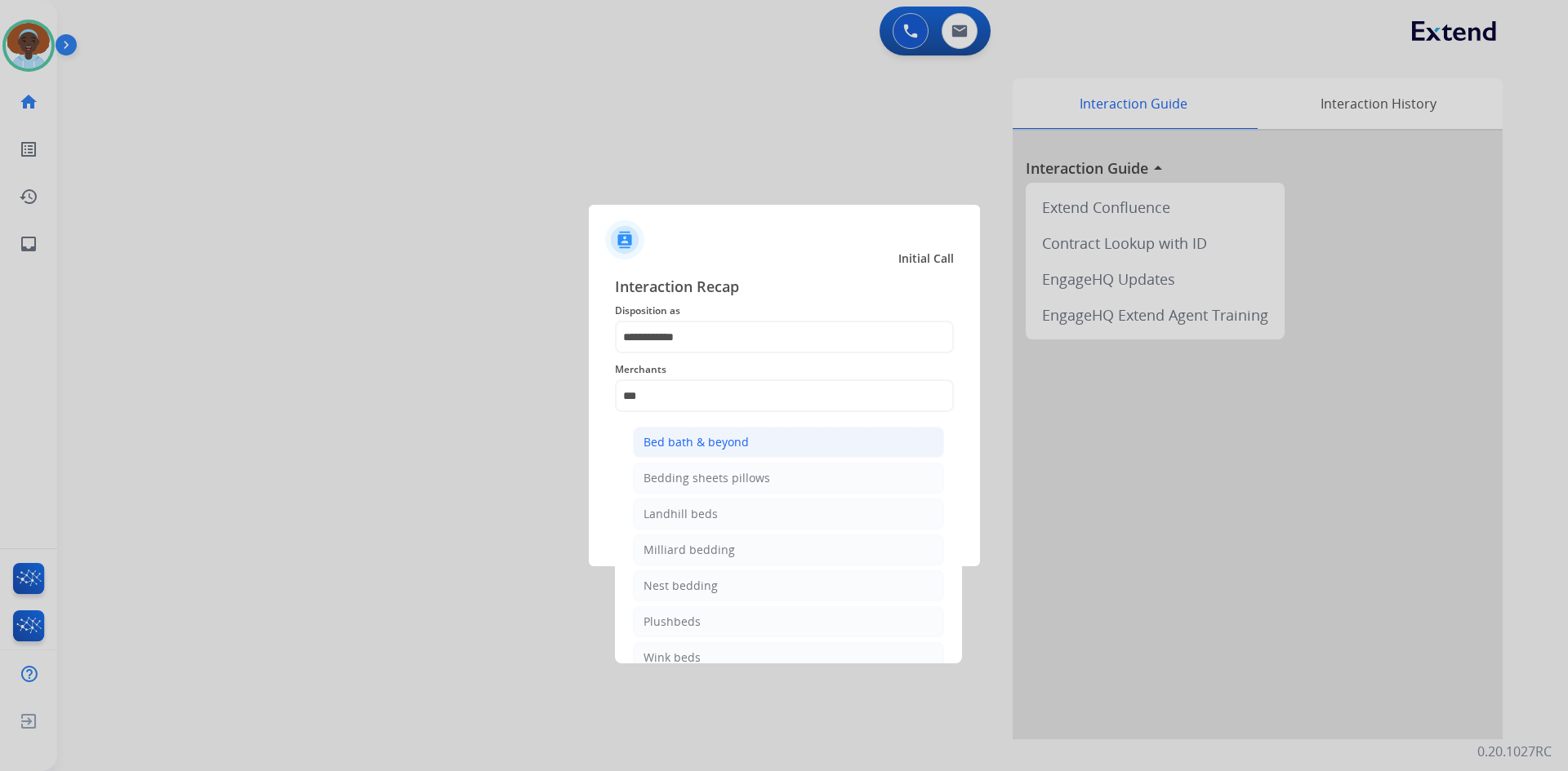
click at [684, 443] on div "Bed bath & beyond" at bounding box center [696, 441] width 105 height 16
type input "**********"
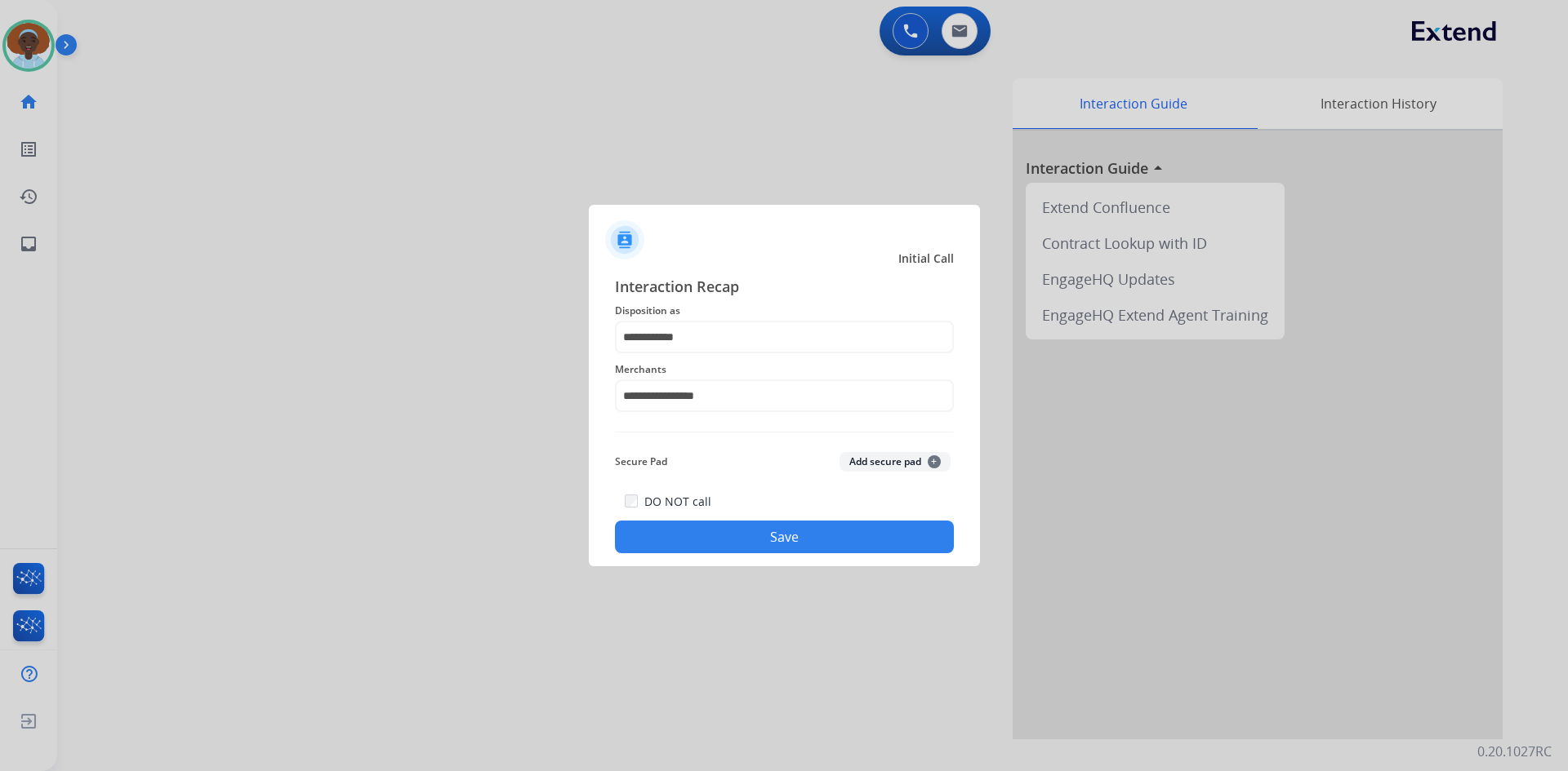
click at [770, 536] on button "Save" at bounding box center [784, 536] width 339 height 33
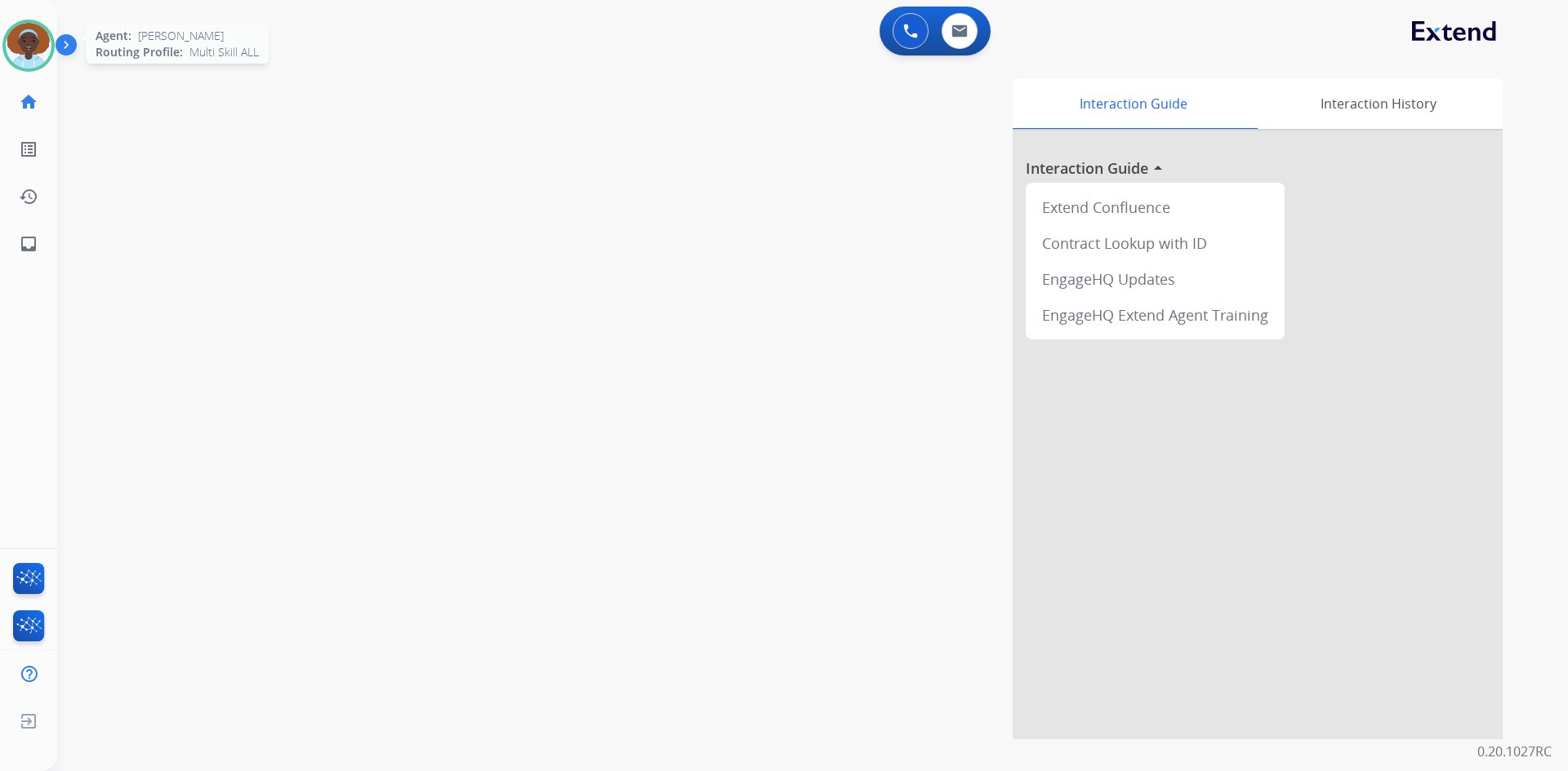
click at [32, 39] on img at bounding box center [29, 45] width 45 height 45
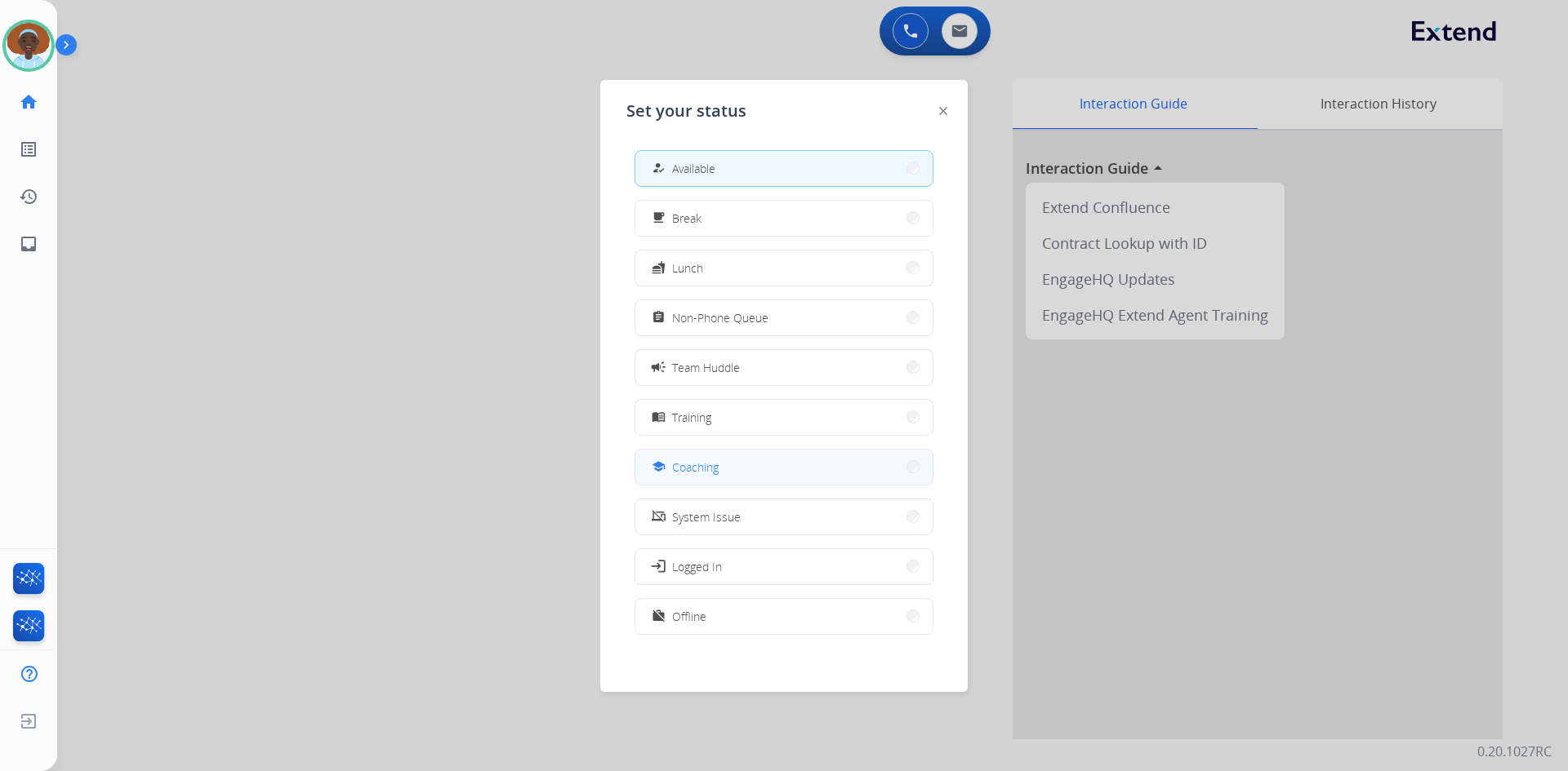
click at [718, 468] on span "Coaching" at bounding box center [695, 467] width 46 height 17
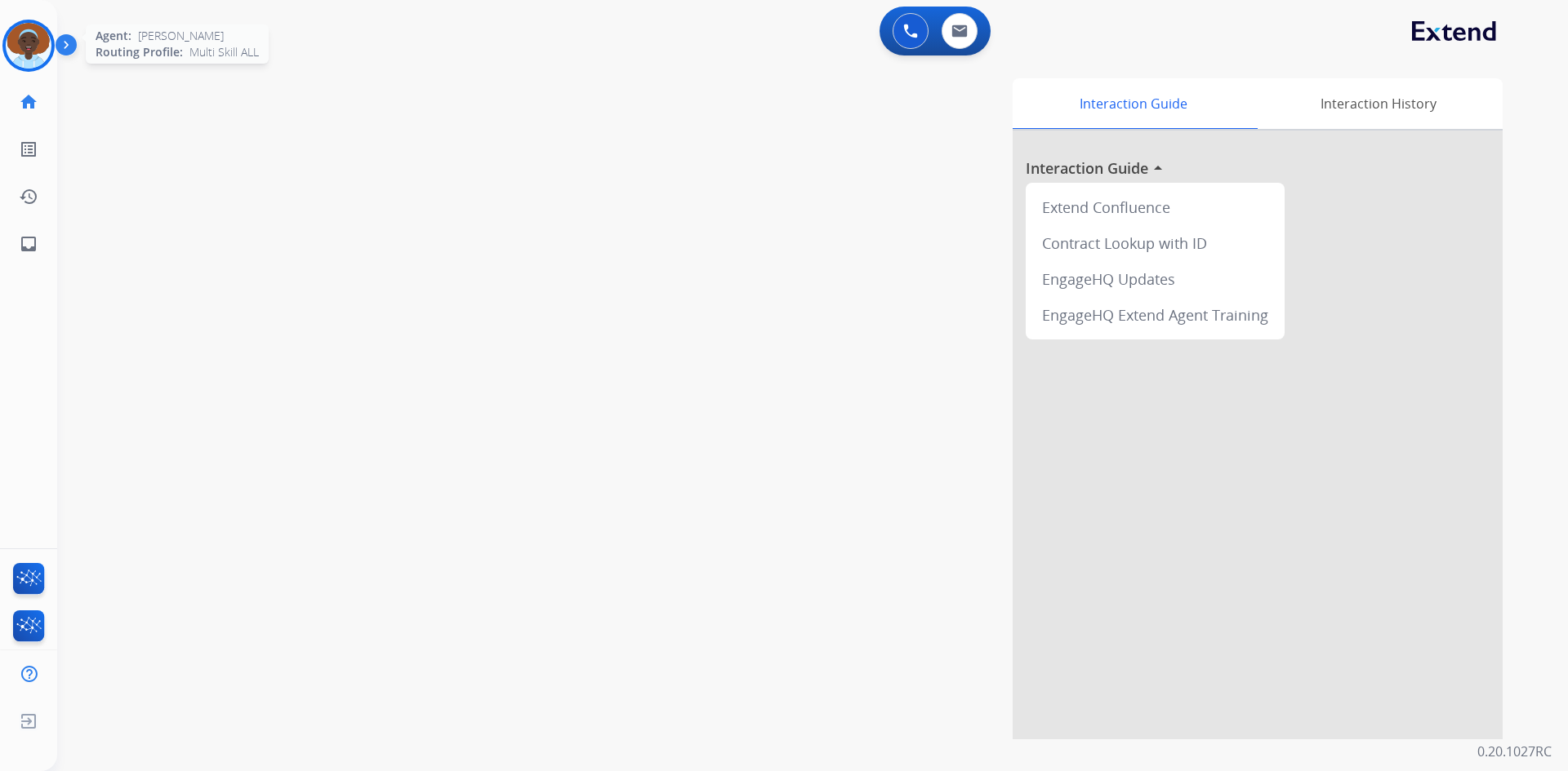
click at [17, 45] on img at bounding box center [29, 45] width 45 height 45
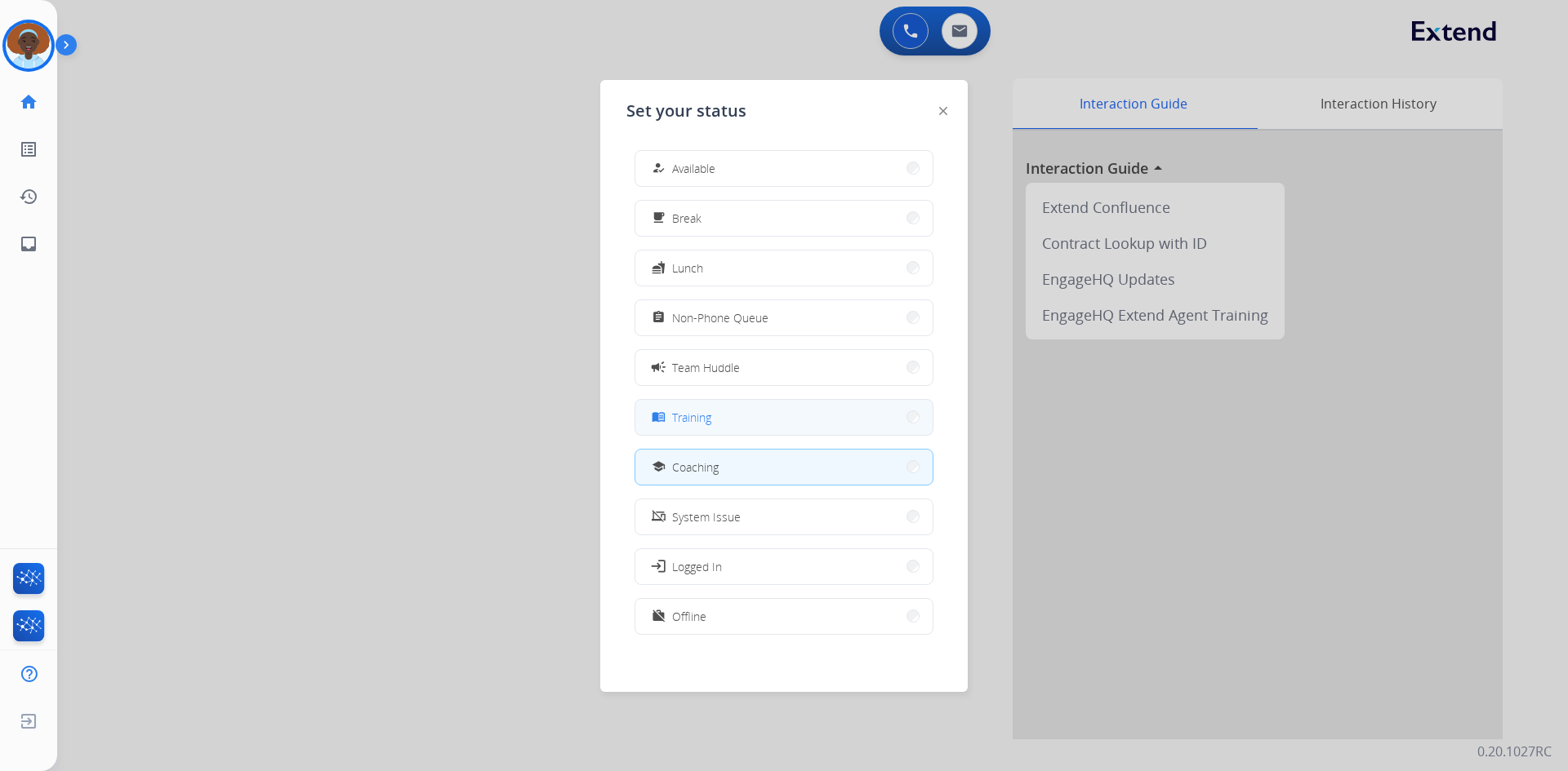
click at [732, 406] on button "menu_book Training" at bounding box center [783, 418] width 297 height 35
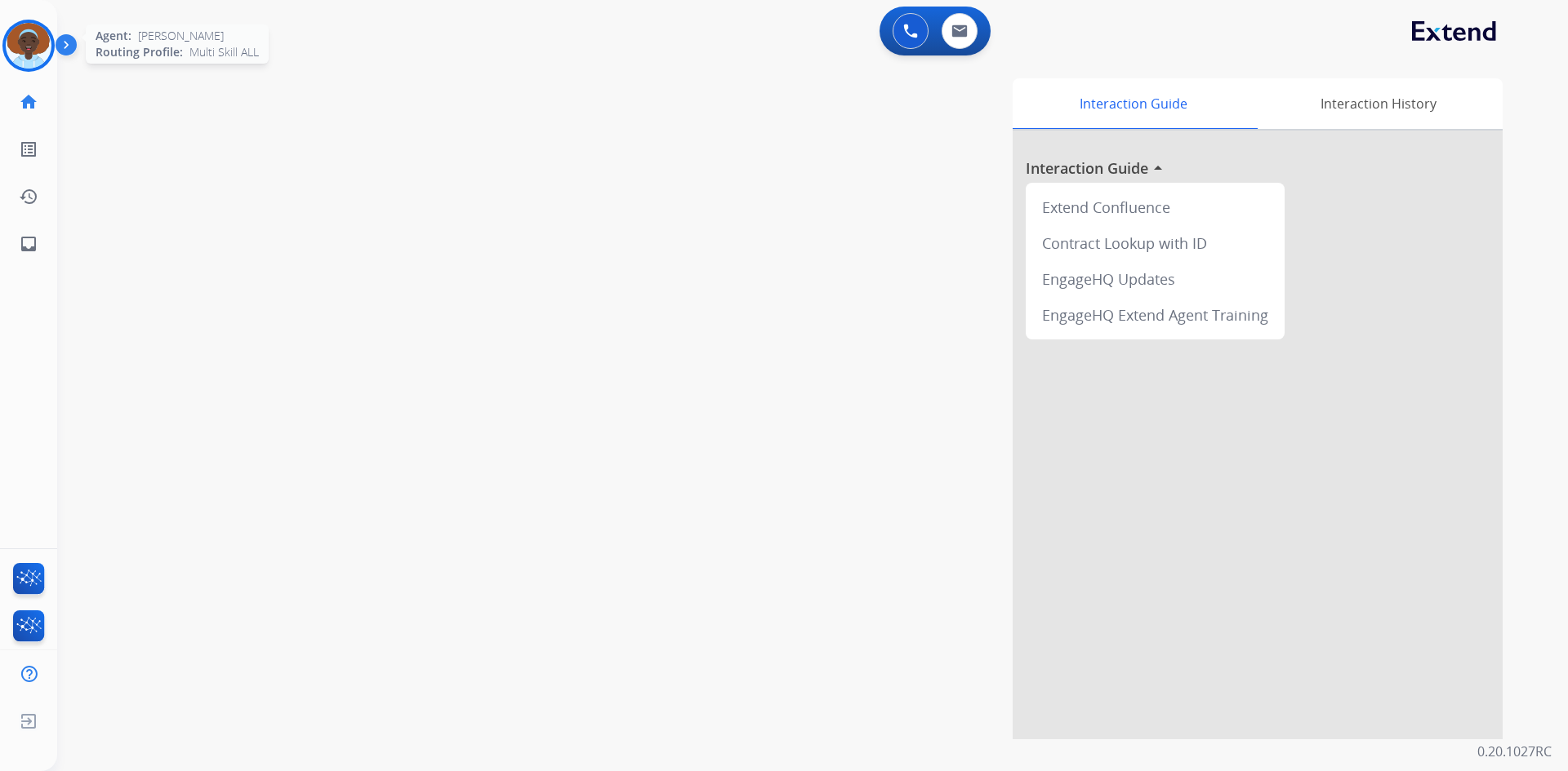
click at [26, 46] on img at bounding box center [29, 45] width 45 height 45
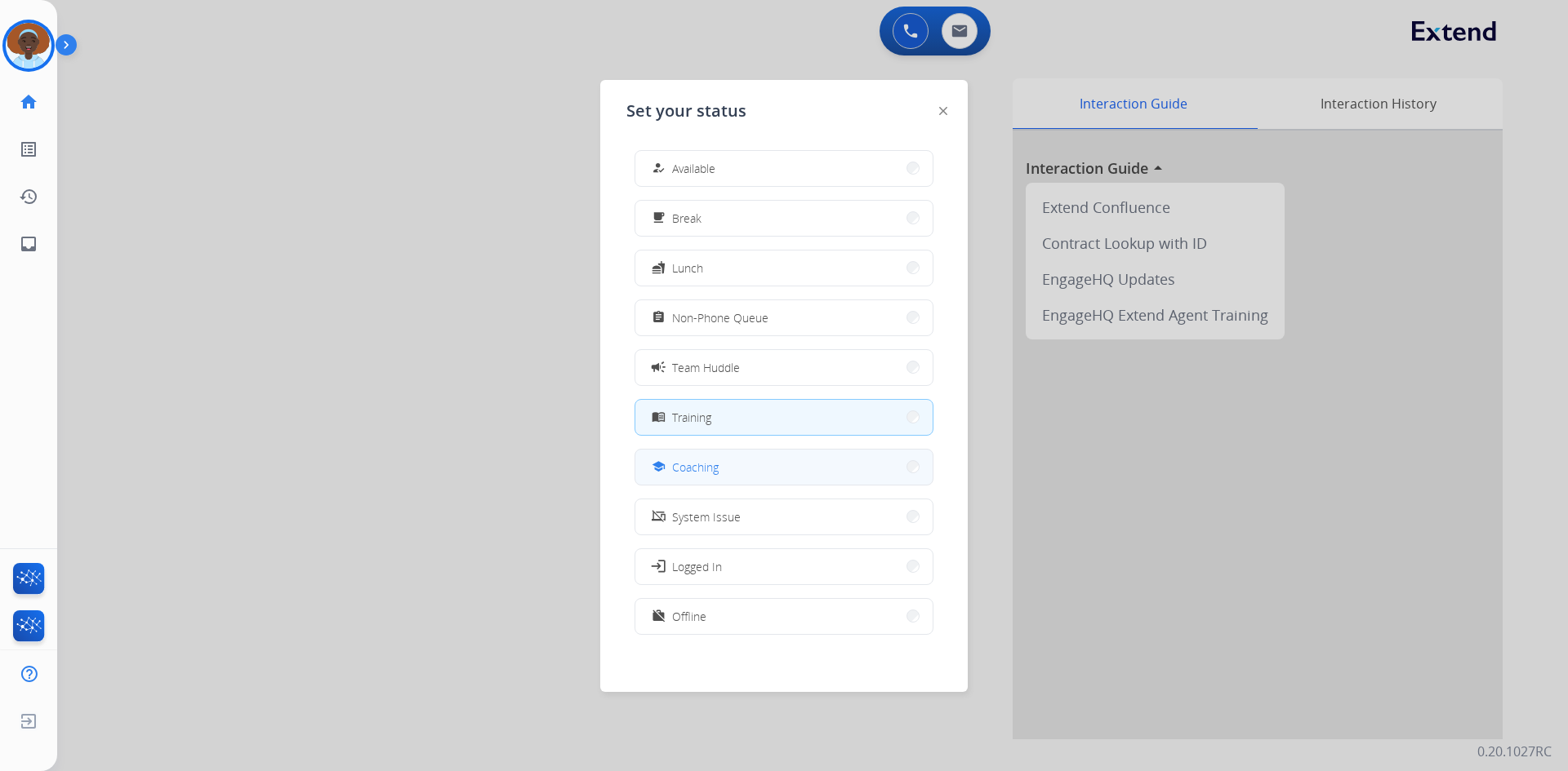
click at [735, 464] on button "school Coaching" at bounding box center [783, 467] width 297 height 35
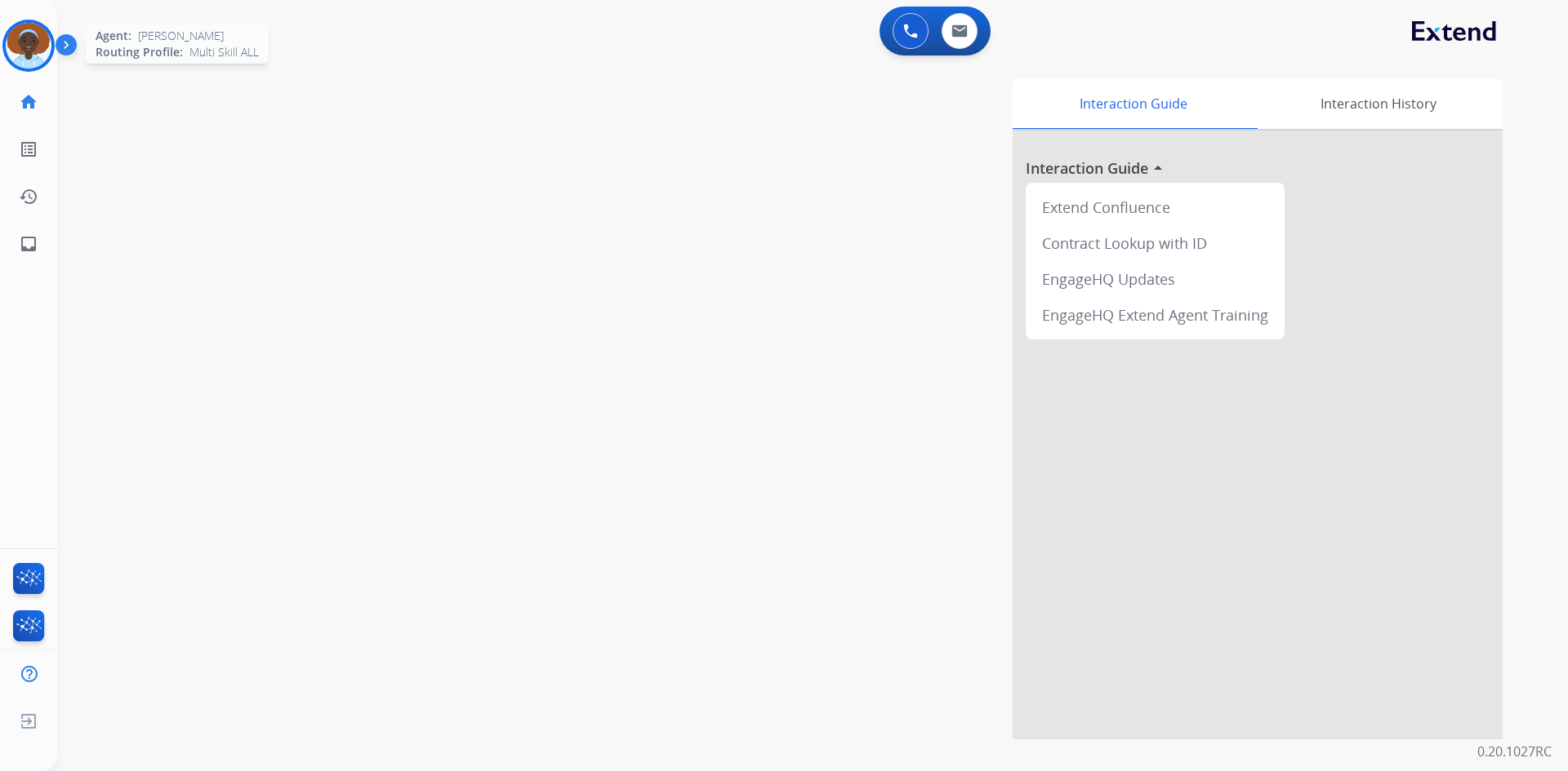
click at [33, 35] on img at bounding box center [29, 45] width 45 height 45
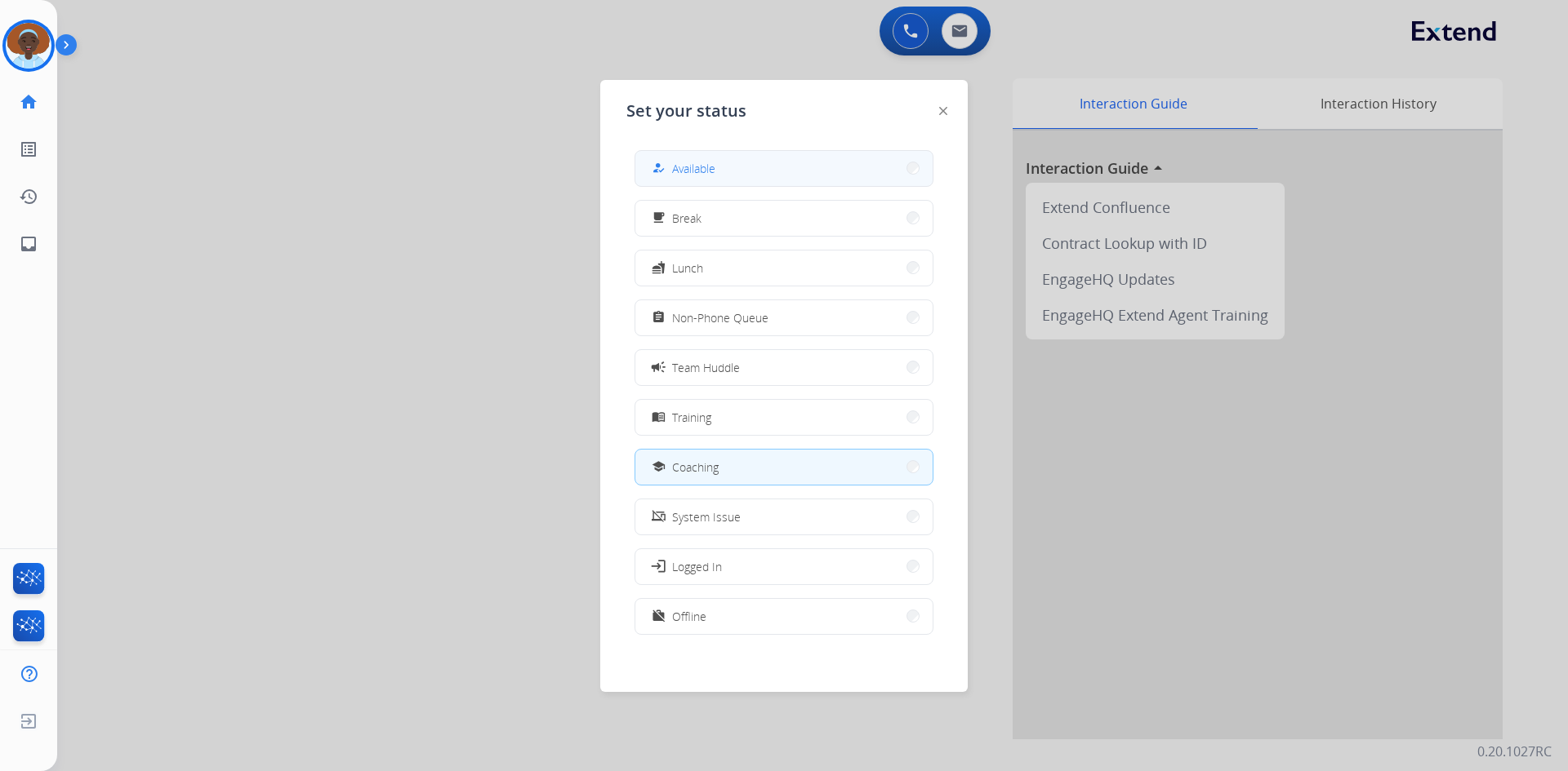
click at [771, 160] on button "how_to_reg Available" at bounding box center [783, 169] width 297 height 35
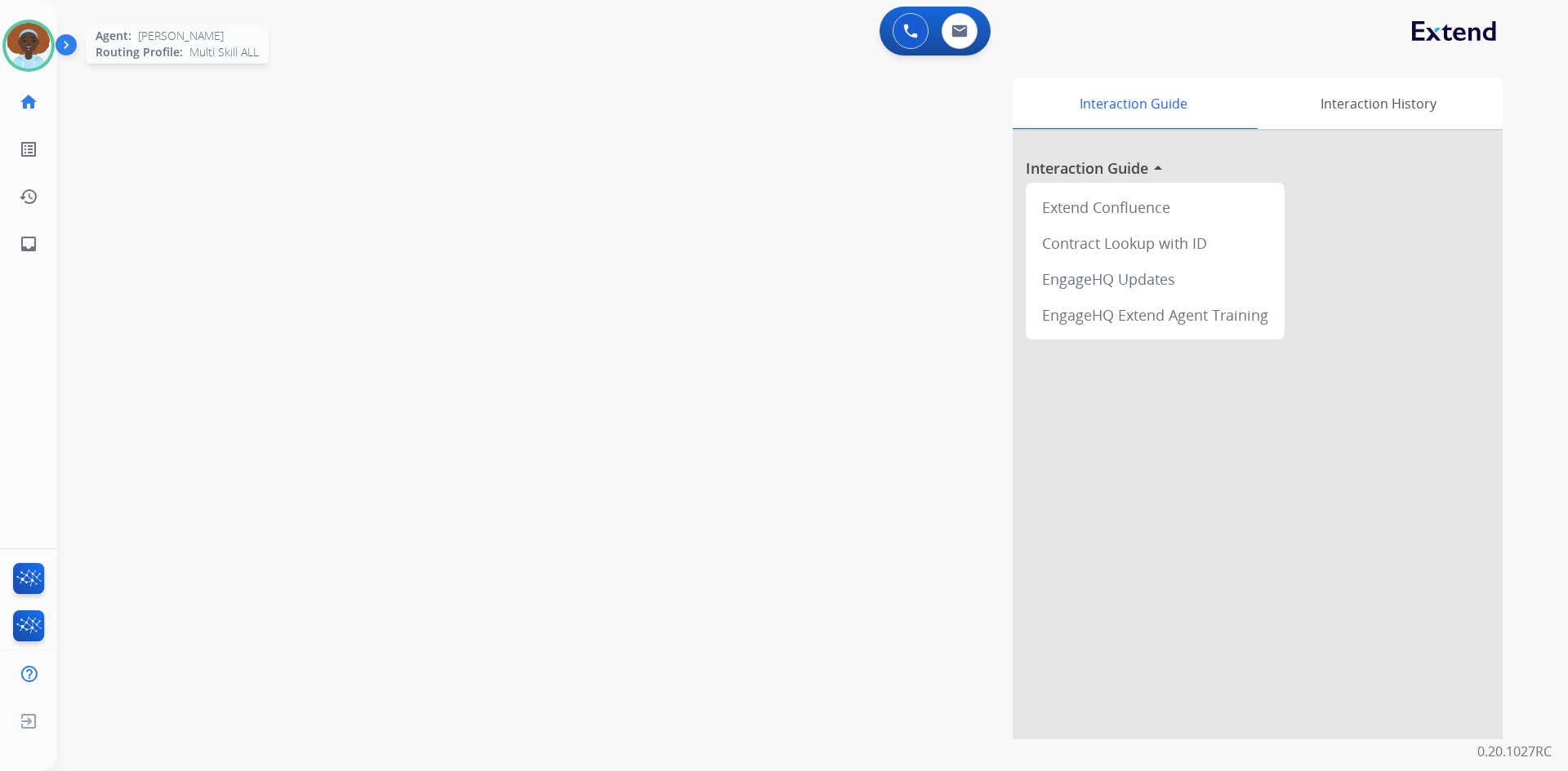
click at [40, 49] on img at bounding box center [29, 45] width 45 height 45
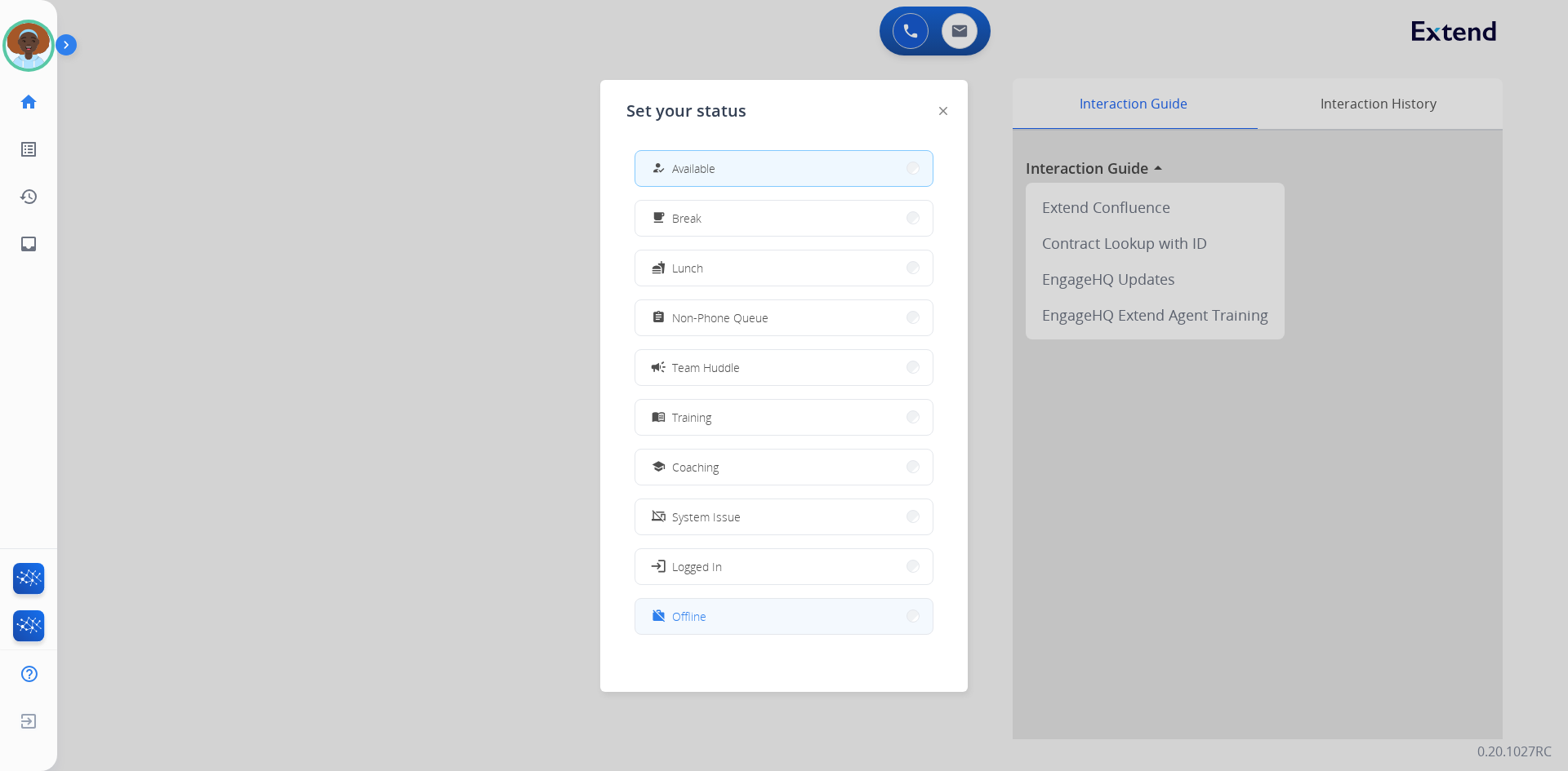
click at [716, 621] on button "work_off Offline" at bounding box center [783, 617] width 297 height 35
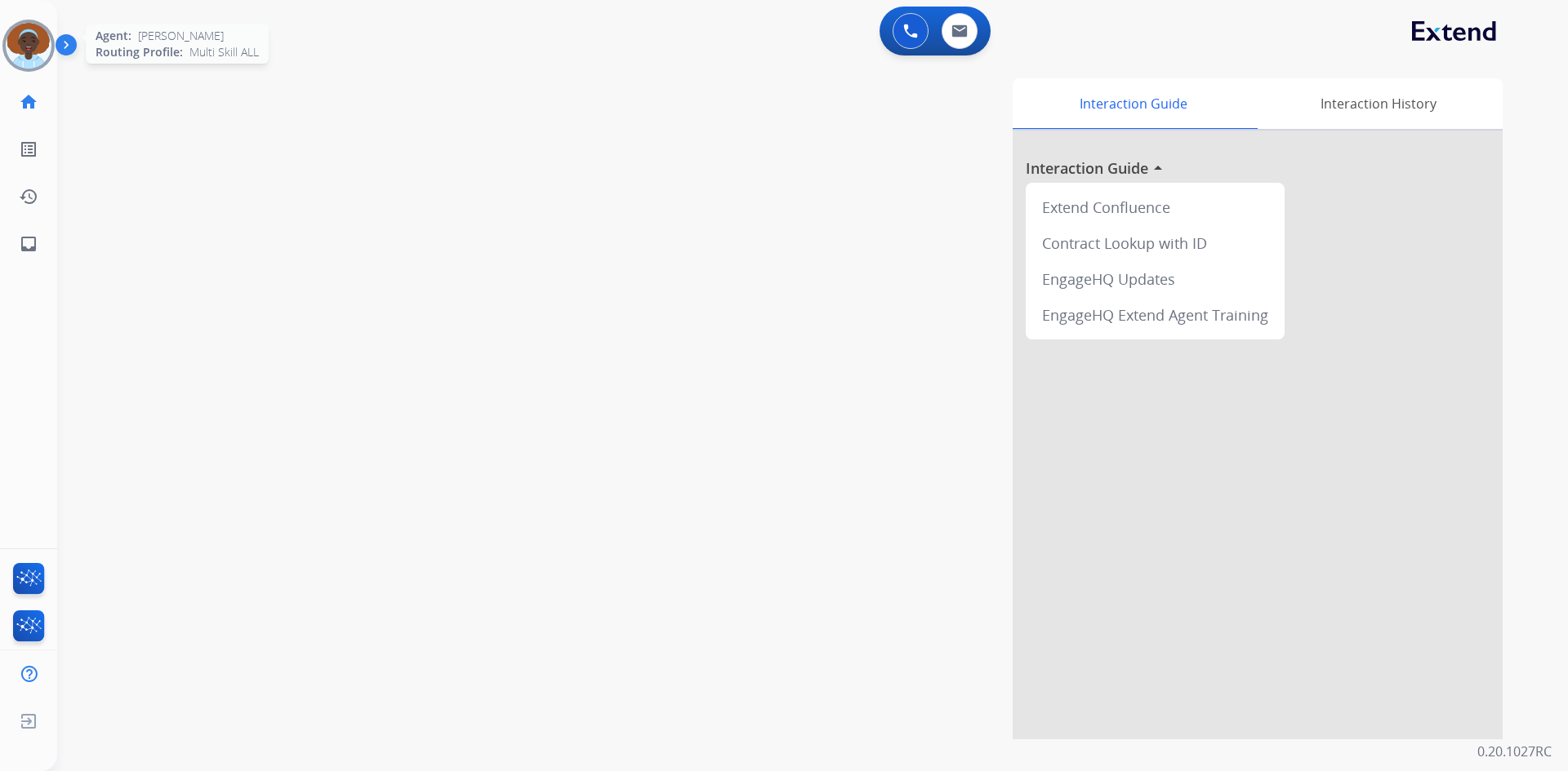
click at [41, 43] on img at bounding box center [29, 45] width 45 height 45
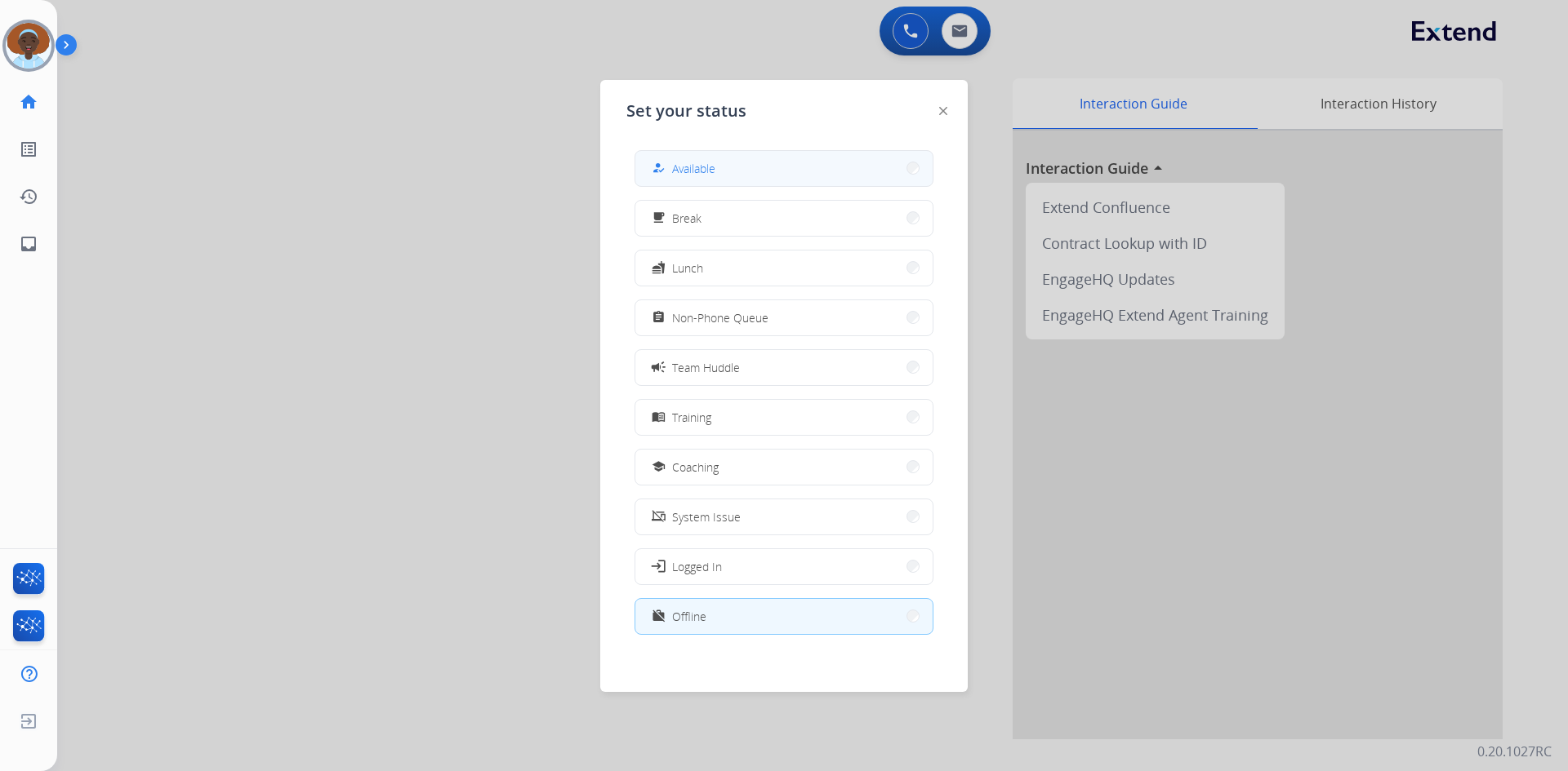
click at [728, 171] on button "how_to_reg Available" at bounding box center [783, 169] width 297 height 35
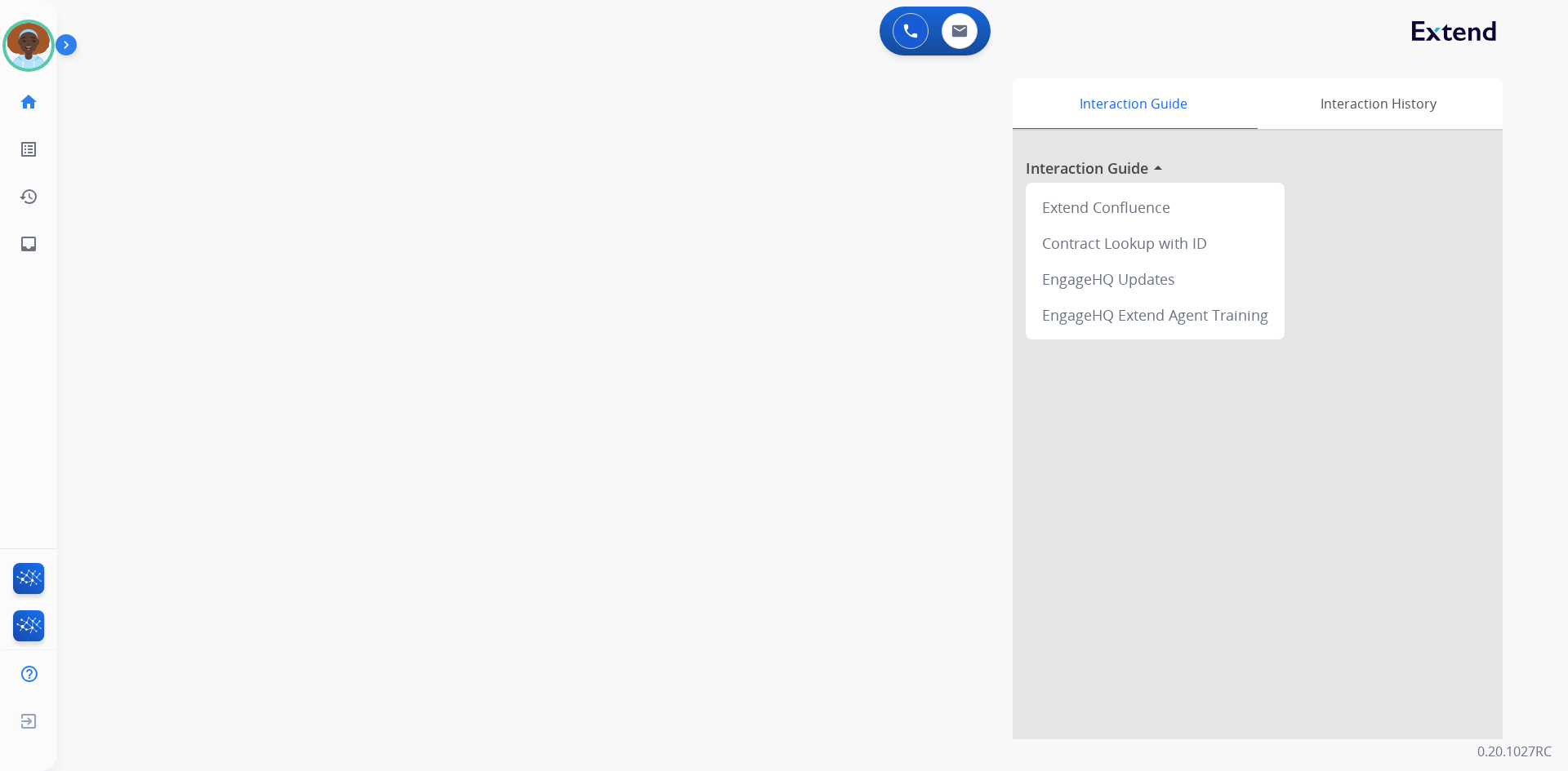
drag, startPoint x: 14, startPoint y: 50, endPoint x: 70, endPoint y: 50, distance: 56.0
click at [15, 50] on img at bounding box center [29, 45] width 45 height 45
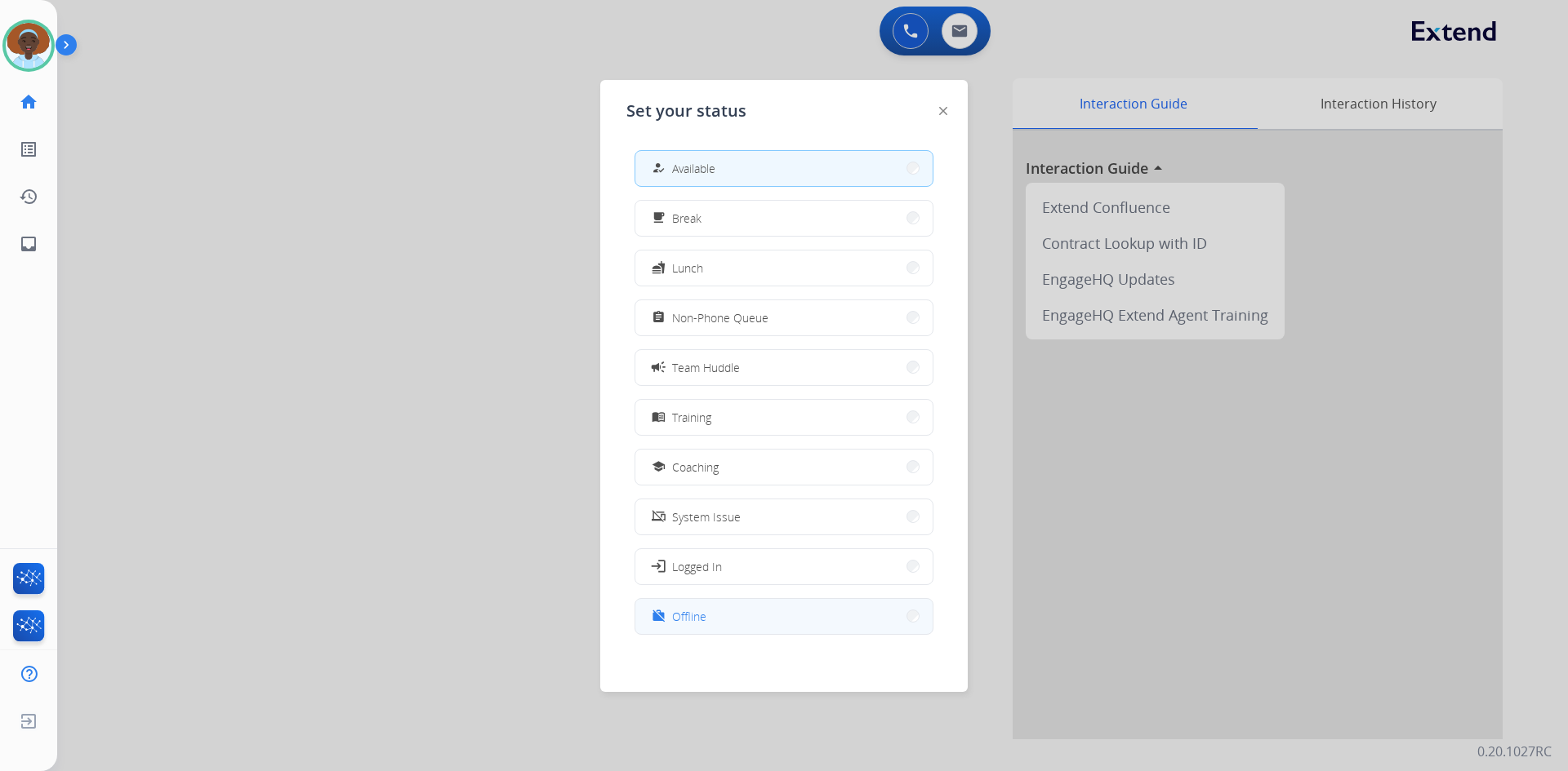
click at [727, 622] on button "work_off Offline" at bounding box center [783, 617] width 297 height 35
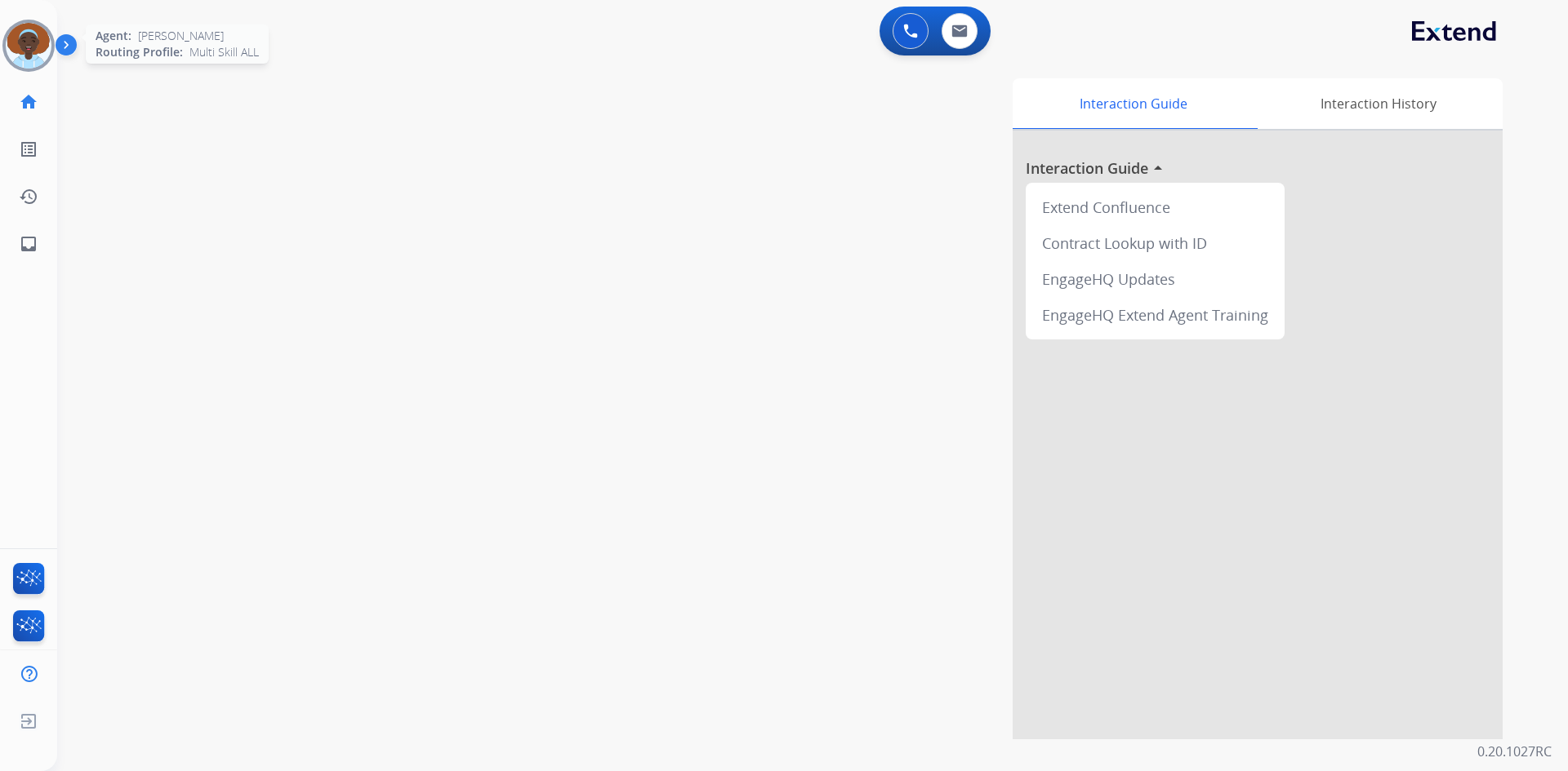
click at [38, 47] on img at bounding box center [29, 45] width 45 height 45
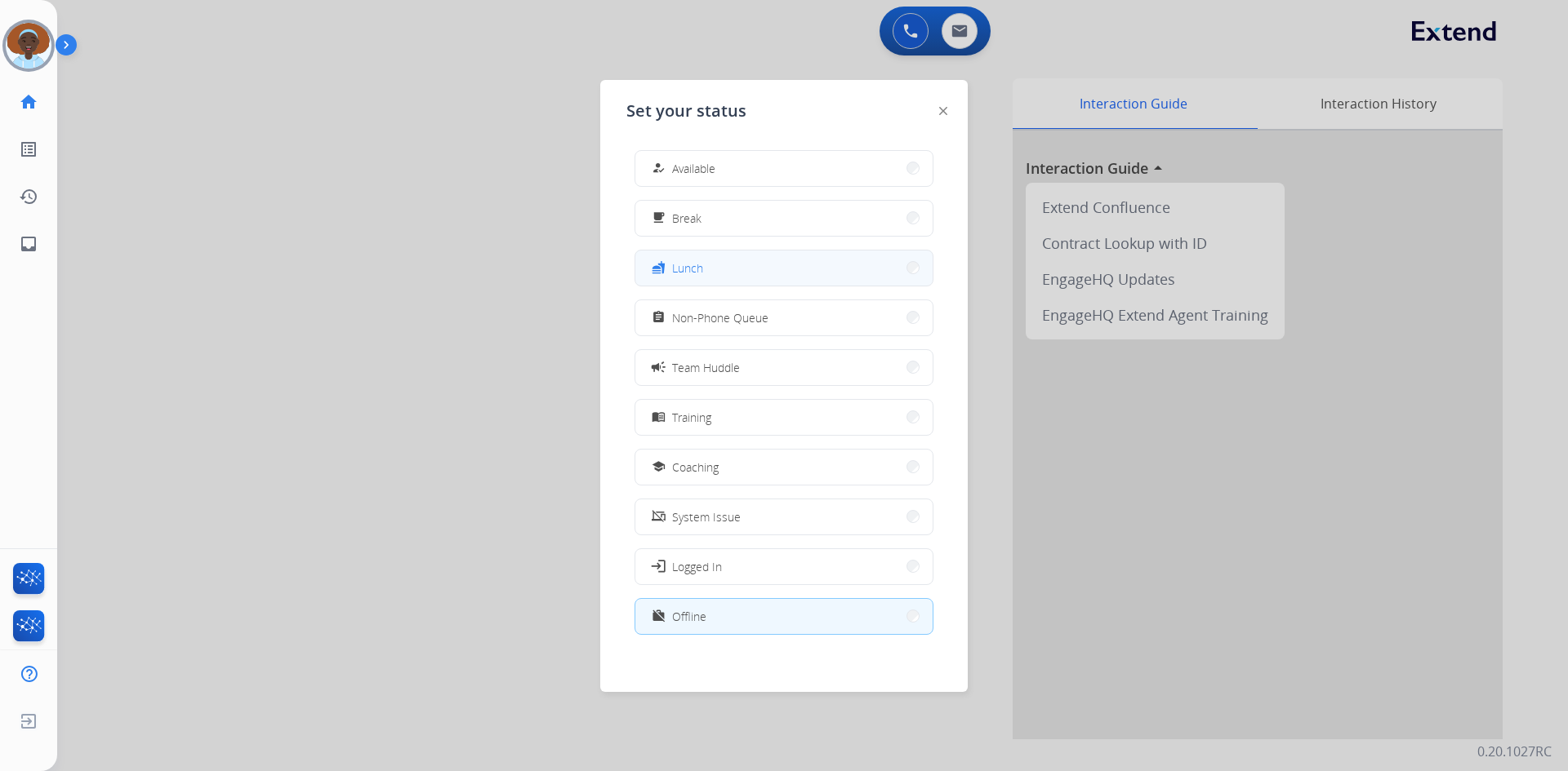
click at [697, 261] on span "Lunch" at bounding box center [687, 268] width 31 height 17
